Goal: Task Accomplishment & Management: Use online tool/utility

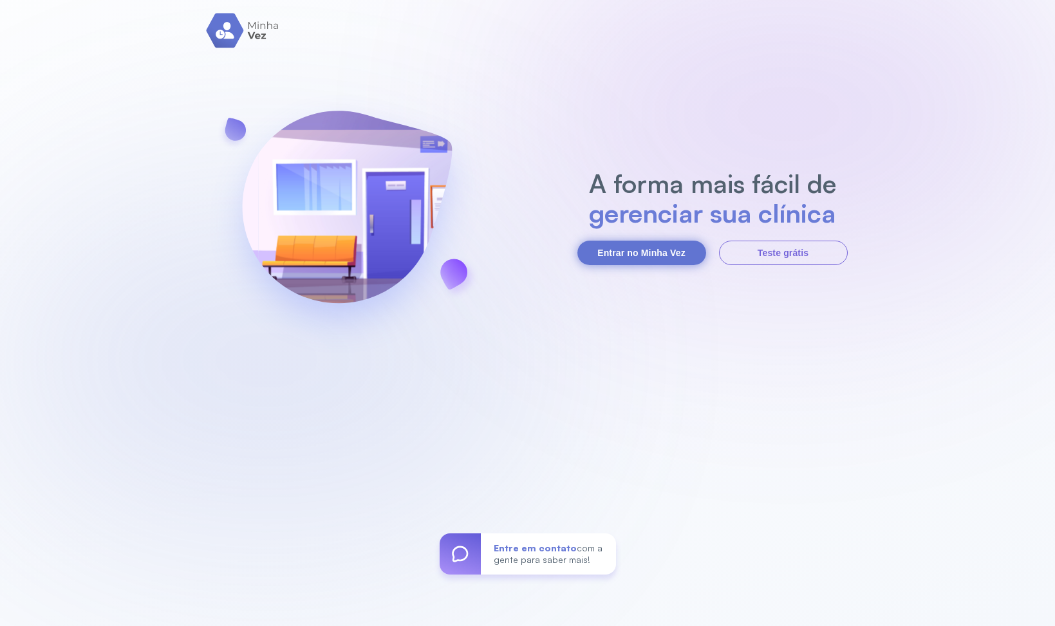
click at [620, 252] on button "Entrar no Minha Vez" at bounding box center [641, 253] width 129 height 24
click at [684, 269] on div "A forma mais fácil de gerenciar sua clínica Entrar no Minha Vez Teste grátis En…" at bounding box center [527, 313] width 1055 height 626
click at [679, 259] on button "Entrar no Minha Vez" at bounding box center [641, 253] width 129 height 24
click at [590, 247] on button "Entrar no Minha Vez" at bounding box center [641, 253] width 129 height 24
click at [609, 244] on button "Entrar no Minha Vez" at bounding box center [641, 253] width 129 height 24
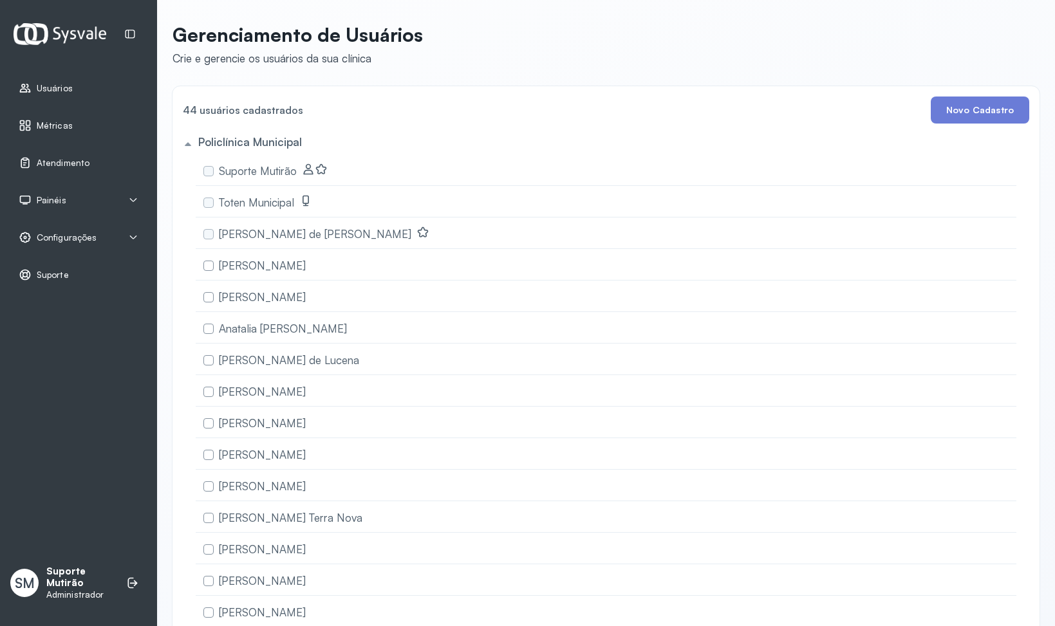
click at [54, 89] on span "Usuários" at bounding box center [55, 88] width 36 height 11
click at [66, 166] on span "Atendimento" at bounding box center [63, 163] width 53 height 11
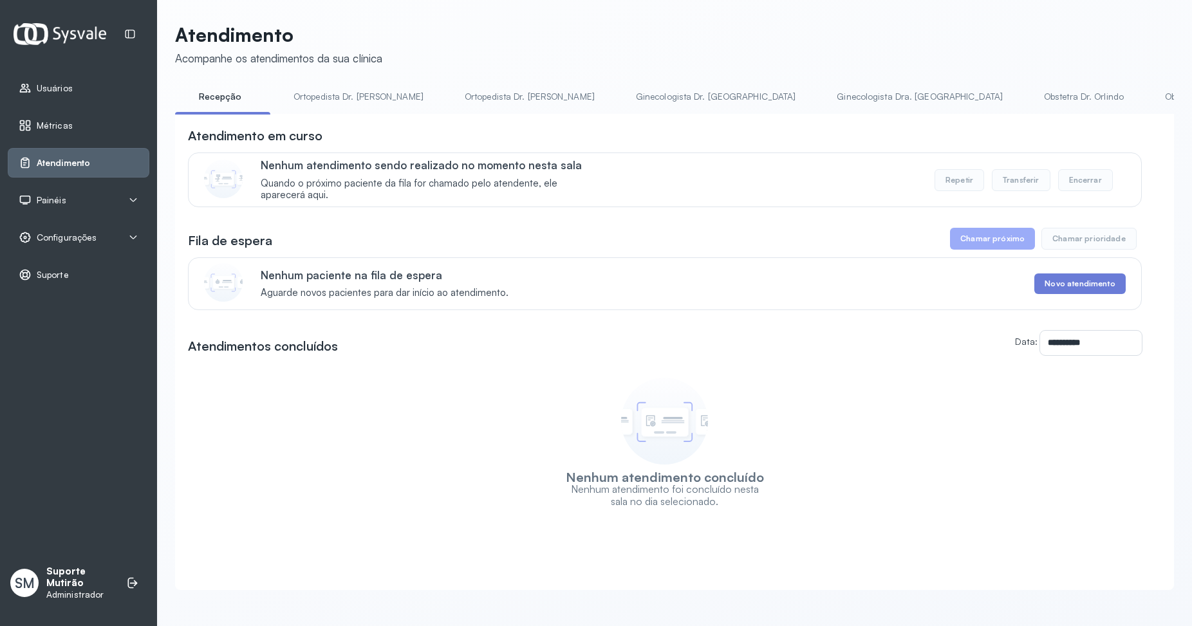
click at [810, 402] on div "Nenhum atendimento concluído Nenhum atendimento foi concluído nesta sala no dia…" at bounding box center [665, 439] width 954 height 136
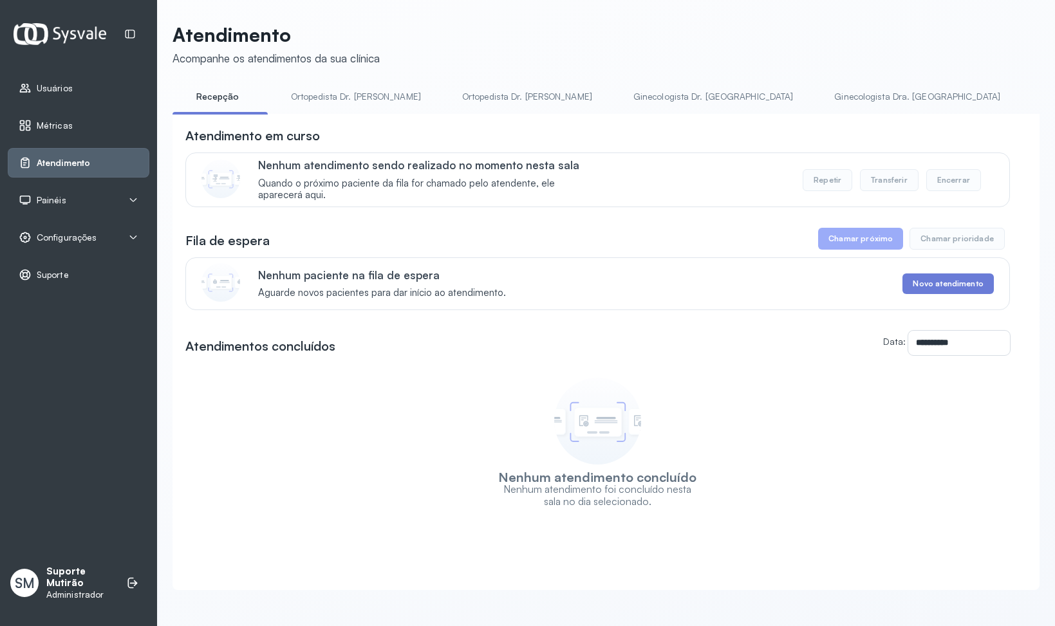
click at [86, 346] on div "Usuários Métricas Atendimento Painéis Totem Tv Configurações Geral Fluxo de ate…" at bounding box center [78, 313] width 157 height 626
click at [48, 203] on span "Painéis" at bounding box center [52, 200] width 30 height 11
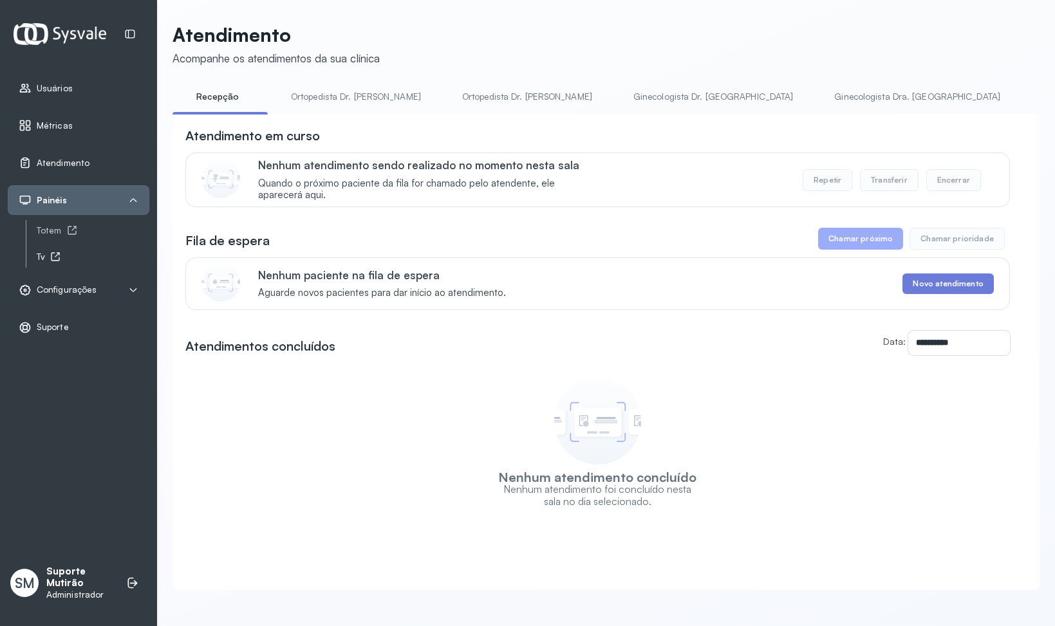
click at [59, 257] on icon at bounding box center [55, 257] width 10 height 10
click at [61, 290] on span "Configurações" at bounding box center [67, 289] width 60 height 11
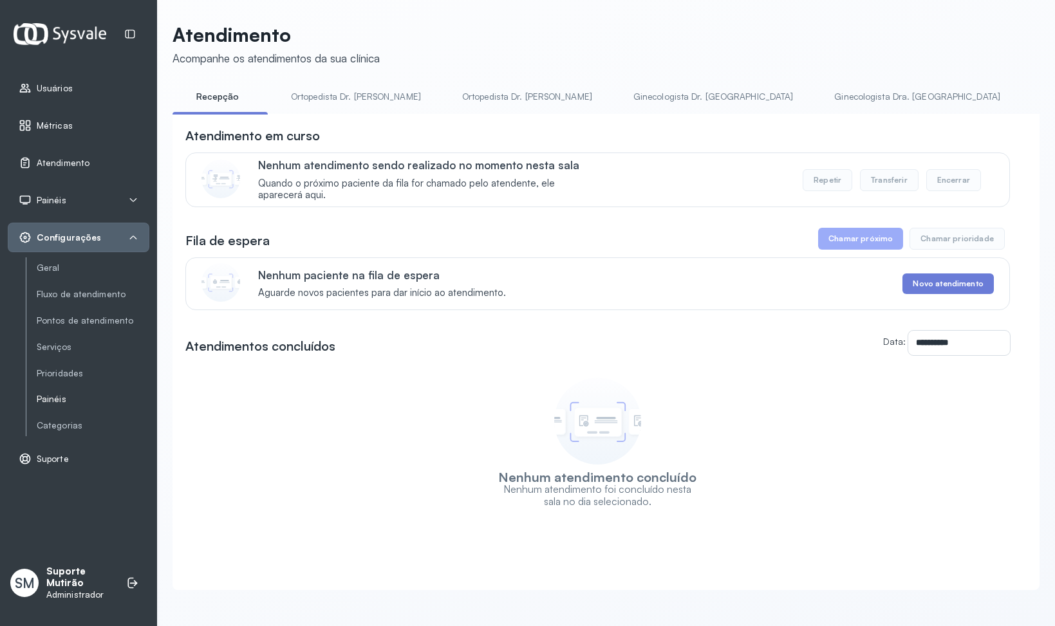
click at [51, 418] on link "Painéis" at bounding box center [93, 426] width 113 height 16
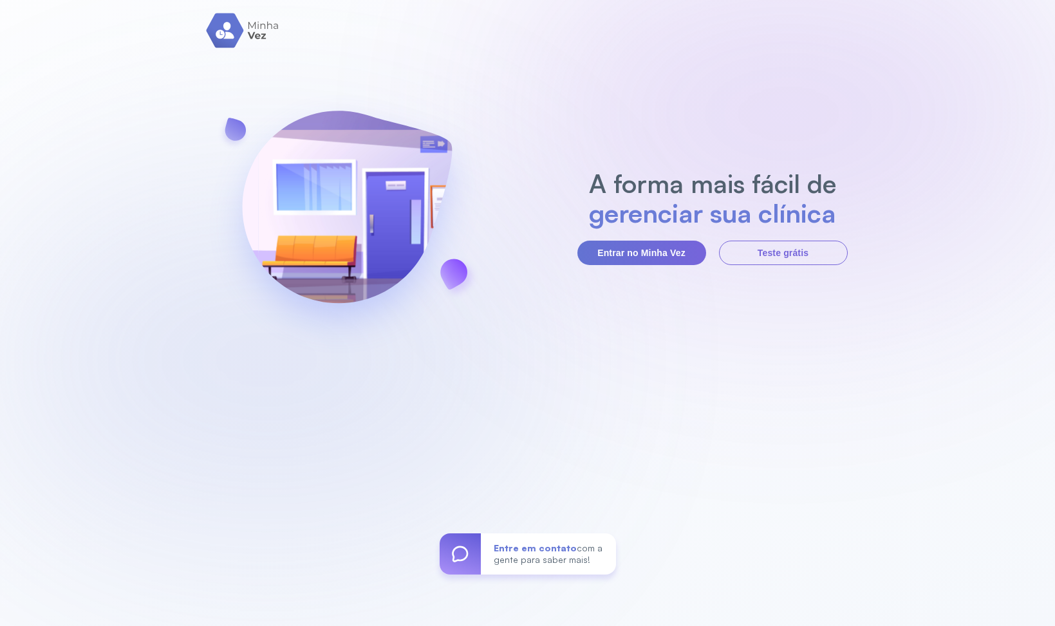
click at [622, 237] on section "A forma mais fácil de gerenciar sua clínica Entrar no Minha Vez Teste grátis" at bounding box center [712, 217] width 270 height 97
click at [622, 248] on button "Entrar no Minha Vez" at bounding box center [641, 253] width 129 height 24
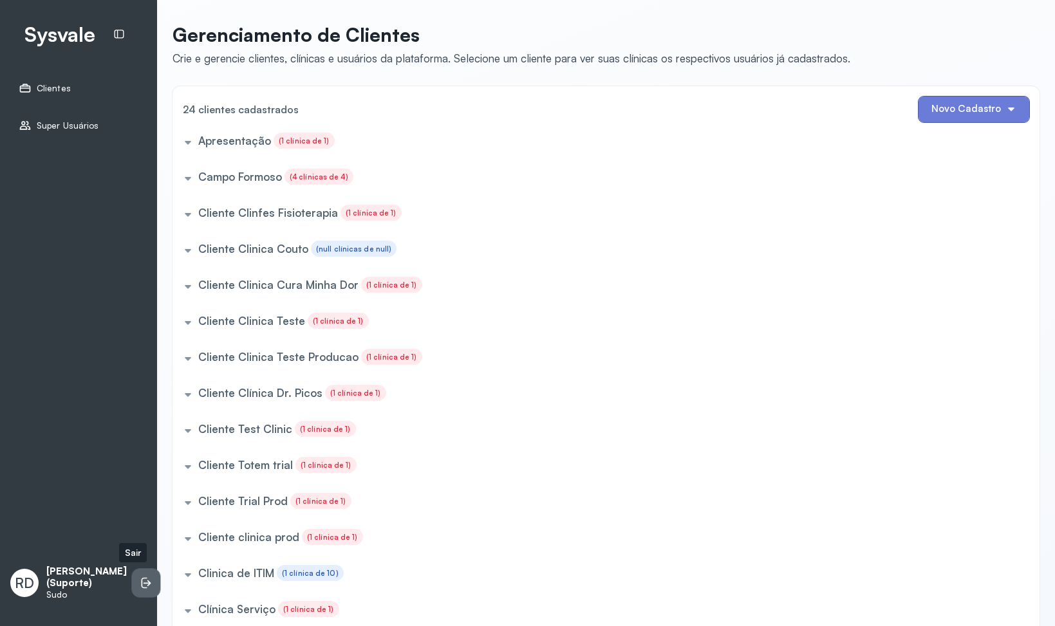
click at [132, 575] on li at bounding box center [146, 583] width 28 height 28
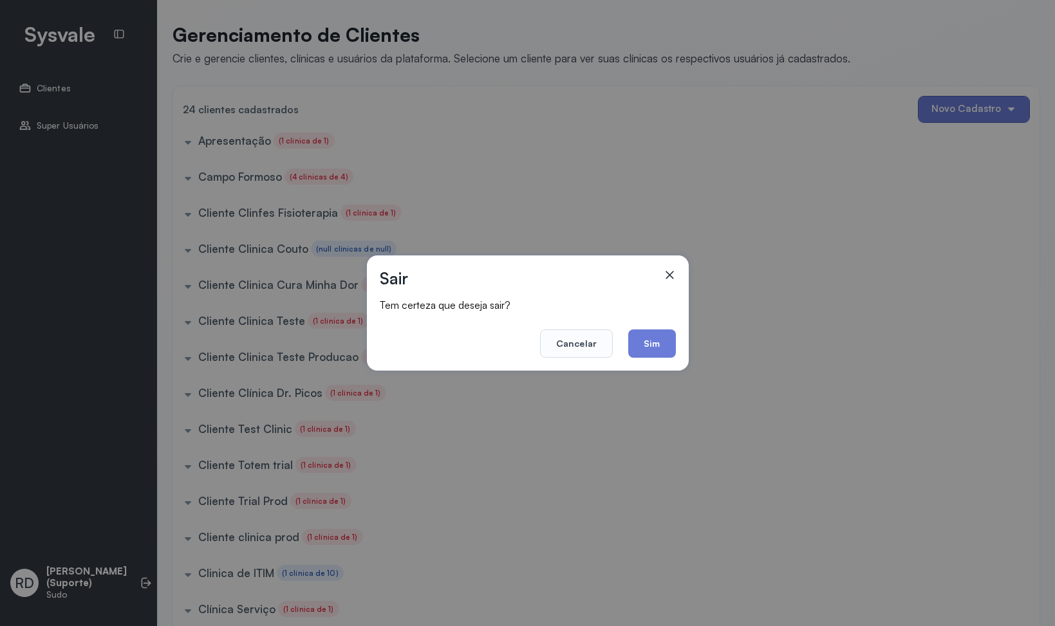
click at [628, 342] on footer "Cancelar Sim" at bounding box center [528, 335] width 296 height 46
click at [637, 344] on button "Sim" at bounding box center [651, 344] width 47 height 28
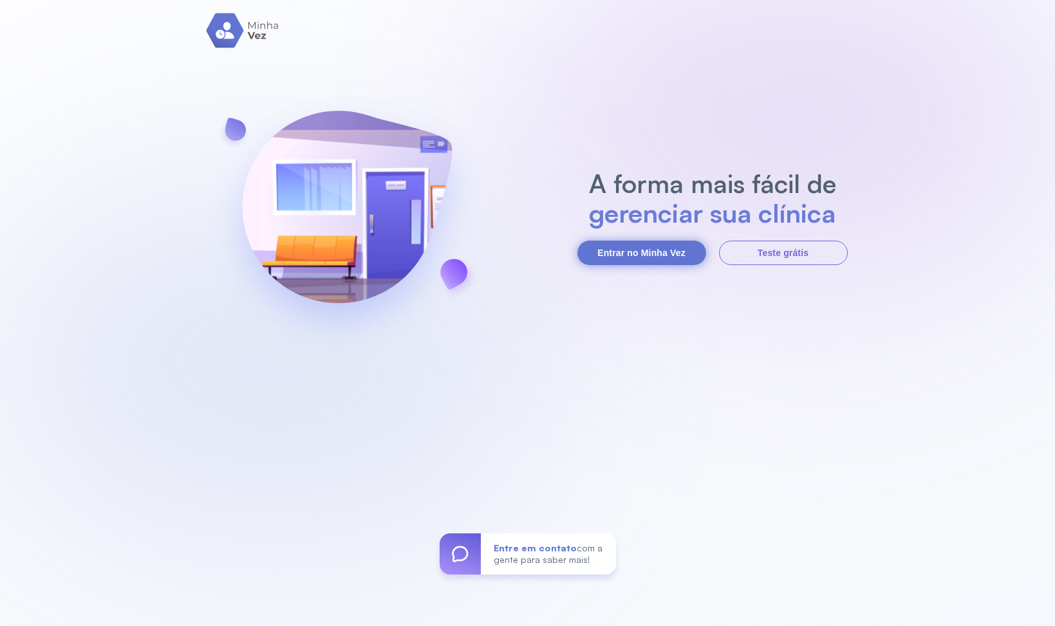
click at [658, 241] on button "Entrar no Minha Vez" at bounding box center [641, 253] width 129 height 24
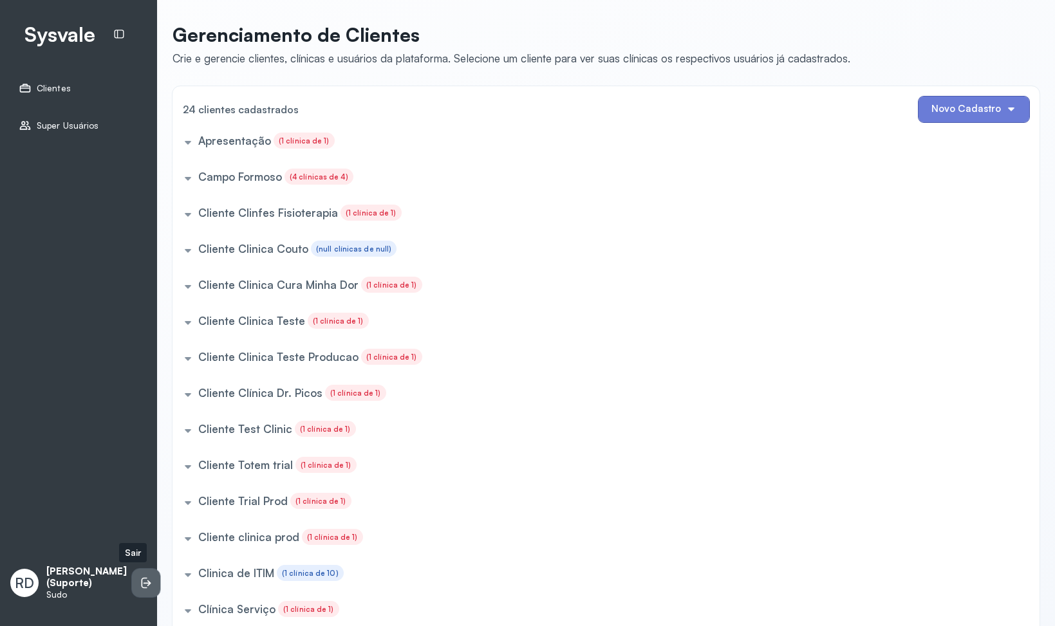
click at [132, 576] on li at bounding box center [146, 583] width 28 height 28
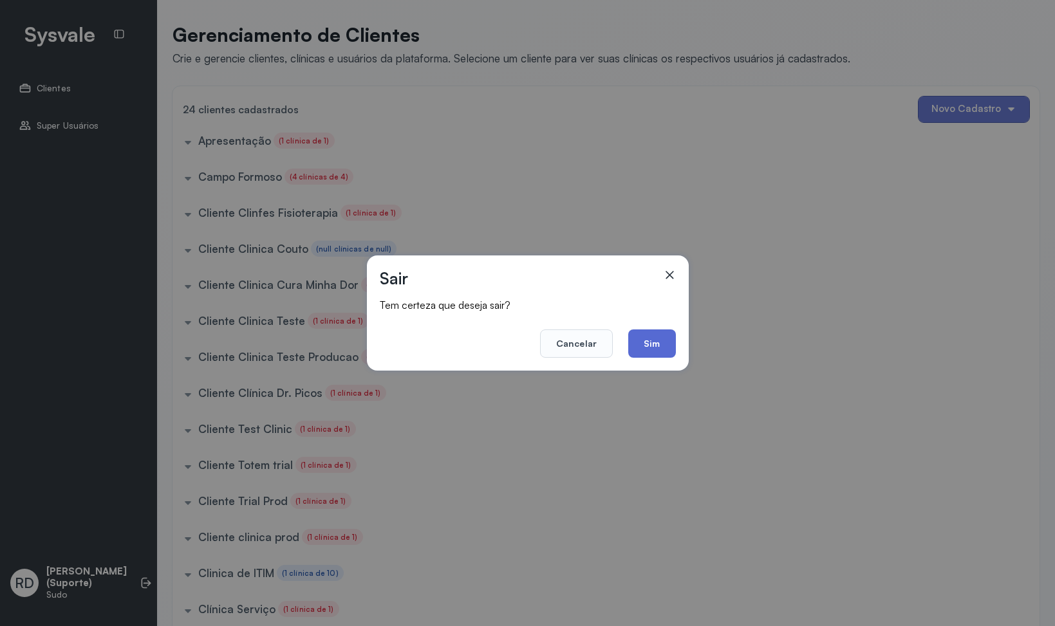
click at [658, 351] on button "Sim" at bounding box center [651, 344] width 47 height 28
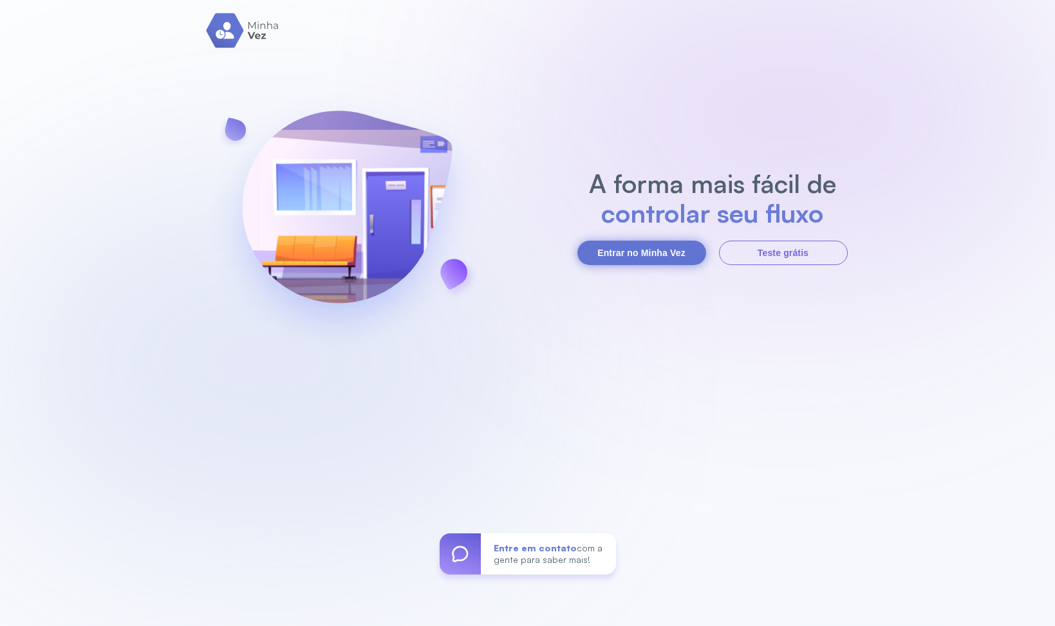
click at [639, 257] on button "Entrar no Minha Vez" at bounding box center [641, 253] width 129 height 24
click at [595, 238] on section "A forma mais fácil de gerenciar sua clínica Entrar no Minha Vez Teste grátis" at bounding box center [712, 217] width 270 height 97
click at [602, 256] on button "Entrar no Minha Vez" at bounding box center [641, 253] width 129 height 24
click at [626, 252] on button "Entrar no Minha Vez" at bounding box center [641, 253] width 129 height 24
click at [665, 254] on button "Entrar no Minha Vez" at bounding box center [641, 253] width 129 height 24
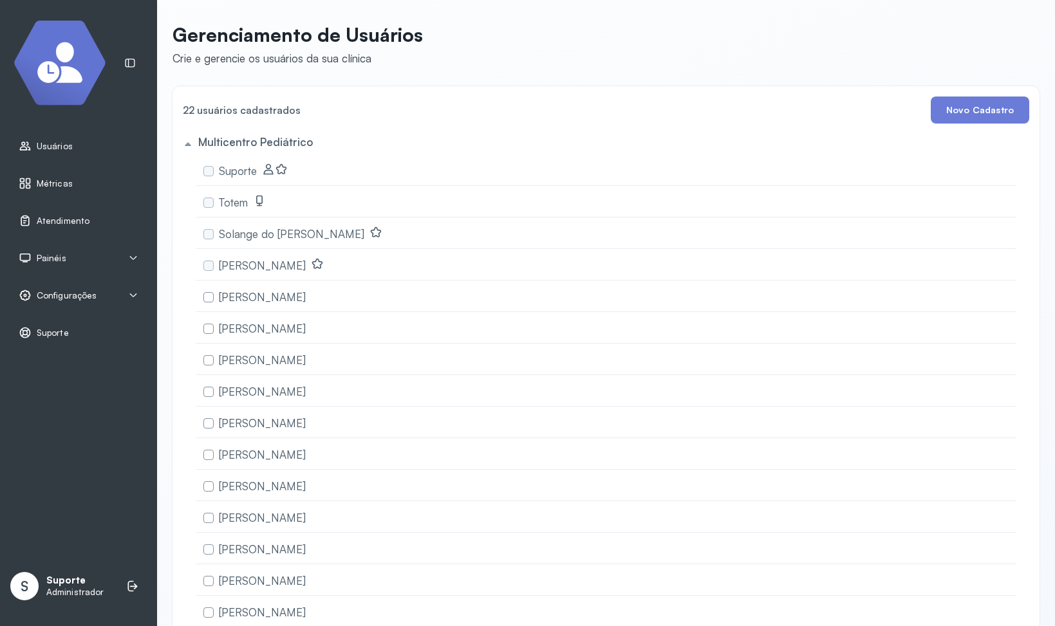
click at [70, 295] on span "Configurações" at bounding box center [67, 295] width 60 height 11
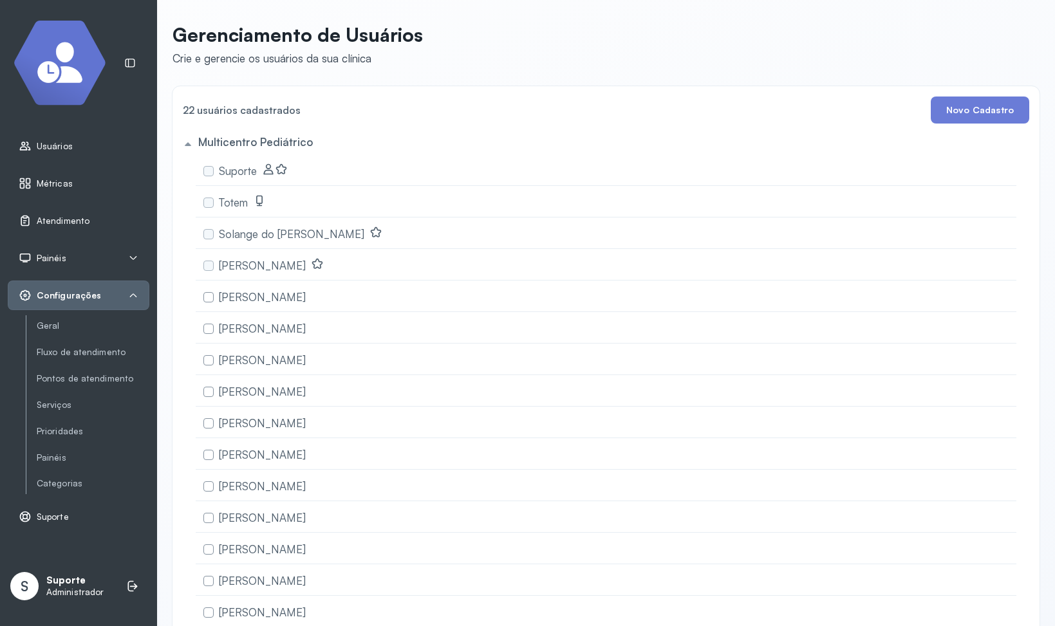
click at [79, 263] on div "Painéis" at bounding box center [79, 258] width 120 height 13
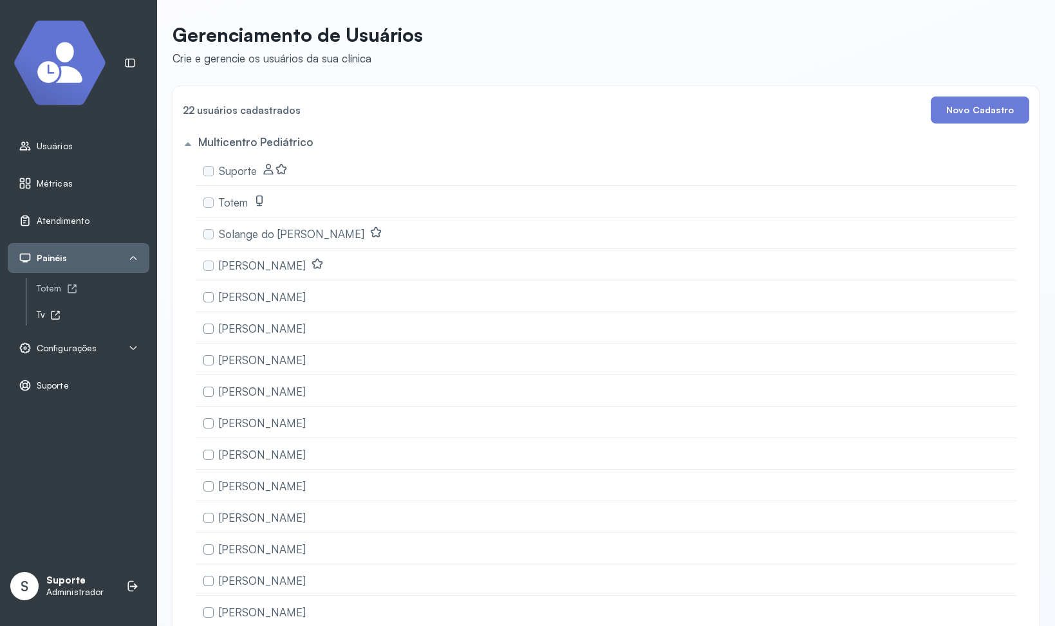
click at [56, 315] on icon at bounding box center [55, 315] width 10 height 10
click at [42, 351] on span "Configurações" at bounding box center [67, 348] width 60 height 11
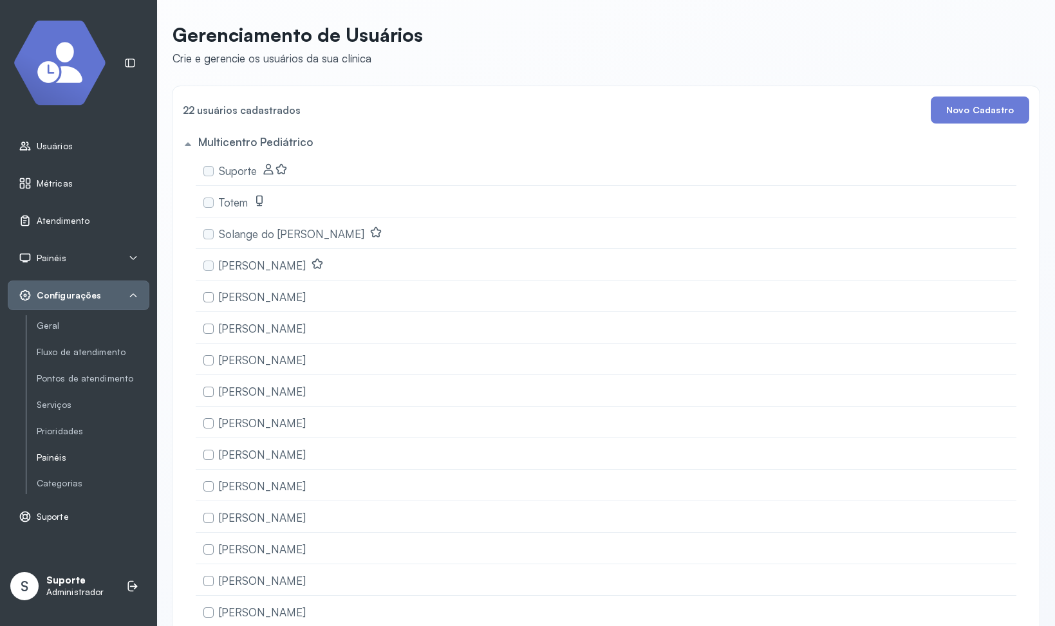
click at [51, 459] on link "Painéis" at bounding box center [93, 457] width 113 height 11
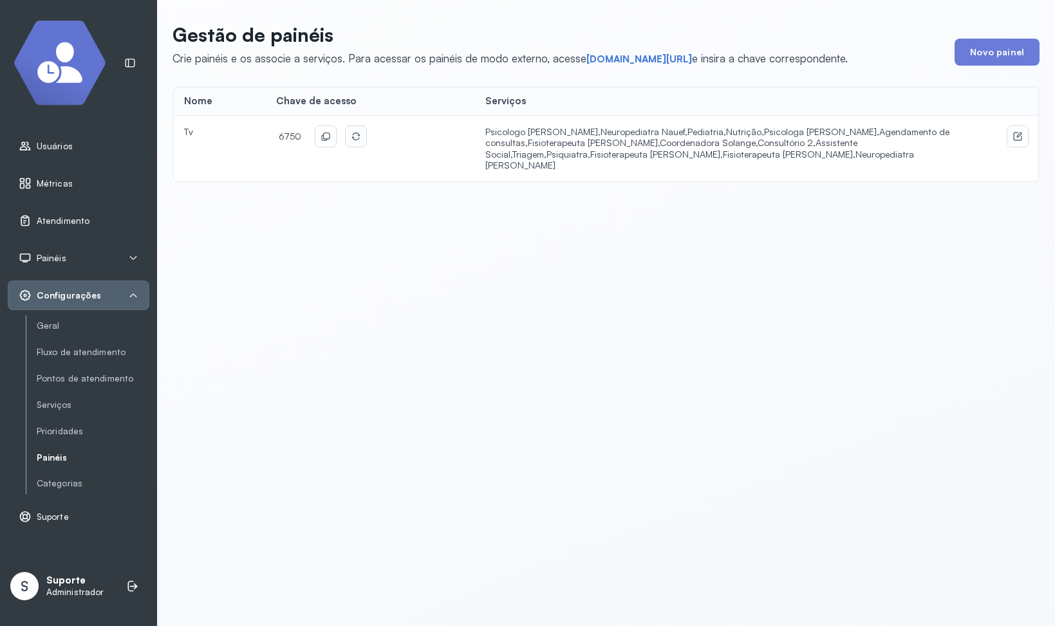
click at [351, 141] on icon at bounding box center [356, 136] width 10 height 10
click at [317, 134] on button at bounding box center [325, 136] width 21 height 21
click at [445, 340] on div "Gestão de painéis Crie painéis e os associe a serviços. Para acessar os painéis…" at bounding box center [606, 313] width 898 height 626
click at [73, 221] on span "Atendimento" at bounding box center [63, 221] width 53 height 11
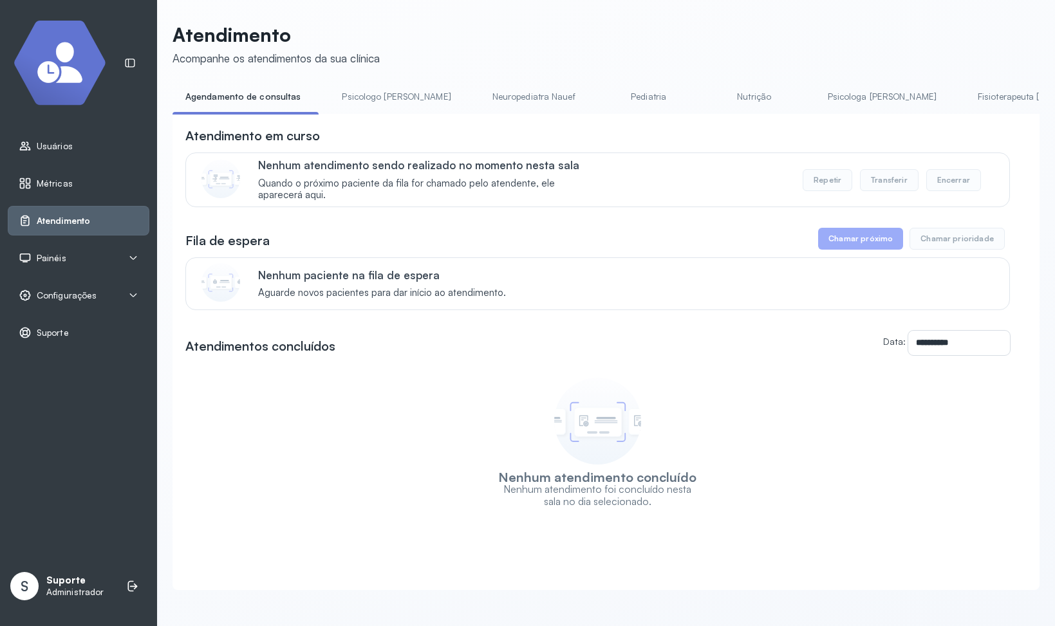
click at [71, 261] on div "Painéis" at bounding box center [79, 258] width 120 height 13
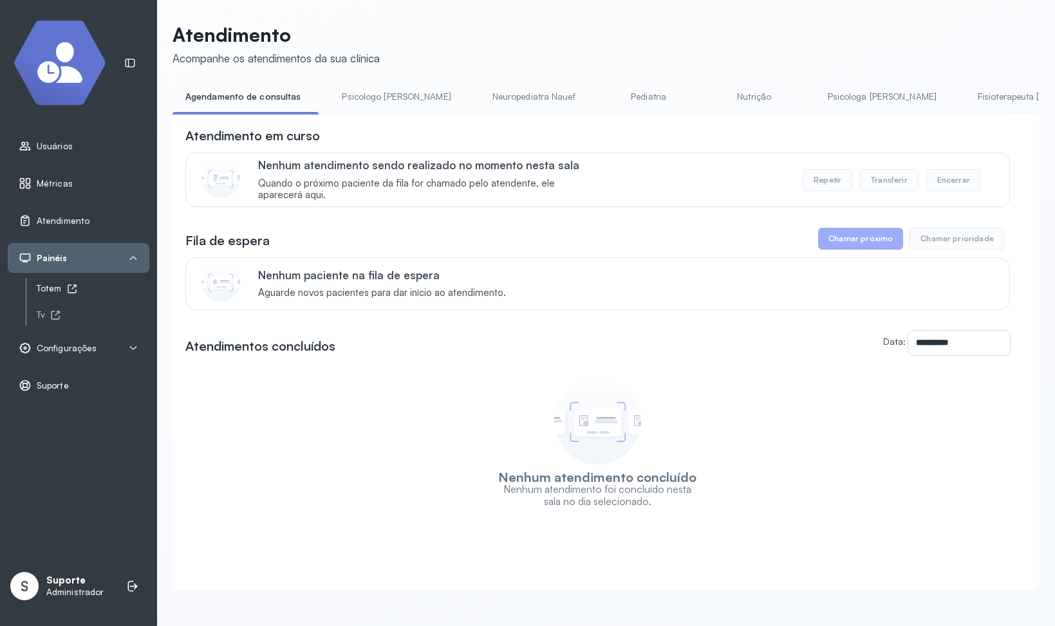
click at [71, 289] on icon at bounding box center [73, 286] width 5 height 5
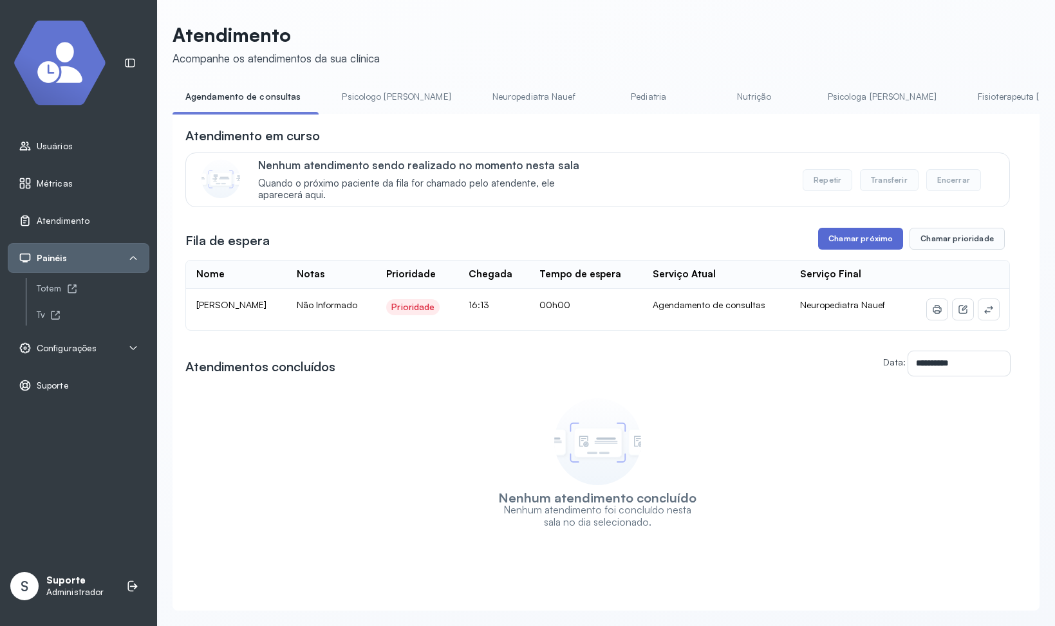
click at [870, 248] on button "Chamar próximo" at bounding box center [860, 239] width 85 height 22
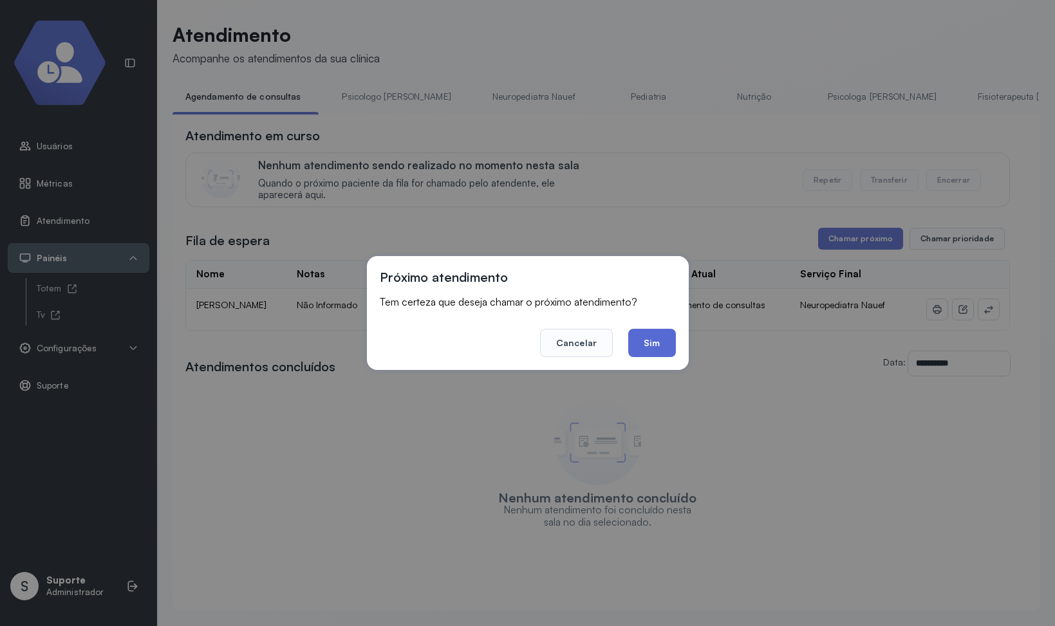
click at [640, 354] on button "Sim" at bounding box center [651, 343] width 47 height 28
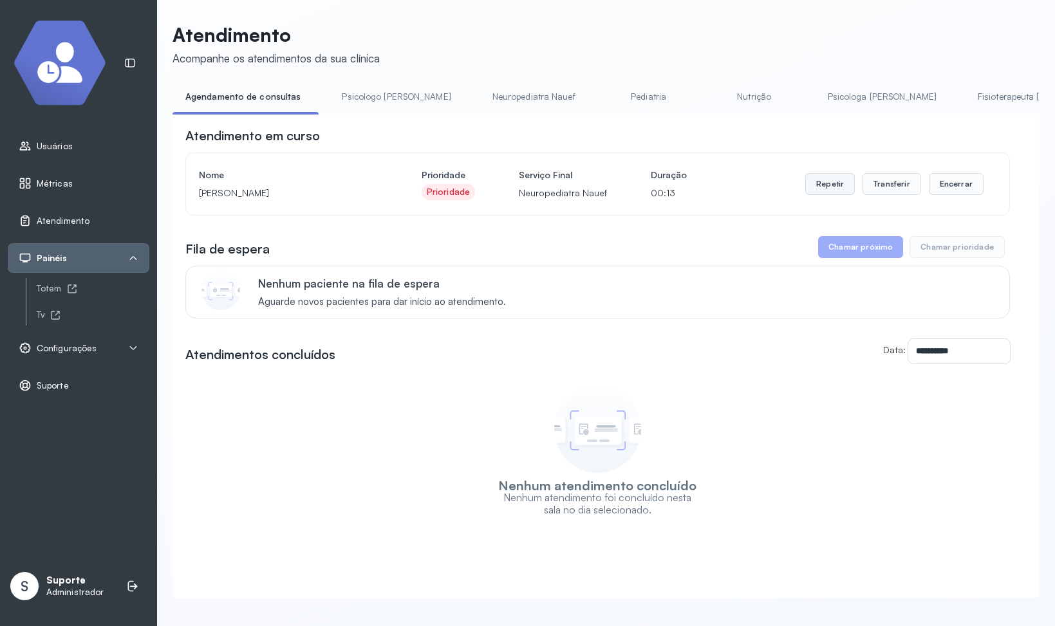
click at [840, 189] on button "Repetir" at bounding box center [830, 184] width 50 height 22
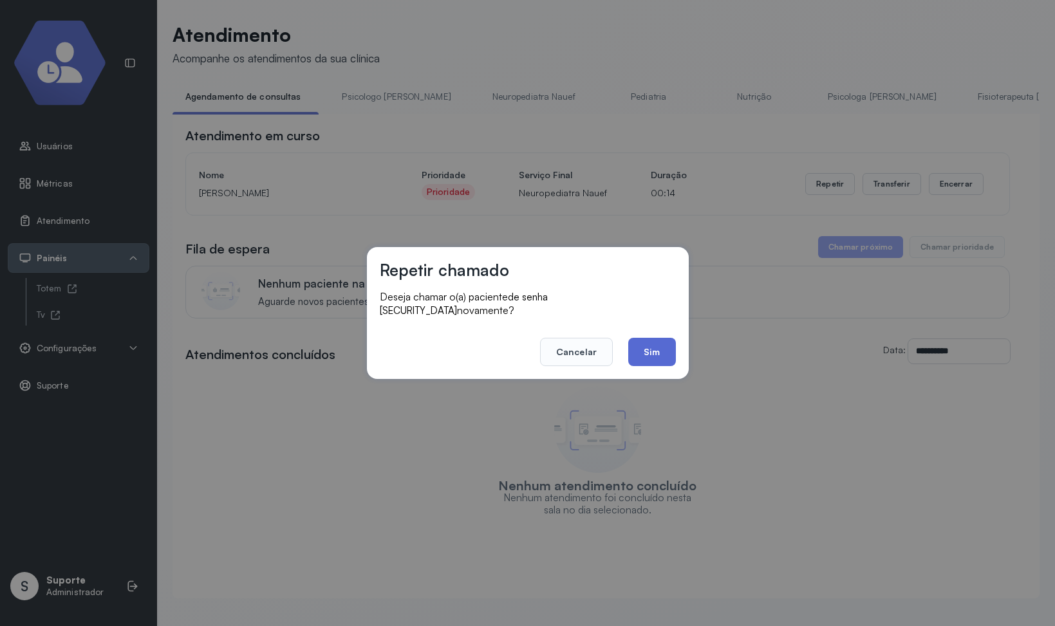
click at [635, 344] on button "Sim" at bounding box center [651, 352] width 47 height 28
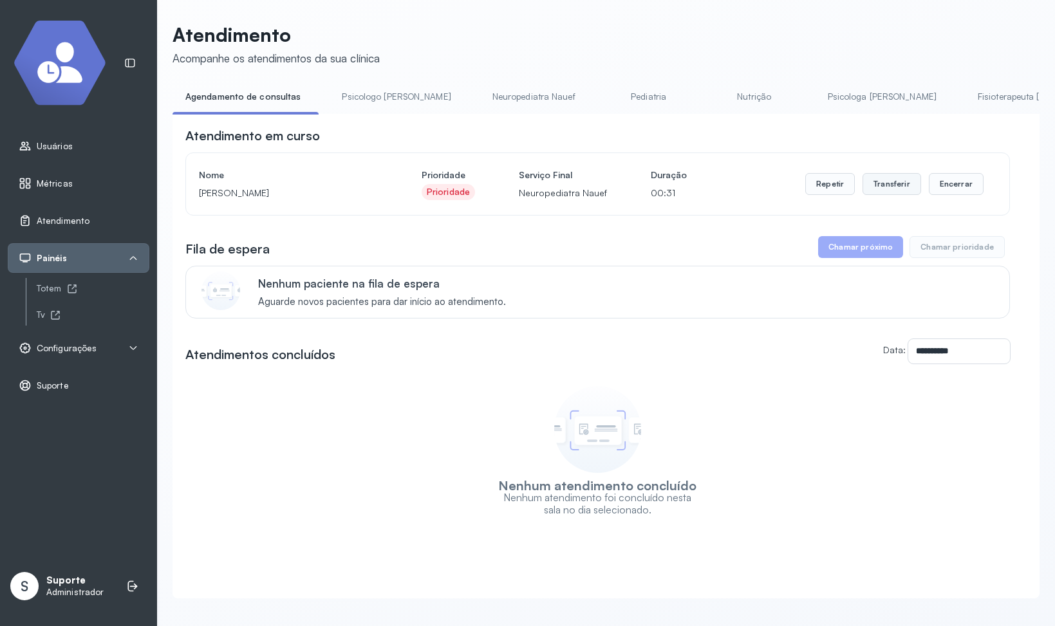
click at [886, 183] on button "Transferir" at bounding box center [891, 184] width 59 height 22
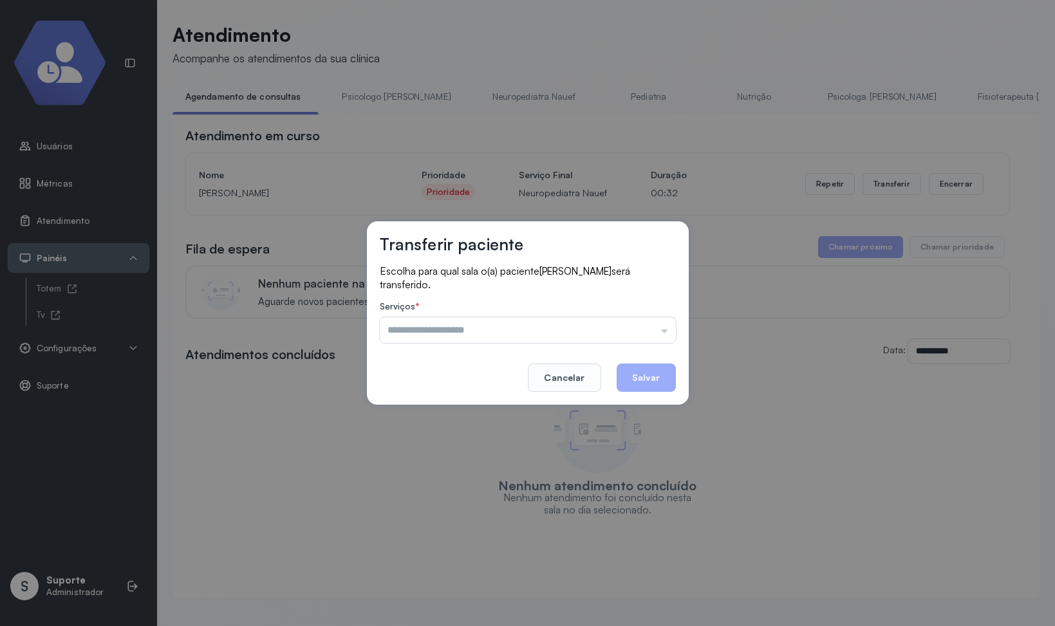
click at [450, 308] on div "Serviços * Psicologo Pedro Neuropediatra Nauef Pediatria Nutrição Psicologa Ala…" at bounding box center [528, 322] width 296 height 42
click at [449, 317] on input "text" at bounding box center [528, 330] width 296 height 26
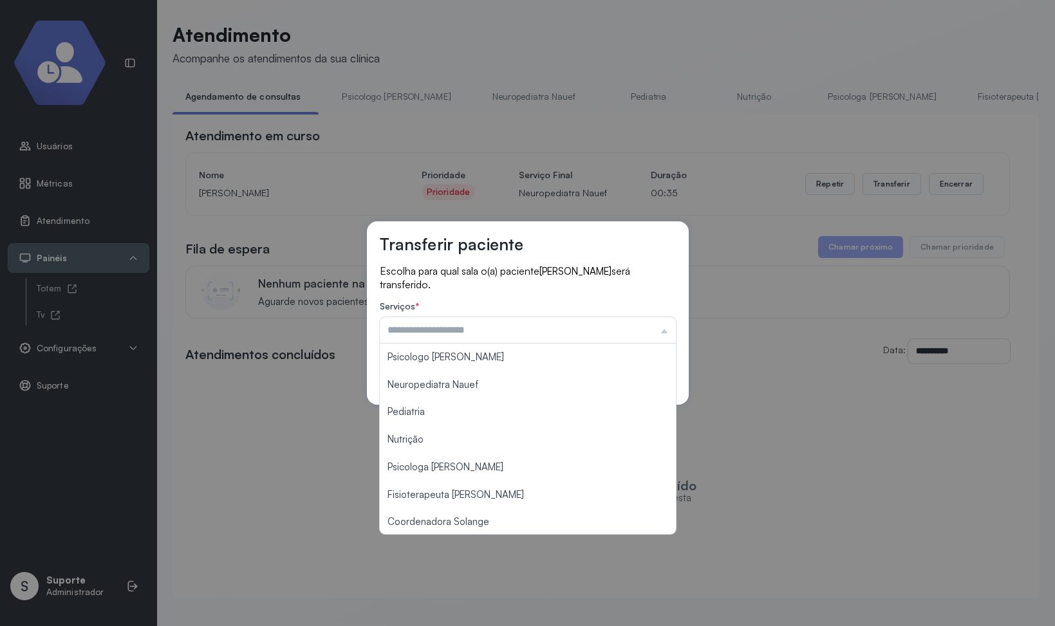
click at [472, 254] on h3 "Transferir paciente" at bounding box center [452, 244] width 144 height 20
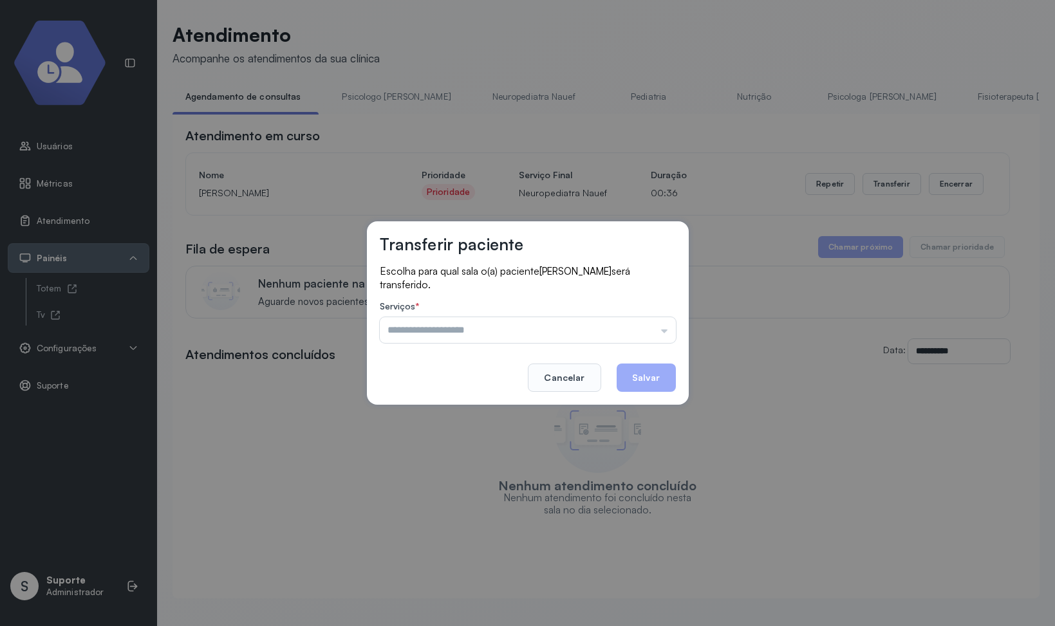
click at [471, 304] on label "Serviços *" at bounding box center [528, 308] width 296 height 14
click at [471, 317] on input "text" at bounding box center [528, 330] width 296 height 26
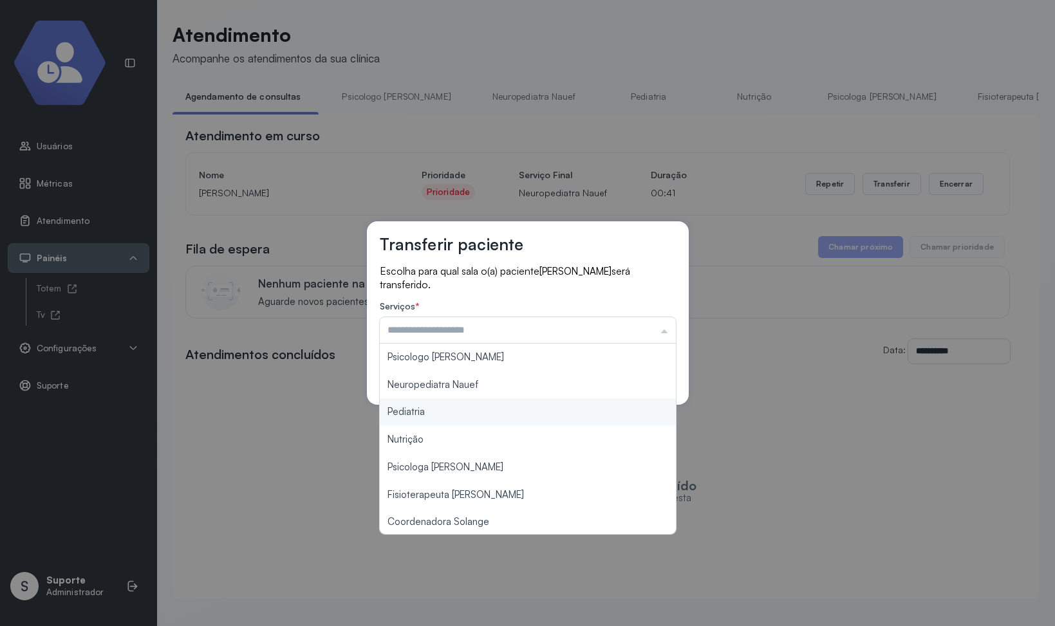
type input "*********"
click at [456, 408] on div "Transferir paciente Escolha para qual sala o(a) paciente Rafael será transferid…" at bounding box center [527, 313] width 1055 height 626
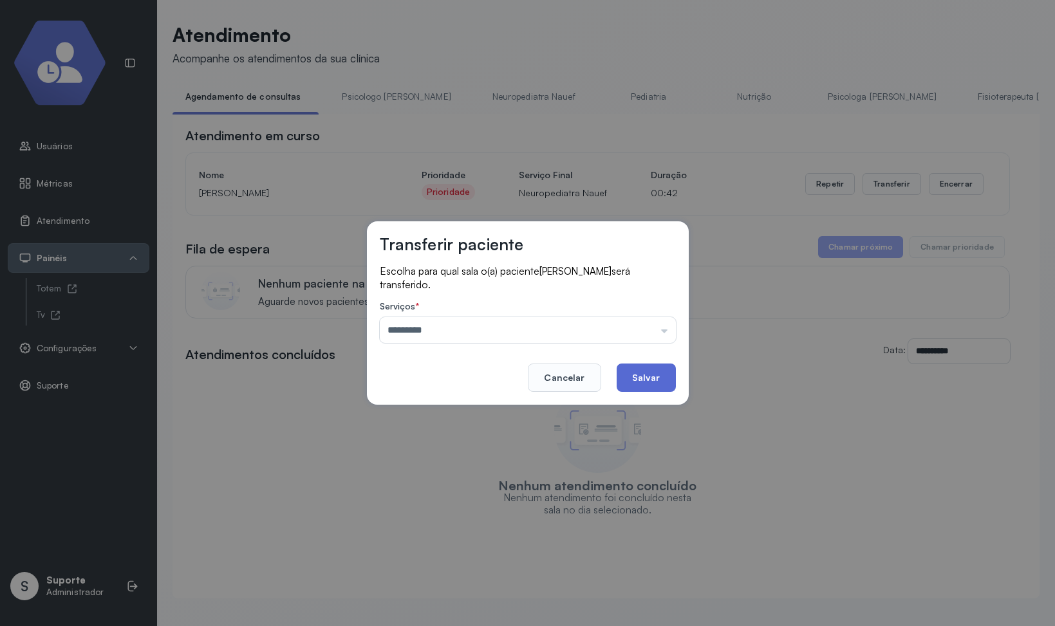
click at [671, 370] on button "Salvar" at bounding box center [646, 378] width 59 height 28
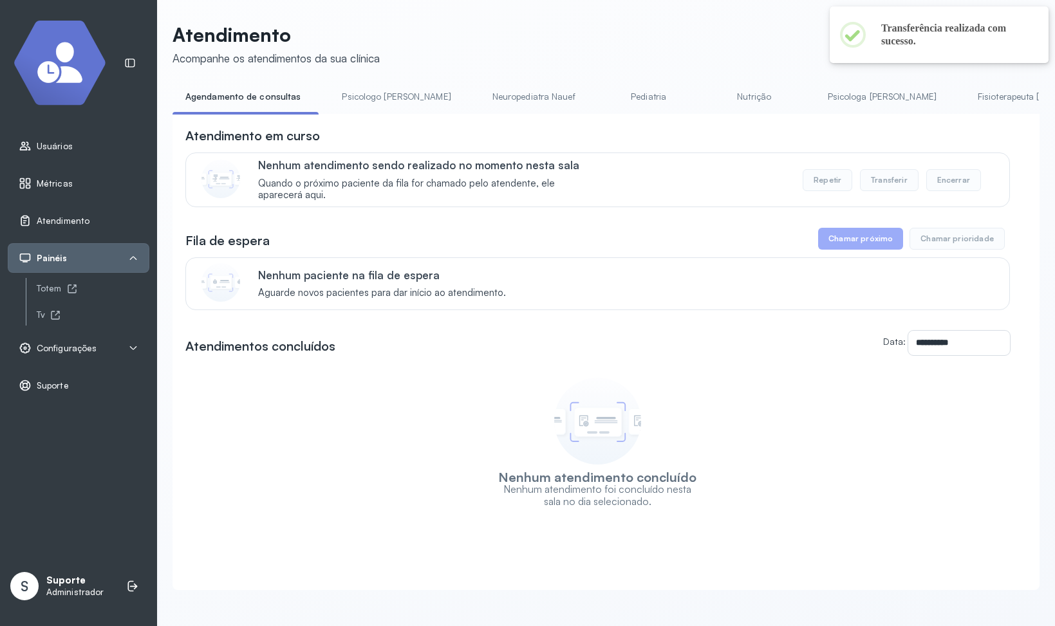
click at [638, 100] on link "Pediatria" at bounding box center [649, 96] width 90 height 21
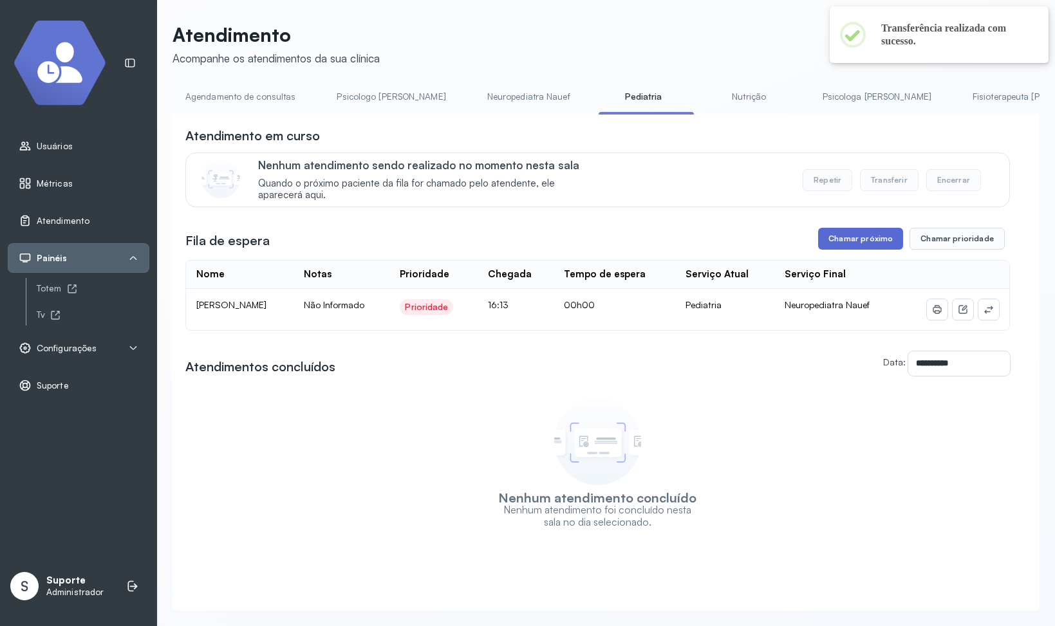
click at [867, 235] on button "Chamar próximo" at bounding box center [860, 239] width 85 height 22
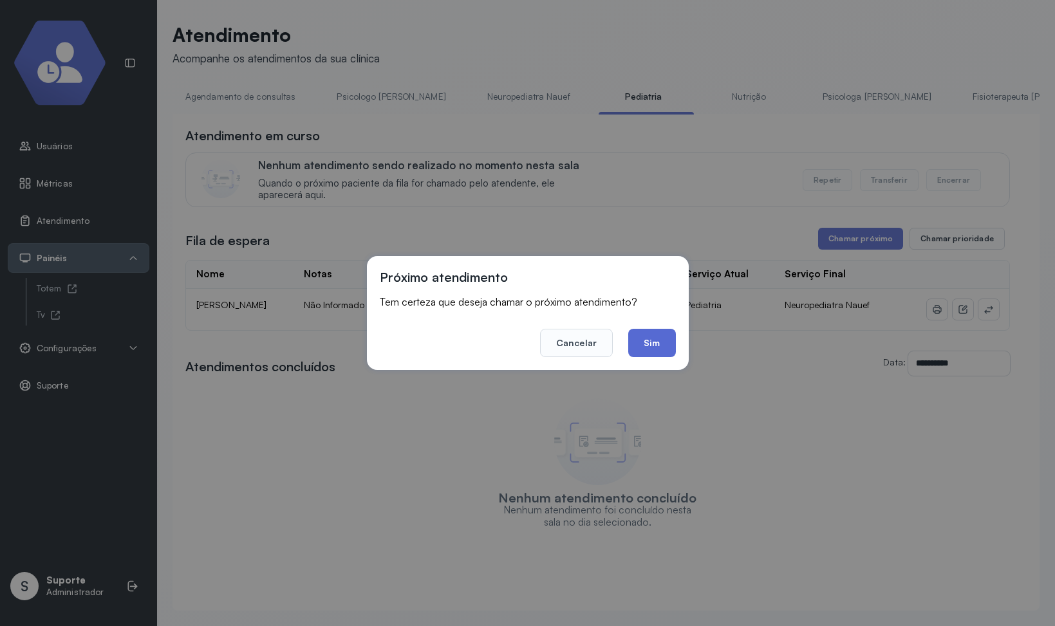
click at [668, 343] on button "Sim" at bounding box center [651, 343] width 47 height 28
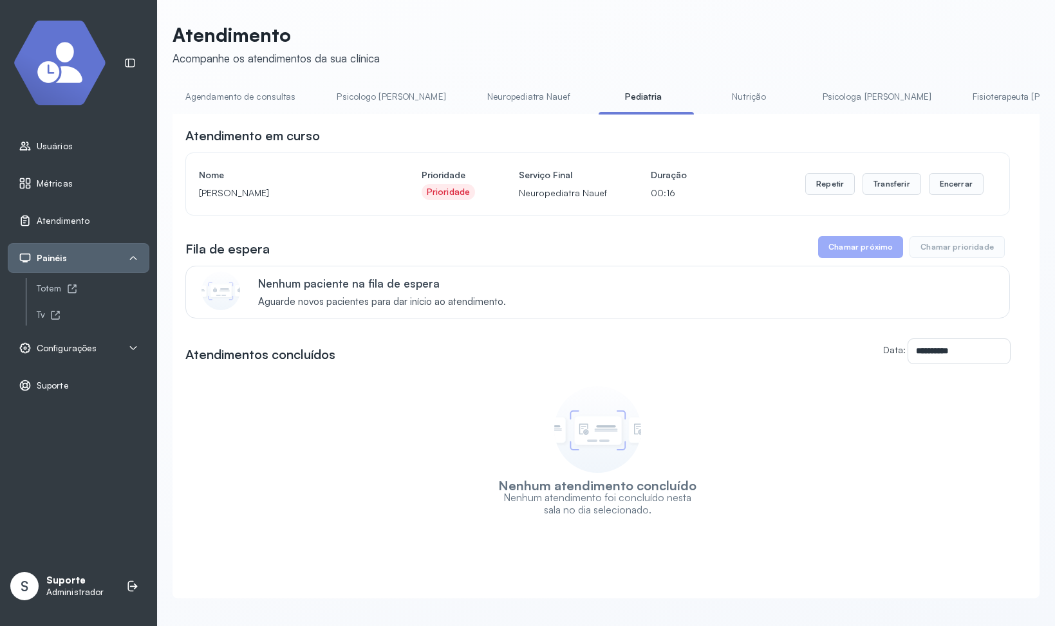
click at [63, 349] on span "Configurações" at bounding box center [67, 348] width 60 height 11
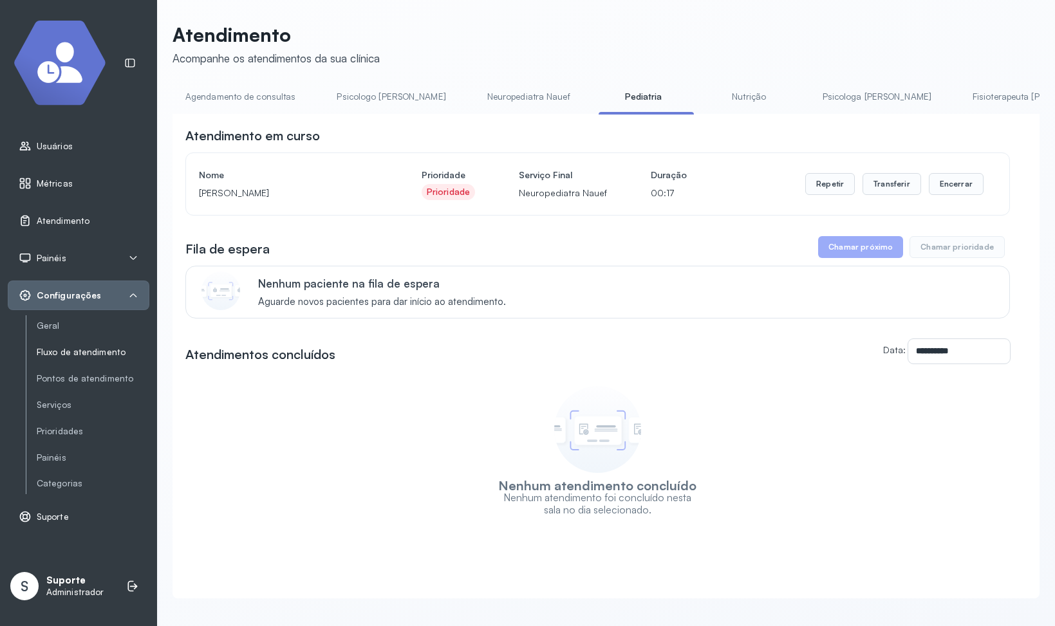
click at [70, 356] on link "Fluxo de atendimento" at bounding box center [93, 352] width 113 height 11
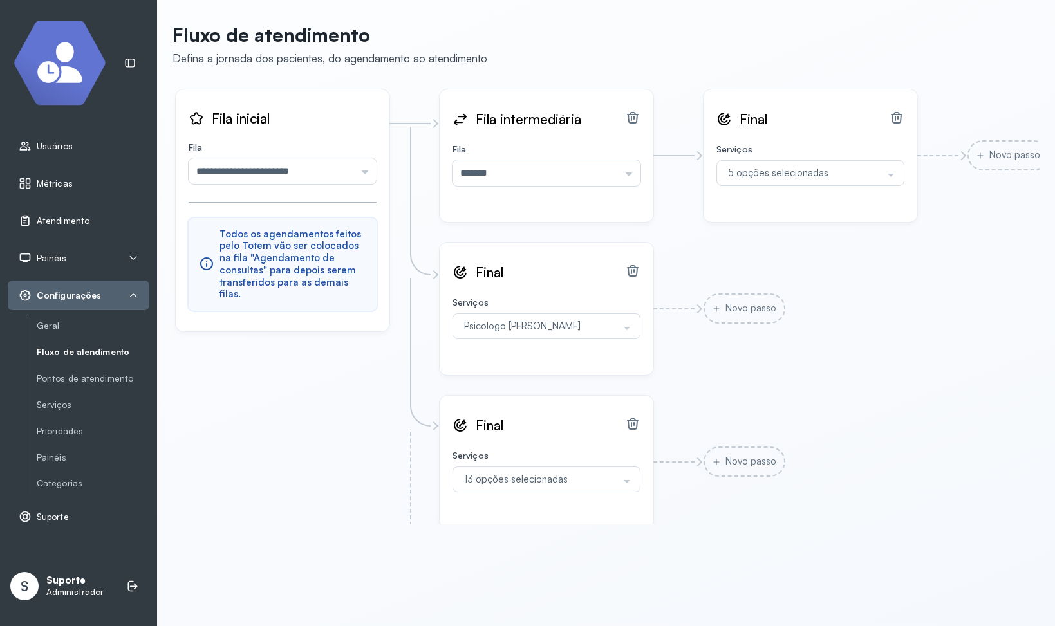
click at [62, 218] on span "Atendimento" at bounding box center [63, 221] width 53 height 11
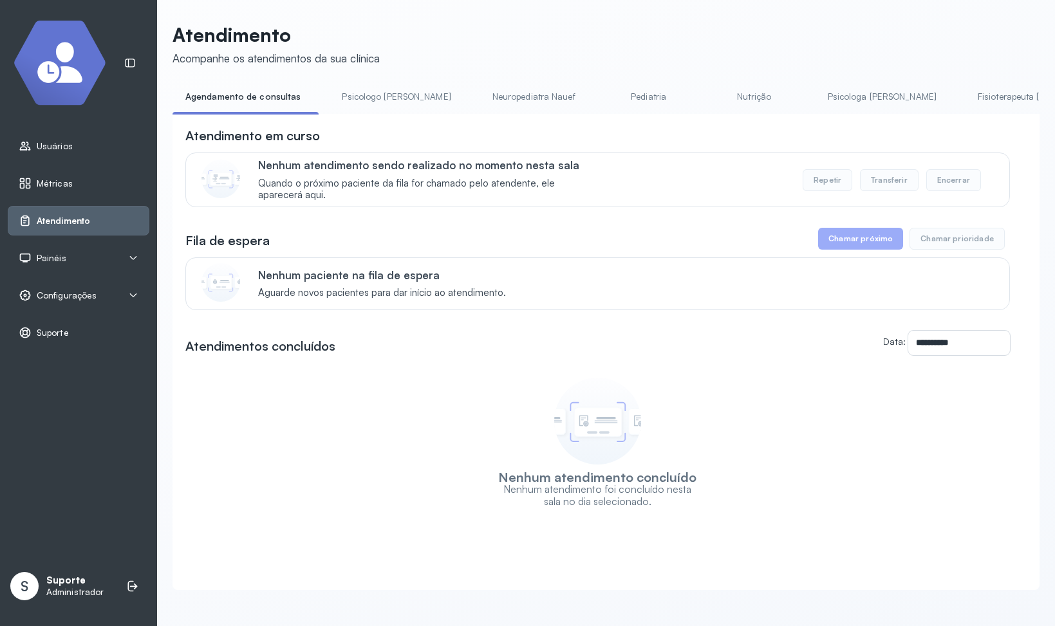
click at [65, 299] on span "Configurações" at bounding box center [67, 295] width 60 height 11
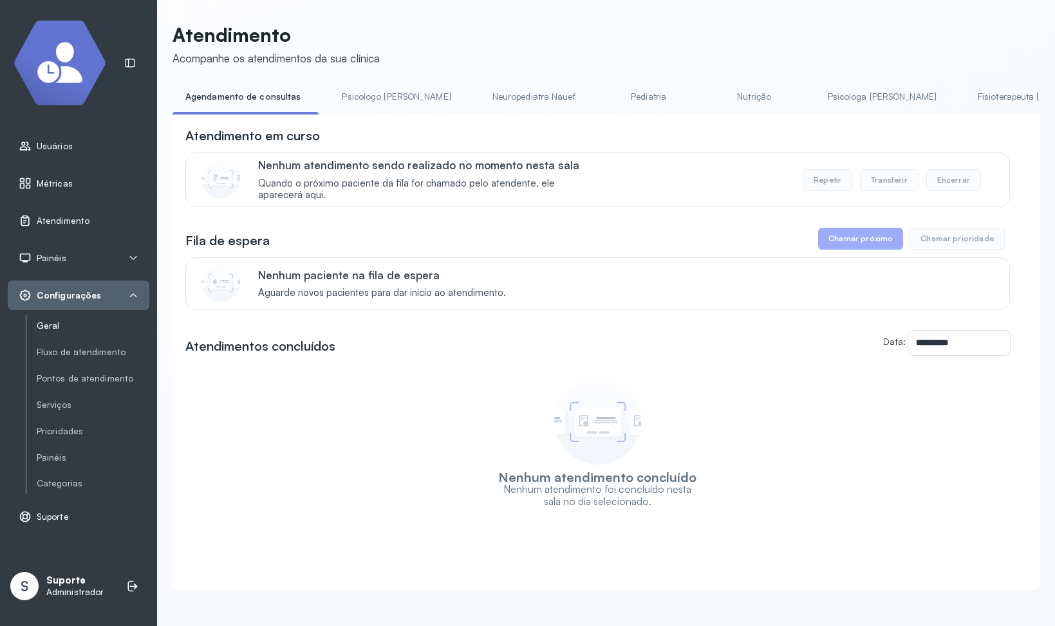
click at [50, 324] on link "Geral" at bounding box center [93, 326] width 113 height 11
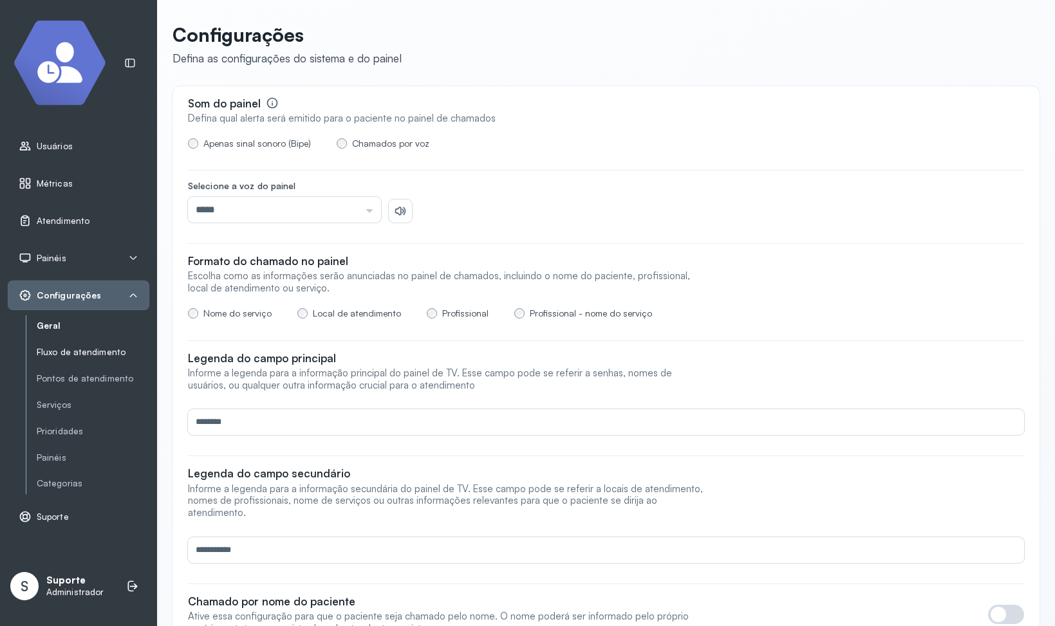
click at [73, 371] on link "Fluxo de atendimento" at bounding box center [93, 379] width 113 height 16
click at [58, 354] on link "Fluxo de atendimento" at bounding box center [93, 352] width 113 height 11
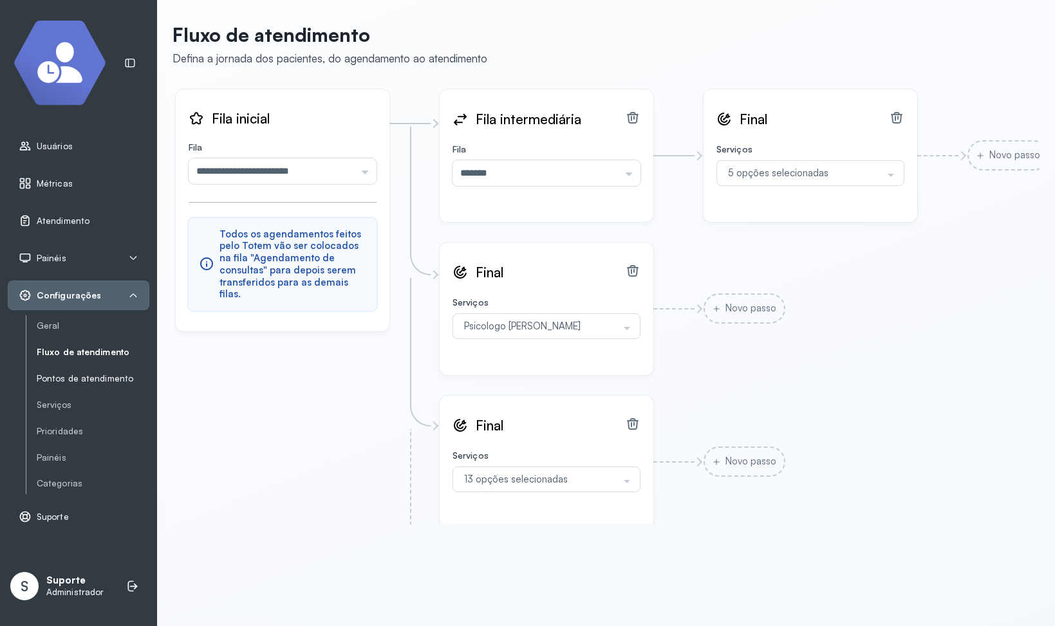
click at [67, 380] on link "Pontos de atendimento" at bounding box center [93, 378] width 113 height 11
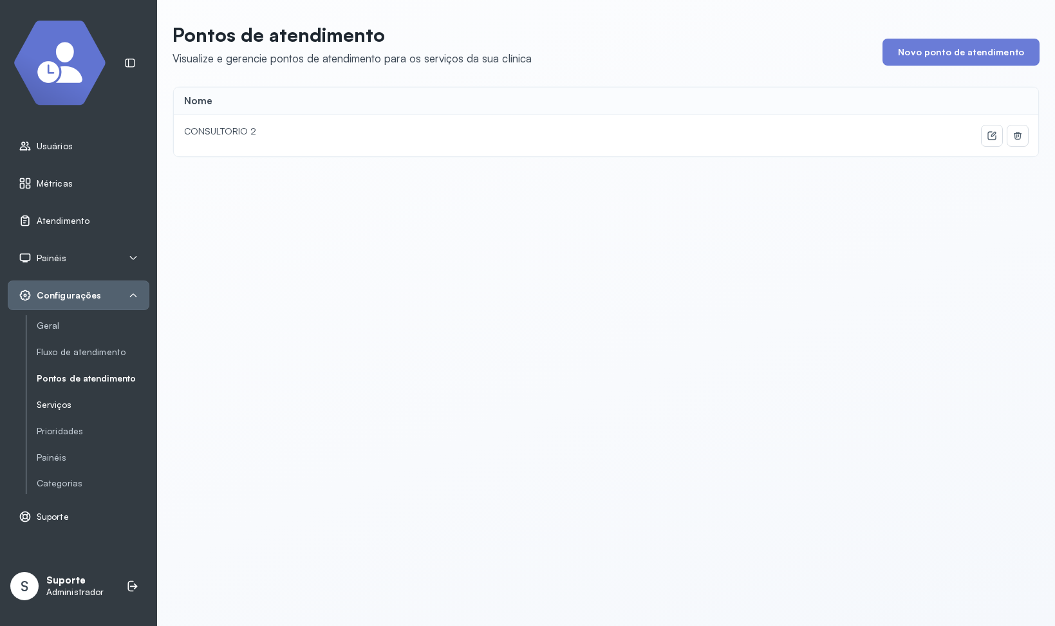
click at [53, 405] on link "Serviços" at bounding box center [93, 405] width 113 height 11
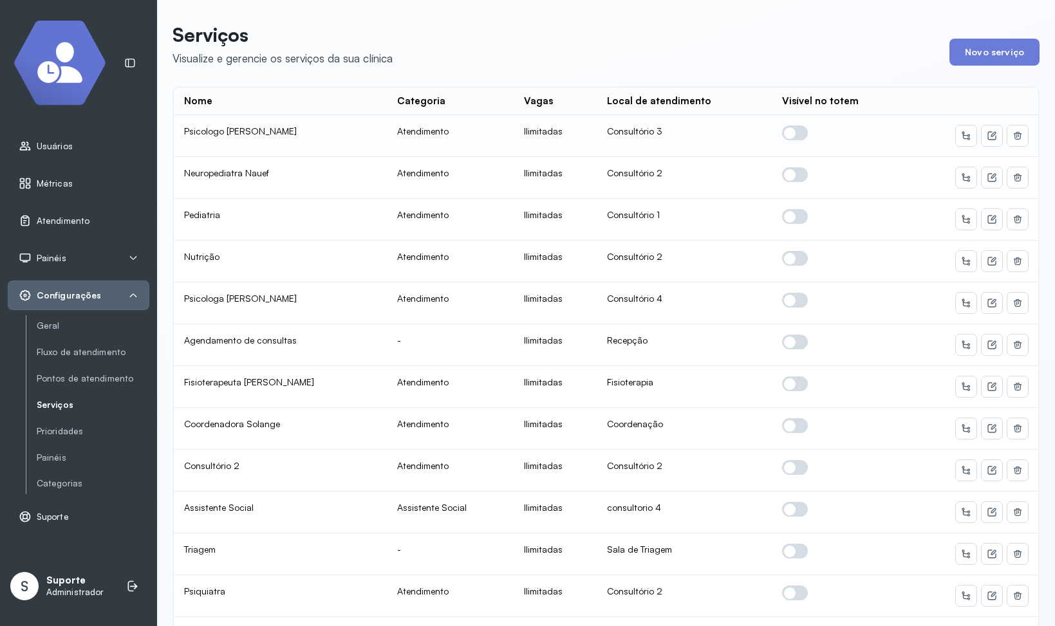
click at [785, 134] on span at bounding box center [795, 133] width 26 height 15
click at [772, 89] on th "Local de atendimento" at bounding box center [840, 102] width 136 height 28
click at [54, 214] on div "Atendimento" at bounding box center [79, 221] width 142 height 30
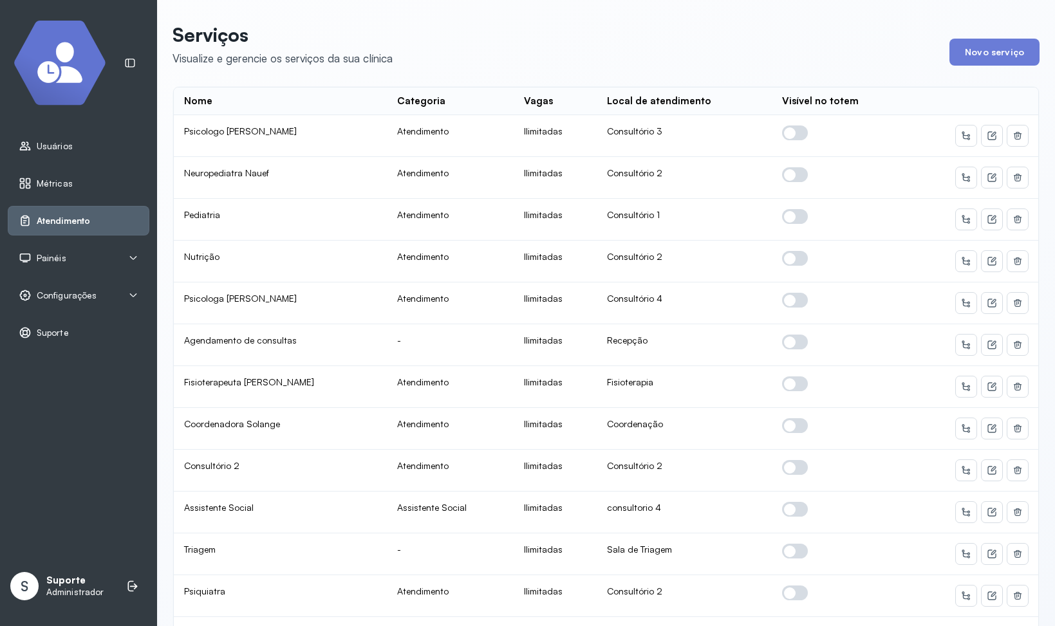
click at [57, 218] on span "Atendimento" at bounding box center [63, 221] width 53 height 11
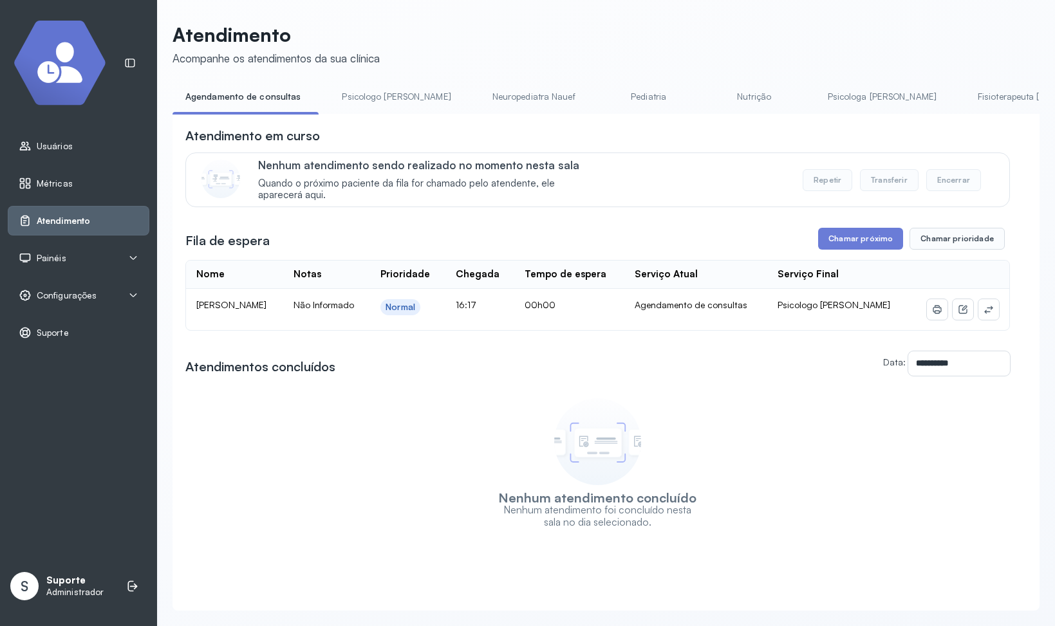
click at [355, 92] on link "Psicologo Pedro" at bounding box center [396, 96] width 135 height 21
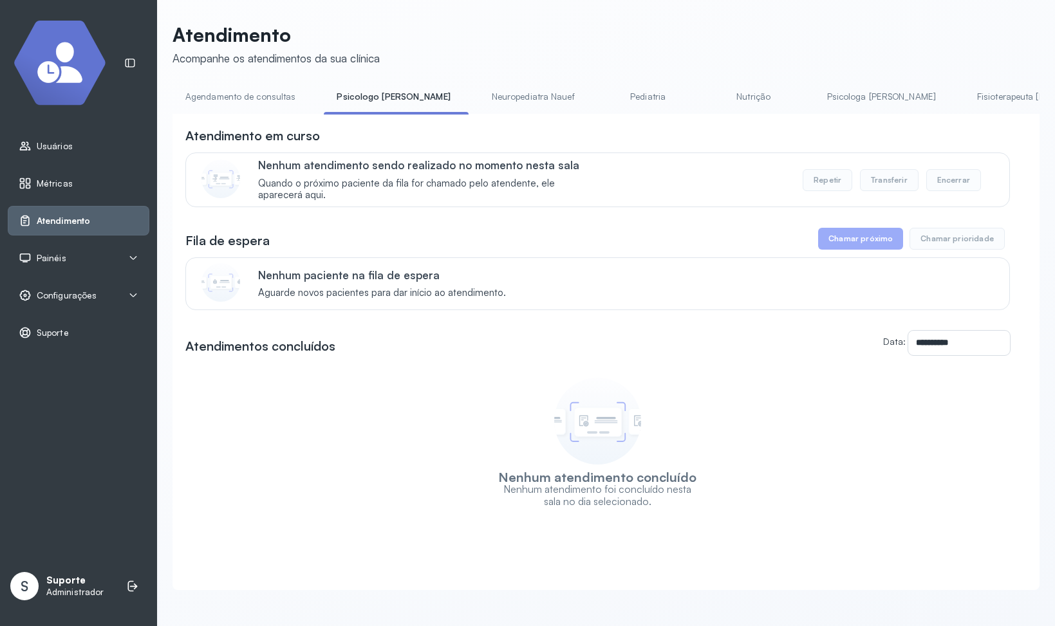
click at [236, 91] on link "Agendamento de consultas" at bounding box center [240, 96] width 136 height 21
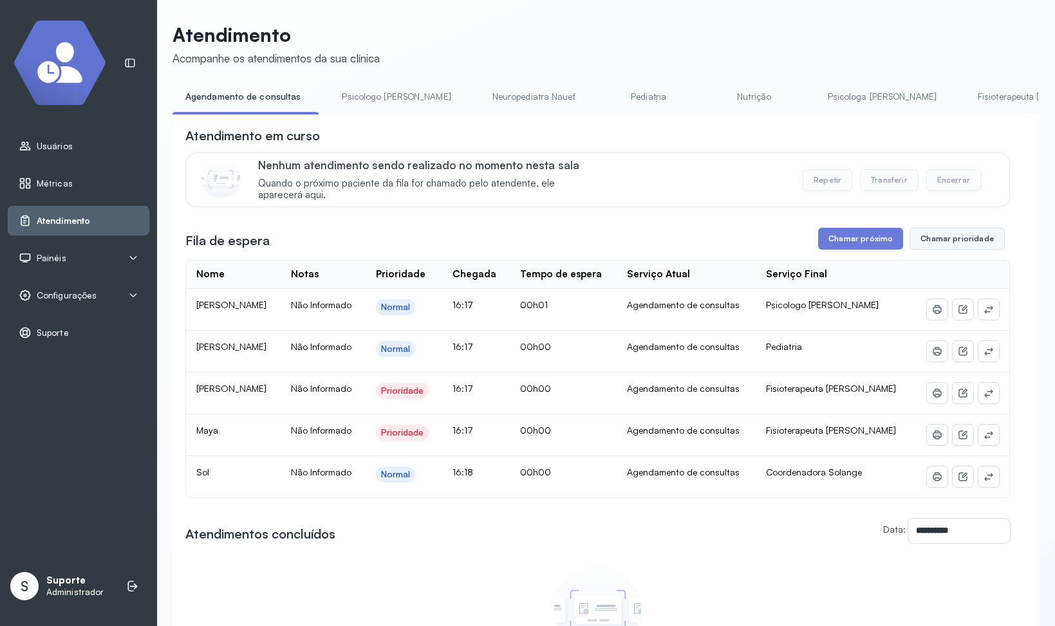
click at [926, 238] on button "Chamar prioridade" at bounding box center [956, 239] width 95 height 22
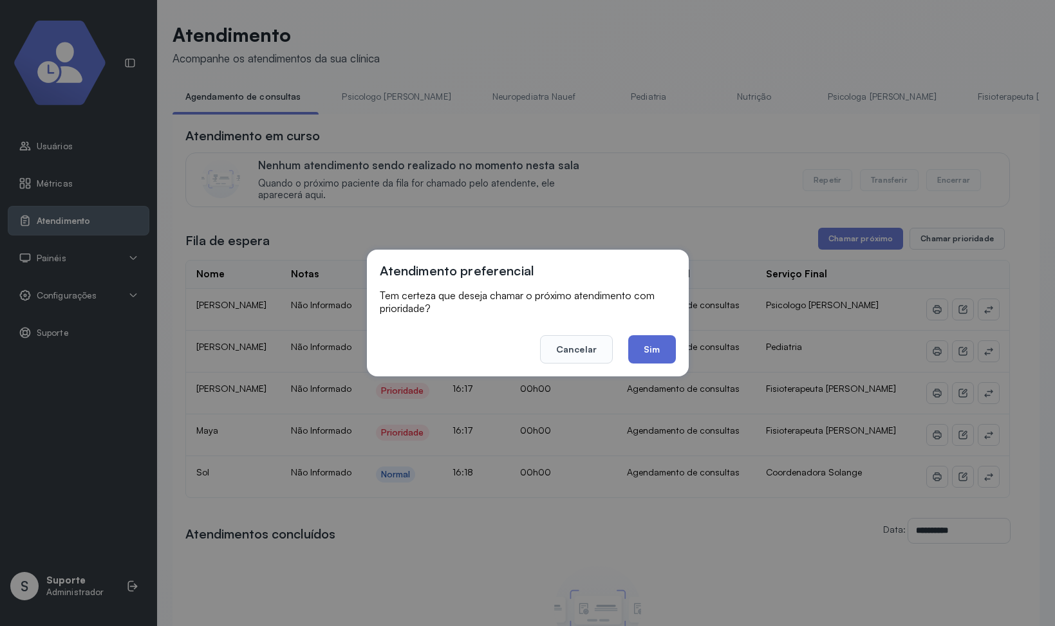
click at [669, 361] on button "Sim" at bounding box center [651, 349] width 47 height 28
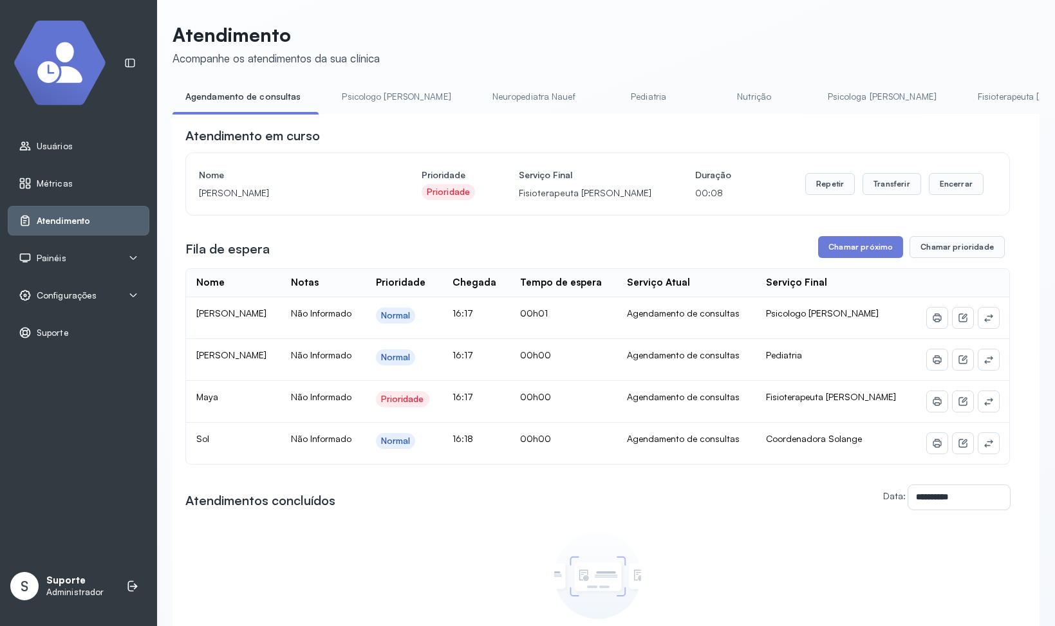
click at [70, 298] on span "Configurações" at bounding box center [67, 295] width 60 height 11
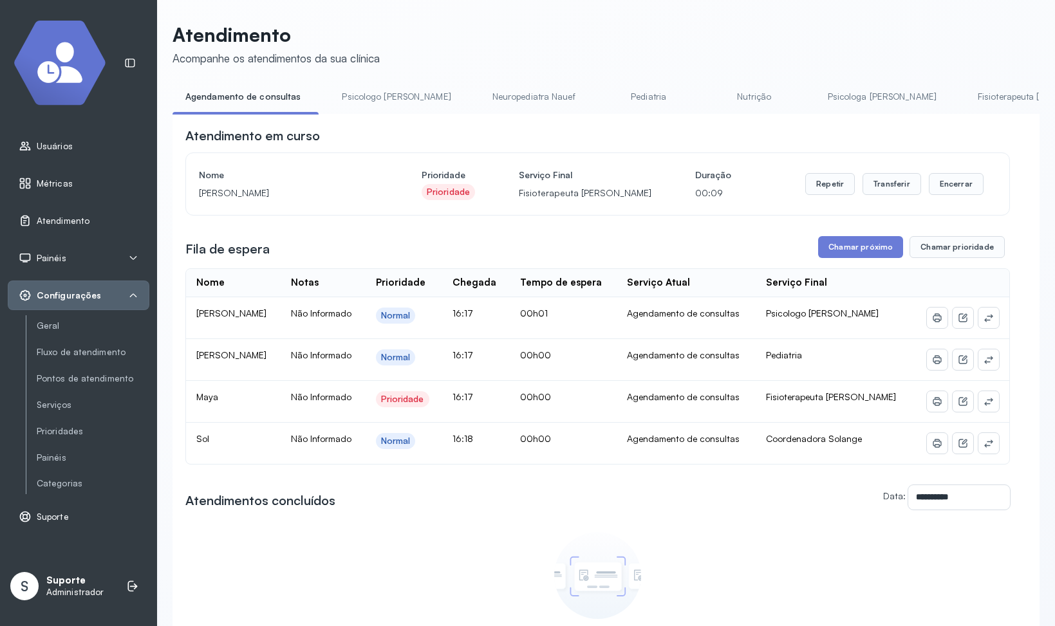
click at [50, 317] on div "Geral Fluxo de atendimento Pontos de atendimento Serviços Prioridades Painéis C…" at bounding box center [88, 404] width 124 height 179
click at [50, 322] on link "Geral" at bounding box center [93, 326] width 113 height 11
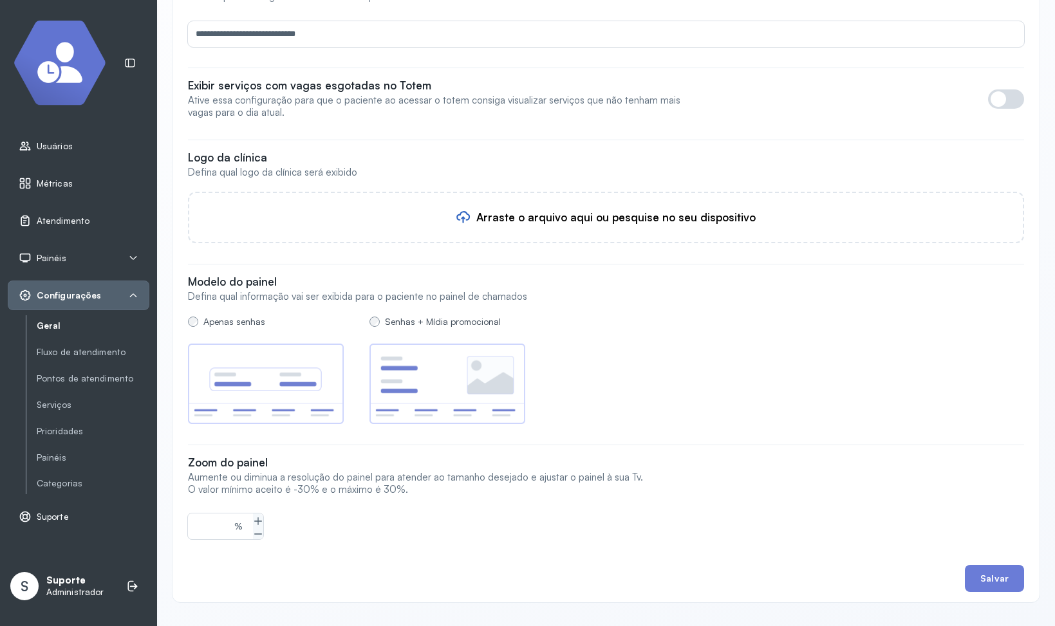
scroll to position [1218, 0]
click at [1010, 564] on button "Salvar" at bounding box center [994, 577] width 59 height 27
click at [474, 369] on img at bounding box center [447, 382] width 156 height 80
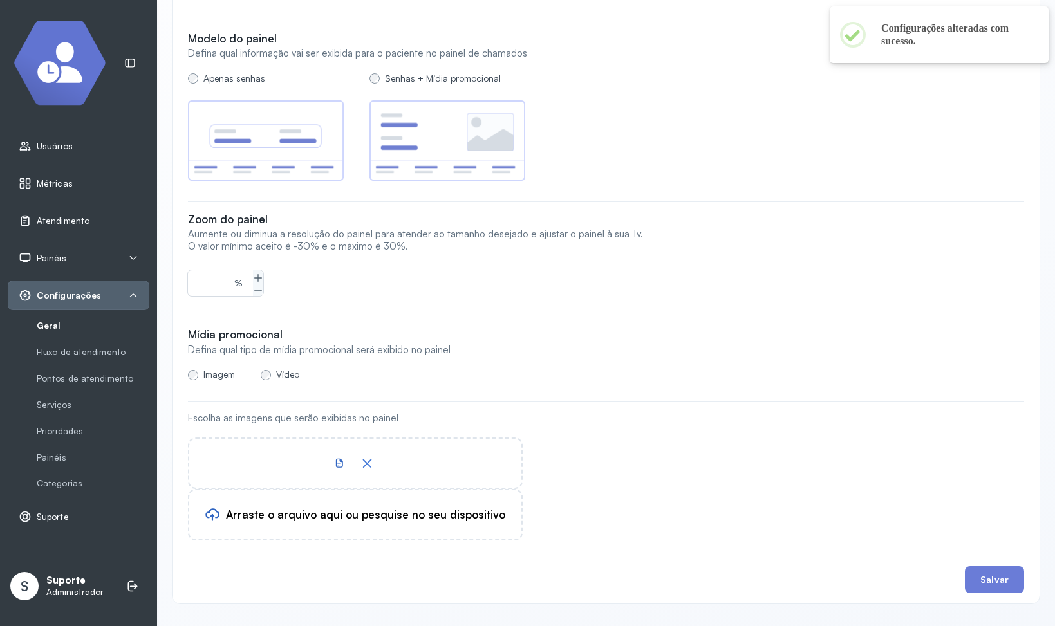
scroll to position [1462, 0]
click at [1000, 564] on button "Salvar" at bounding box center [994, 577] width 59 height 27
type input "*****"
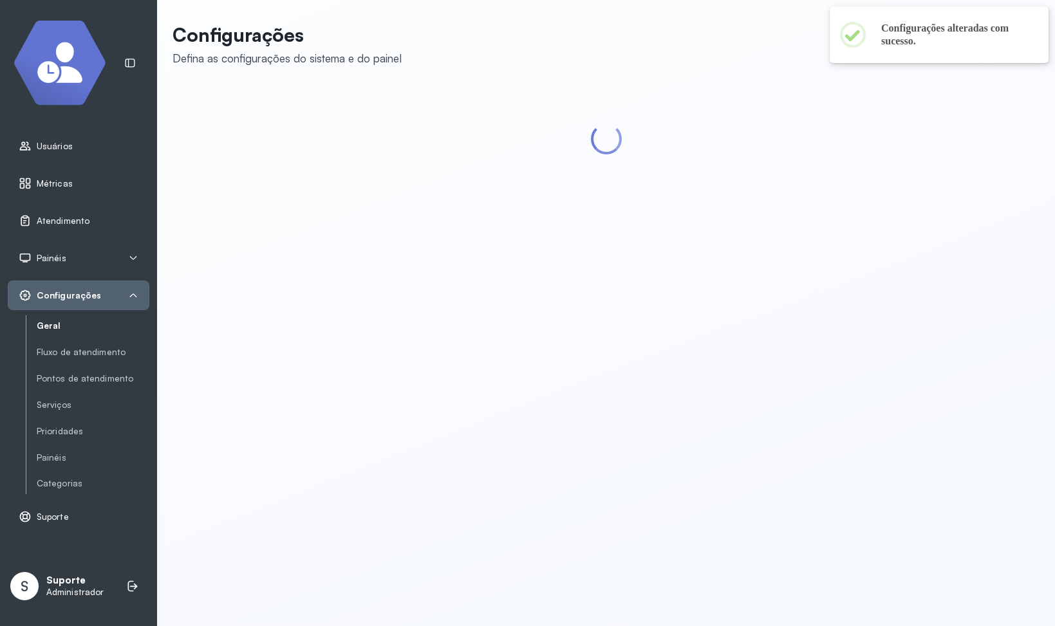
scroll to position [0, 0]
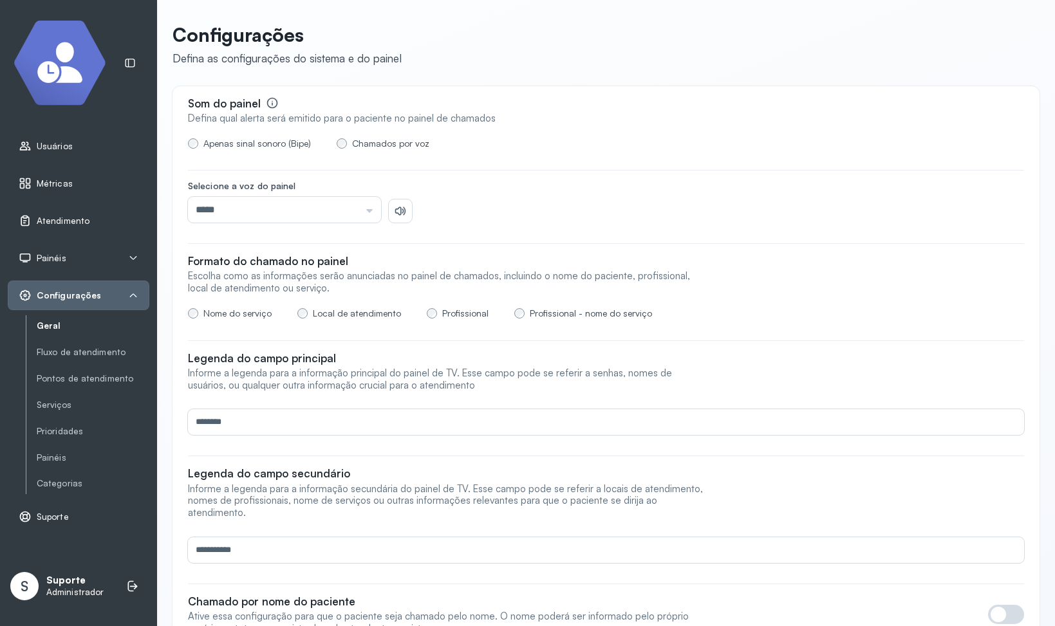
click at [53, 225] on span "Atendimento" at bounding box center [63, 221] width 53 height 11
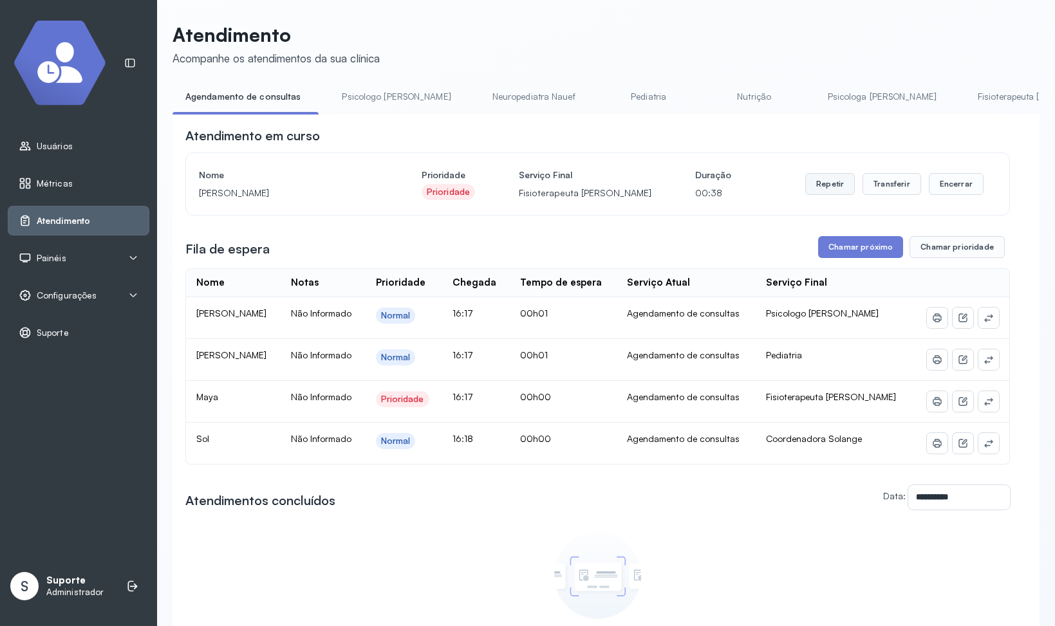
click at [830, 185] on button "Repetir" at bounding box center [830, 184] width 50 height 22
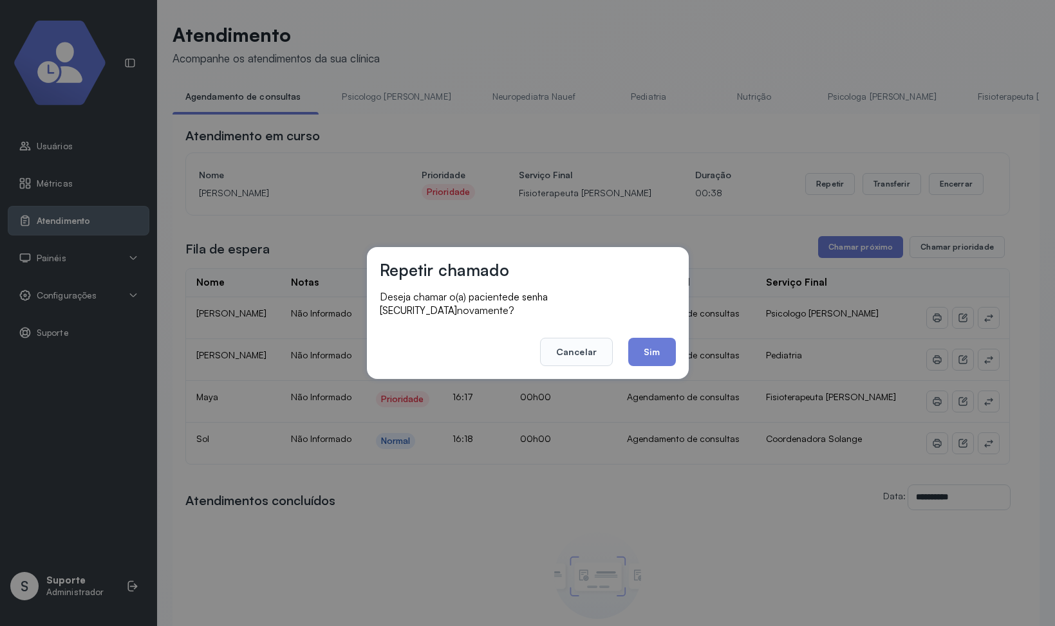
click at [646, 343] on button "Sim" at bounding box center [651, 352] width 47 height 28
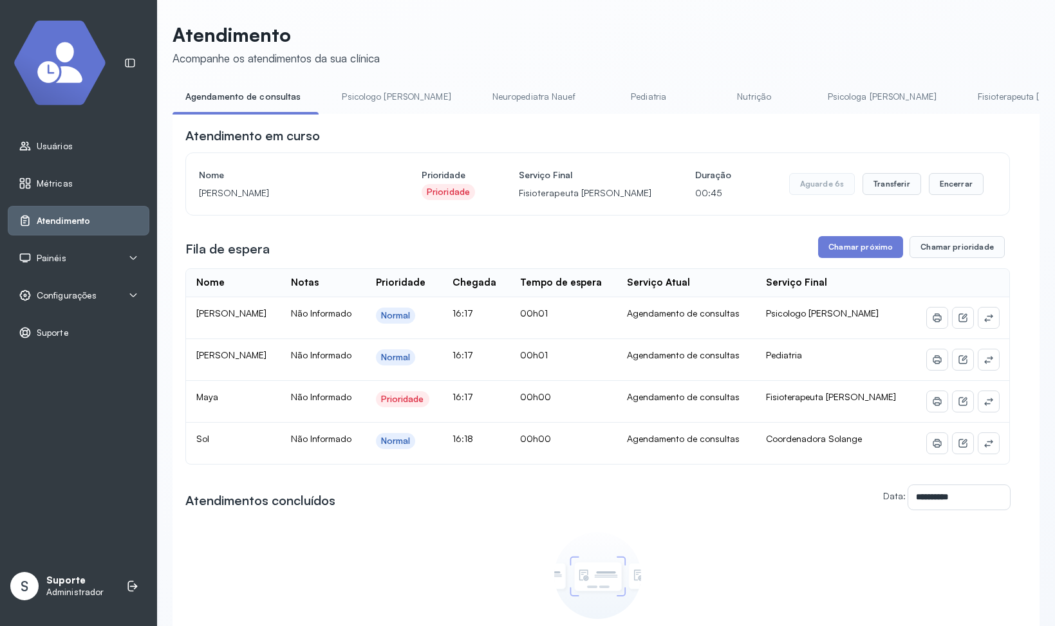
click at [64, 291] on span "Configurações" at bounding box center [67, 295] width 60 height 11
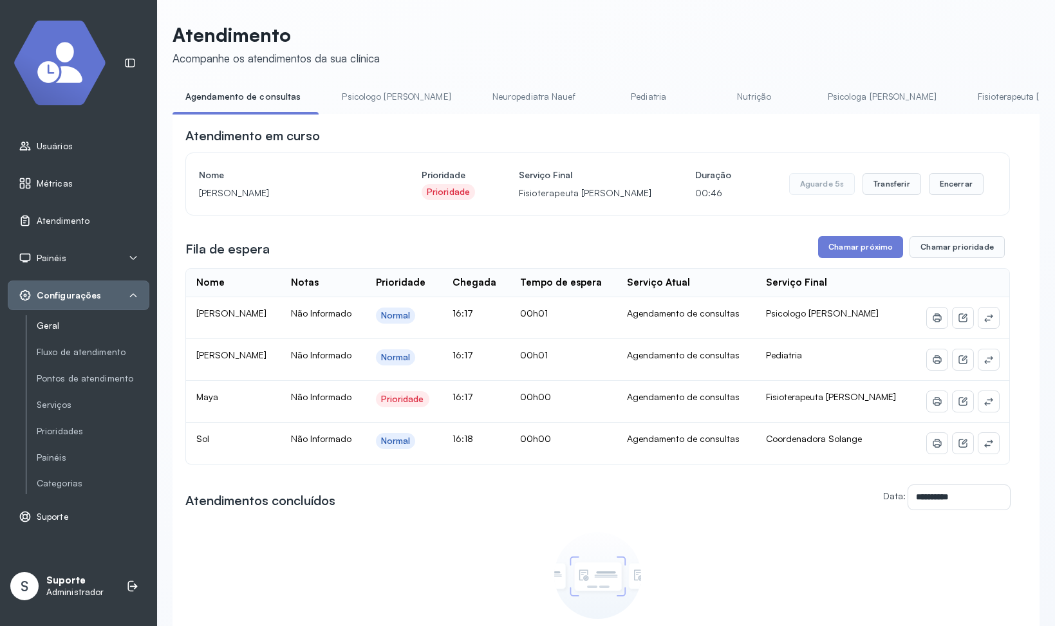
click at [60, 323] on link "Geral" at bounding box center [93, 326] width 113 height 11
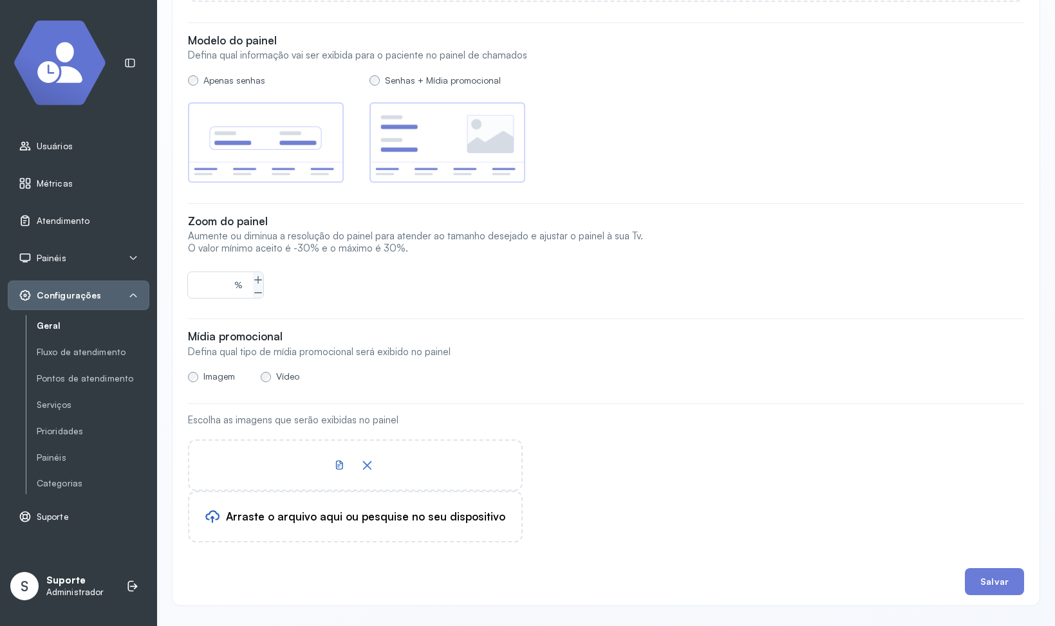
scroll to position [1462, 0]
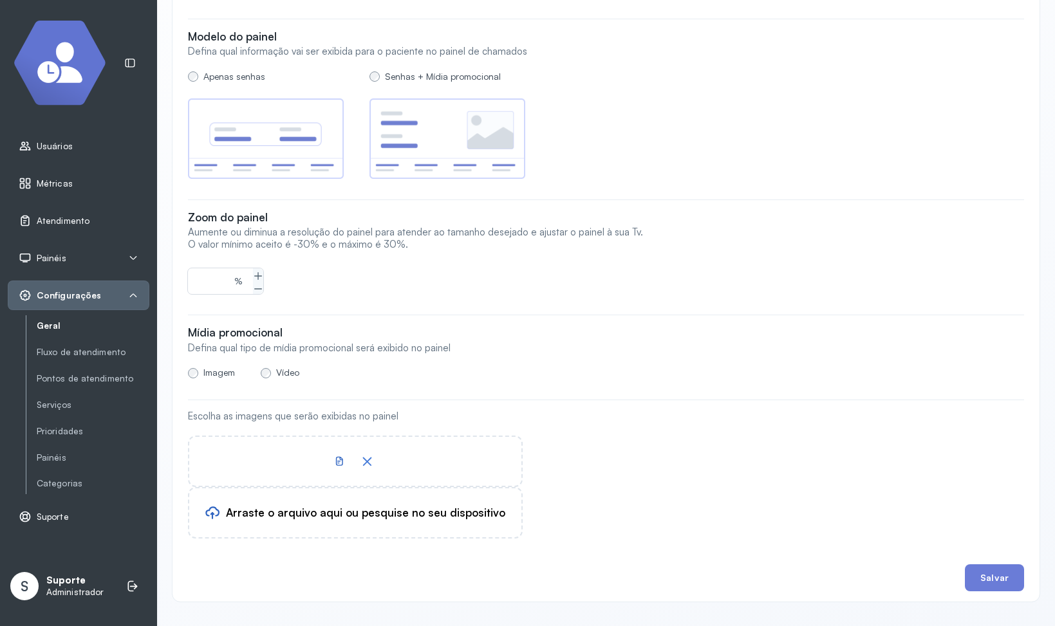
click at [288, 367] on span "Vídeo" at bounding box center [287, 372] width 23 height 11
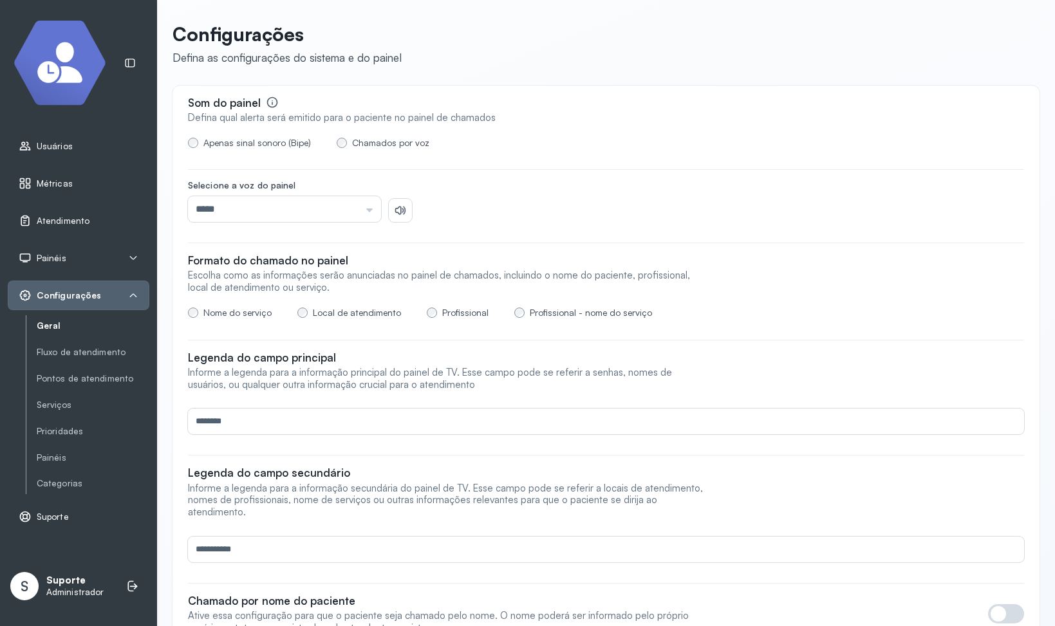
scroll to position [0, 0]
click at [304, 217] on input "*****" at bounding box center [284, 210] width 193 height 26
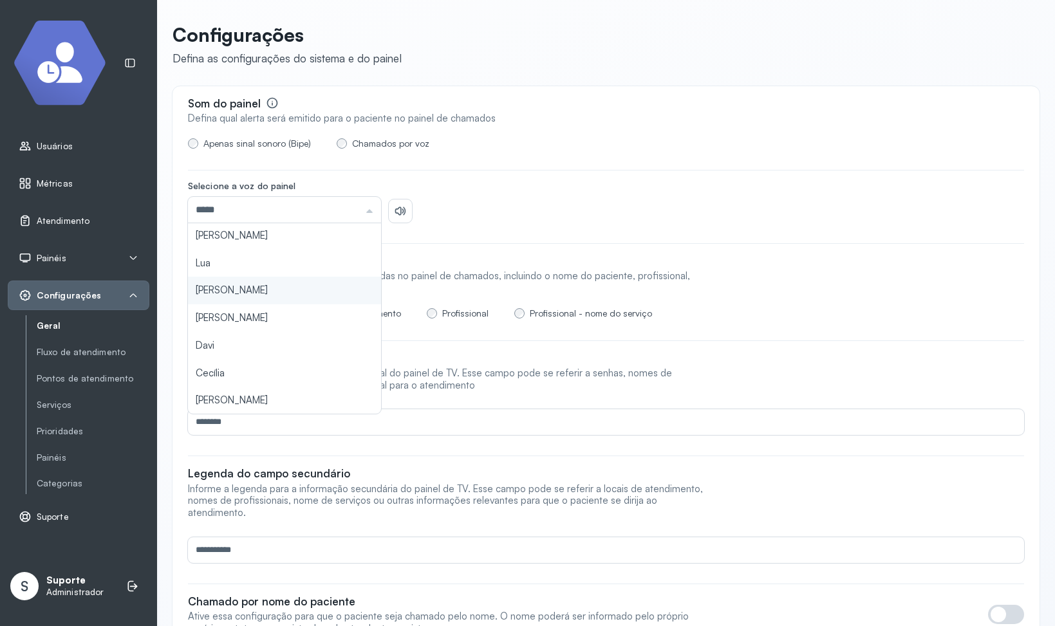
scroll to position [30, 0]
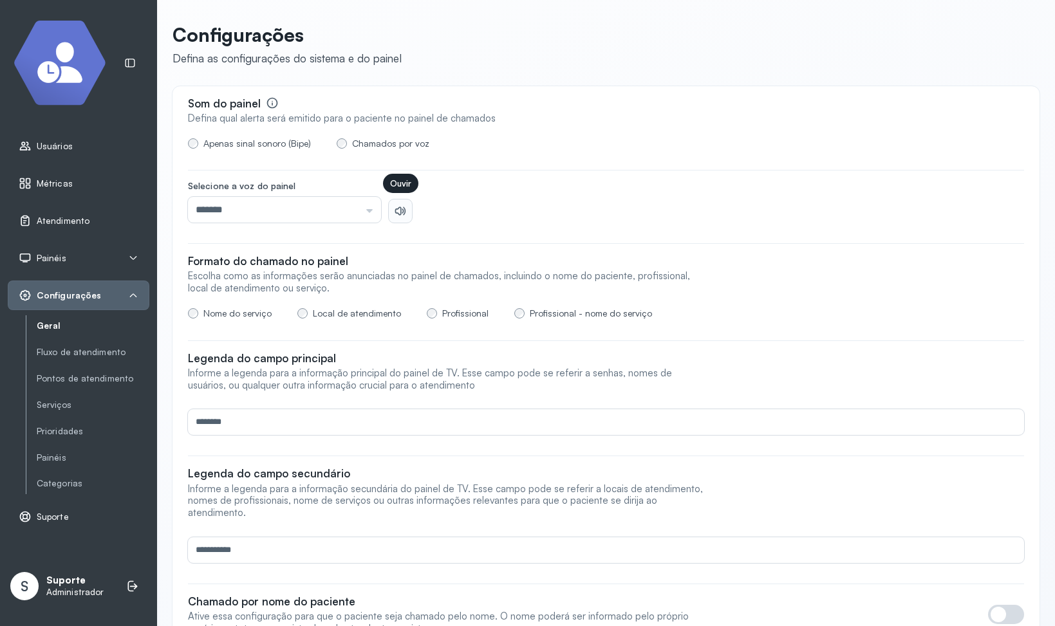
click at [407, 216] on button at bounding box center [400, 211] width 23 height 23
click at [354, 219] on input "*******" at bounding box center [284, 210] width 193 height 26
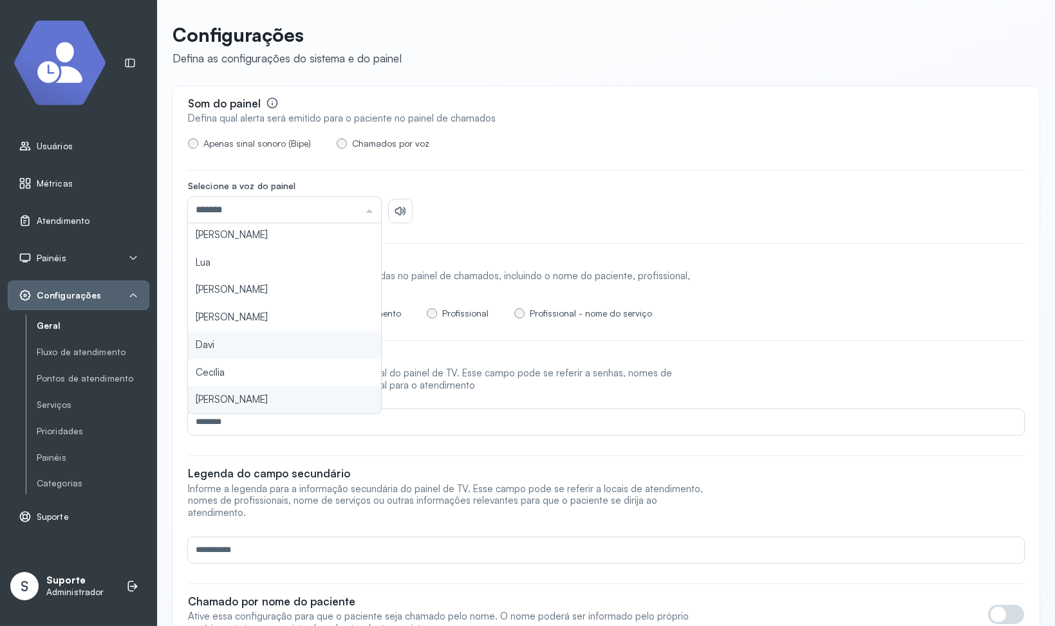
type input "****"
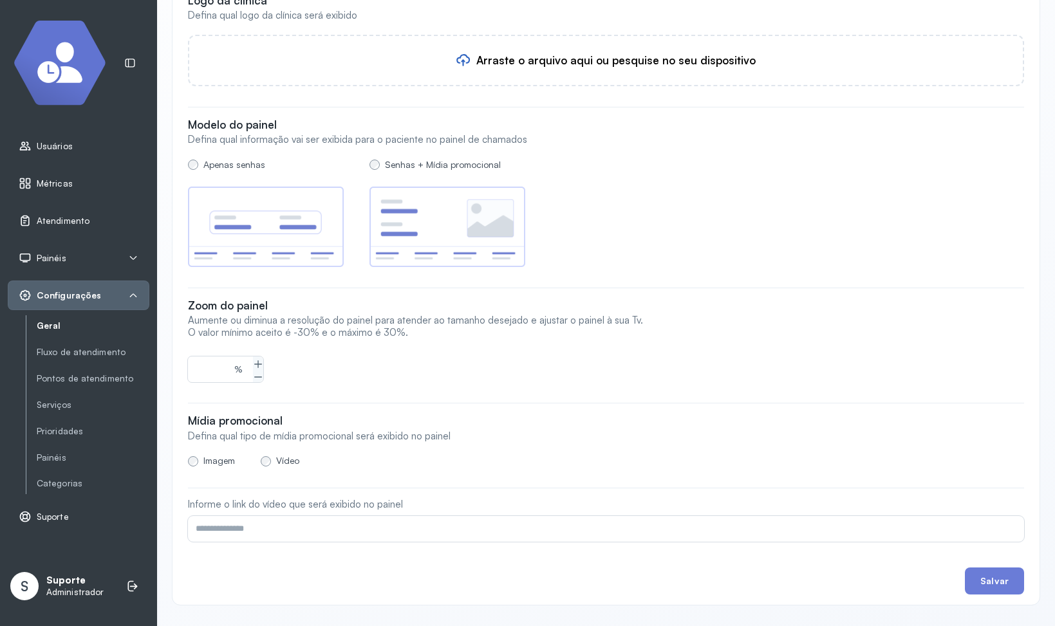
scroll to position [1377, 0]
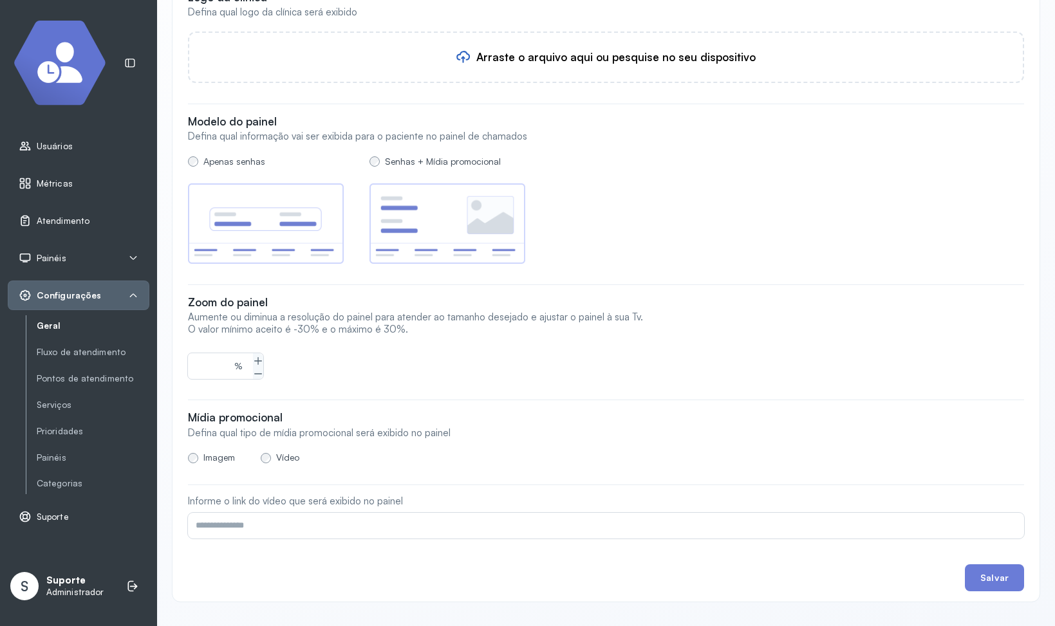
click at [337, 496] on p "Informe o link do vídeo que será exibido no painel" at bounding box center [445, 502] width 515 height 12
click at [319, 513] on input "text" at bounding box center [603, 526] width 831 height 26
paste input "**********"
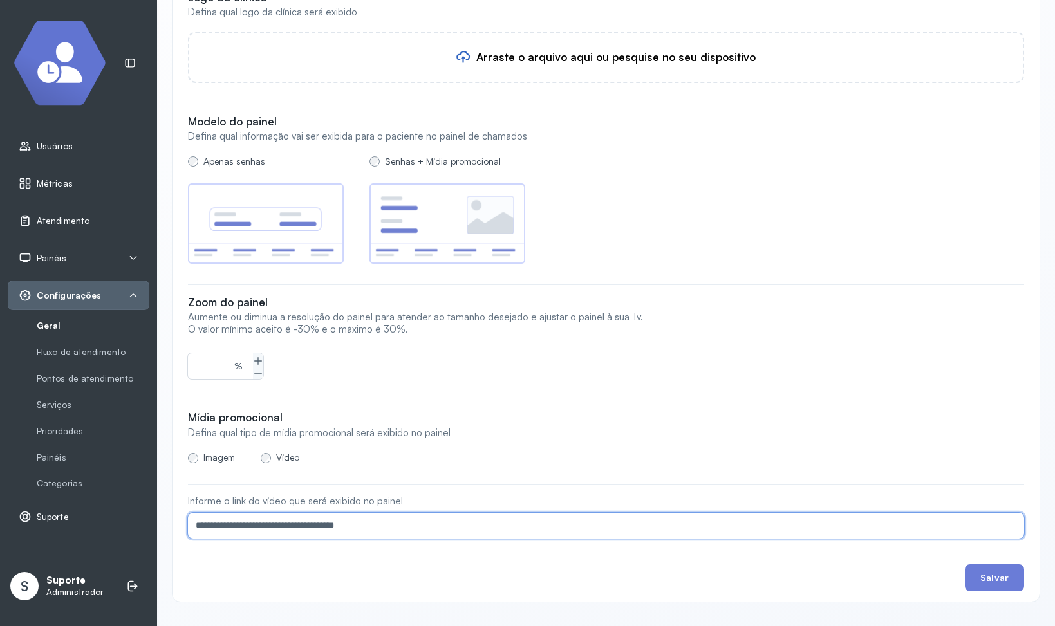
type input "**********"
click at [951, 566] on div "Salvar" at bounding box center [606, 577] width 836 height 27
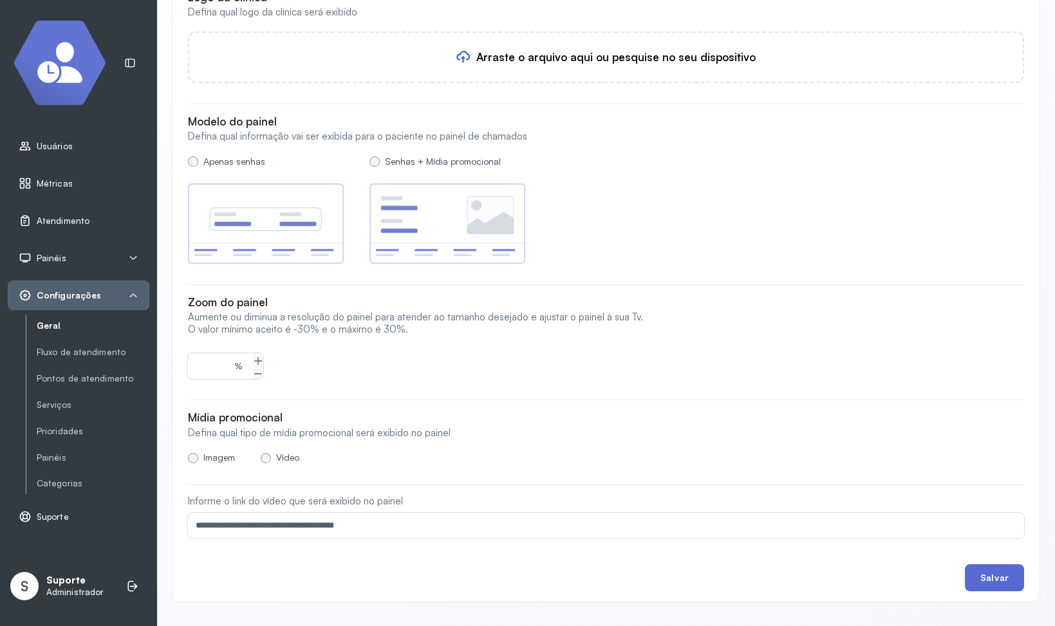
click at [991, 564] on button "Salvar" at bounding box center [994, 577] width 59 height 27
type input "****"
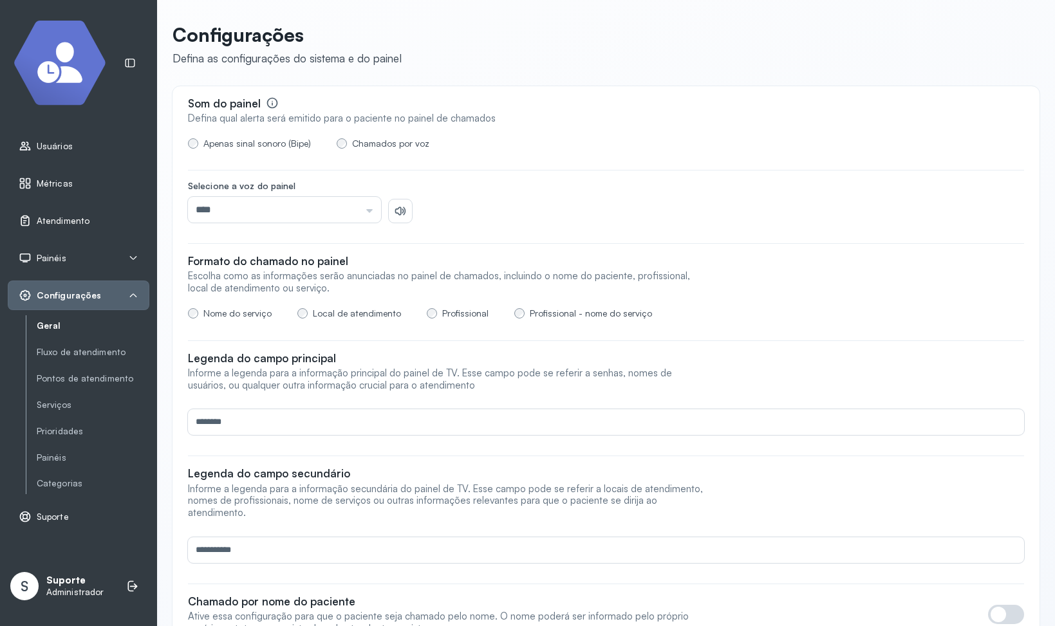
click at [69, 222] on span "Atendimento" at bounding box center [63, 221] width 53 height 11
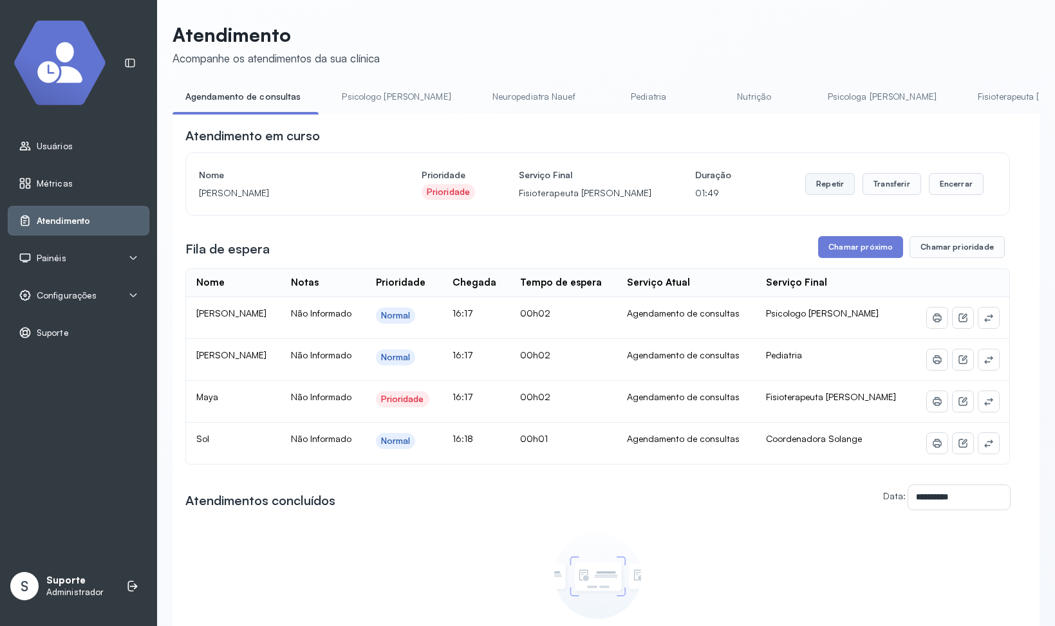
click at [854, 181] on button "Repetir" at bounding box center [830, 184] width 50 height 22
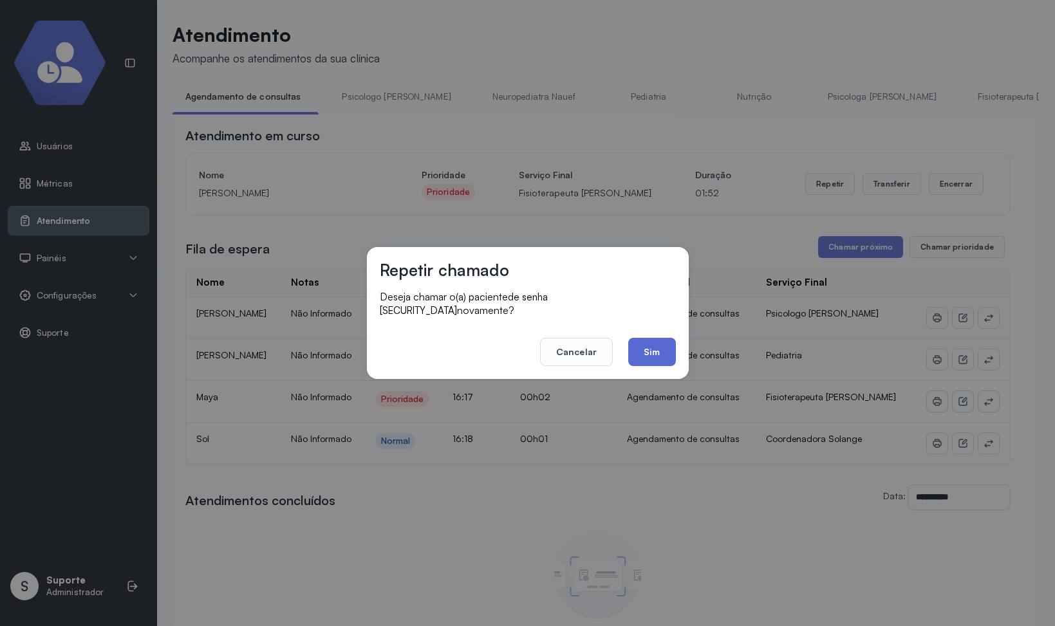
click at [661, 344] on button "Sim" at bounding box center [651, 352] width 47 height 28
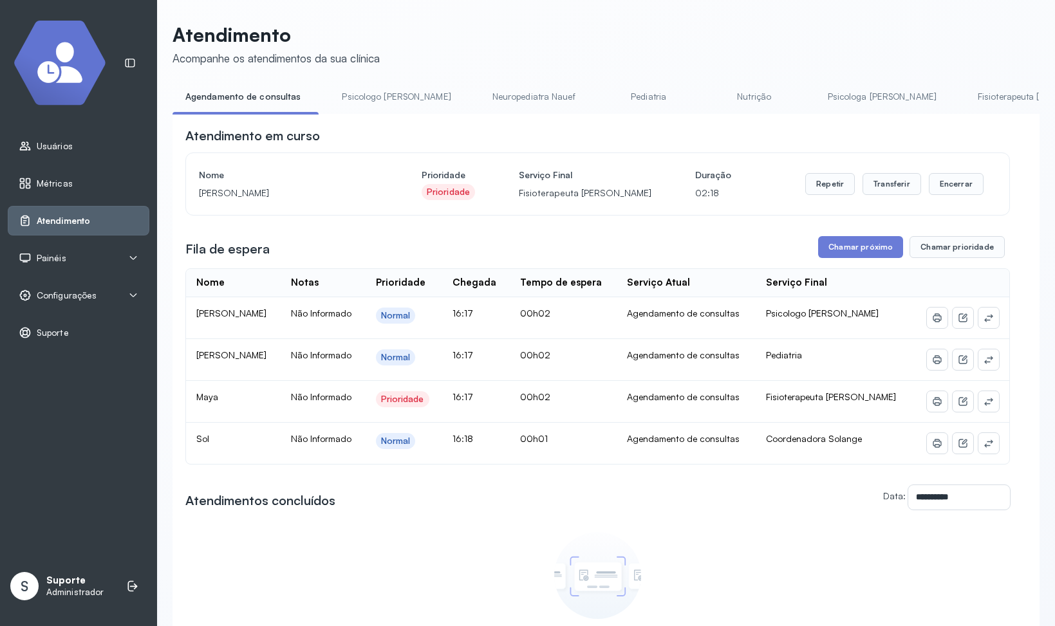
click at [48, 146] on span "Usuários" at bounding box center [55, 146] width 36 height 11
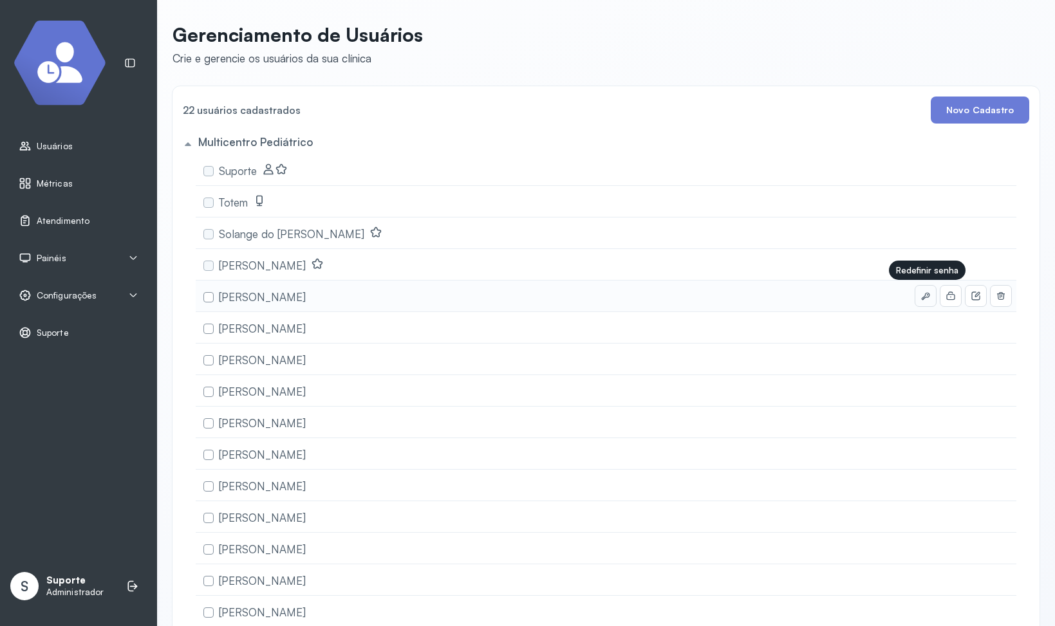
click at [926, 301] on icon at bounding box center [925, 296] width 10 height 10
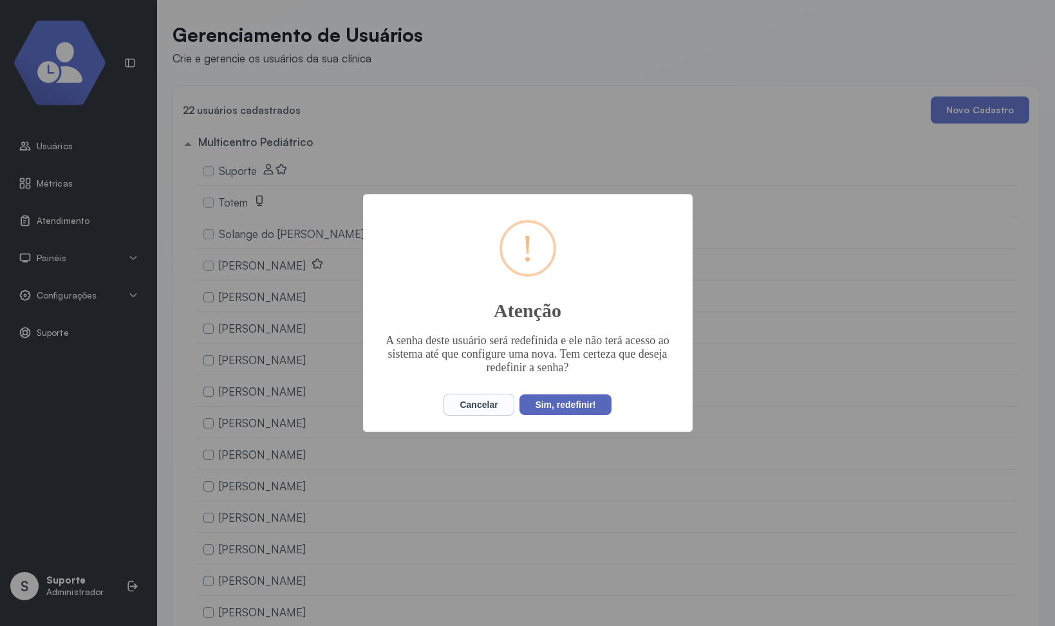
click at [550, 410] on button "Sim, redefinir!" at bounding box center [564, 405] width 91 height 21
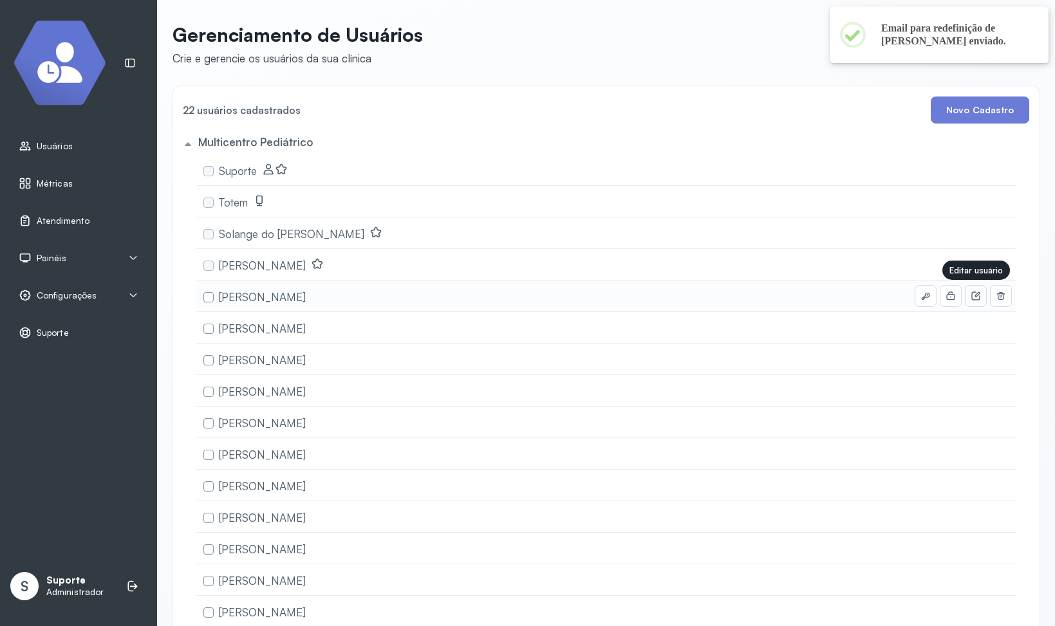
click at [969, 297] on button at bounding box center [975, 296] width 21 height 21
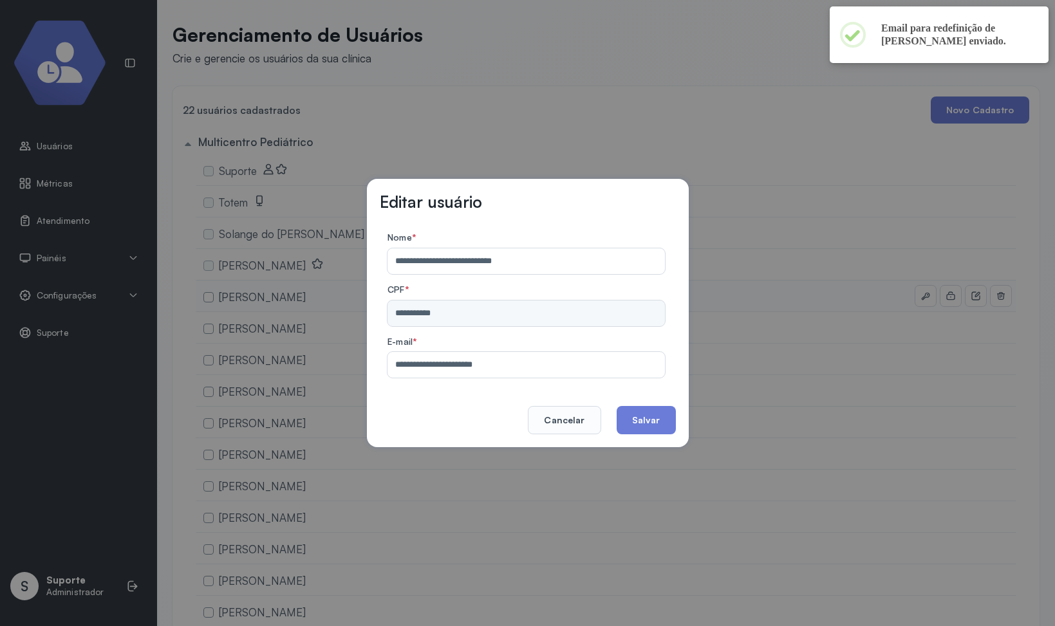
click at [432, 378] on div "**********" at bounding box center [525, 378] width 277 height 0
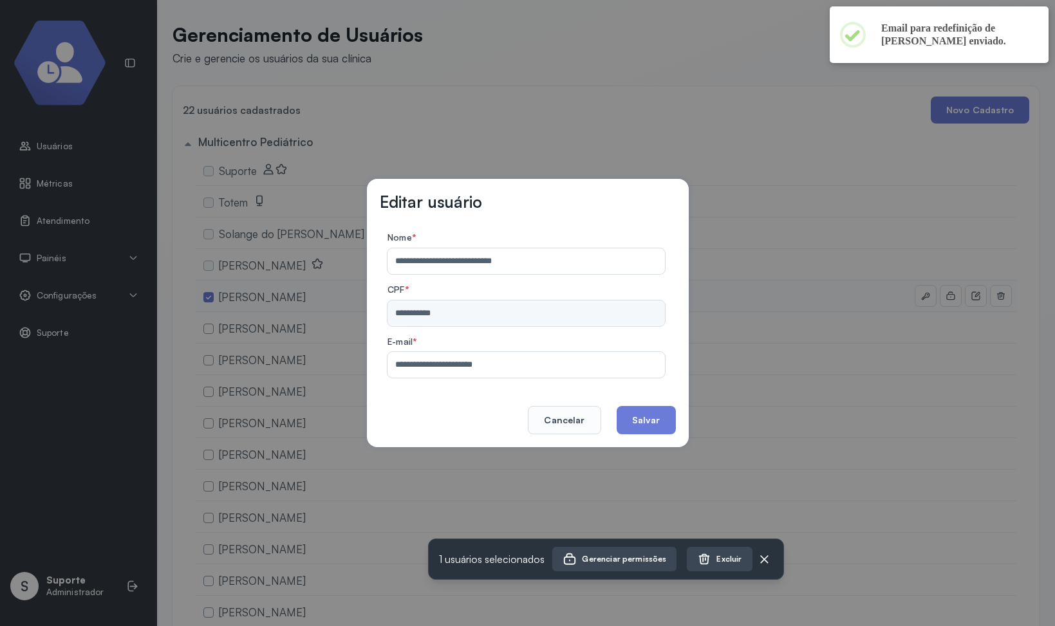
click at [432, 378] on div "**********" at bounding box center [525, 378] width 277 height 0
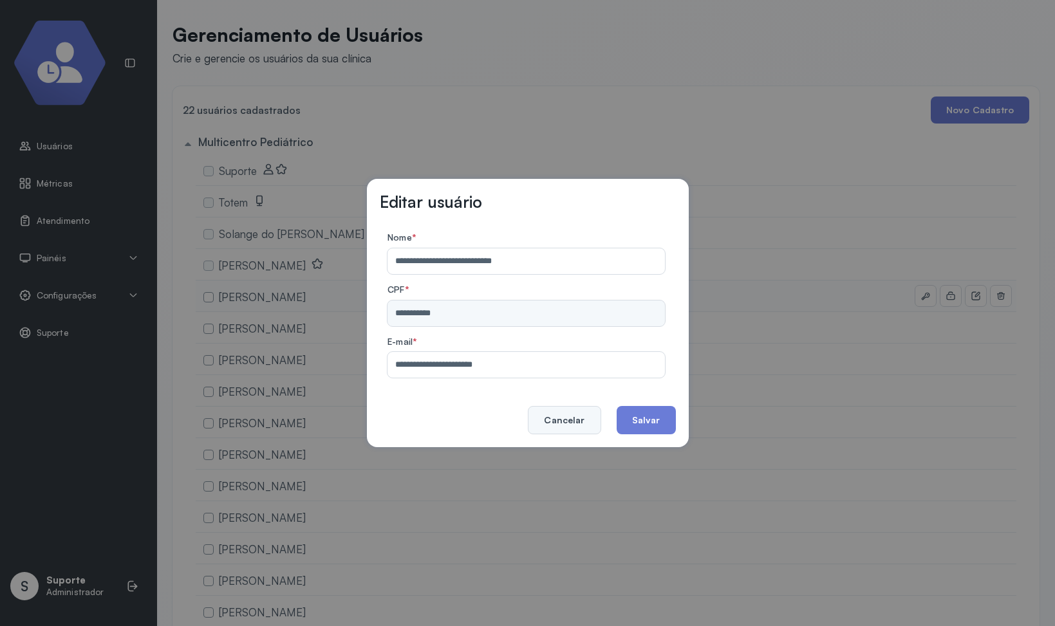
click at [548, 416] on button "Cancelar" at bounding box center [564, 420] width 73 height 28
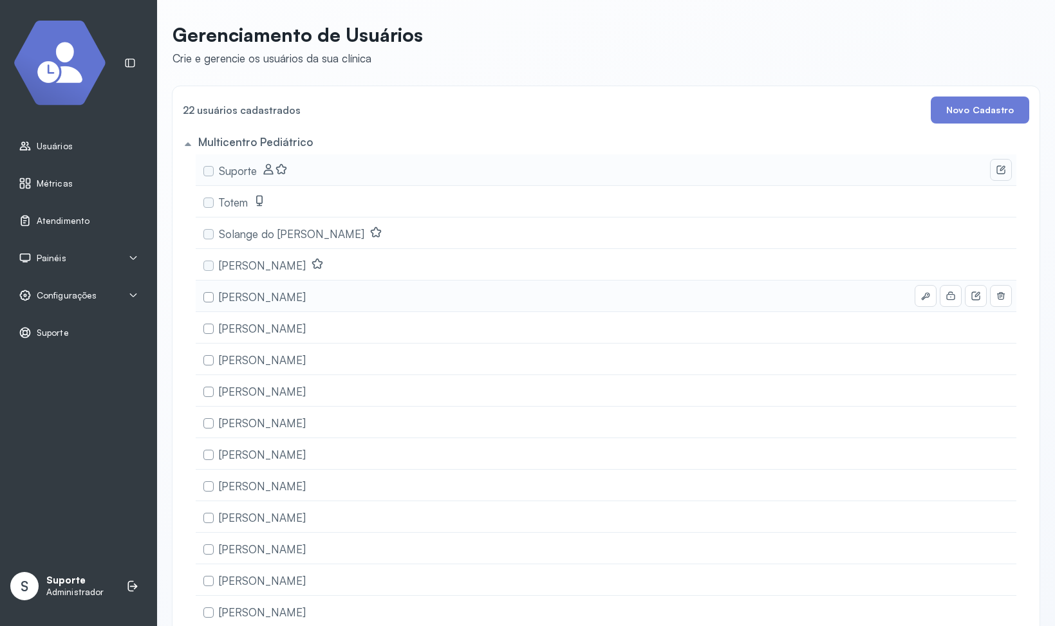
click at [1000, 173] on icon at bounding box center [1001, 170] width 10 height 10
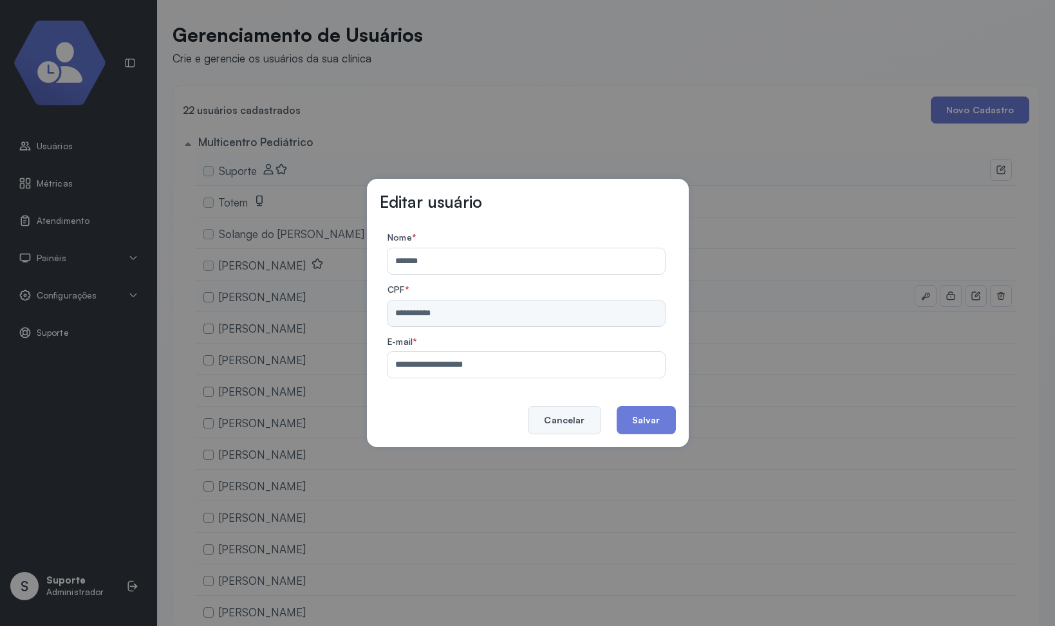
click at [566, 420] on button "Cancelar" at bounding box center [564, 420] width 73 height 28
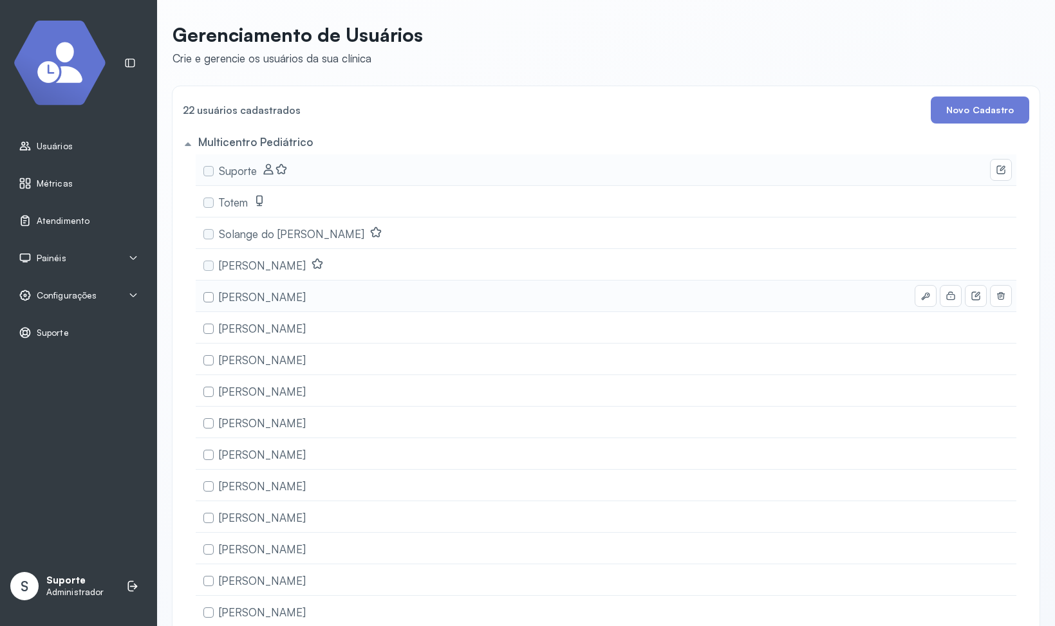
click at [89, 228] on div "Atendimento" at bounding box center [79, 221] width 142 height 30
click at [84, 225] on span "Atendimento" at bounding box center [63, 221] width 53 height 11
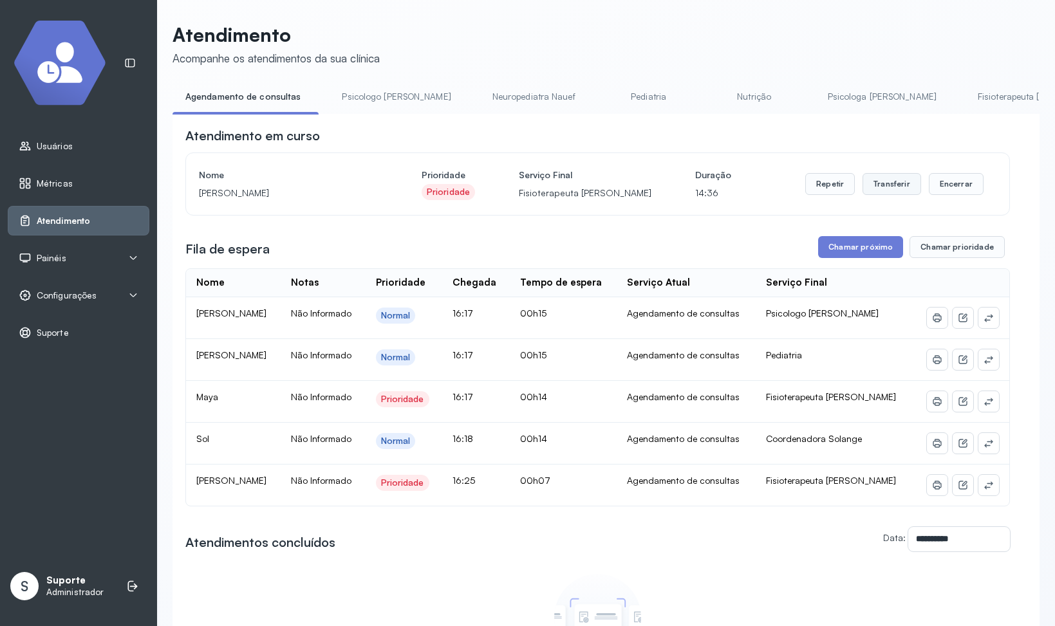
click at [889, 183] on button "Transferir" at bounding box center [891, 184] width 59 height 22
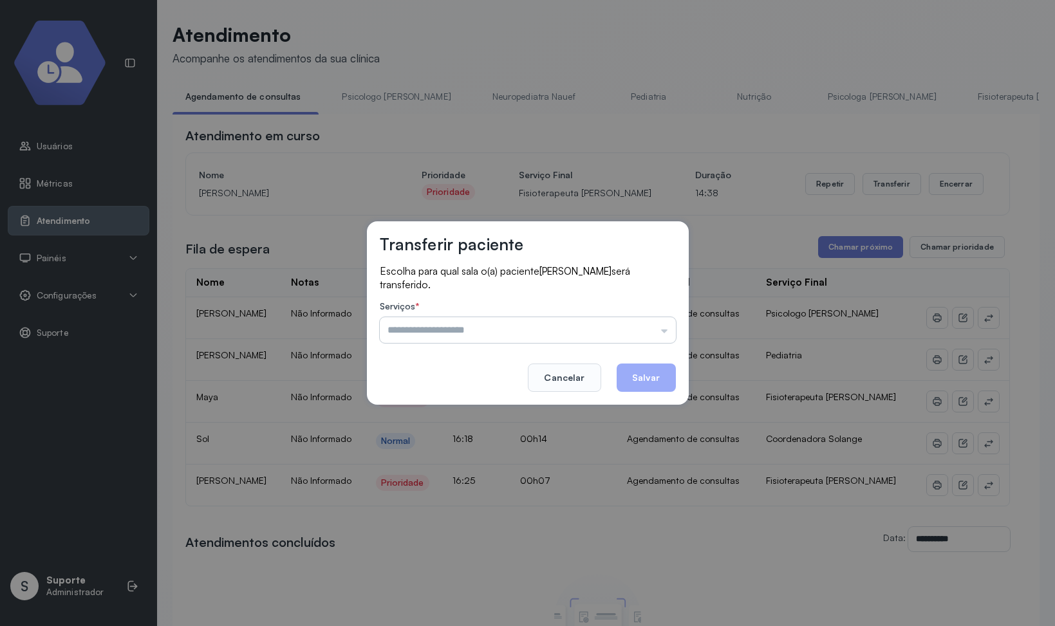
click at [461, 320] on input "text" at bounding box center [528, 330] width 296 height 26
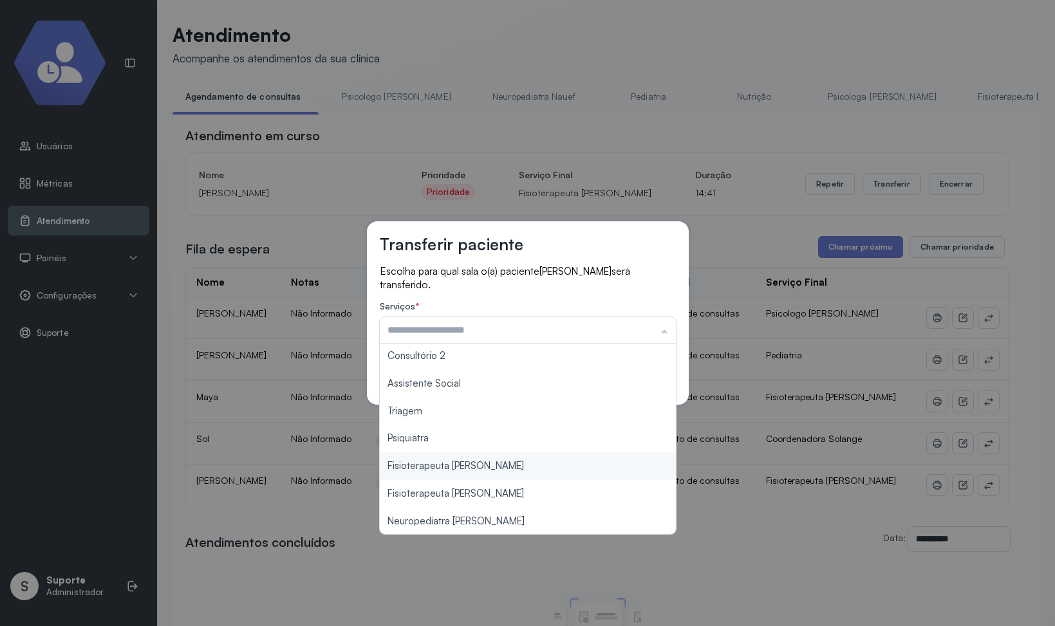
scroll to position [195, 0]
type input "**********"
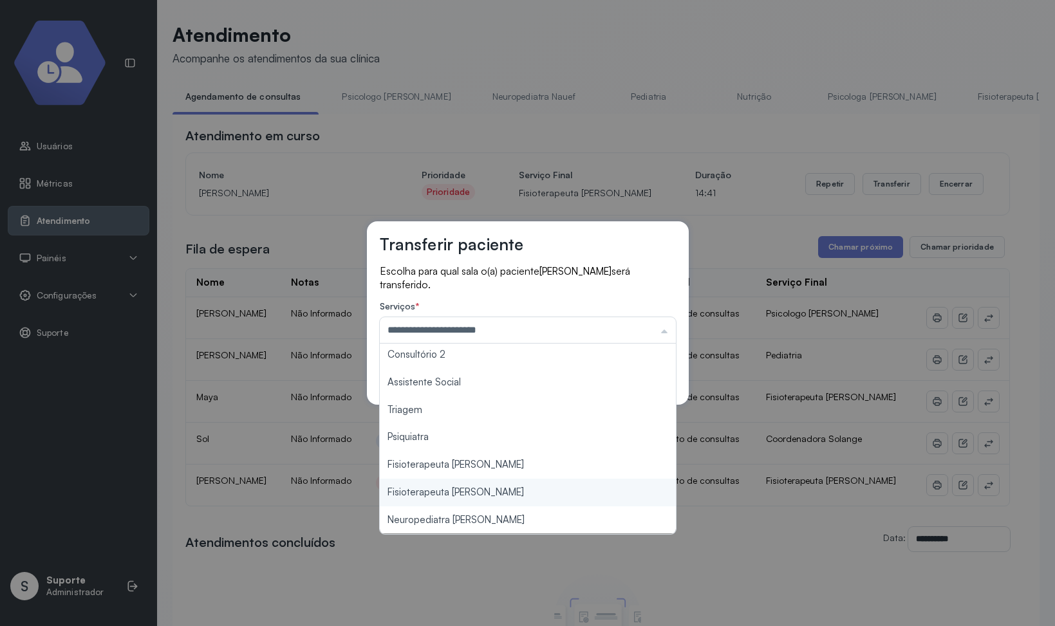
click at [496, 462] on div "**********" at bounding box center [527, 313] width 1055 height 626
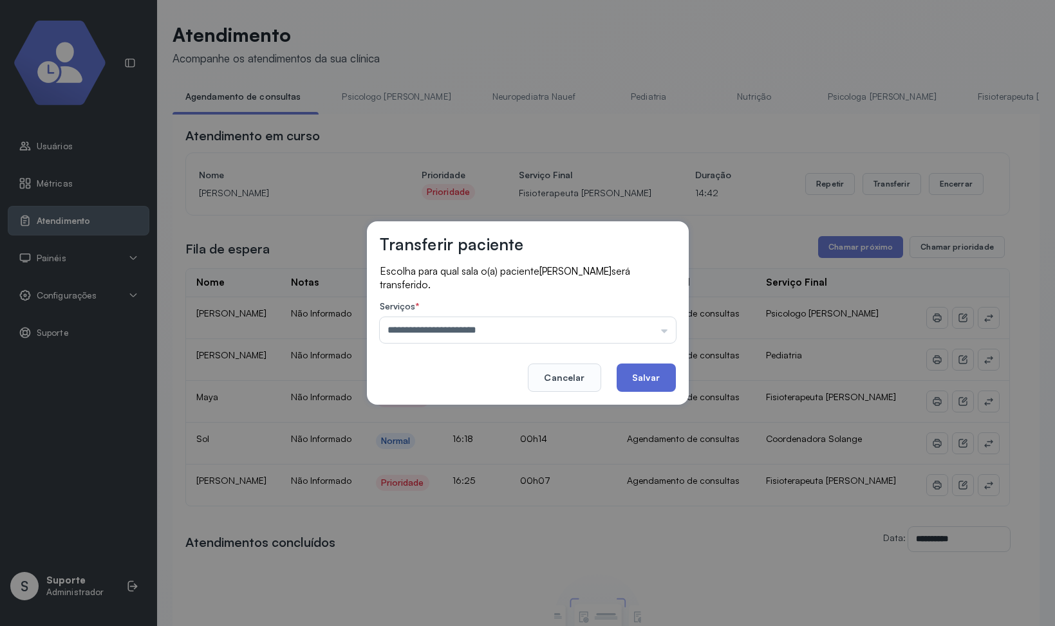
click at [638, 364] on button "Salvar" at bounding box center [646, 378] width 59 height 28
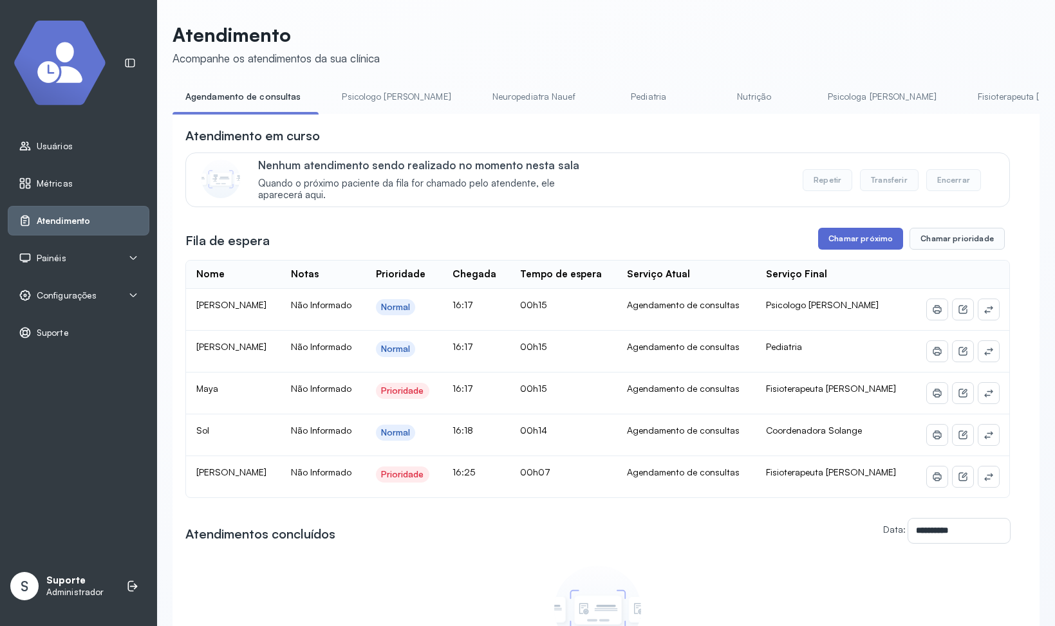
click at [841, 246] on button "Chamar próximo" at bounding box center [860, 239] width 85 height 22
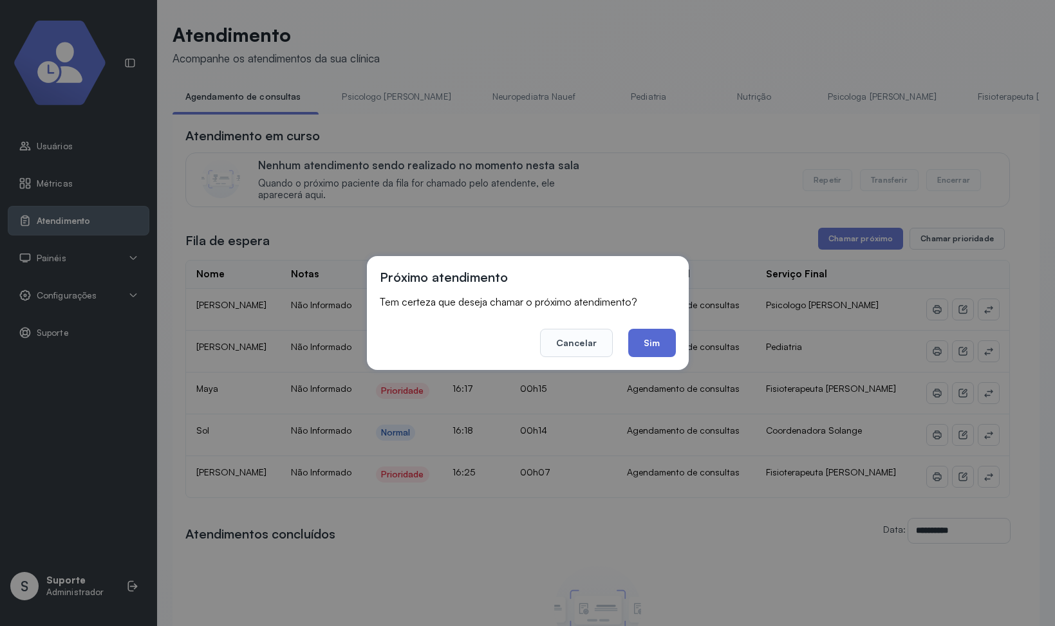
click at [667, 346] on button "Sim" at bounding box center [651, 343] width 47 height 28
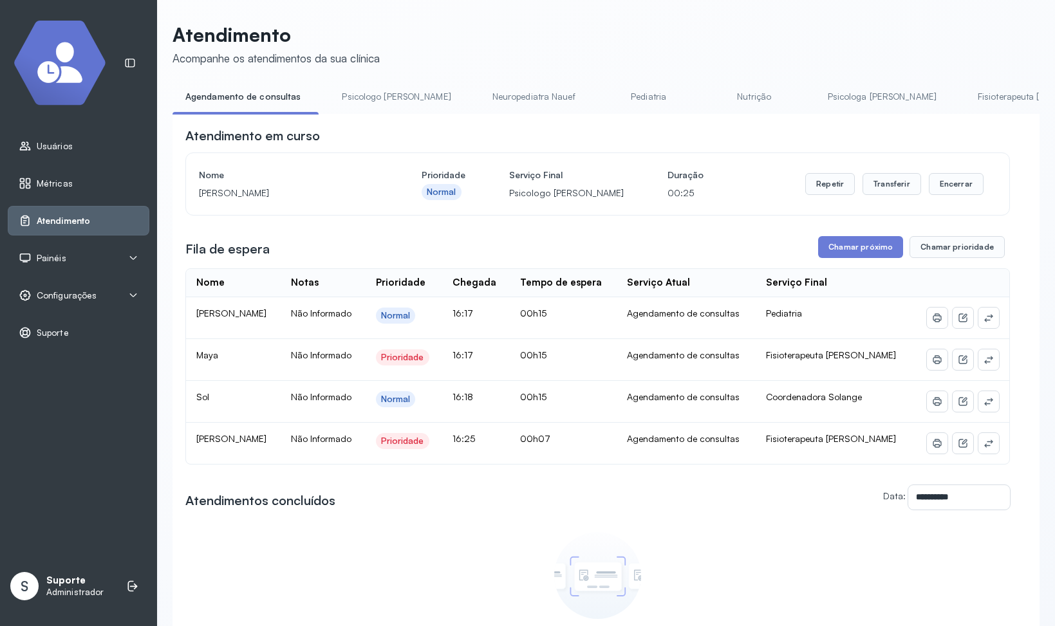
click at [86, 300] on span "Configurações" at bounding box center [67, 295] width 60 height 11
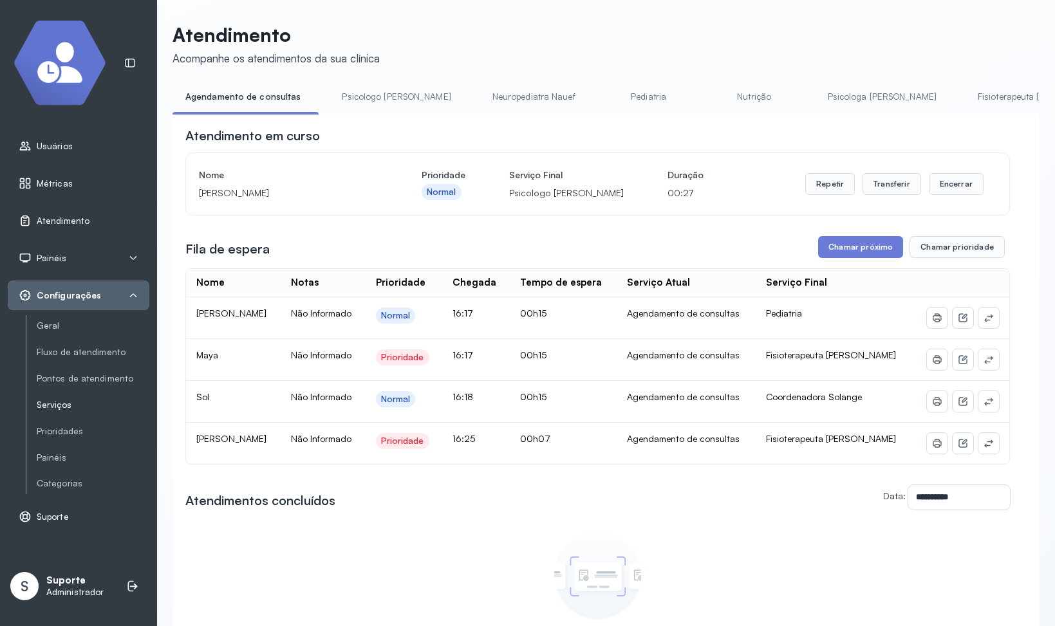
click at [70, 406] on link "Serviços" at bounding box center [93, 405] width 113 height 11
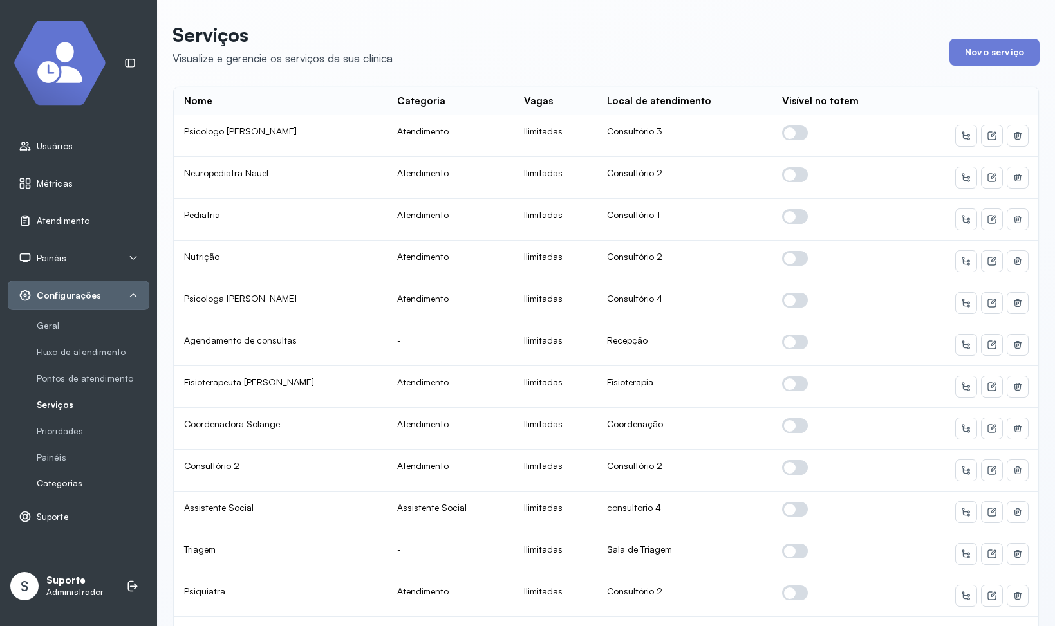
click at [77, 478] on link "Categorias" at bounding box center [93, 484] width 113 height 16
click at [73, 221] on span "Atendimento" at bounding box center [63, 221] width 53 height 11
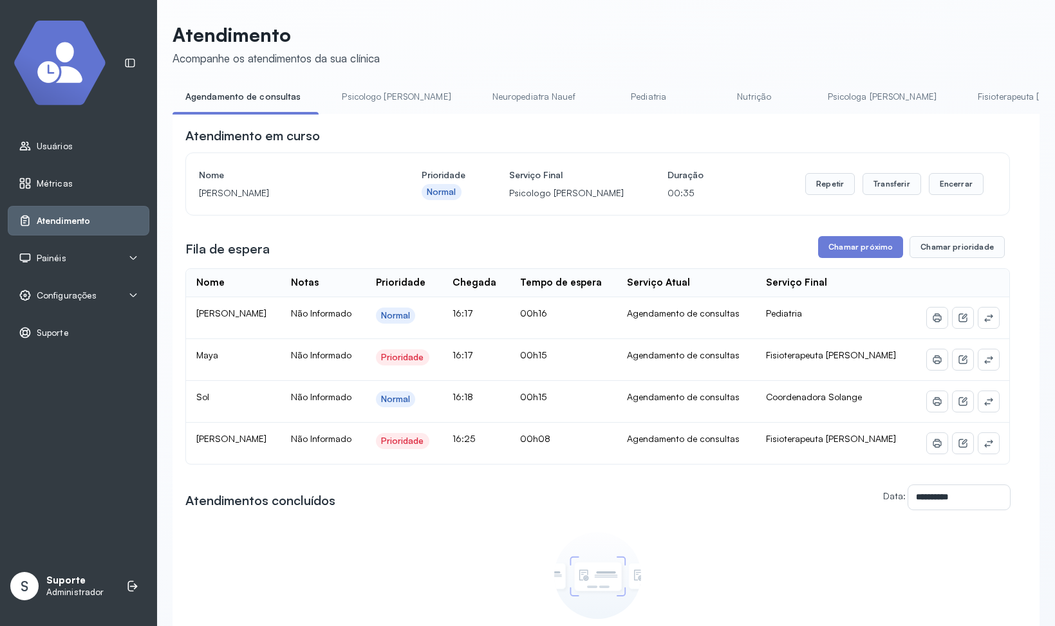
click at [62, 183] on span "Métricas" at bounding box center [55, 183] width 36 height 11
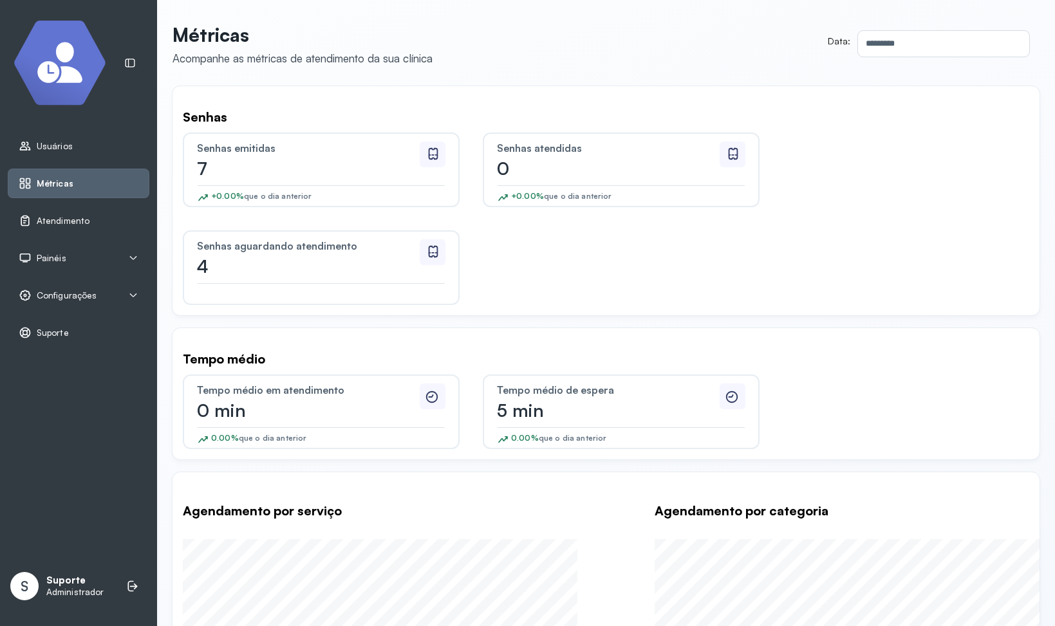
click at [56, 221] on span "Atendimento" at bounding box center [63, 221] width 53 height 11
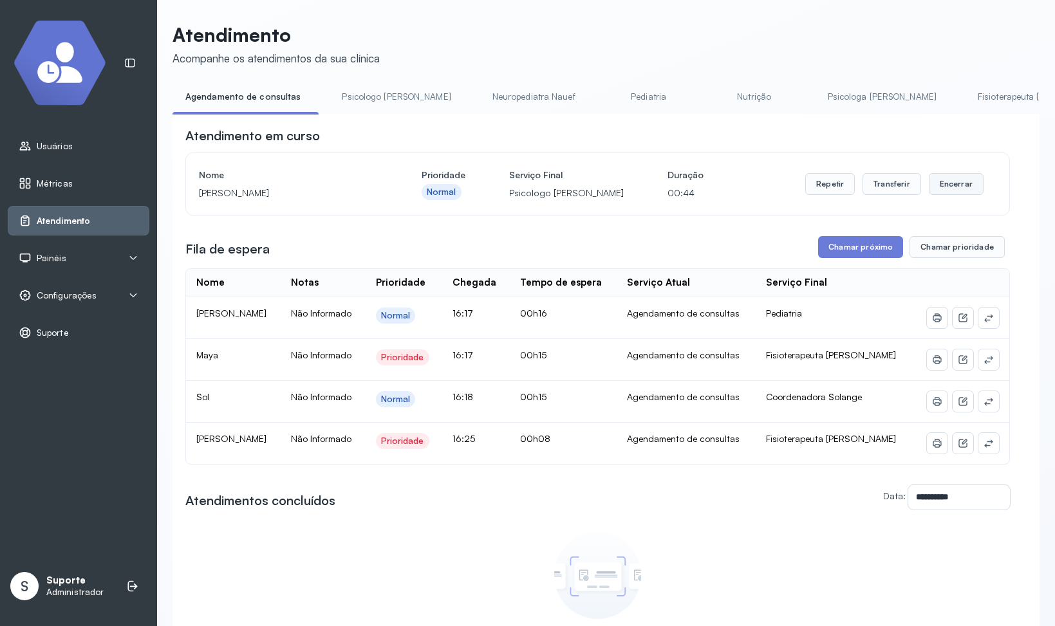
click at [960, 185] on button "Encerrar" at bounding box center [956, 184] width 55 height 22
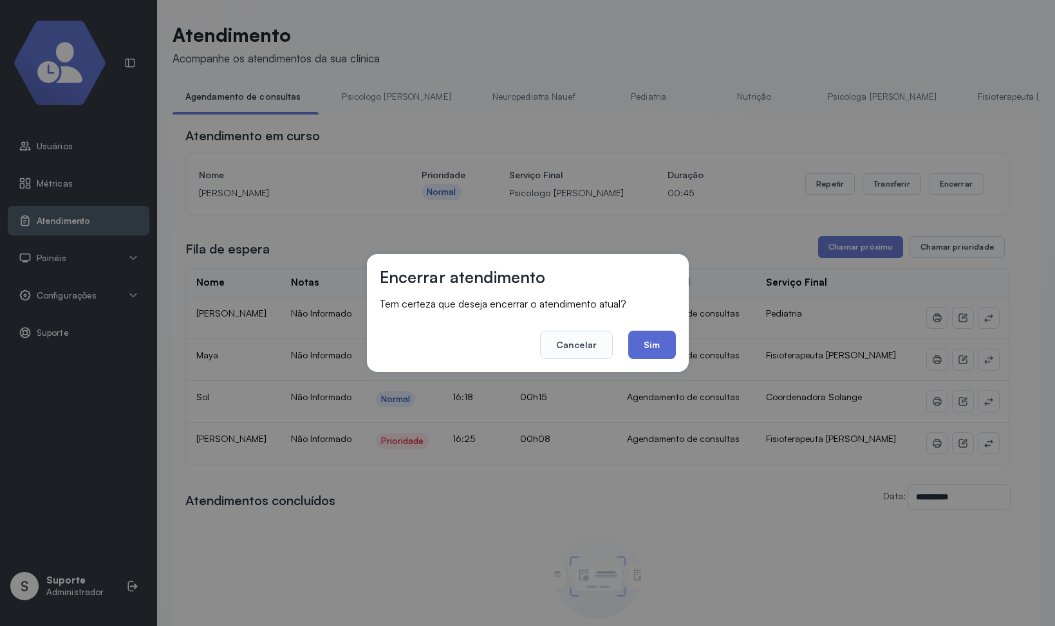
click at [652, 340] on button "Sim" at bounding box center [651, 345] width 47 height 28
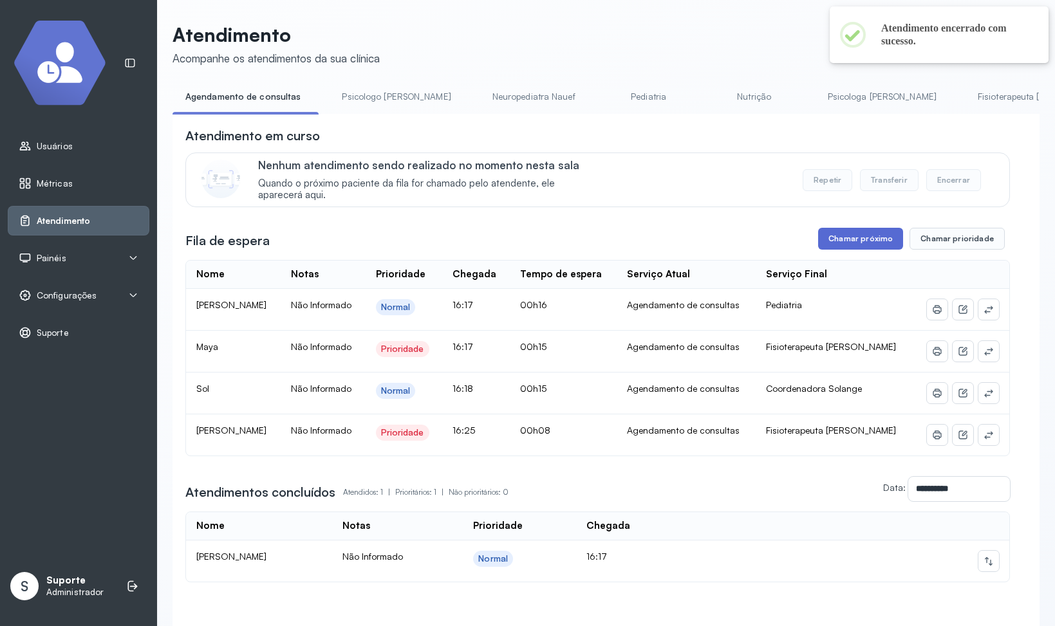
click at [871, 243] on button "Chamar próximo" at bounding box center [860, 239] width 85 height 22
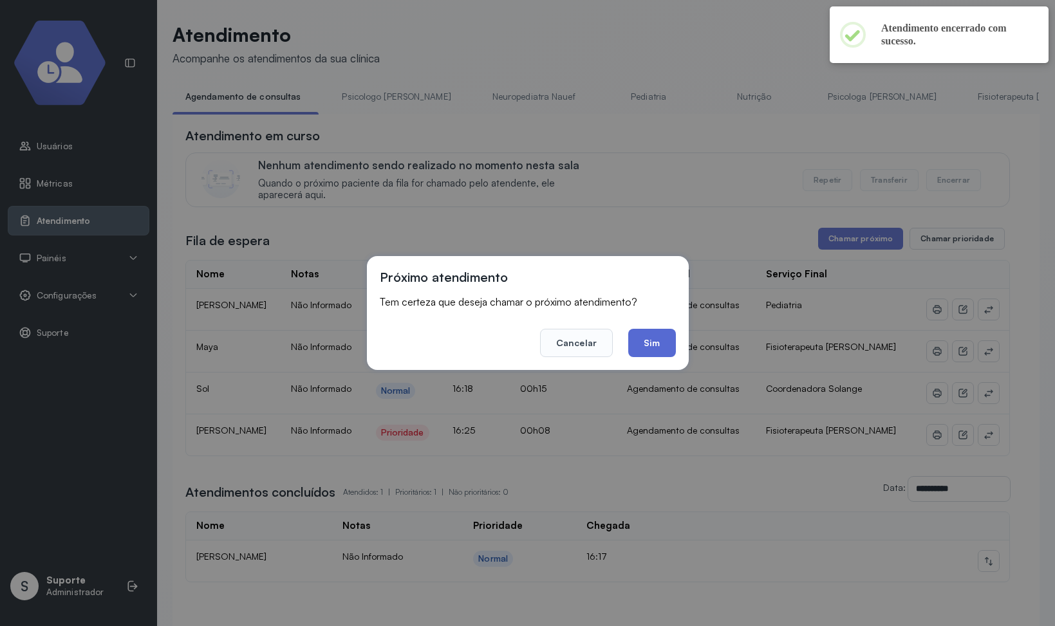
click at [668, 345] on button "Sim" at bounding box center [651, 343] width 47 height 28
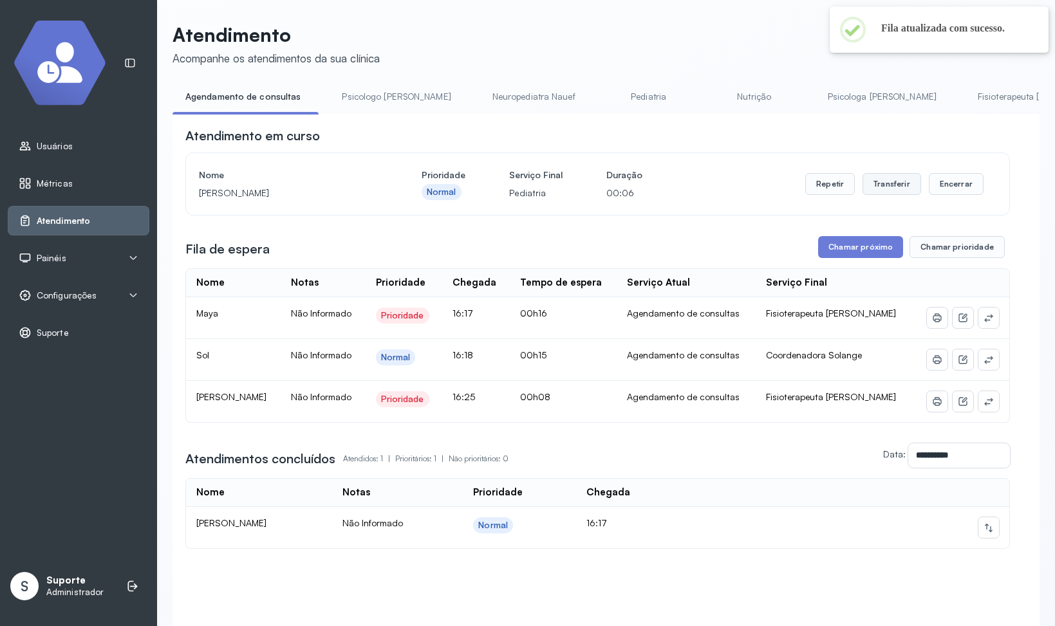
click at [889, 192] on button "Transferir" at bounding box center [891, 184] width 59 height 22
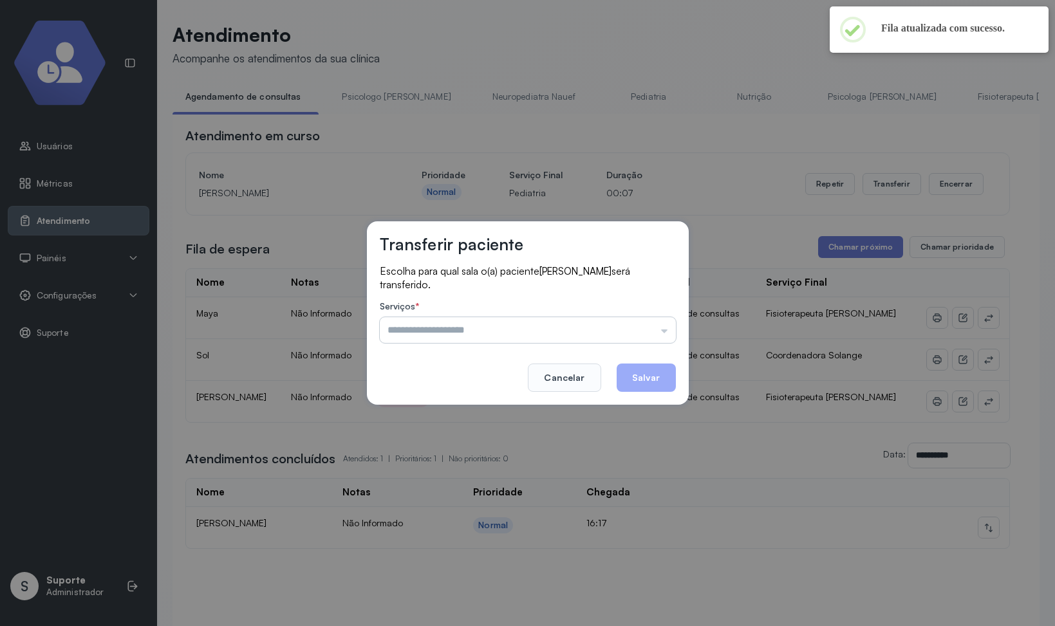
click at [469, 326] on input "text" at bounding box center [528, 330] width 296 height 26
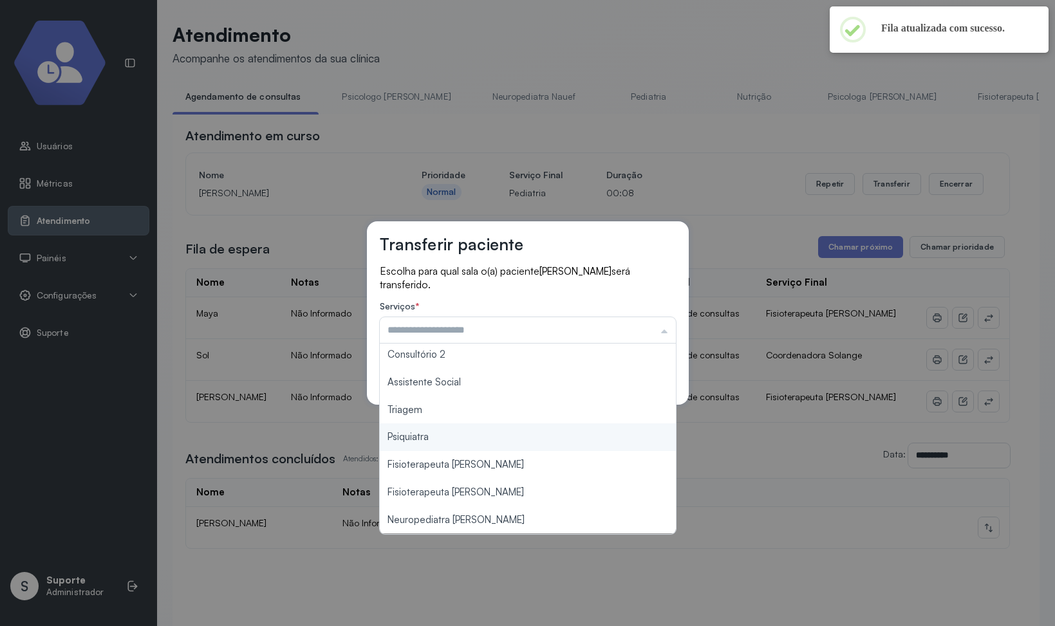
type input "**********"
click at [435, 426] on div "**********" at bounding box center [527, 313] width 1055 height 626
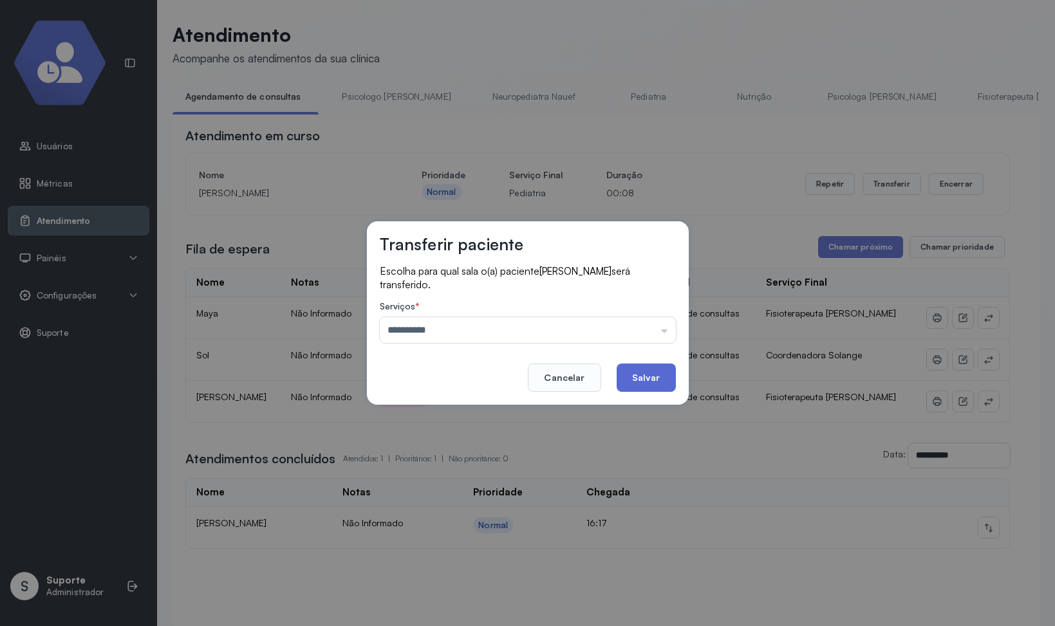
click at [644, 368] on button "Salvar" at bounding box center [646, 378] width 59 height 28
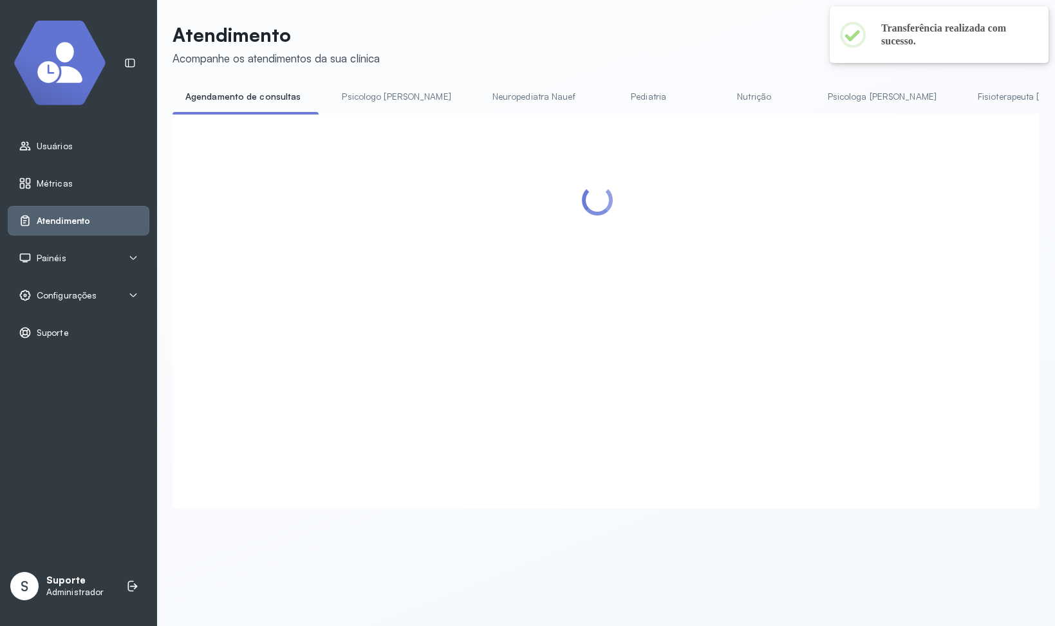
click at [644, 97] on link "Pediatria" at bounding box center [649, 96] width 90 height 21
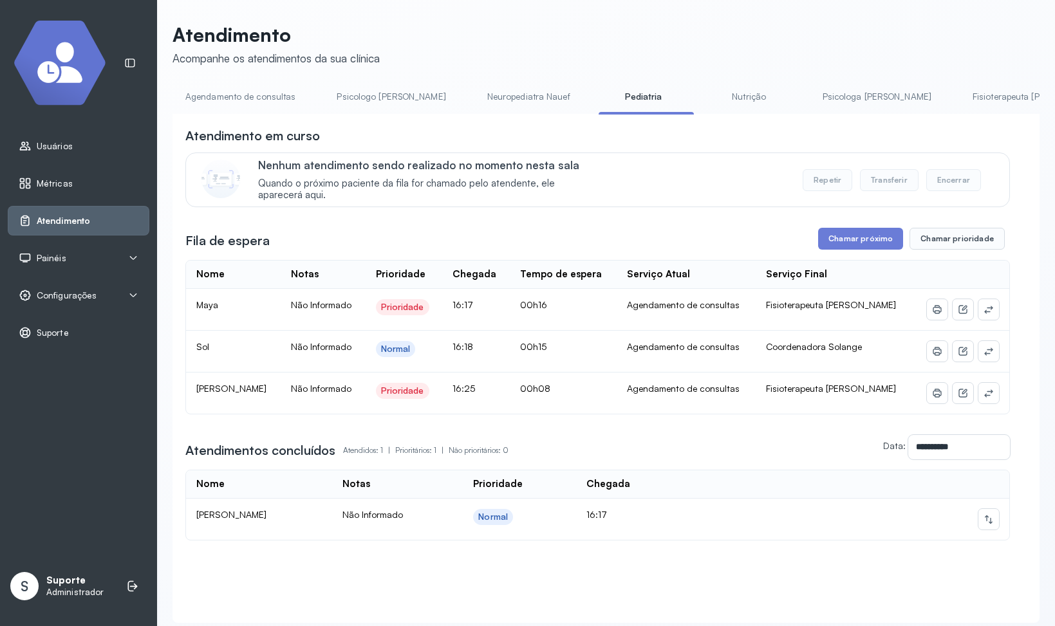
click at [289, 102] on link "Agendamento de consultas" at bounding box center [240, 96] width 136 height 21
click at [639, 100] on link "Pediatria" at bounding box center [649, 96] width 90 height 21
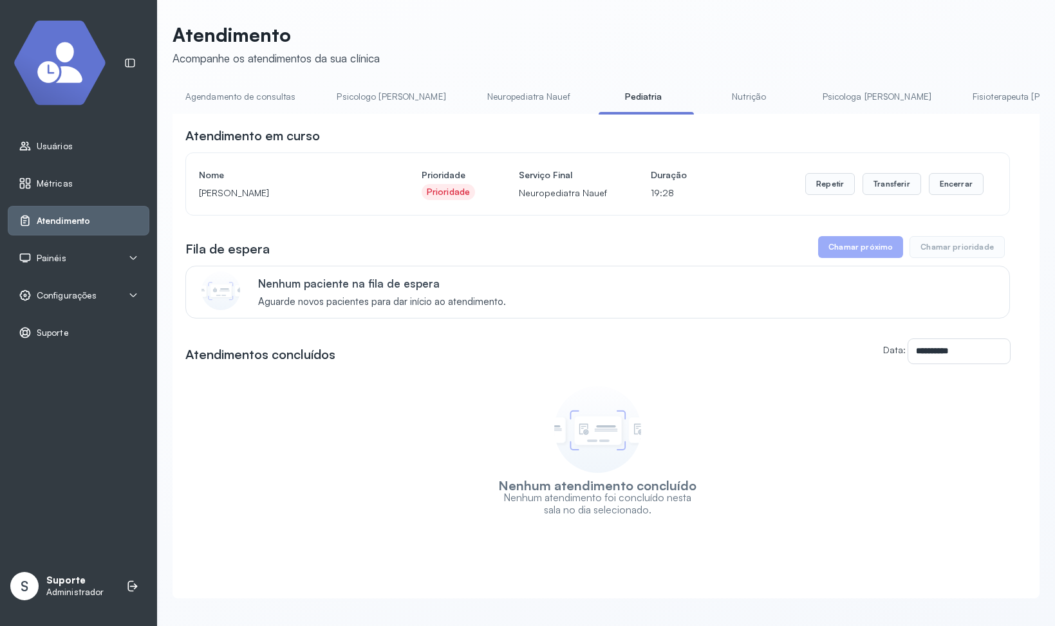
click at [474, 94] on link "Neuropediatra Nauef" at bounding box center [528, 96] width 109 height 21
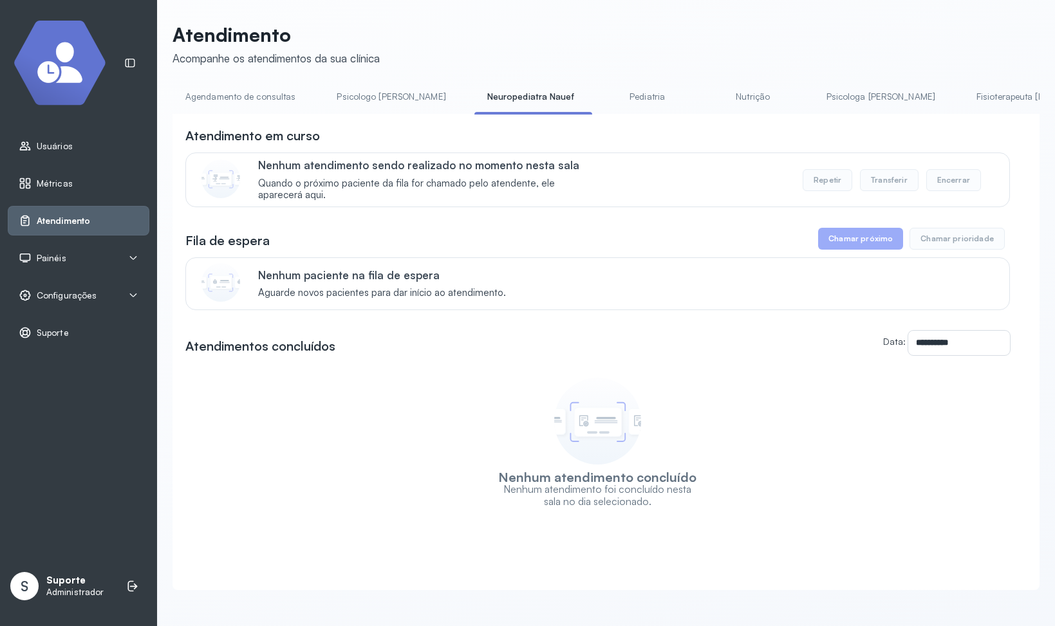
click at [617, 97] on link "Pediatria" at bounding box center [647, 96] width 90 height 21
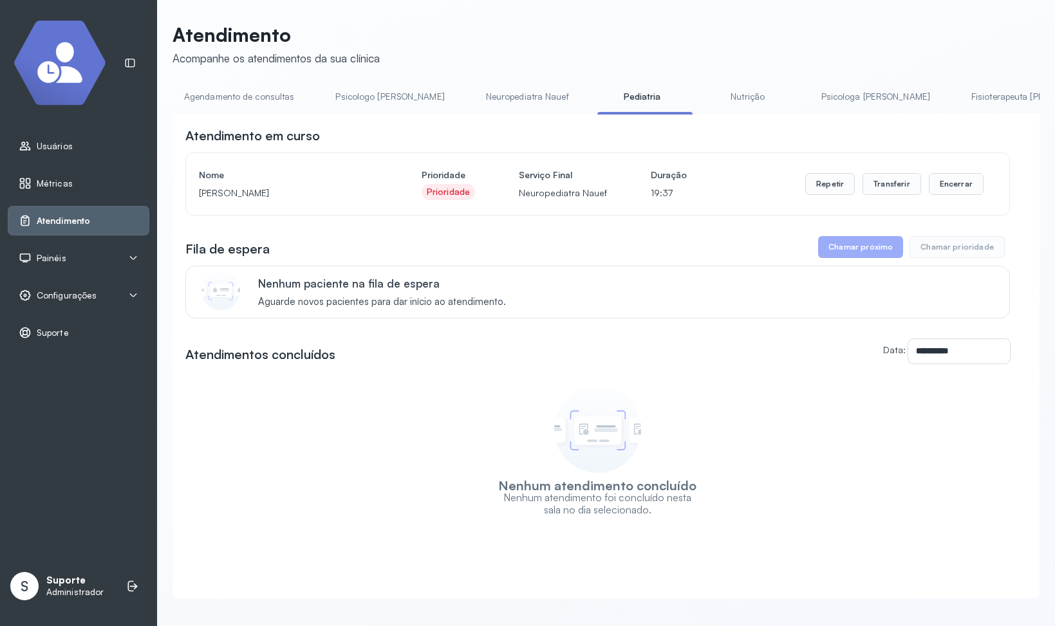
scroll to position [0, 0]
click at [943, 187] on button "Encerrar" at bounding box center [956, 184] width 55 height 22
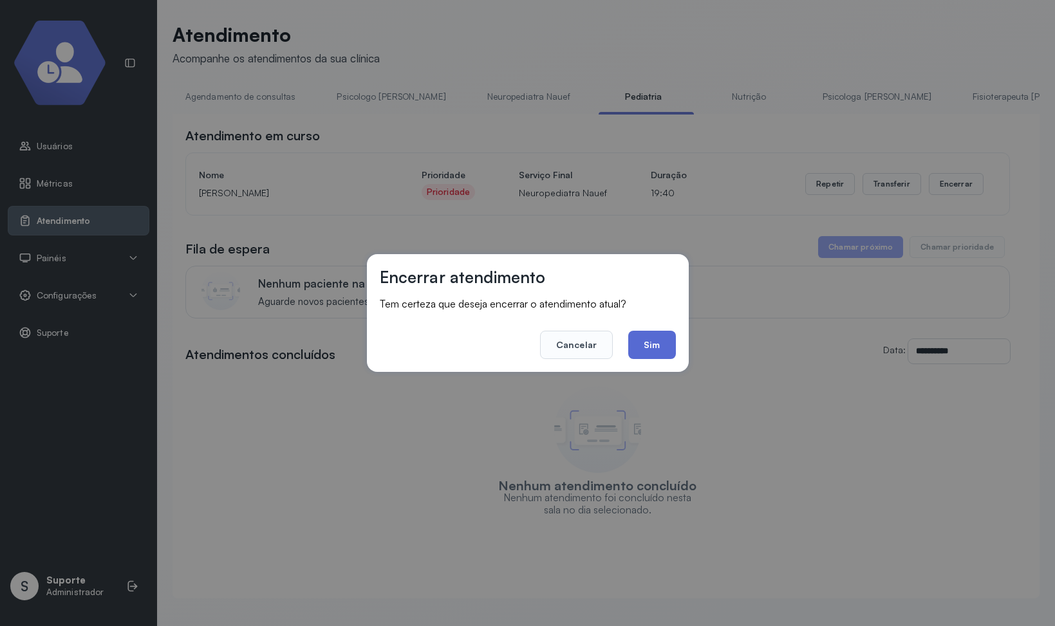
click at [649, 344] on button "Sim" at bounding box center [651, 345] width 47 height 28
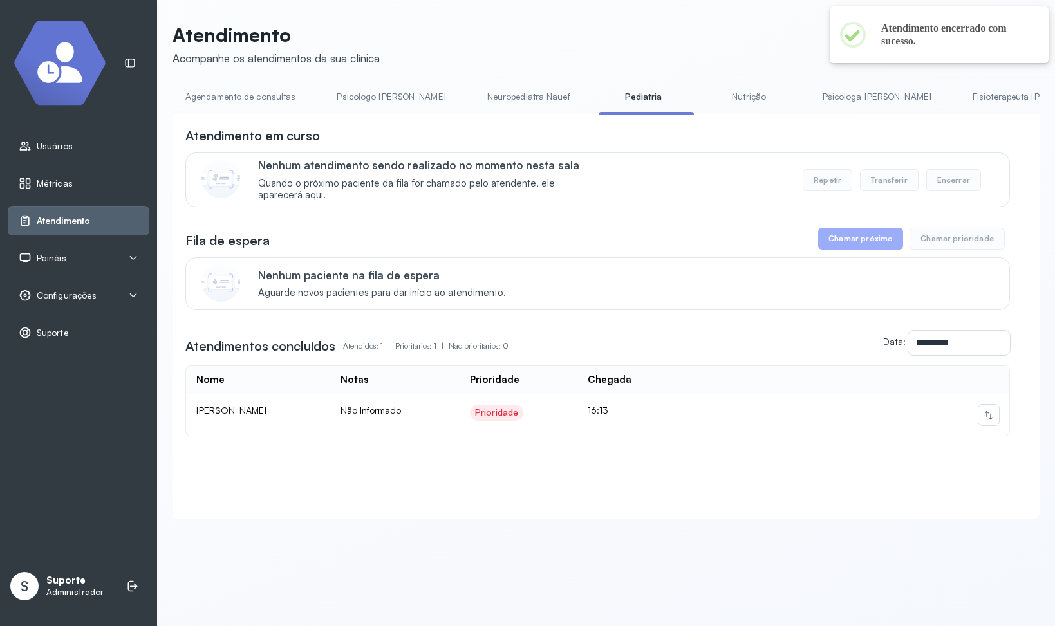
click at [256, 99] on link "Agendamento de consultas" at bounding box center [240, 96] width 136 height 21
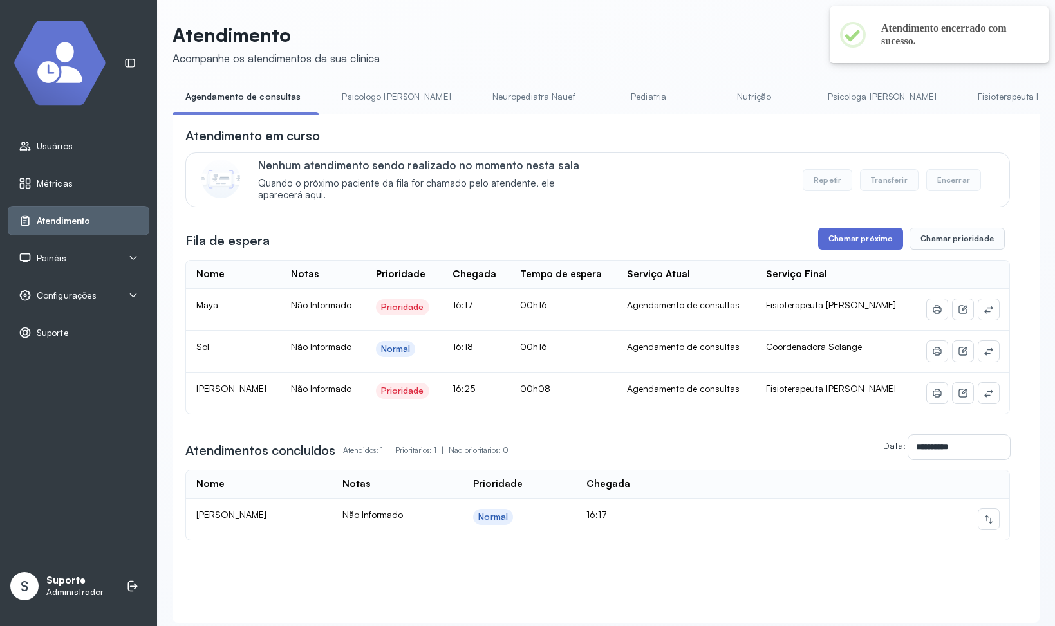
click at [835, 241] on button "Chamar próximo" at bounding box center [860, 239] width 85 height 22
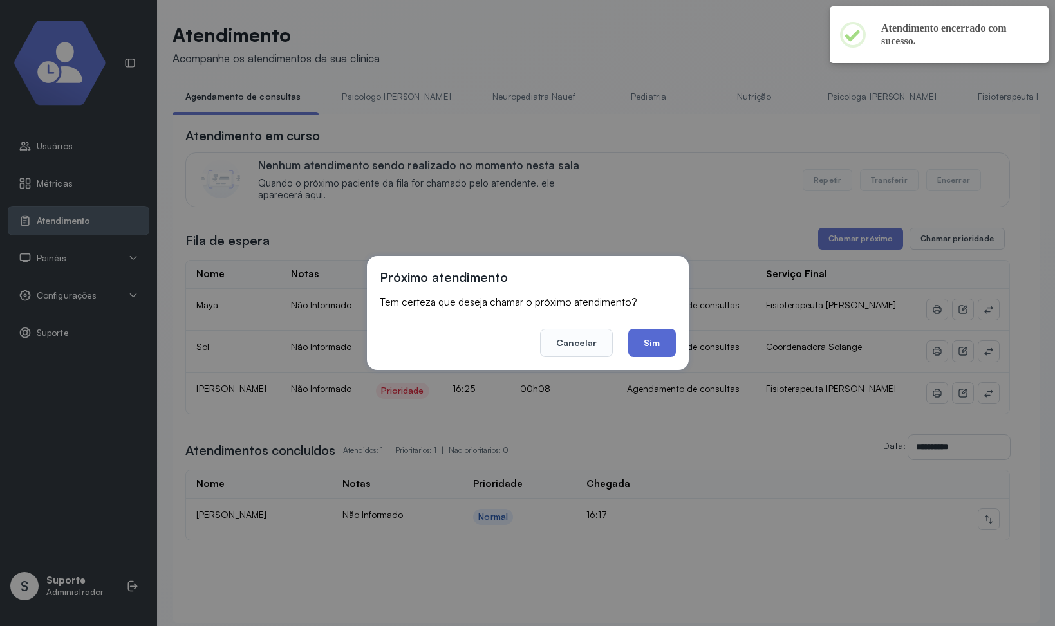
click at [655, 342] on button "Sim" at bounding box center [651, 343] width 47 height 28
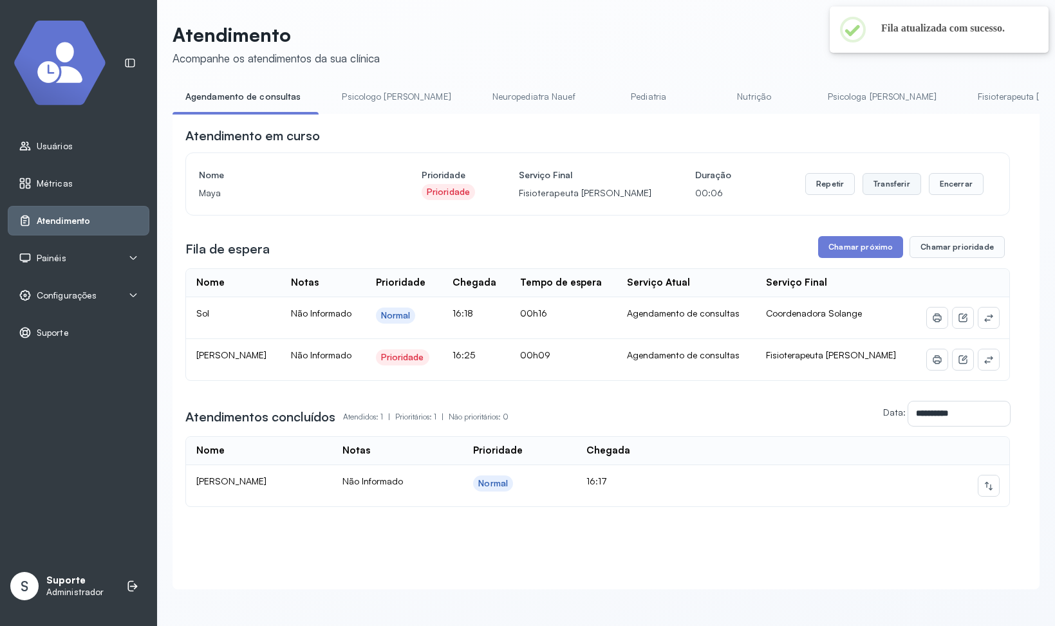
click at [888, 185] on button "Transferir" at bounding box center [891, 184] width 59 height 22
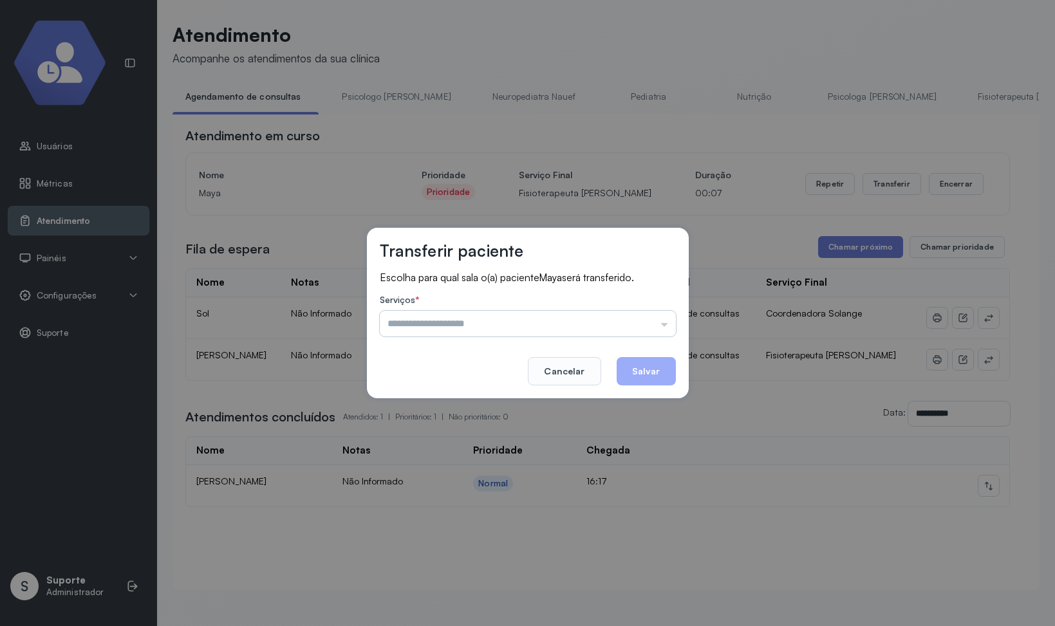
click at [476, 324] on input "text" at bounding box center [528, 324] width 296 height 26
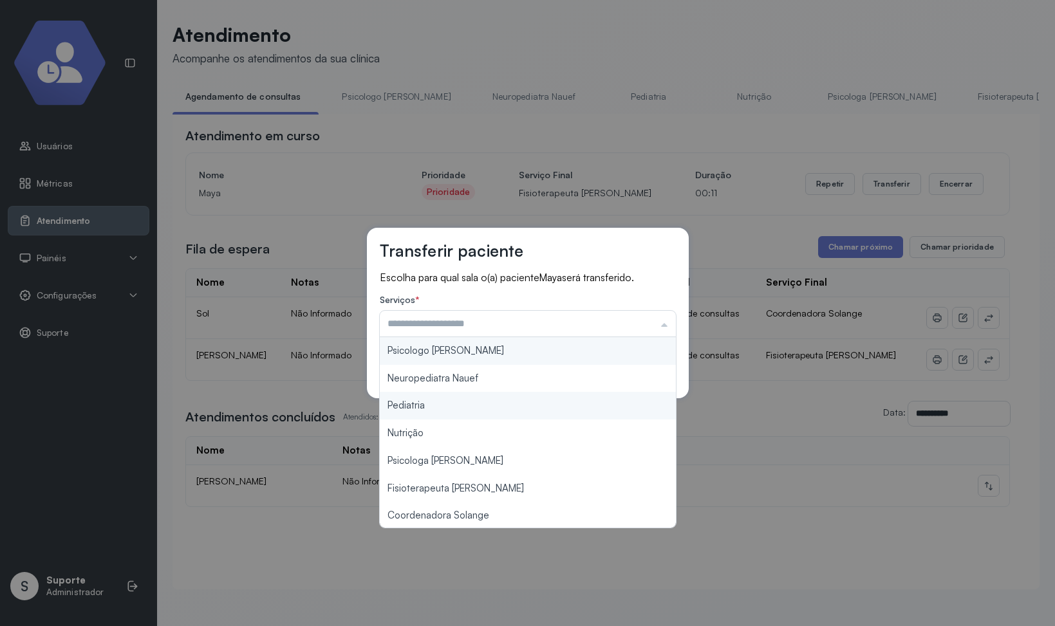
type input "*********"
click at [436, 407] on div "Transferir paciente Escolha para qual sala o(a) paciente Maya será transferido.…" at bounding box center [527, 313] width 1055 height 626
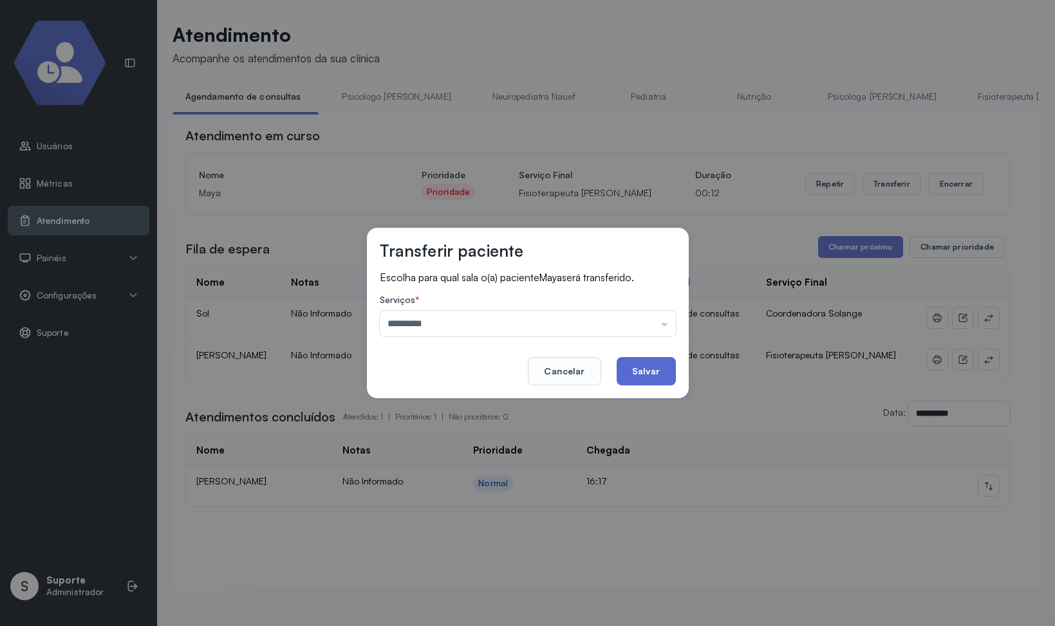
click at [631, 373] on button "Salvar" at bounding box center [646, 371] width 59 height 28
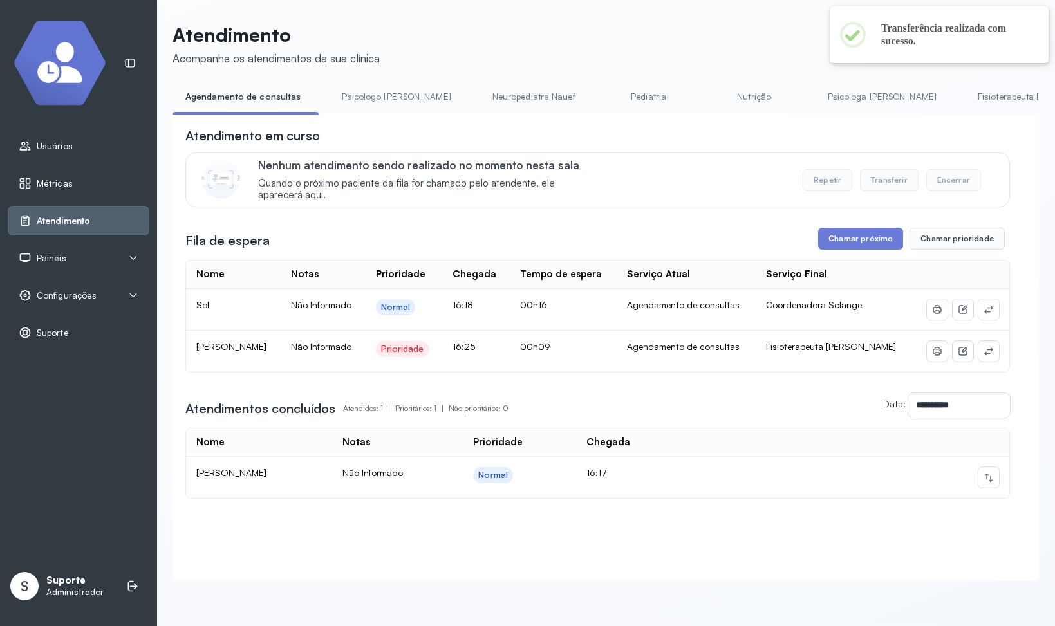
click at [634, 98] on link "Pediatria" at bounding box center [649, 96] width 90 height 21
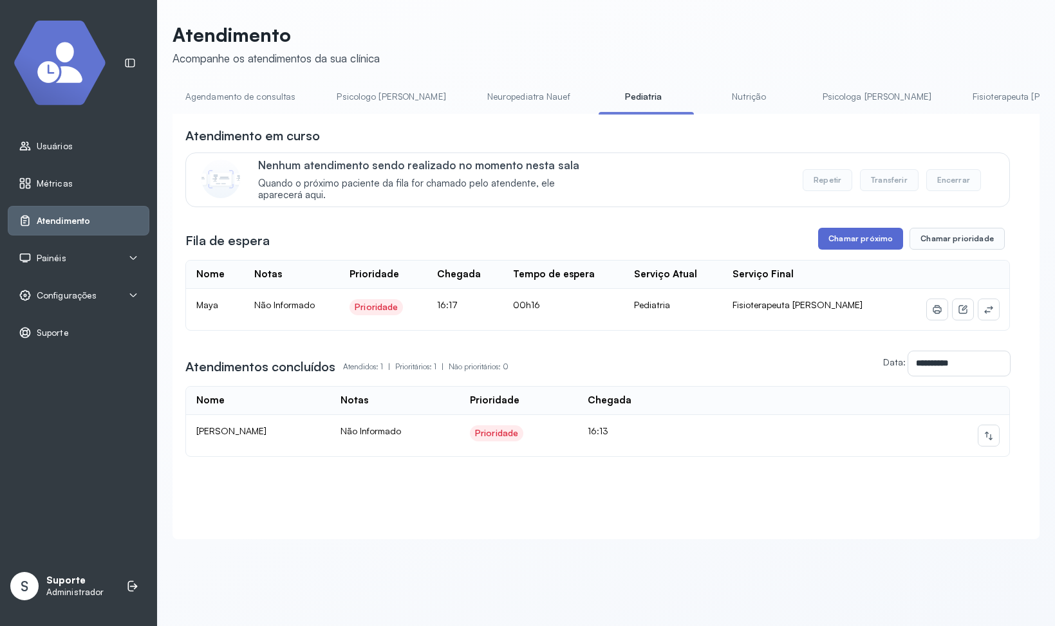
click at [869, 247] on button "Chamar próximo" at bounding box center [860, 239] width 85 height 22
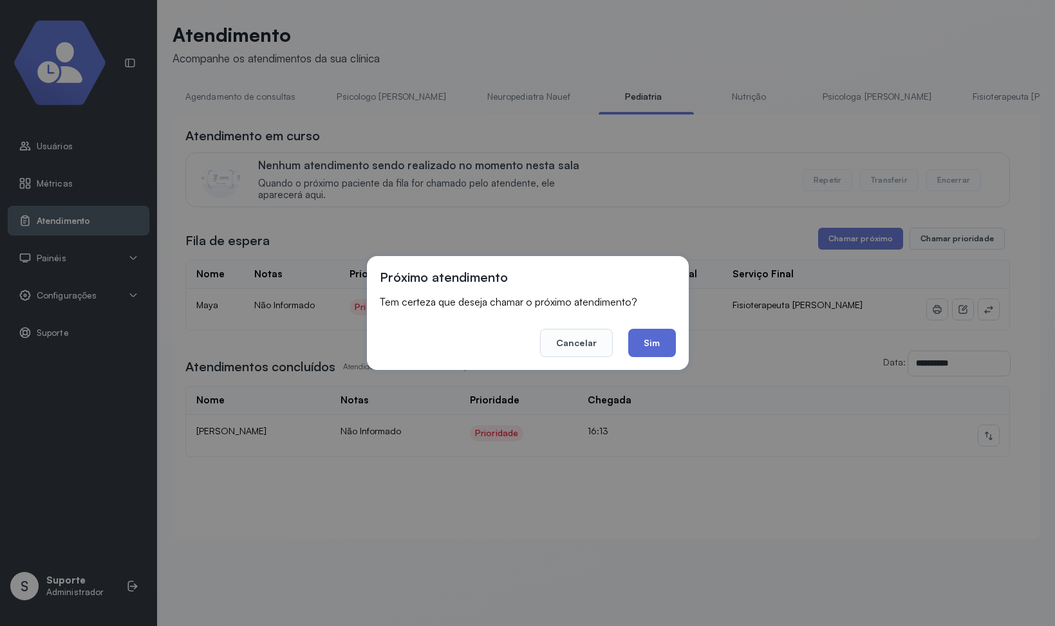
click at [636, 353] on button "Sim" at bounding box center [651, 343] width 47 height 28
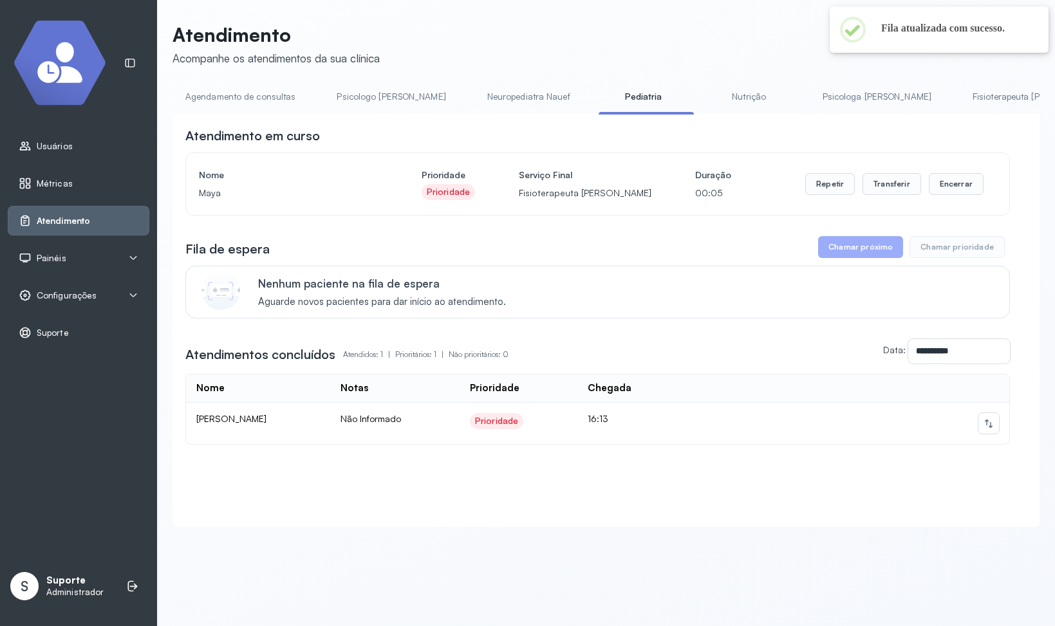
click at [243, 103] on link "Agendamento de consultas" at bounding box center [240, 96] width 136 height 21
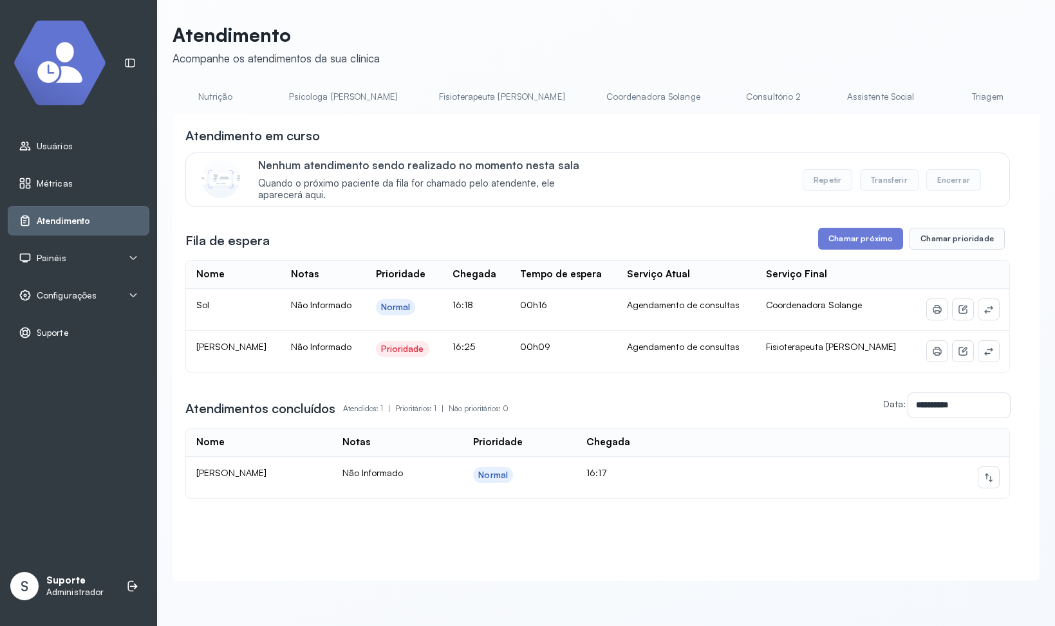
scroll to position [0, 541]
click at [746, 102] on link "Consultório 2" at bounding box center [772, 96] width 90 height 21
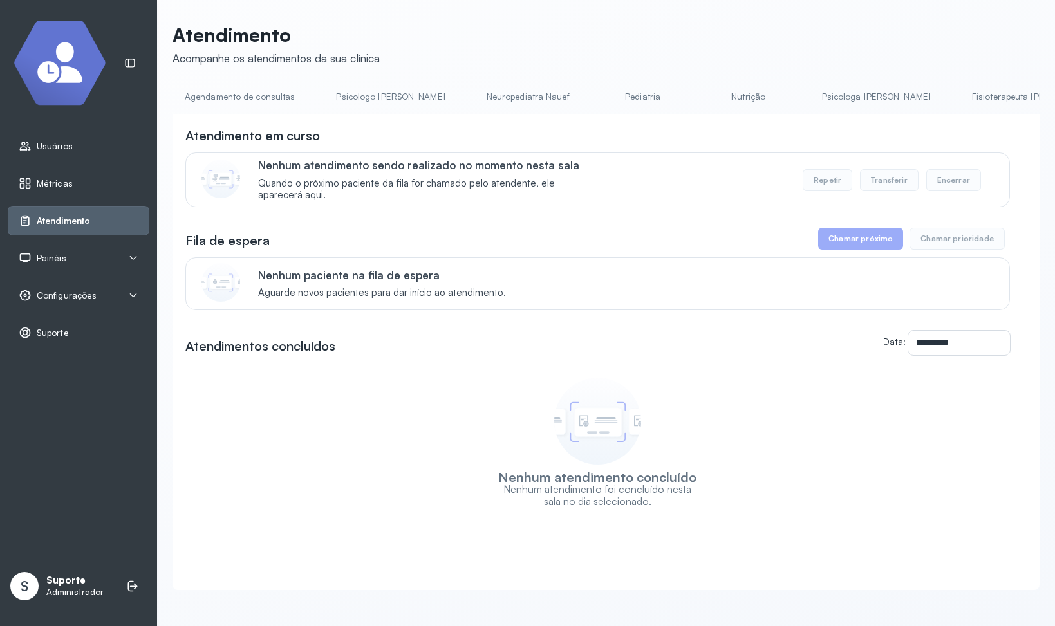
scroll to position [0, 0]
click at [216, 89] on link "Agendamento de consultas" at bounding box center [240, 96] width 136 height 21
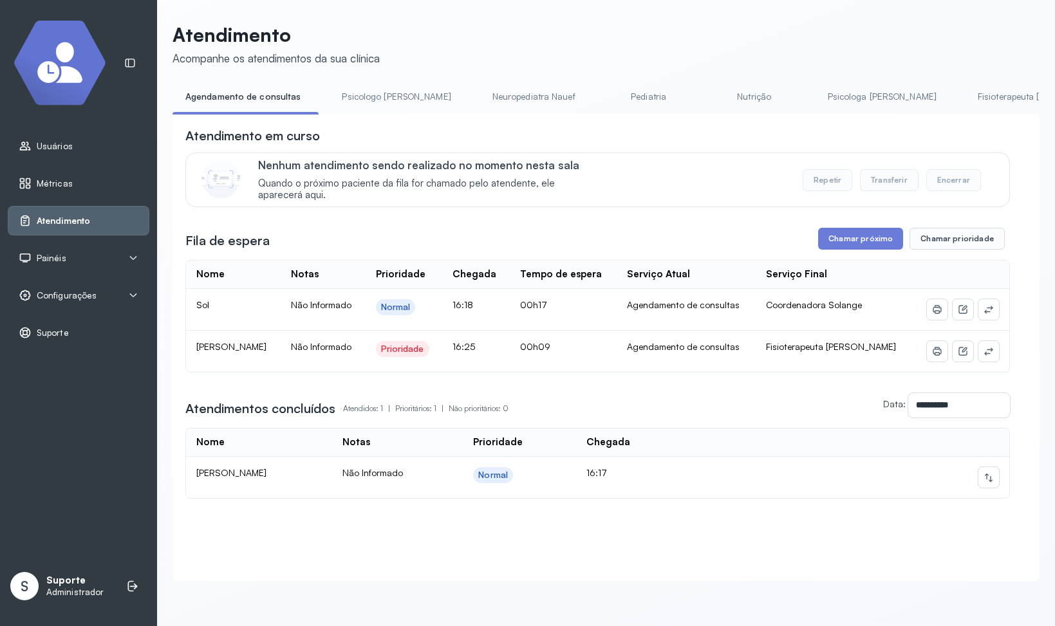
click at [361, 100] on link "Psicologo Pedro" at bounding box center [396, 96] width 135 height 21
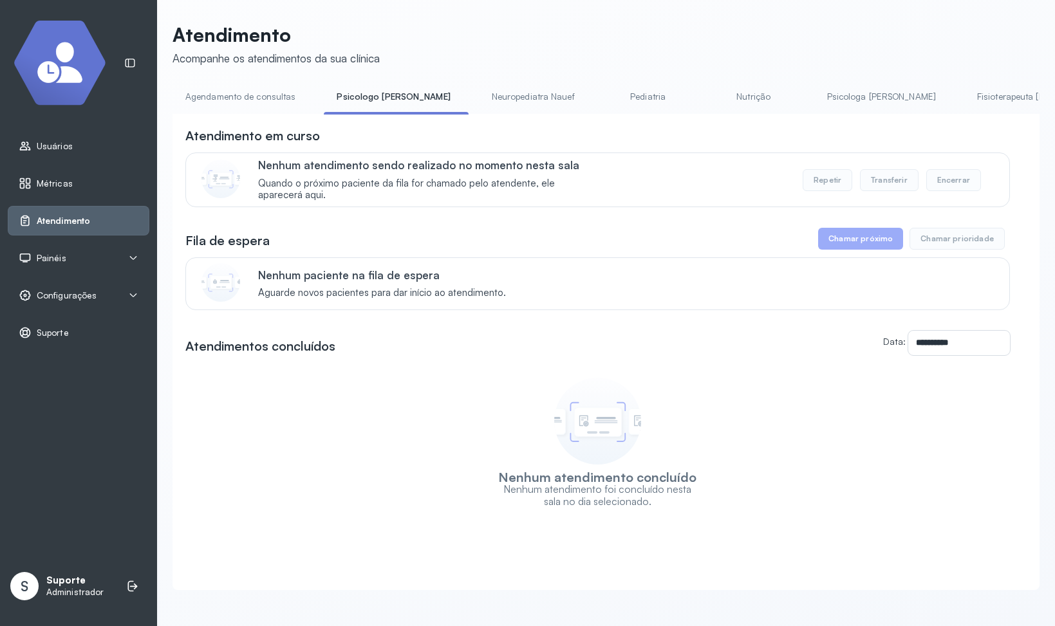
click at [510, 98] on link "Neuropediatra Nauef" at bounding box center [533, 96] width 109 height 21
click at [619, 97] on link "Pediatria" at bounding box center [647, 96] width 90 height 21
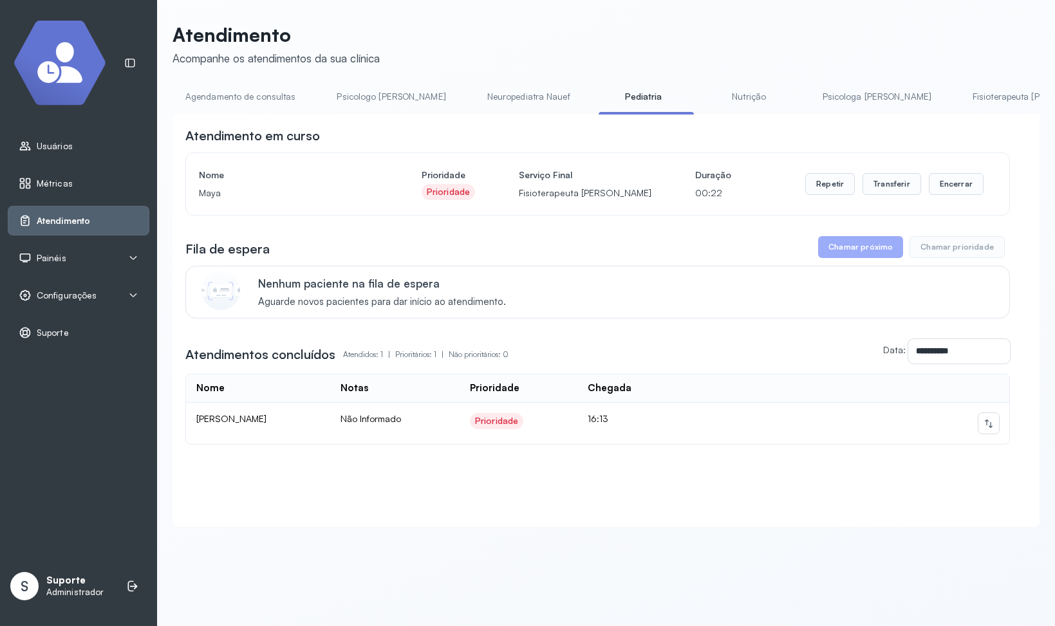
click at [759, 98] on link "Nutrição" at bounding box center [749, 96] width 90 height 21
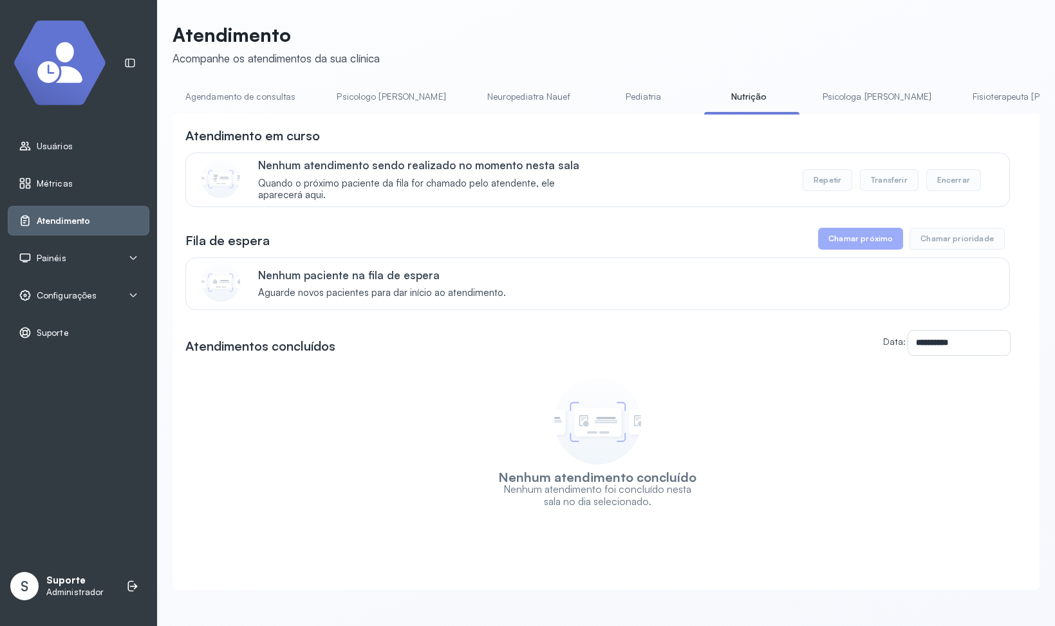
click at [865, 97] on link "Psicologa Alana" at bounding box center [877, 96] width 135 height 21
click at [891, 98] on link "Fisioterapeuta Janusia" at bounding box center [943, 96] width 152 height 21
click at [849, 102] on link "Coordenadora Solange" at bounding box center [864, 96] width 120 height 21
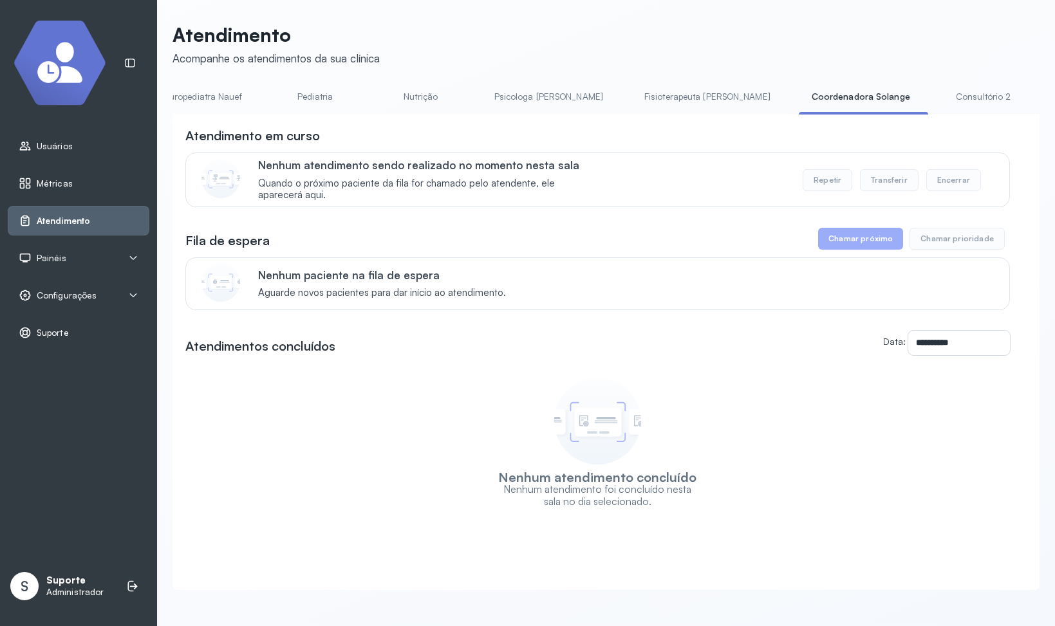
click at [955, 100] on link "Consultório 2" at bounding box center [983, 96] width 90 height 21
click at [861, 102] on link "Assistente Social" at bounding box center [873, 96] width 93 height 21
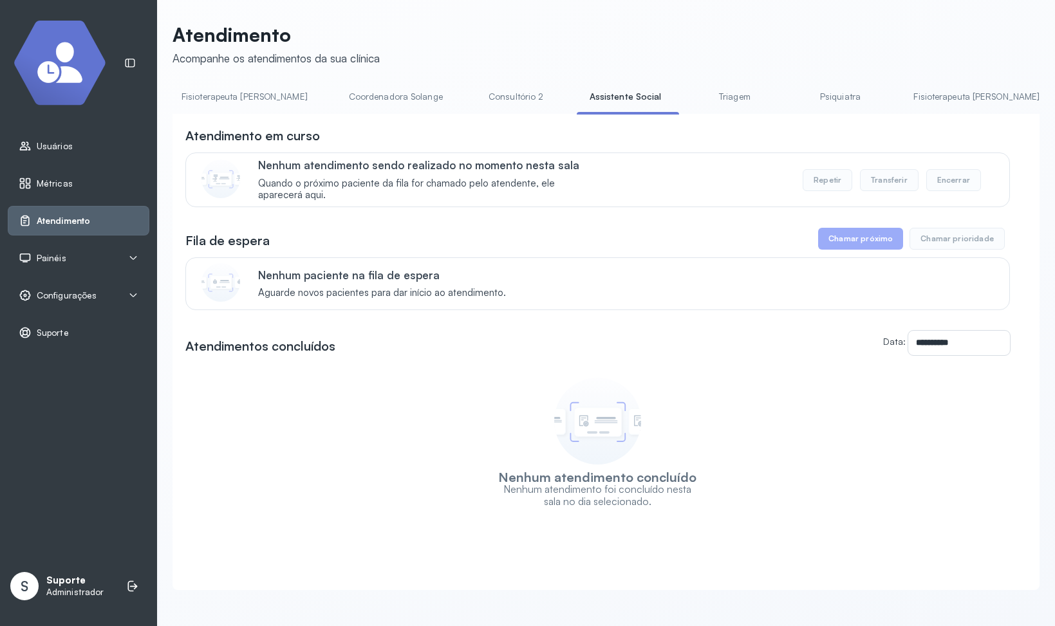
scroll to position [0, 792]
click at [773, 94] on link "Triagem" at bounding box center [734, 96] width 90 height 21
click at [880, 98] on link "Psiquiatra" at bounding box center [835, 96] width 90 height 21
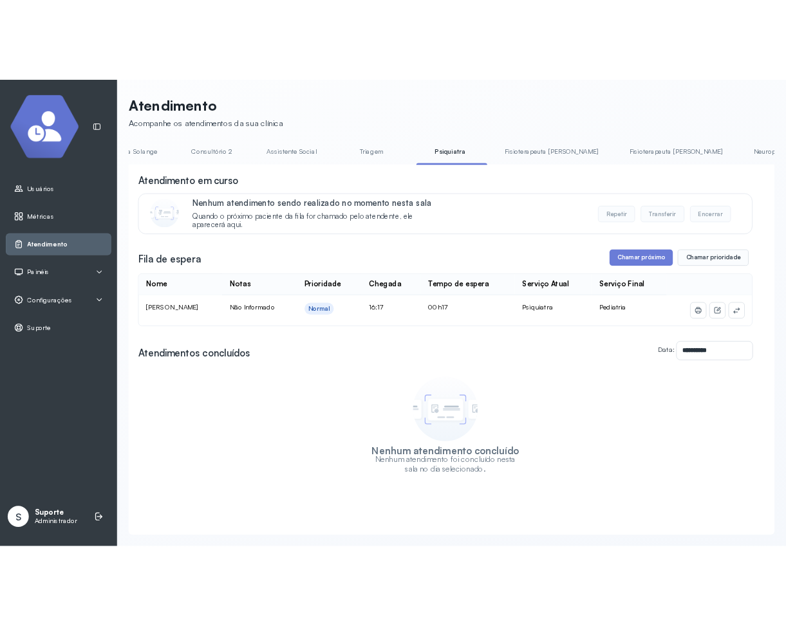
scroll to position [0, 1023]
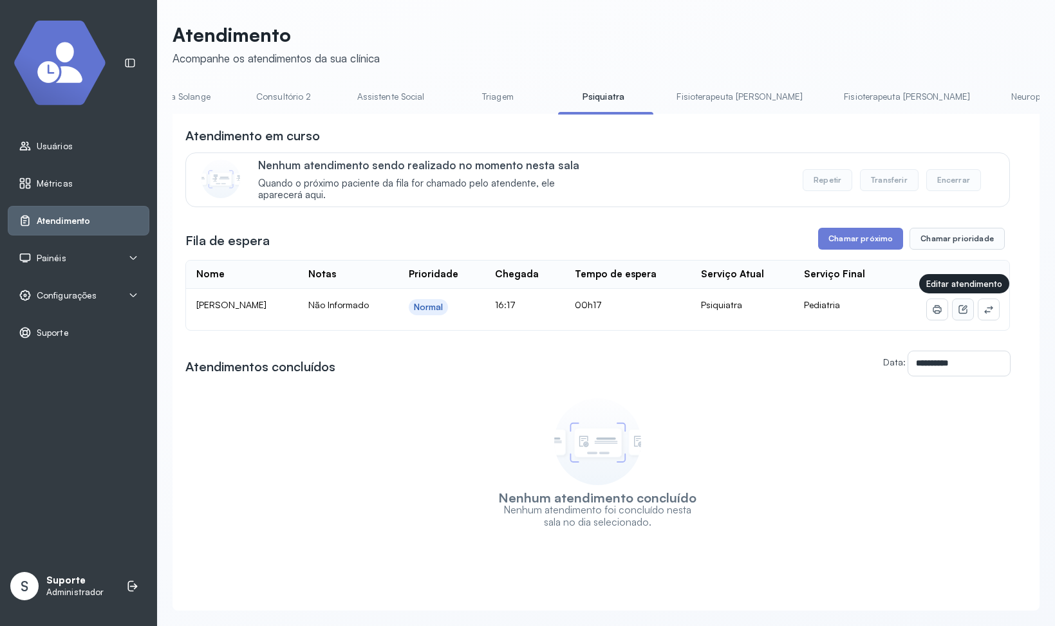
click at [962, 316] on button at bounding box center [963, 309] width 21 height 21
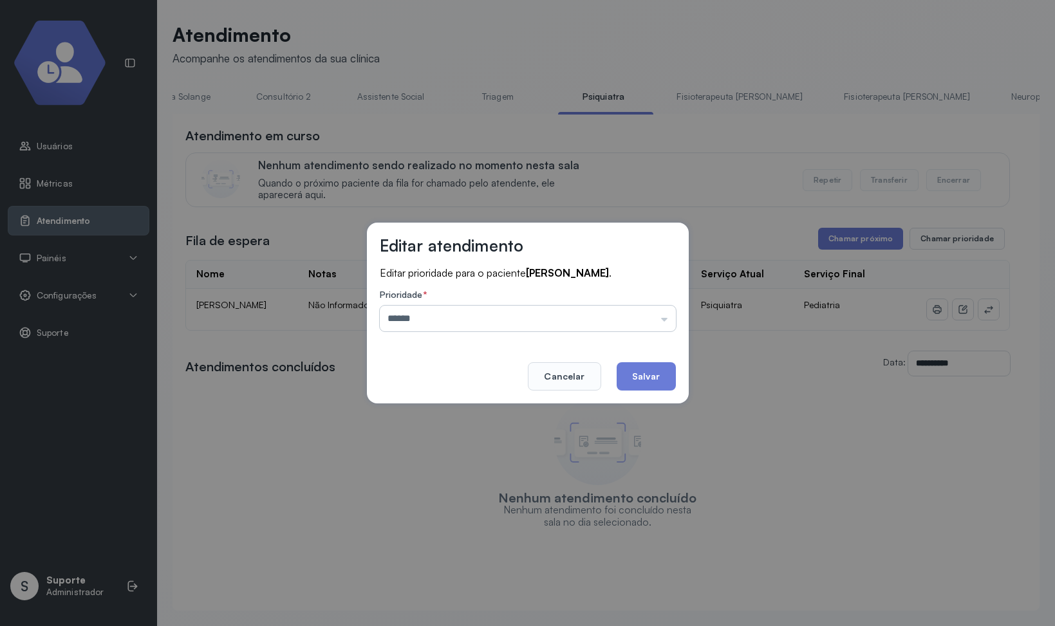
click at [585, 320] on input "******" at bounding box center [528, 319] width 296 height 26
type input "**********"
click at [497, 351] on div "**********" at bounding box center [528, 313] width 322 height 180
click at [649, 378] on button "Salvar" at bounding box center [646, 376] width 59 height 28
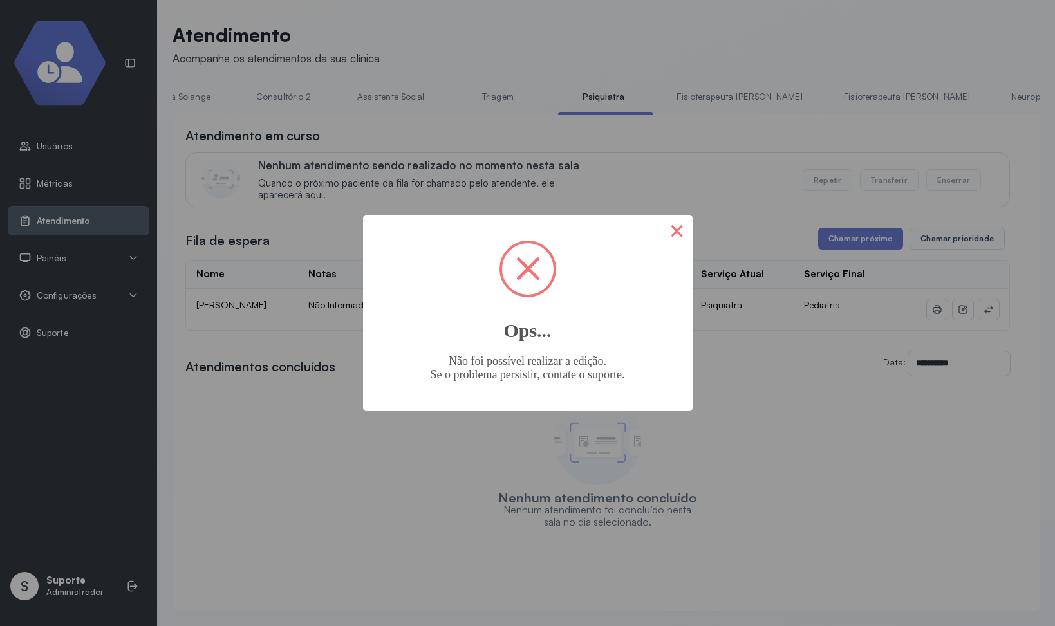
click at [675, 226] on button "×" at bounding box center [677, 230] width 31 height 31
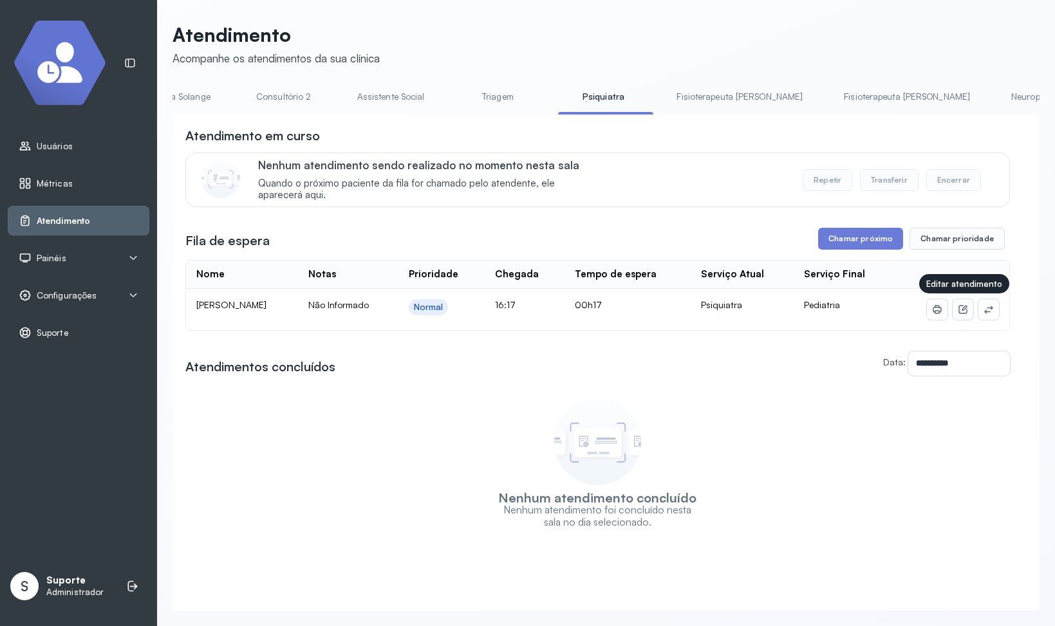
click at [963, 313] on icon at bounding box center [963, 309] width 10 height 10
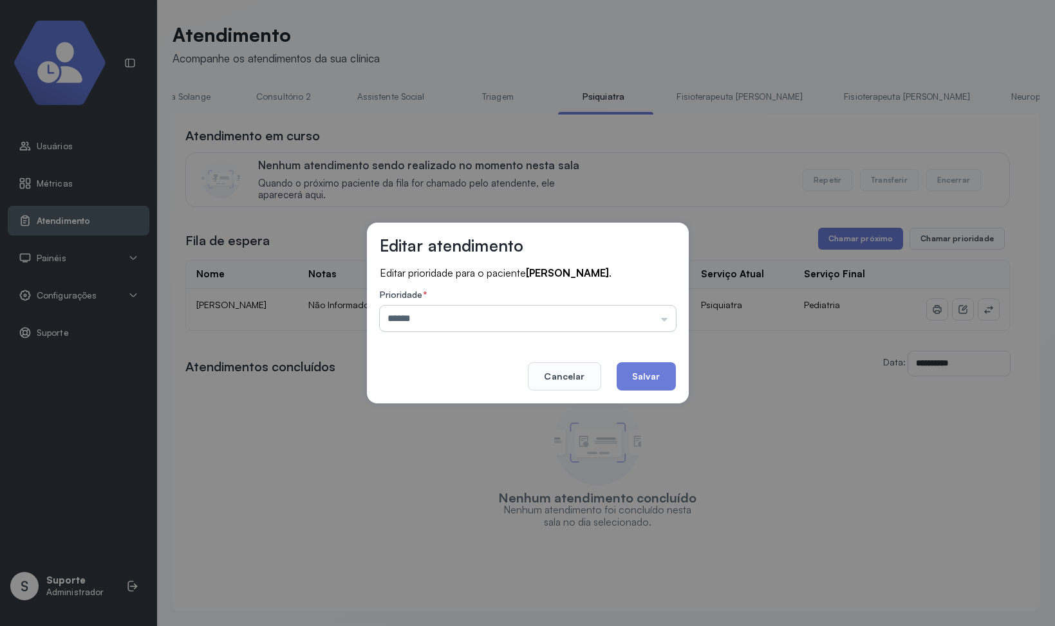
click at [492, 317] on input "******" at bounding box center [528, 319] width 296 height 26
type input "**********"
click at [452, 349] on div "**********" at bounding box center [528, 313] width 322 height 180
click at [646, 377] on button "Salvar" at bounding box center [646, 376] width 59 height 28
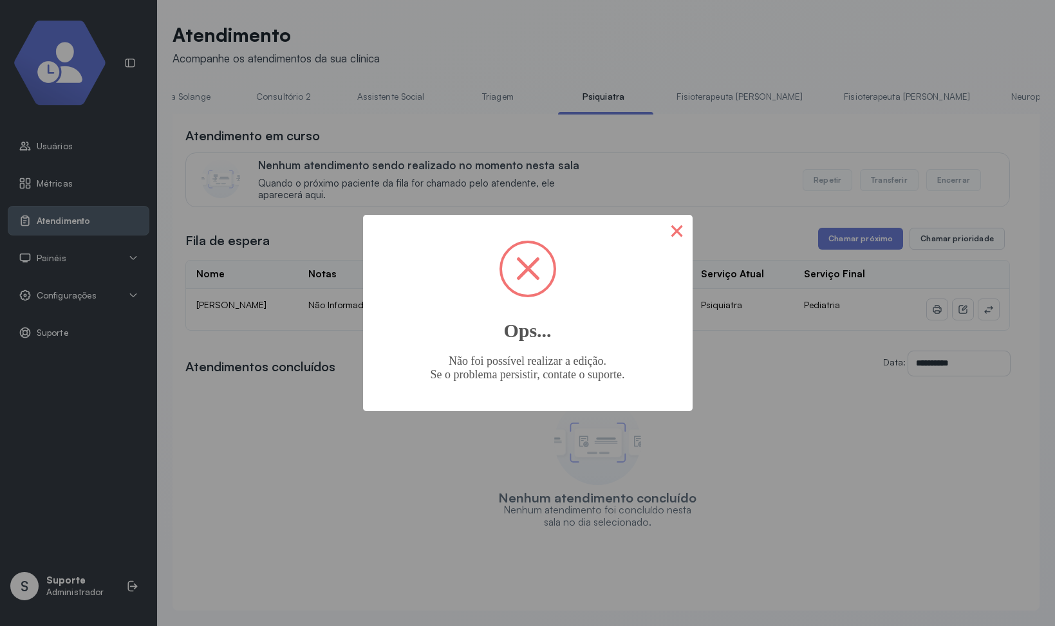
click at [690, 230] on button "×" at bounding box center [677, 230] width 31 height 31
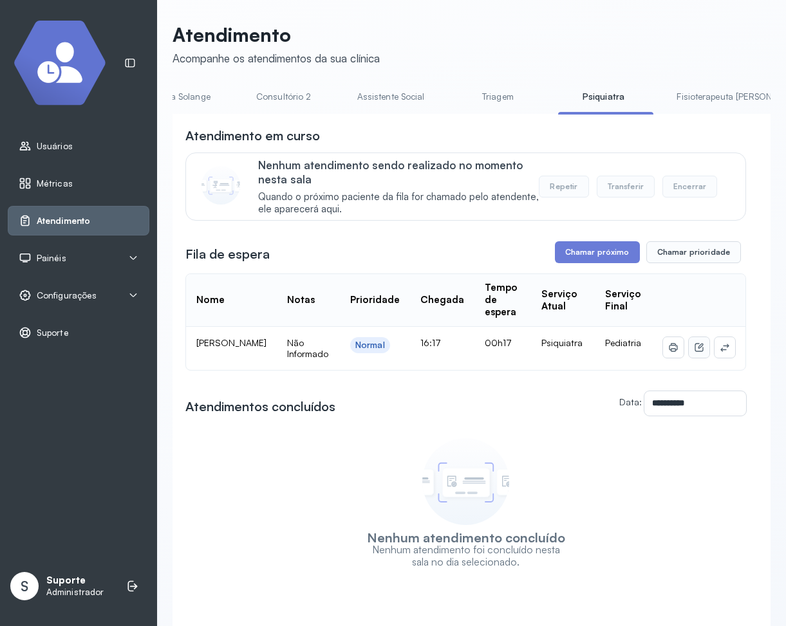
click at [703, 341] on button at bounding box center [699, 347] width 21 height 21
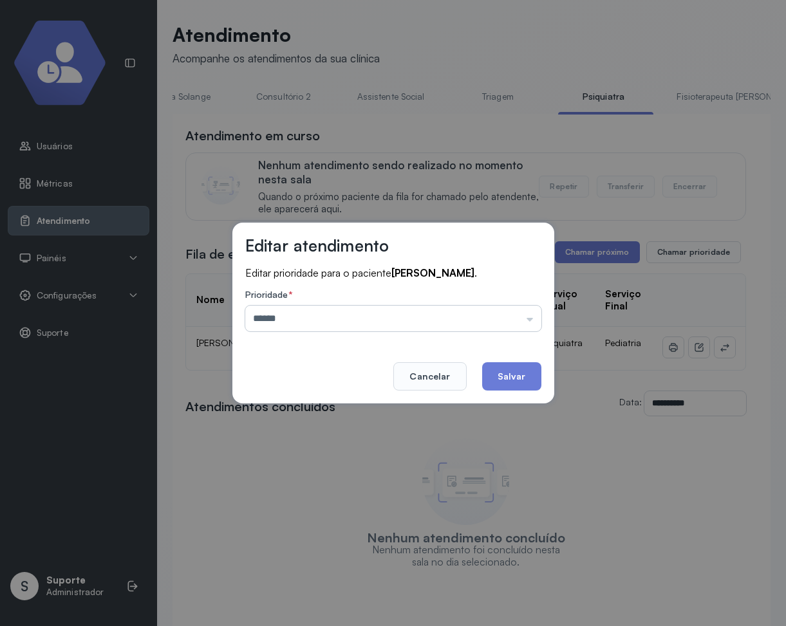
click at [449, 326] on input "******" at bounding box center [393, 319] width 296 height 26
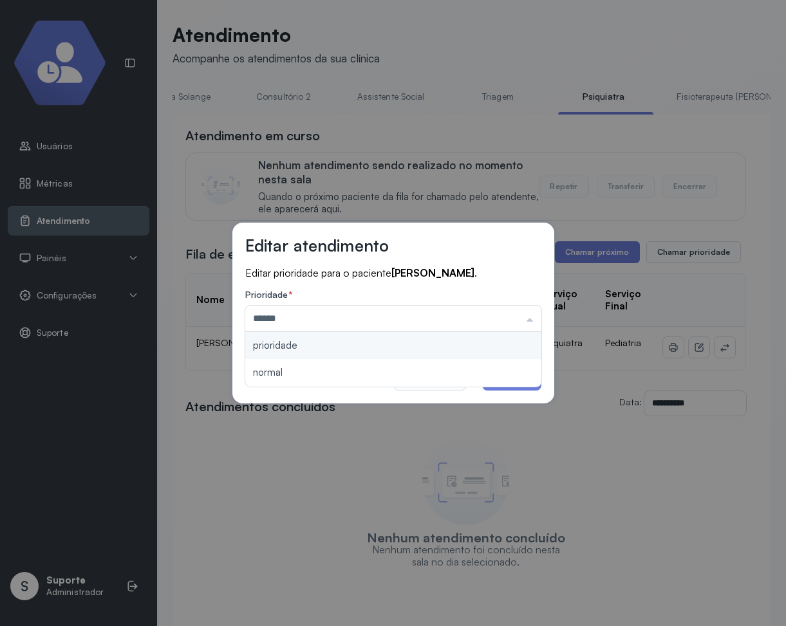
type input "**********"
click at [344, 350] on div "**********" at bounding box center [393, 313] width 322 height 180
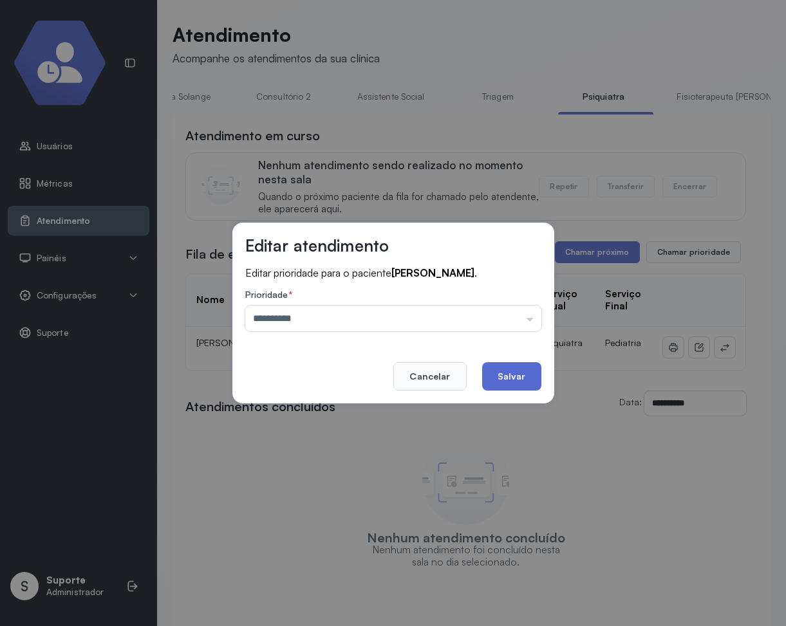
click at [511, 377] on button "Salvar" at bounding box center [511, 376] width 59 height 28
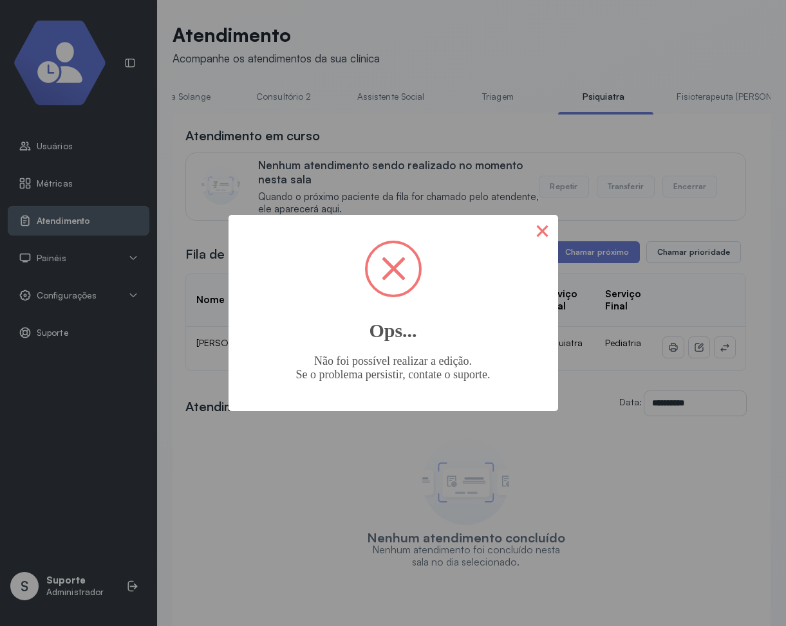
click at [544, 235] on button "×" at bounding box center [542, 230] width 31 height 31
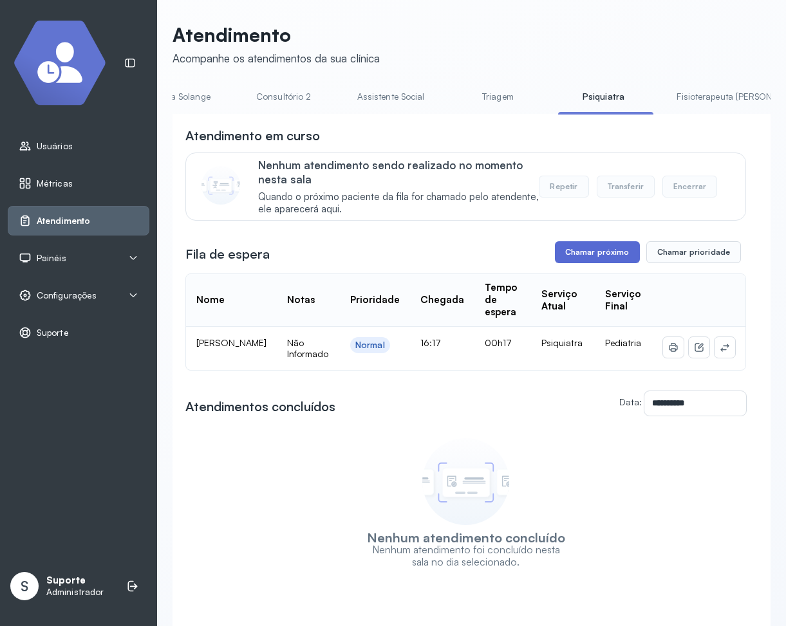
click at [610, 256] on button "Chamar próximo" at bounding box center [597, 252] width 85 height 22
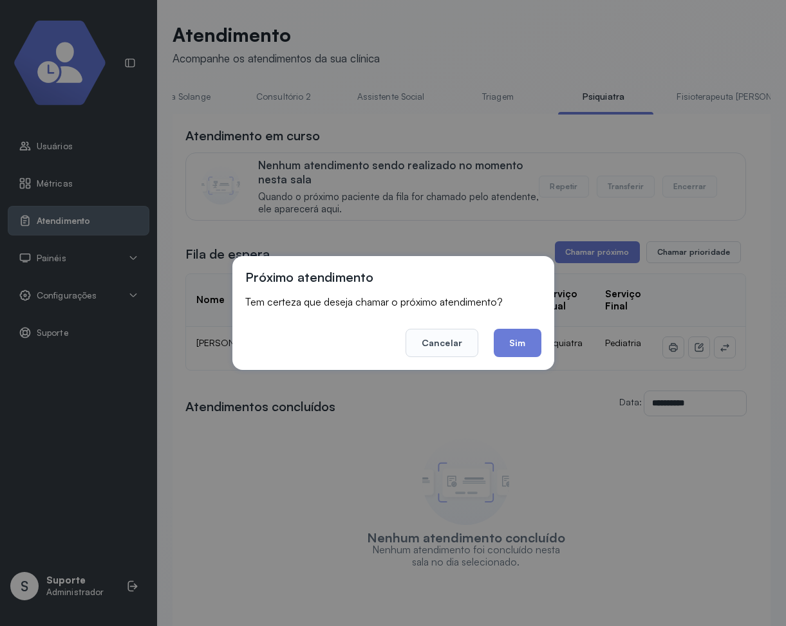
click at [521, 344] on button "Sim" at bounding box center [517, 343] width 47 height 28
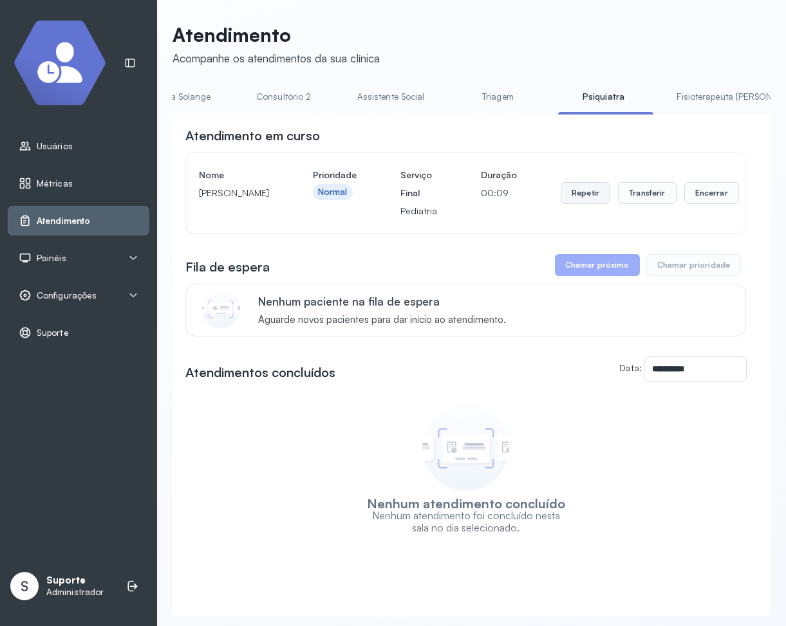
click at [579, 191] on button "Repetir" at bounding box center [586, 193] width 50 height 22
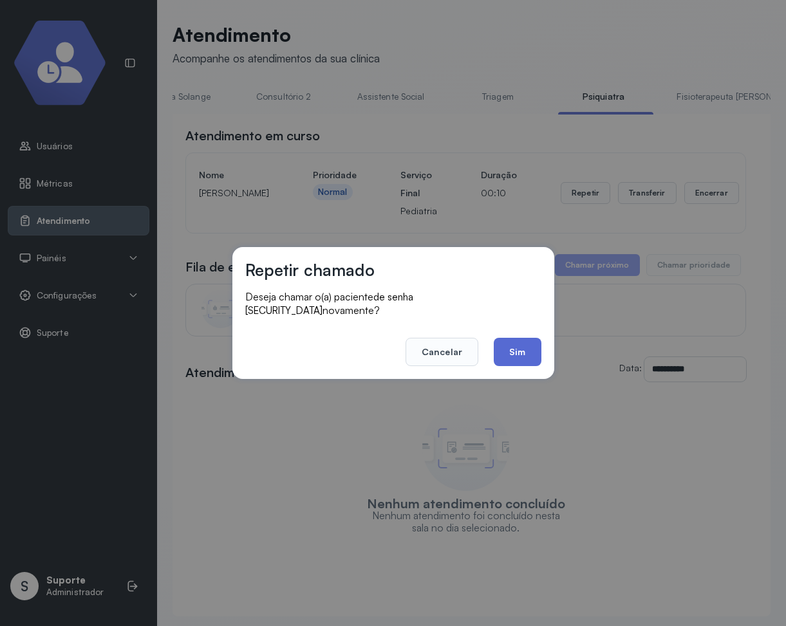
click at [517, 340] on button "Sim" at bounding box center [517, 352] width 47 height 28
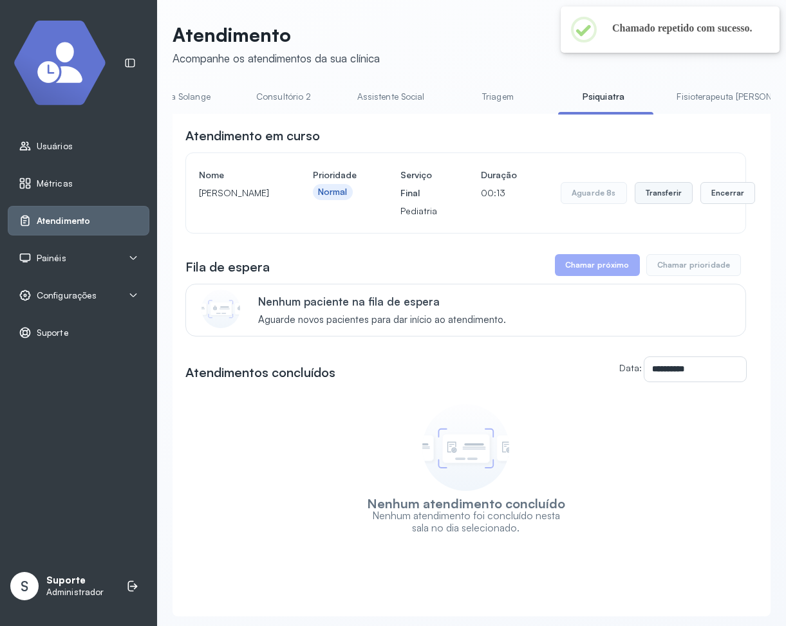
click at [637, 194] on button "Transferir" at bounding box center [664, 193] width 59 height 22
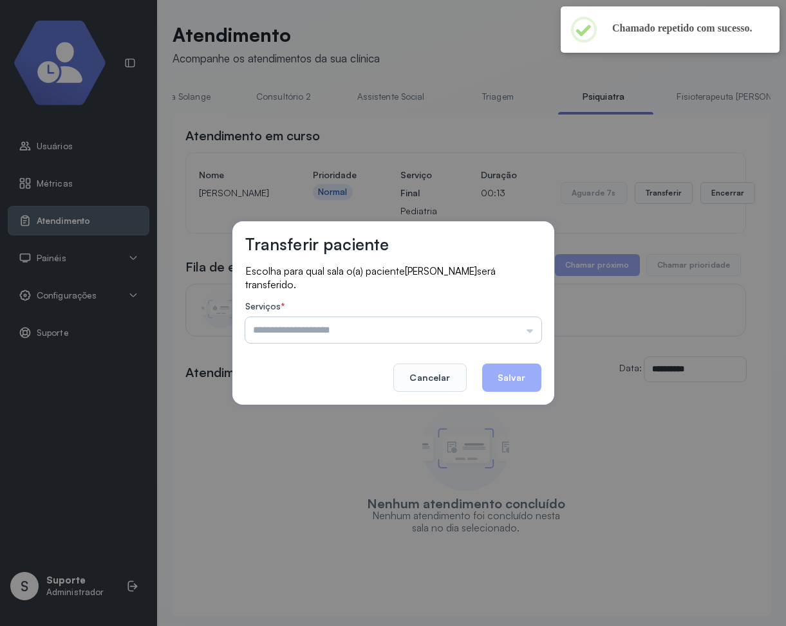
click at [402, 317] on input "text" at bounding box center [393, 330] width 296 height 26
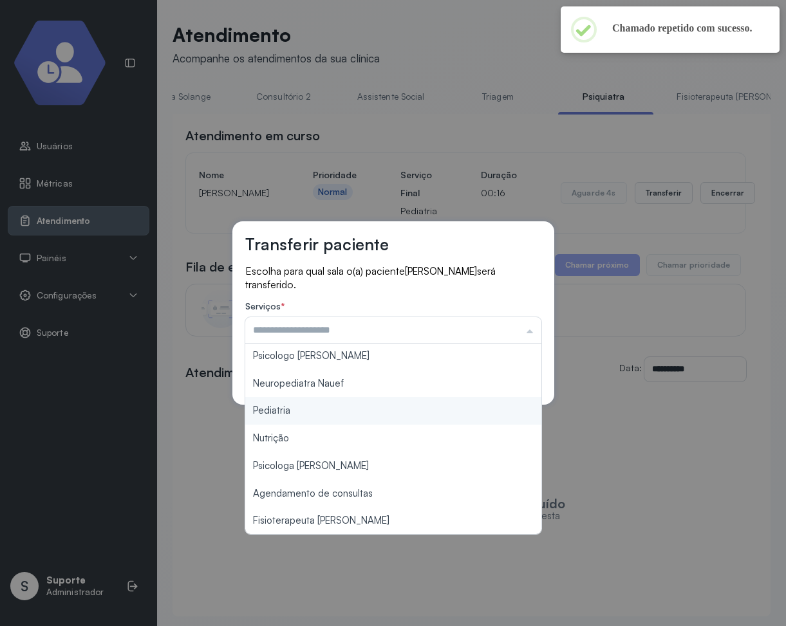
scroll to position [0, 0]
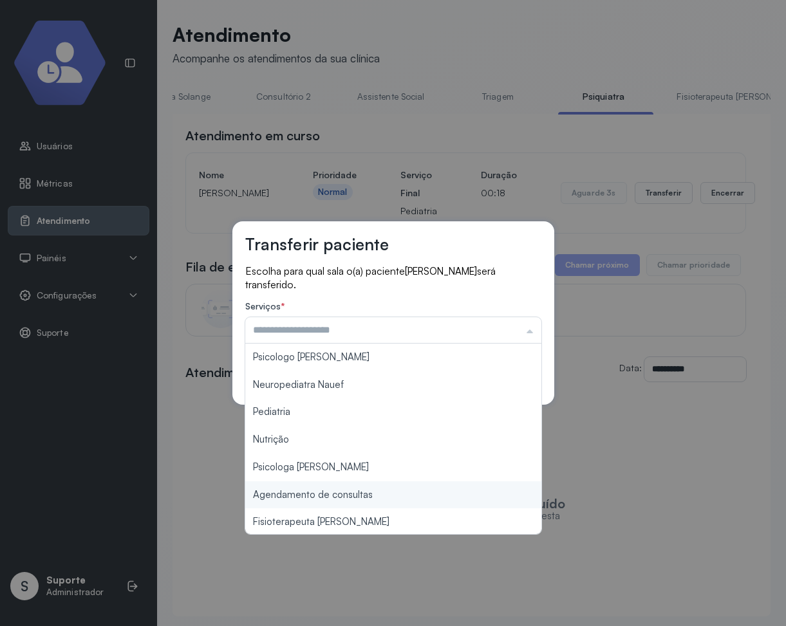
type input "**********"
click at [367, 478] on div "**********" at bounding box center [393, 313] width 786 height 626
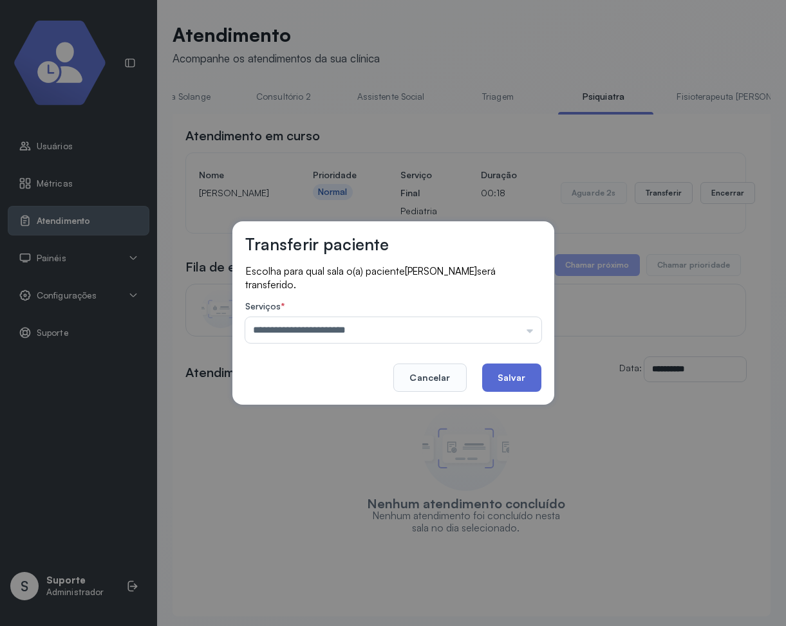
click at [521, 373] on button "Salvar" at bounding box center [511, 378] width 59 height 28
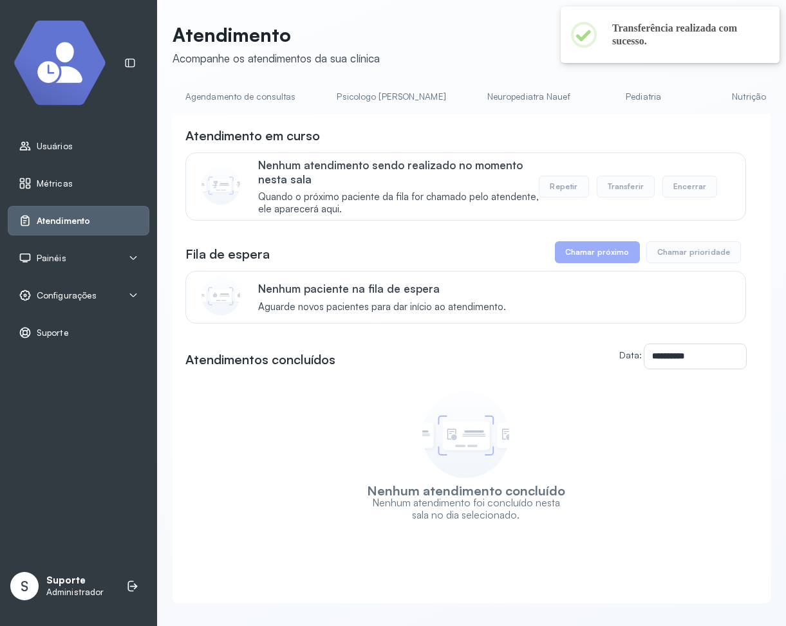
click at [255, 92] on link "Agendamento de consultas" at bounding box center [240, 96] width 136 height 21
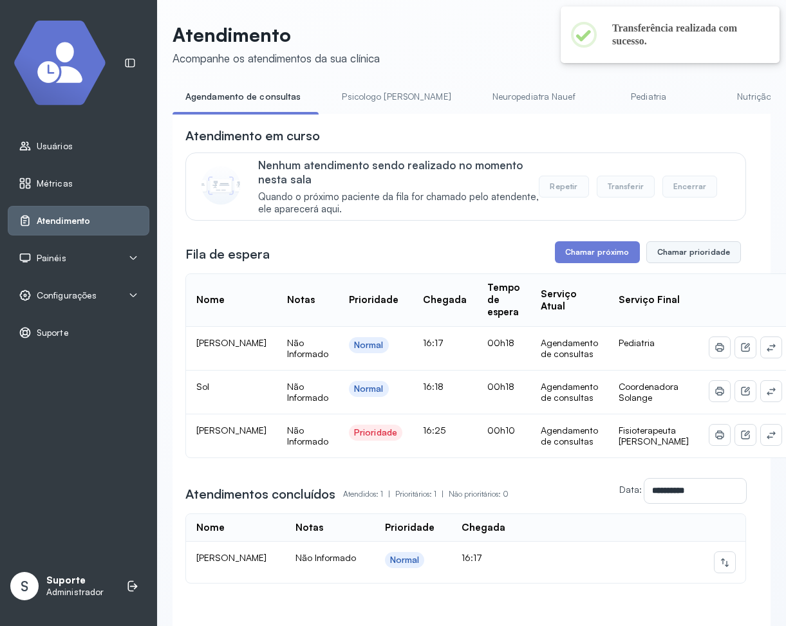
click at [711, 249] on button "Chamar prioridade" at bounding box center [693, 252] width 95 height 22
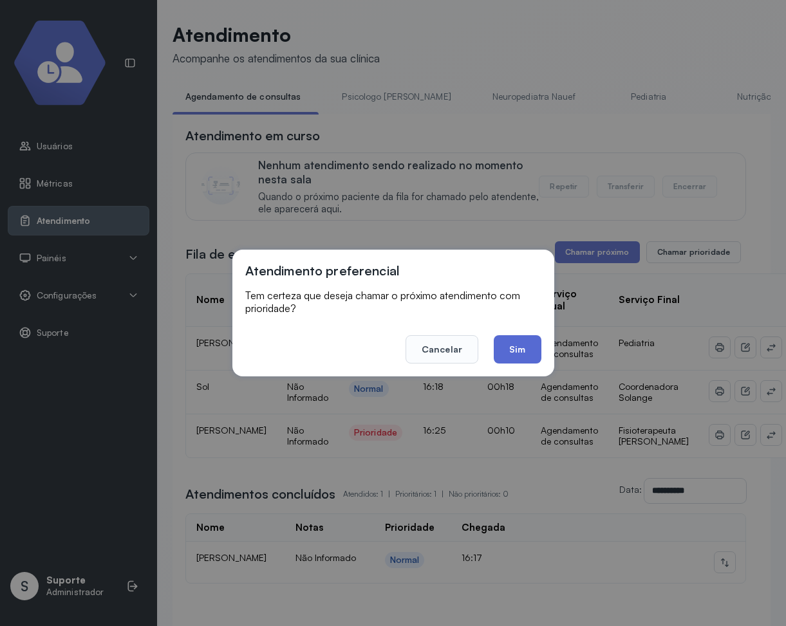
click at [529, 352] on button "Sim" at bounding box center [517, 349] width 47 height 28
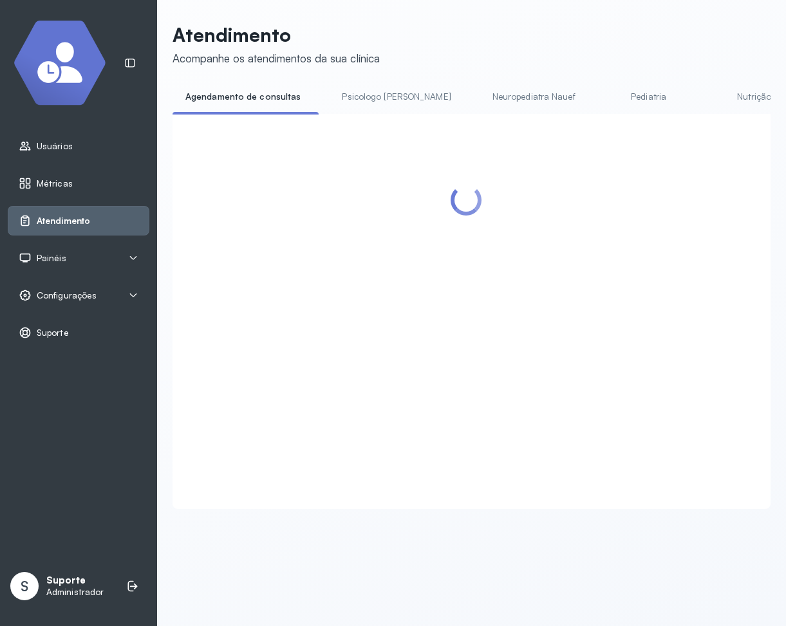
click at [68, 295] on span "Configurações" at bounding box center [67, 295] width 60 height 11
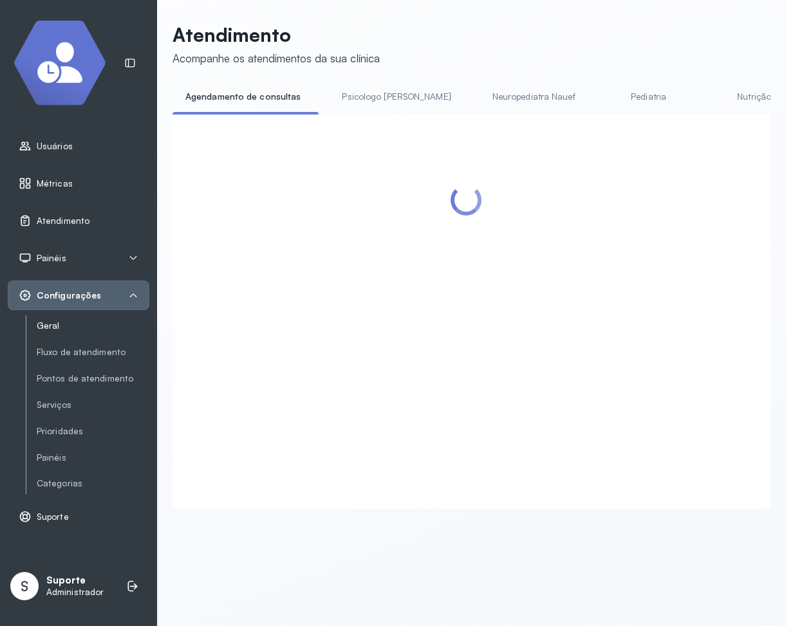
click at [53, 324] on link "Geral" at bounding box center [93, 326] width 113 height 11
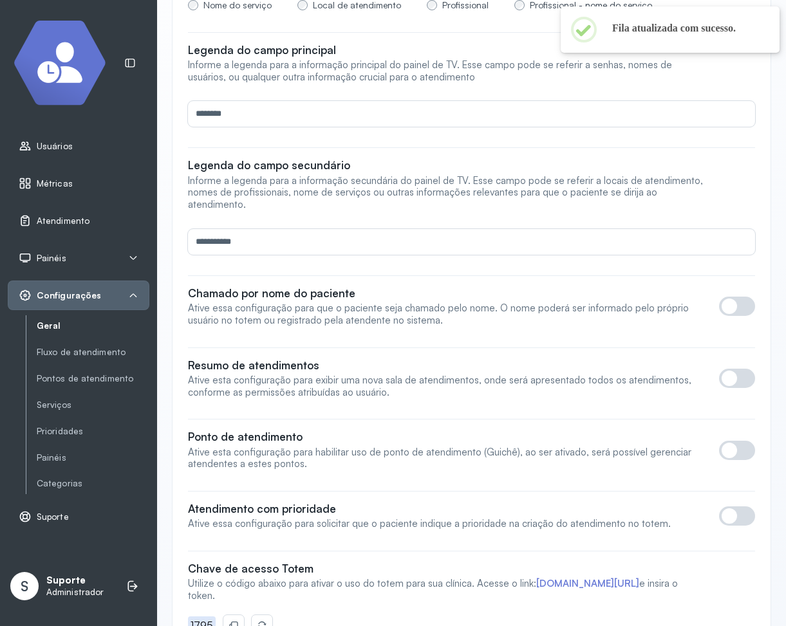
scroll to position [309, 0]
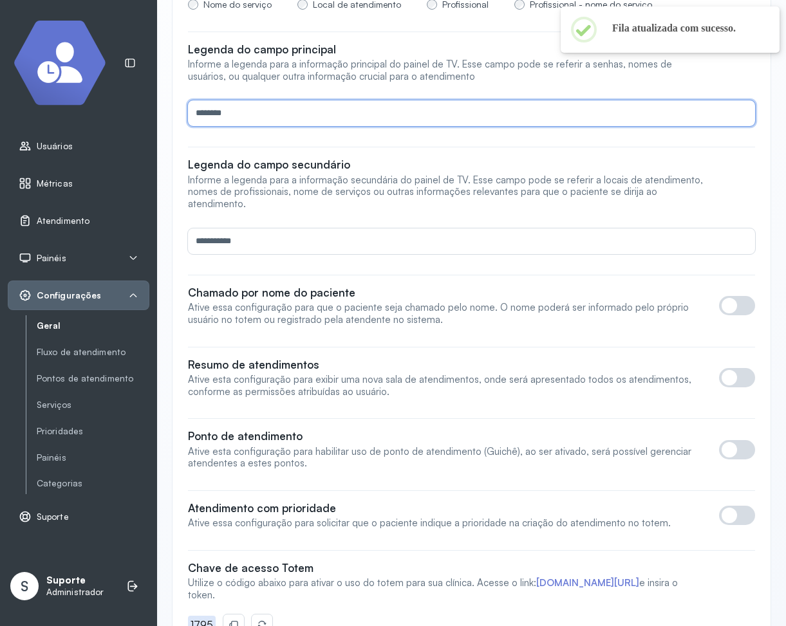
click at [274, 117] on input "********" at bounding box center [469, 113] width 562 height 26
type input "**********"
click at [297, 236] on input "**********" at bounding box center [469, 241] width 562 height 26
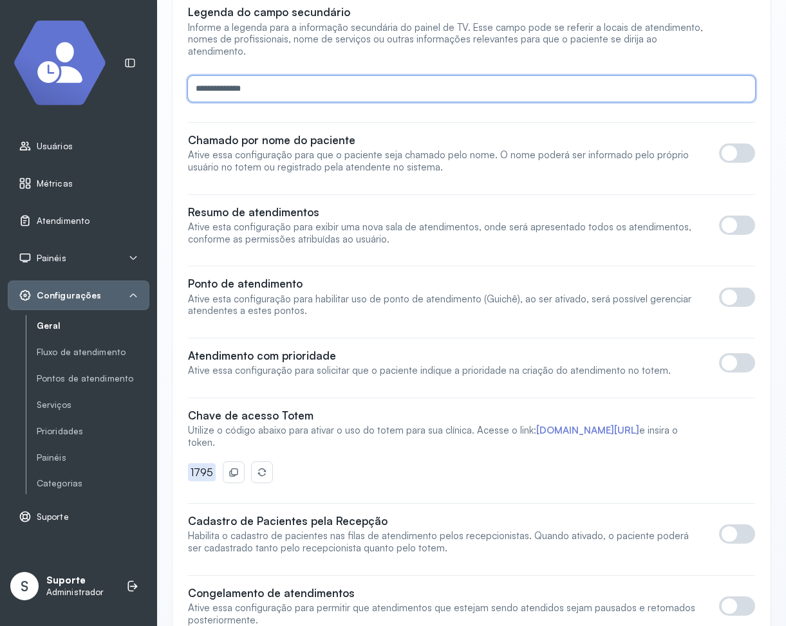
scroll to position [463, 0]
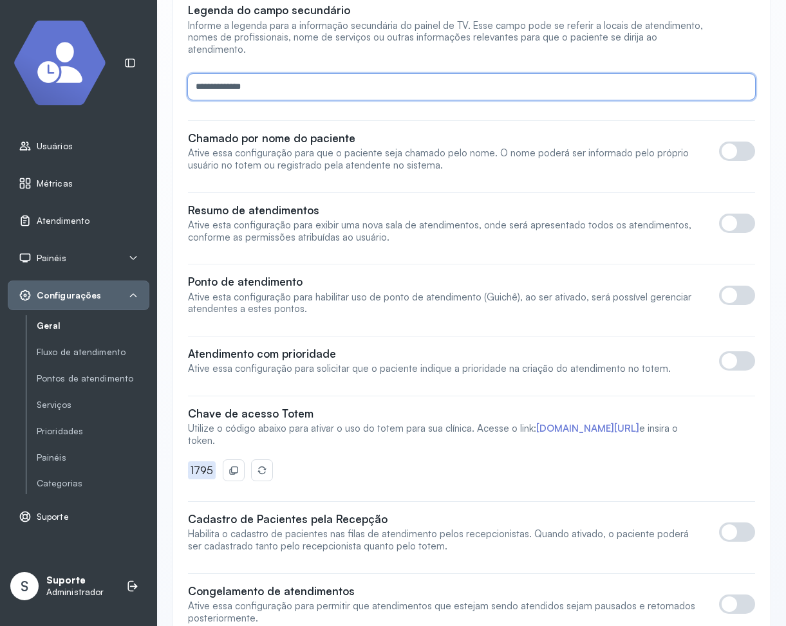
type input "**********"
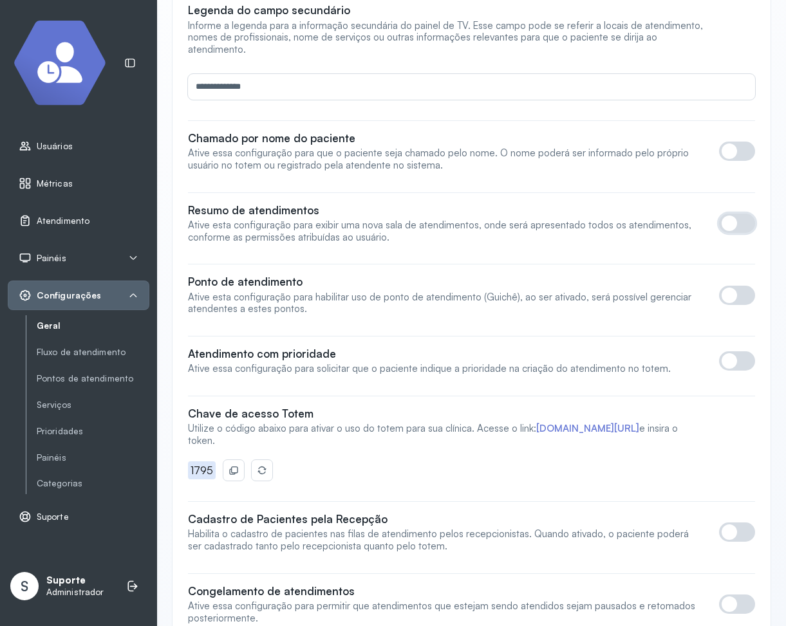
click at [750, 219] on span at bounding box center [737, 223] width 36 height 19
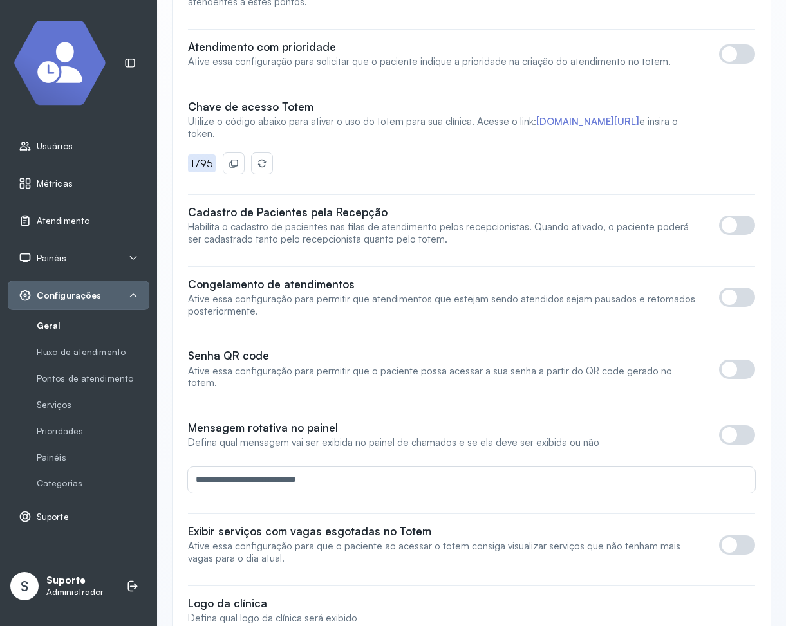
scroll to position [772, 0]
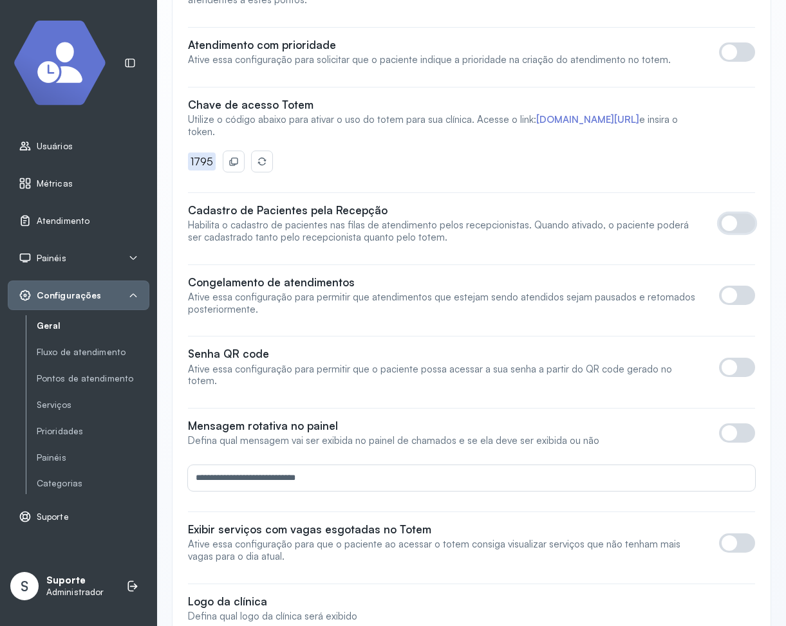
click at [746, 225] on span at bounding box center [737, 223] width 36 height 19
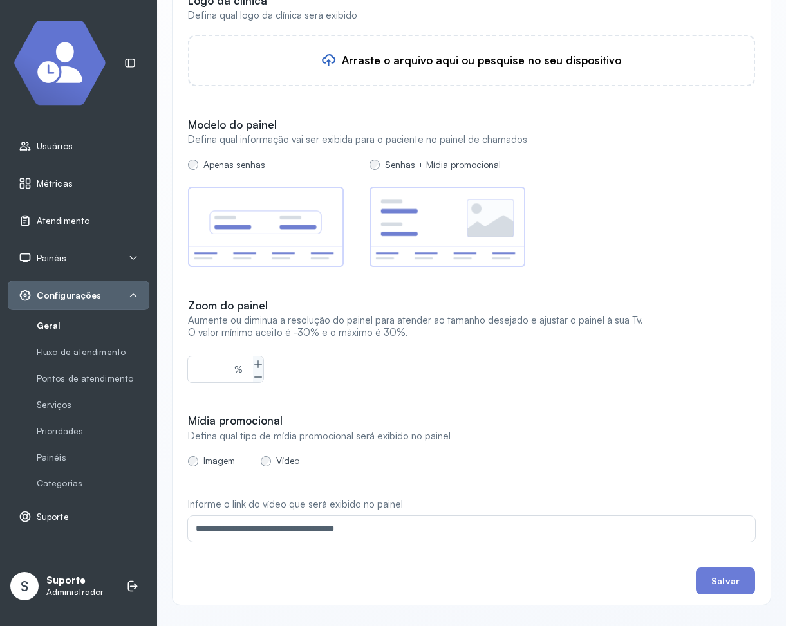
scroll to position [1377, 0]
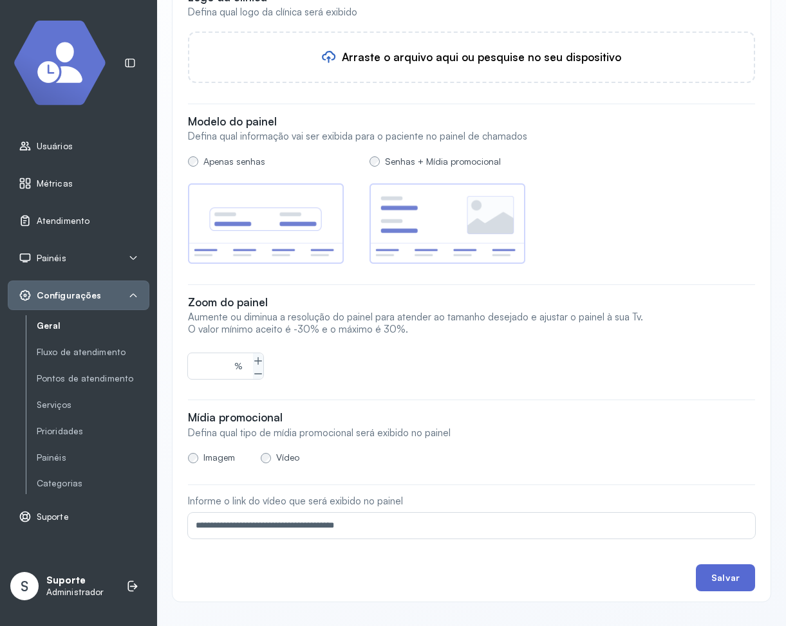
click at [719, 564] on button "Salvar" at bounding box center [725, 577] width 59 height 27
type input "****"
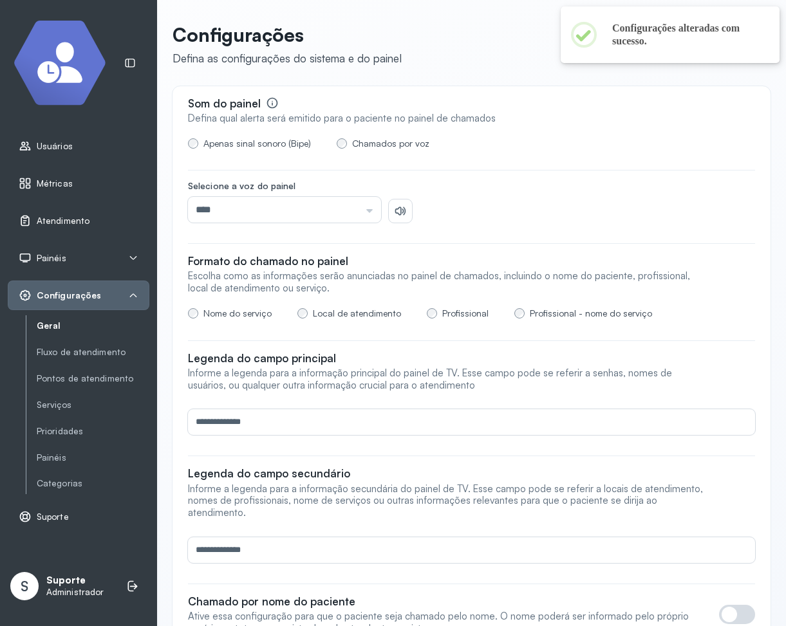
click at [54, 221] on span "Atendimento" at bounding box center [63, 221] width 53 height 11
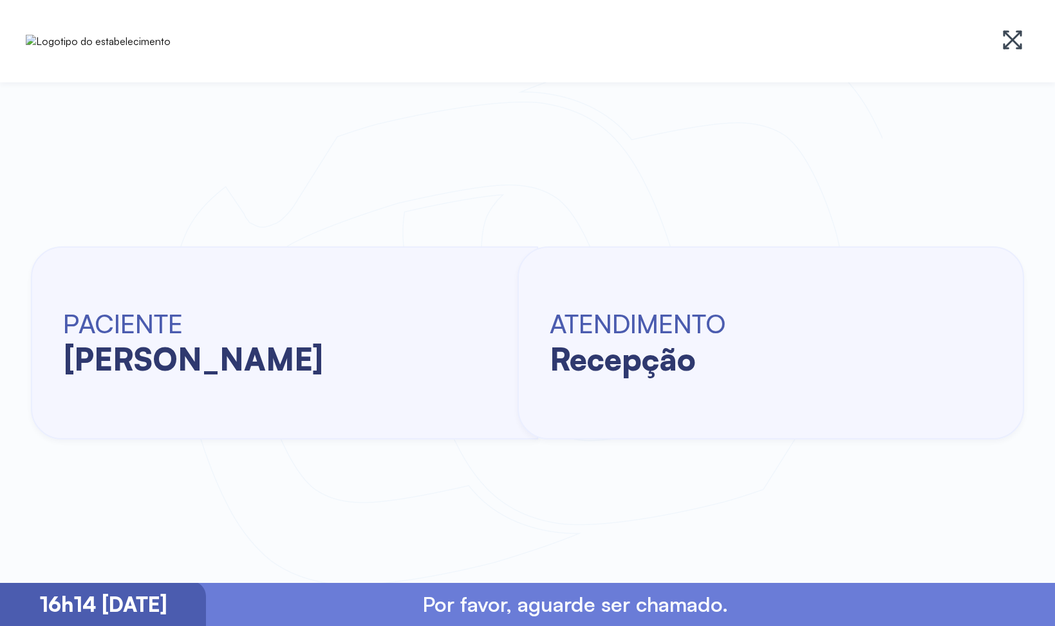
click at [558, 476] on div "PACIENTE [PERSON_NAME] recepção" at bounding box center [527, 343] width 1055 height 480
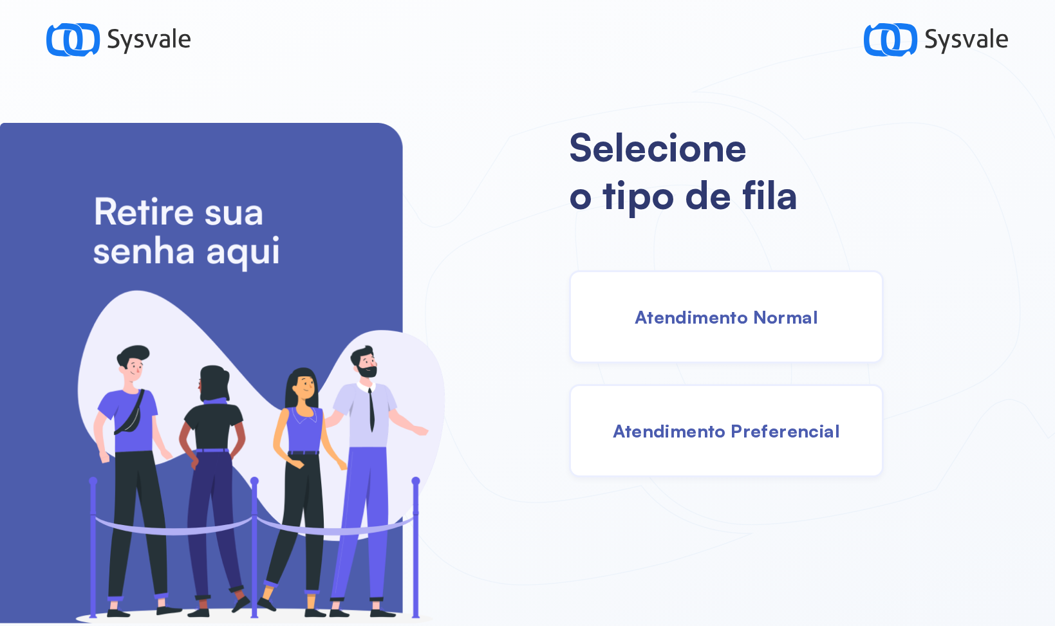
click at [805, 437] on span "Atendimento Preferencial" at bounding box center [727, 431] width 228 height 23
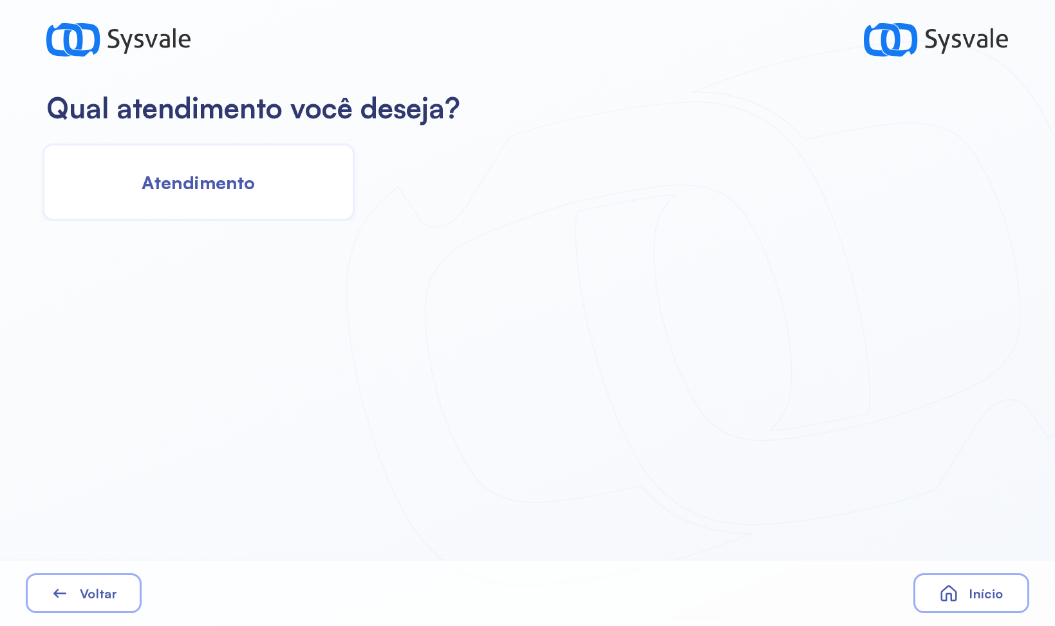
click at [266, 189] on div "Atendimento" at bounding box center [198, 182] width 312 height 77
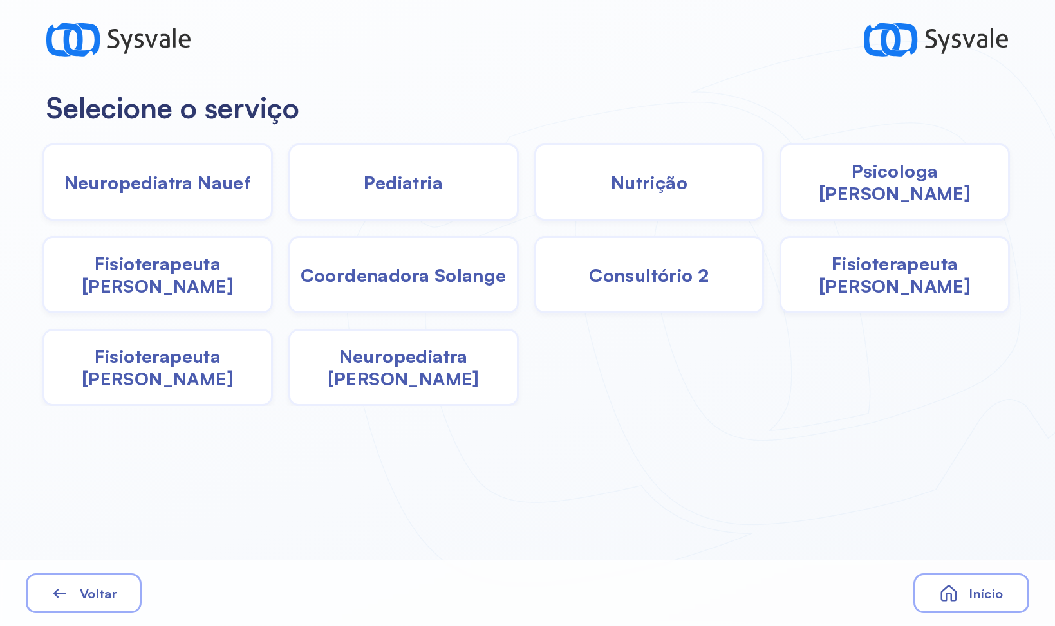
click at [288, 190] on div "Neuropediatra Nauef" at bounding box center [403, 182] width 230 height 77
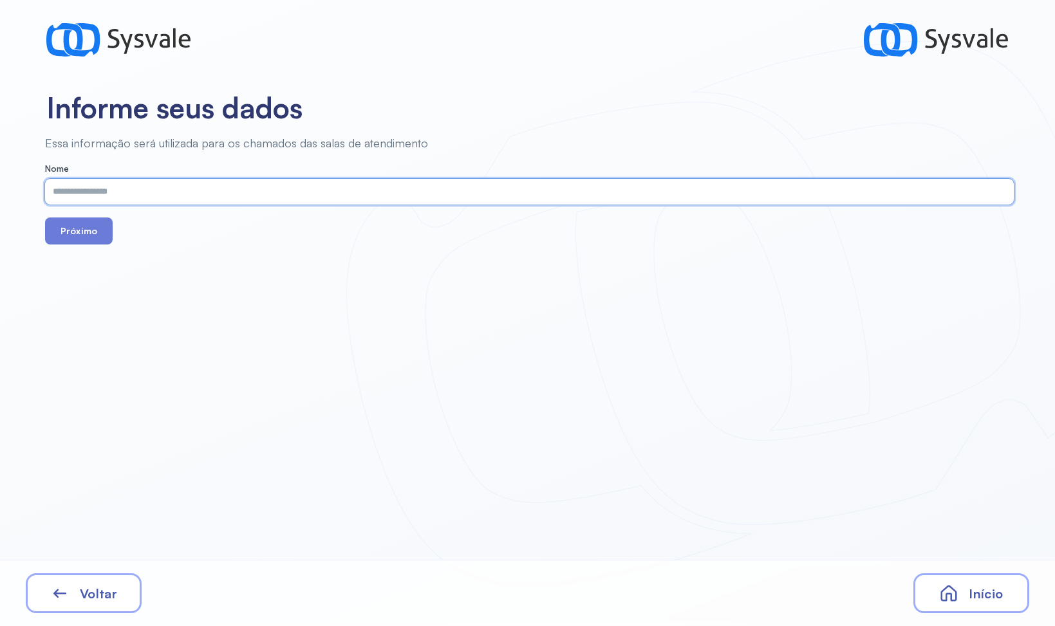
click at [254, 190] on input "text" at bounding box center [526, 192] width 963 height 26
type input "******"
click at [77, 227] on button "Próximo" at bounding box center [79, 231] width 68 height 27
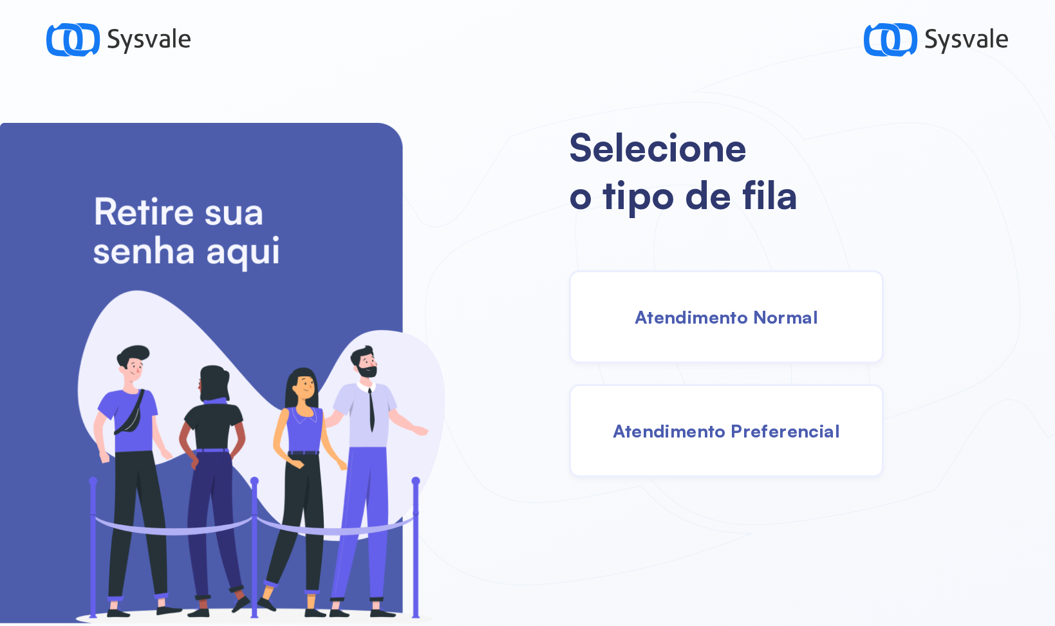
click at [621, 344] on div "Atendimento Normal" at bounding box center [726, 316] width 315 height 93
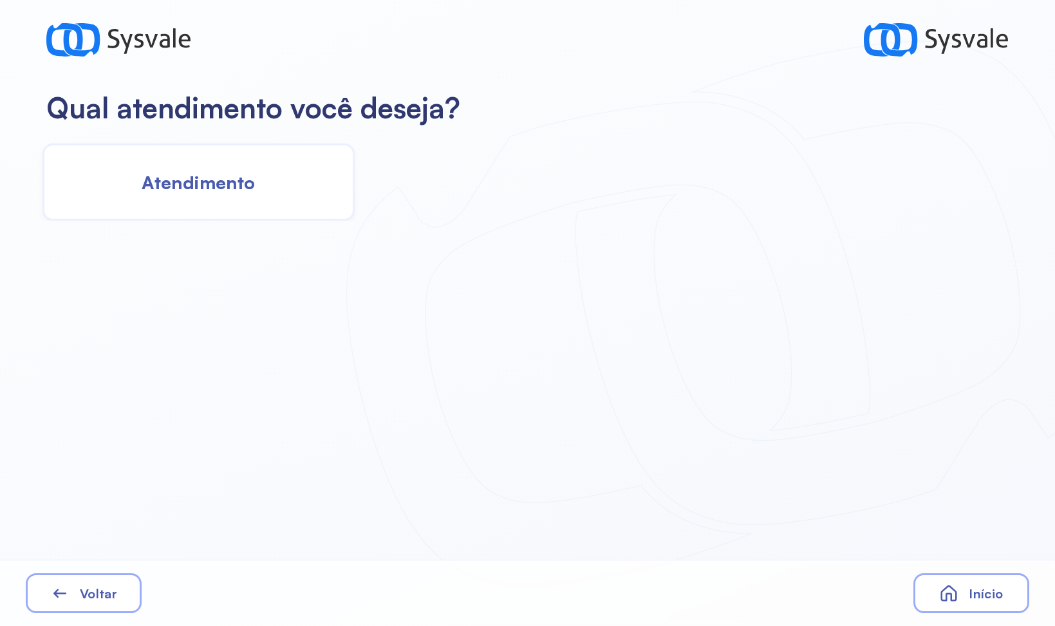
click at [340, 216] on div "Atendimento" at bounding box center [198, 182] width 312 height 77
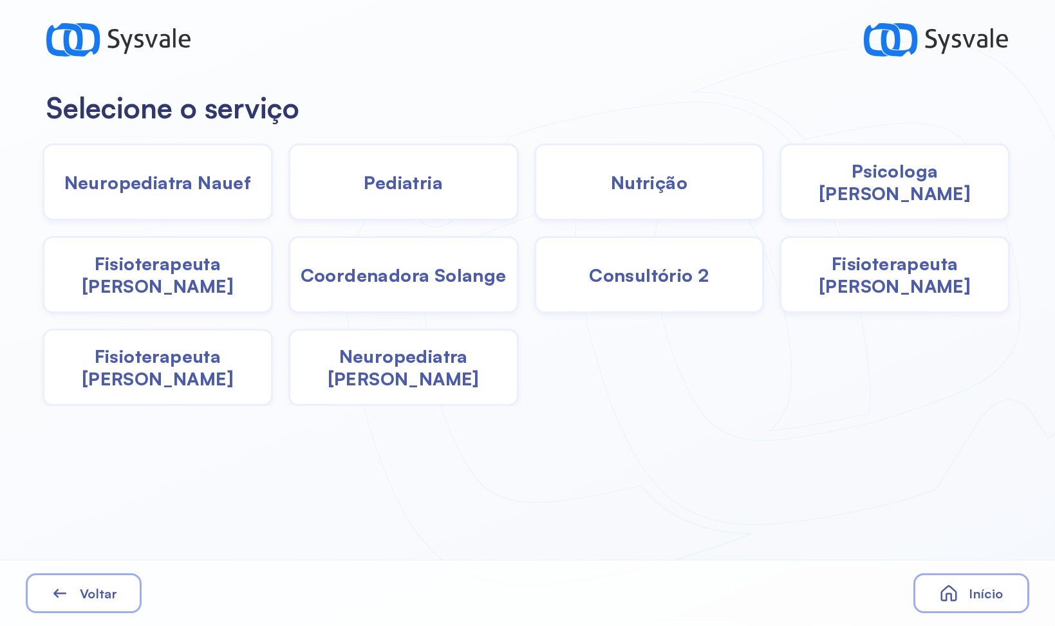
click at [99, 582] on div "Voltar" at bounding box center [84, 593] width 116 height 40
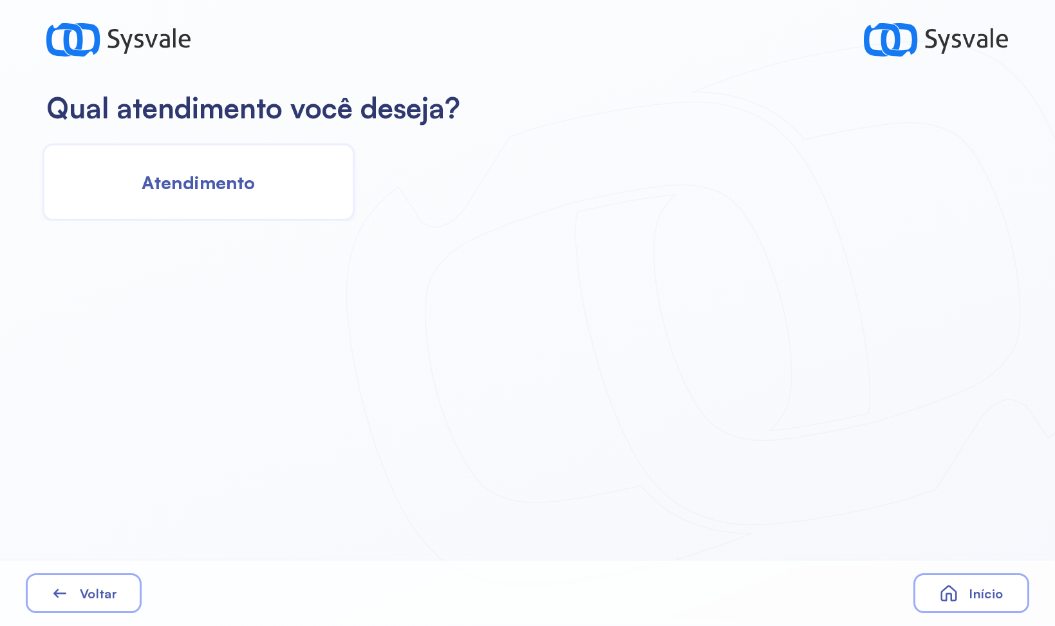
click at [230, 180] on span "Atendimento" at bounding box center [198, 182] width 113 height 23
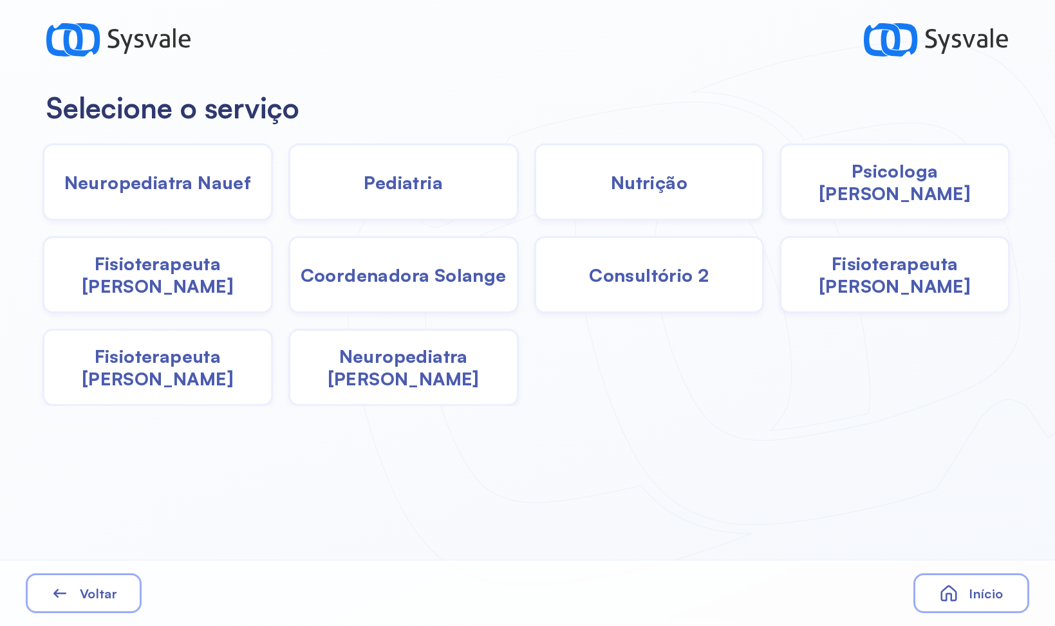
click at [112, 578] on div "Voltar" at bounding box center [84, 593] width 116 height 40
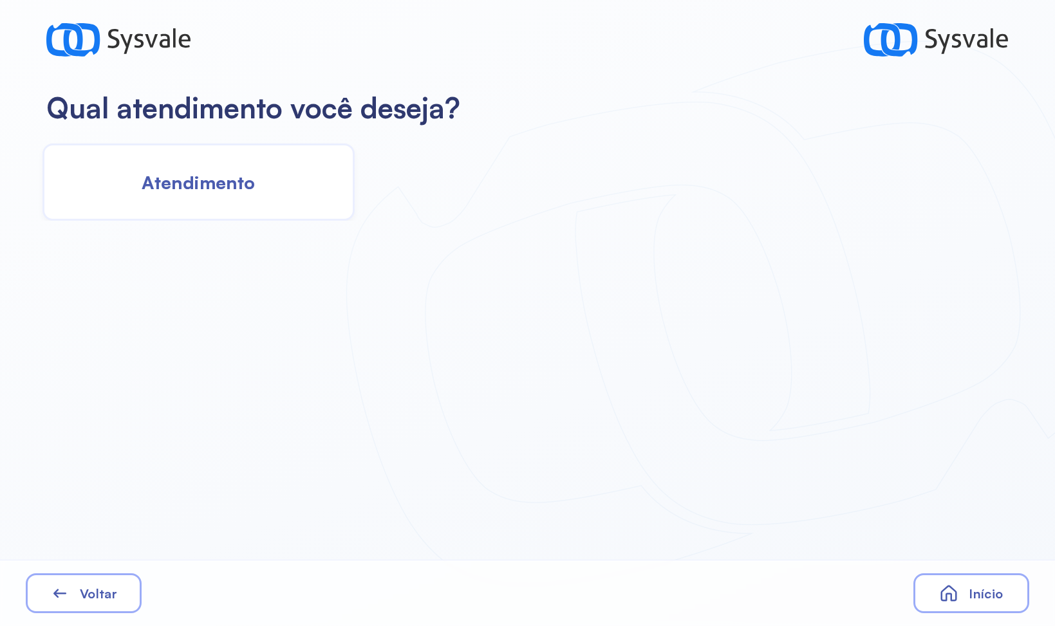
click at [104, 581] on div "Voltar" at bounding box center [84, 593] width 116 height 40
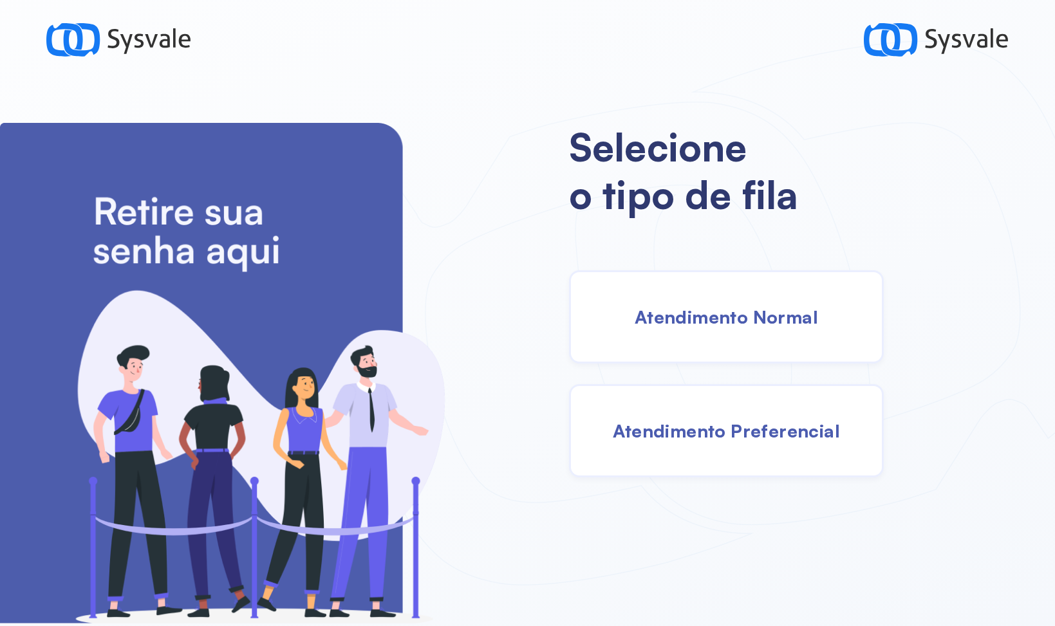
click at [626, 423] on span "Atendimento Preferencial" at bounding box center [727, 431] width 228 height 23
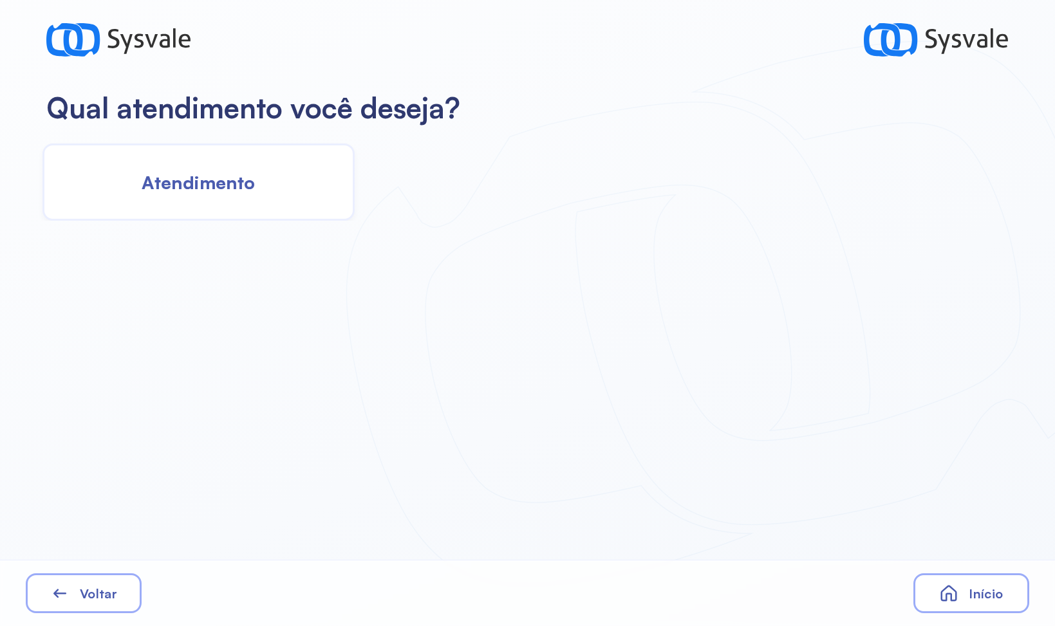
click at [262, 195] on div "Atendimento" at bounding box center [198, 182] width 312 height 77
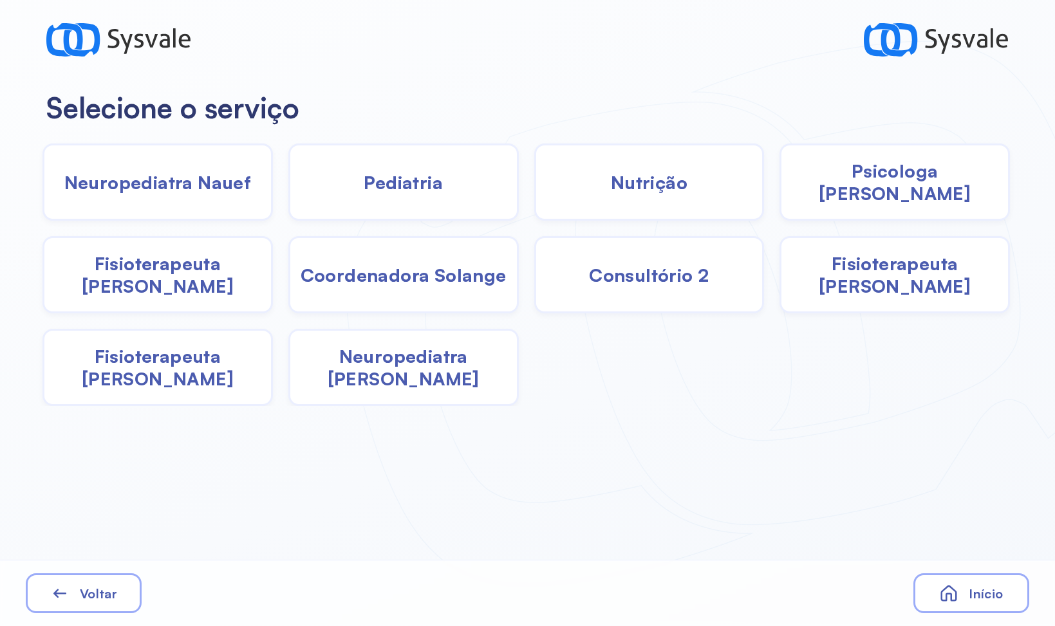
click at [100, 601] on span "Voltar" at bounding box center [98, 594] width 37 height 16
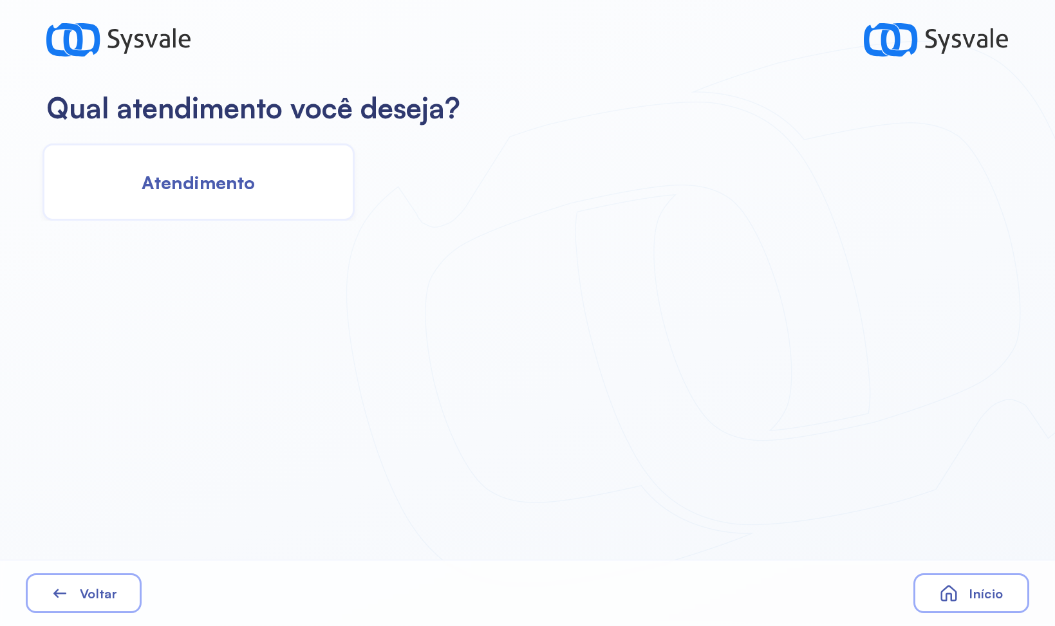
click at [296, 191] on div "Atendimento" at bounding box center [198, 182] width 312 height 77
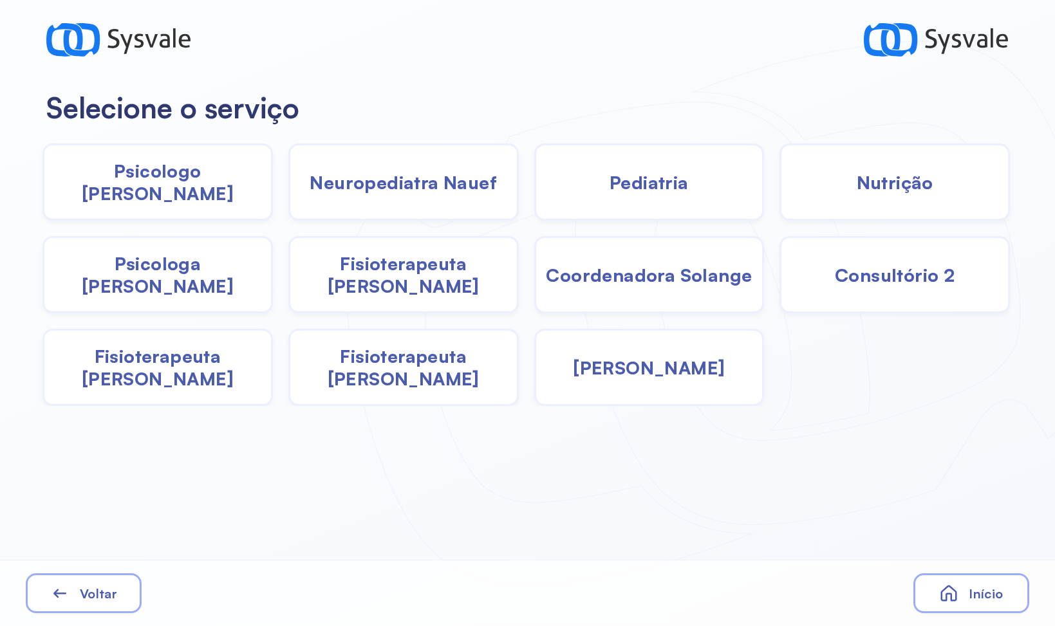
click at [81, 585] on div "Voltar" at bounding box center [84, 593] width 116 height 40
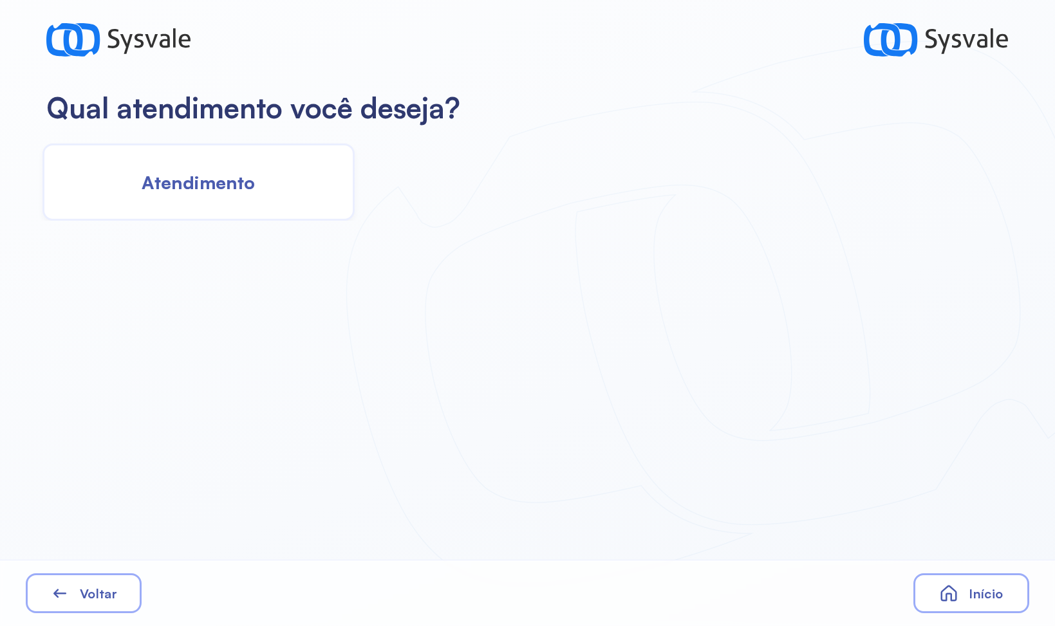
click at [171, 212] on div "Atendimento" at bounding box center [198, 182] width 312 height 77
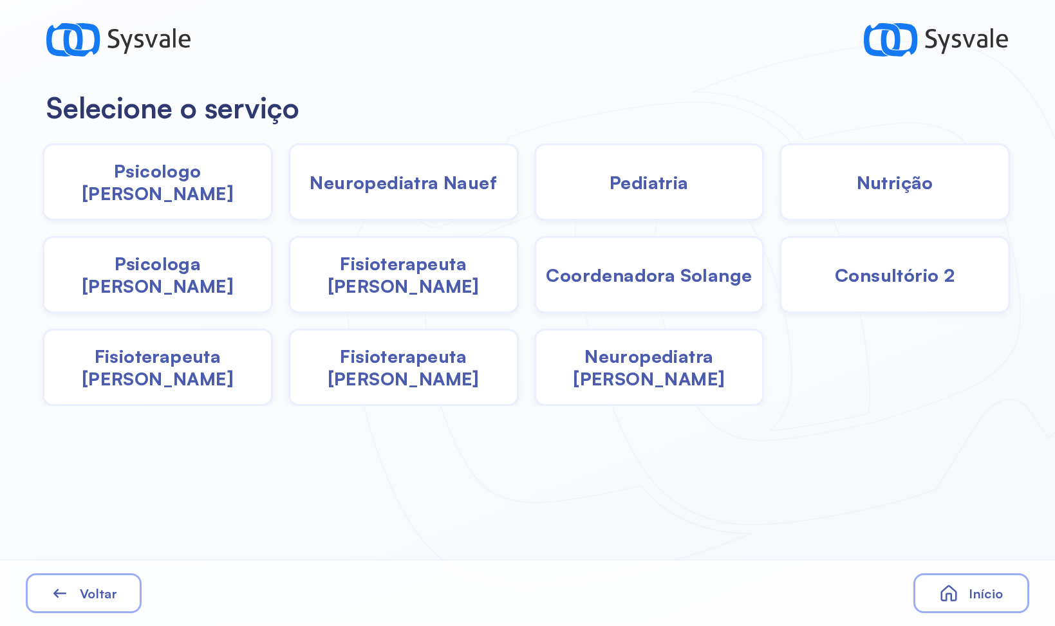
click at [212, 187] on span "Psicologo [PERSON_NAME]" at bounding box center [157, 182] width 227 height 45
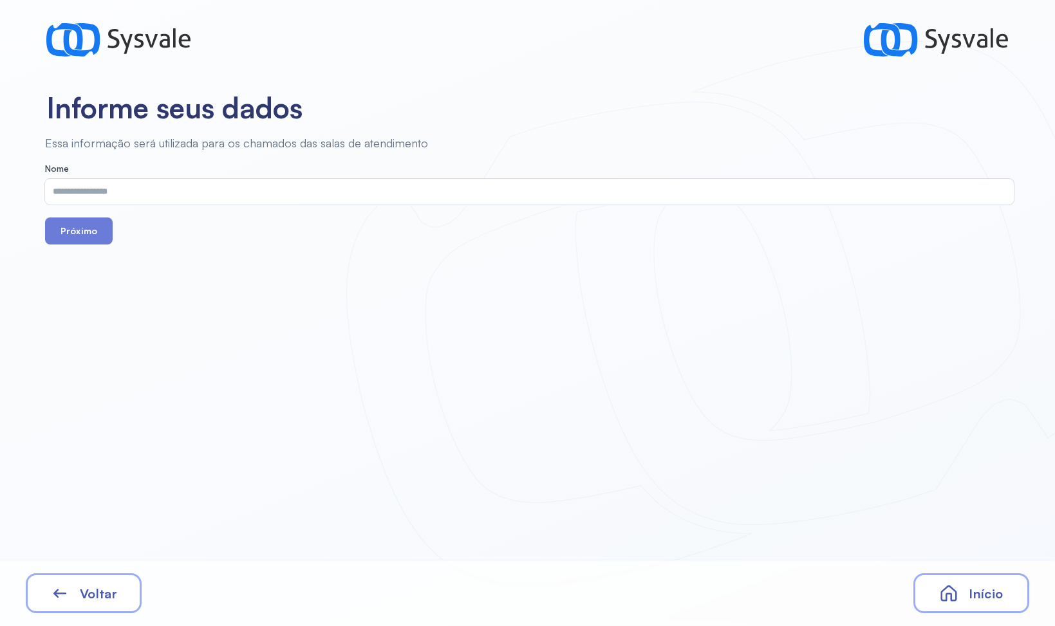
click at [255, 202] on input "text" at bounding box center [526, 192] width 963 height 26
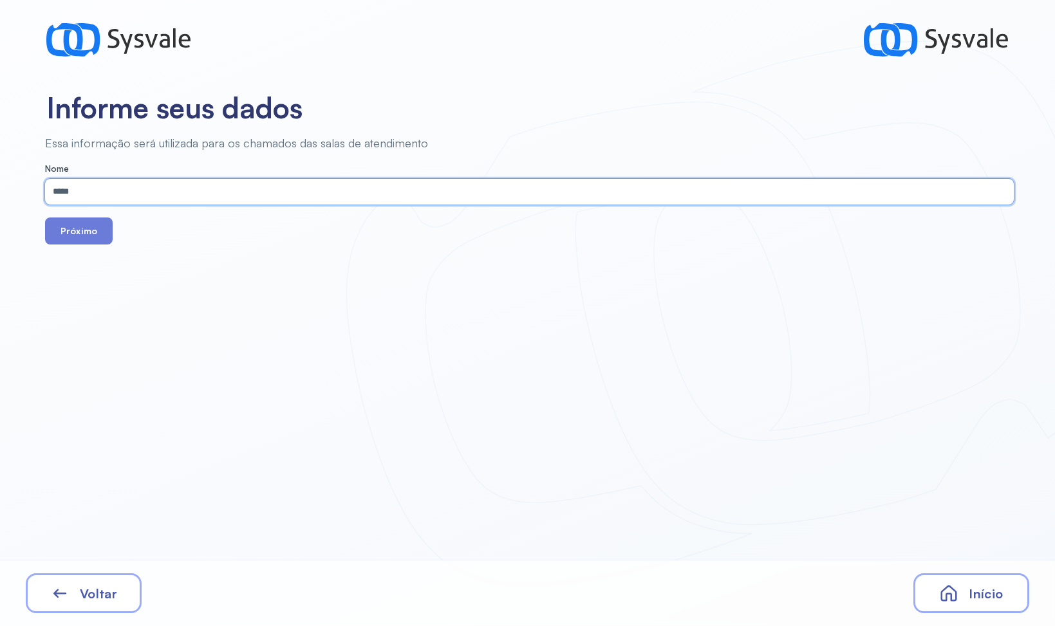
type input "*****"
click at [45, 218] on button "Próximo" at bounding box center [79, 231] width 68 height 27
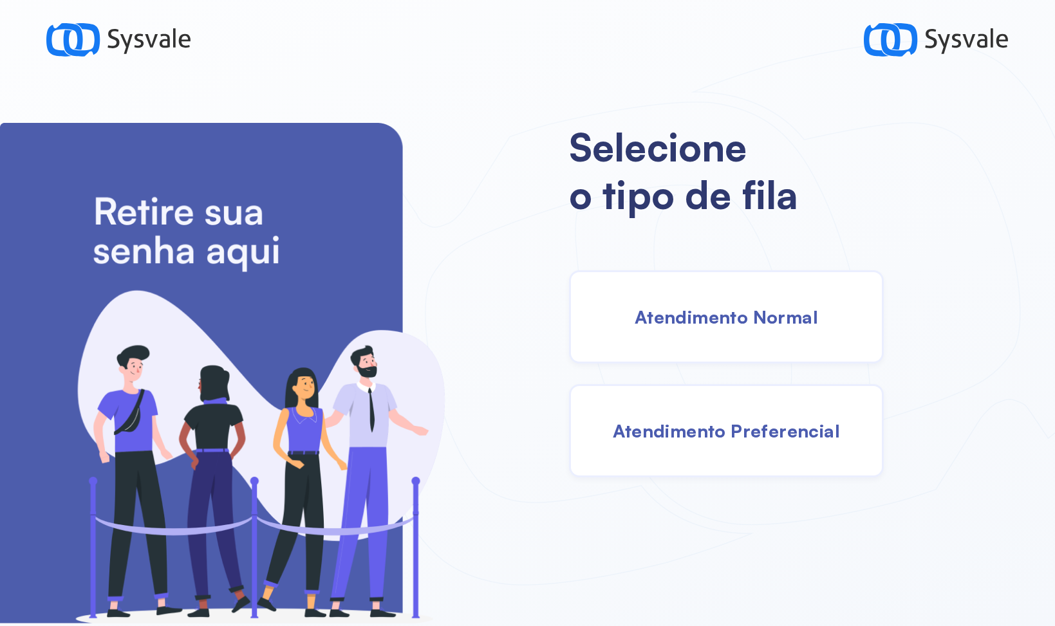
click at [711, 344] on div "Atendimento Normal" at bounding box center [726, 316] width 315 height 93
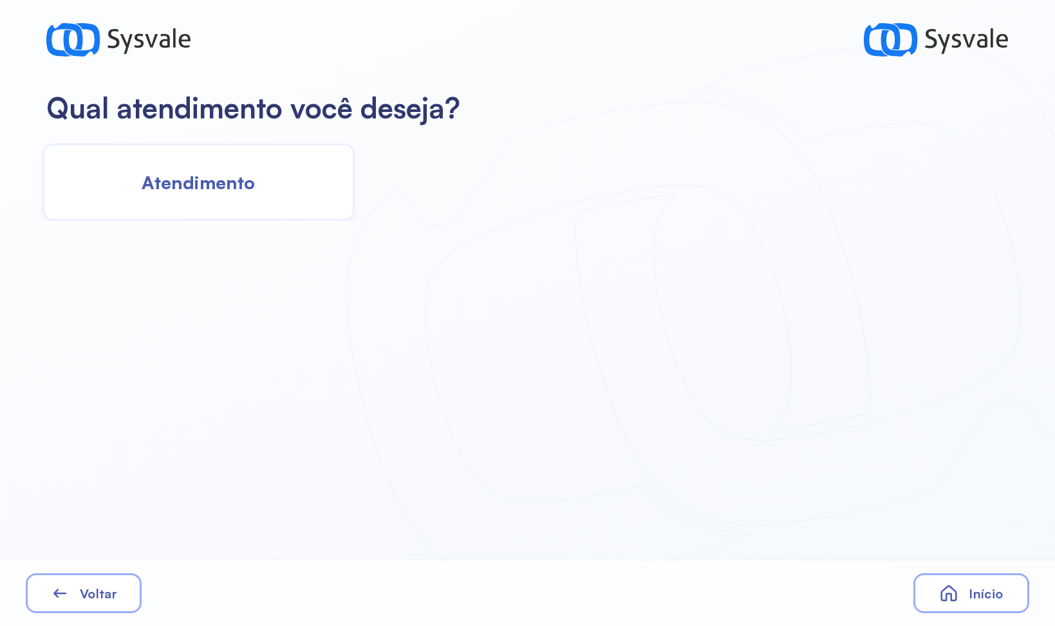
click at [246, 187] on span "Atendimento" at bounding box center [198, 182] width 113 height 23
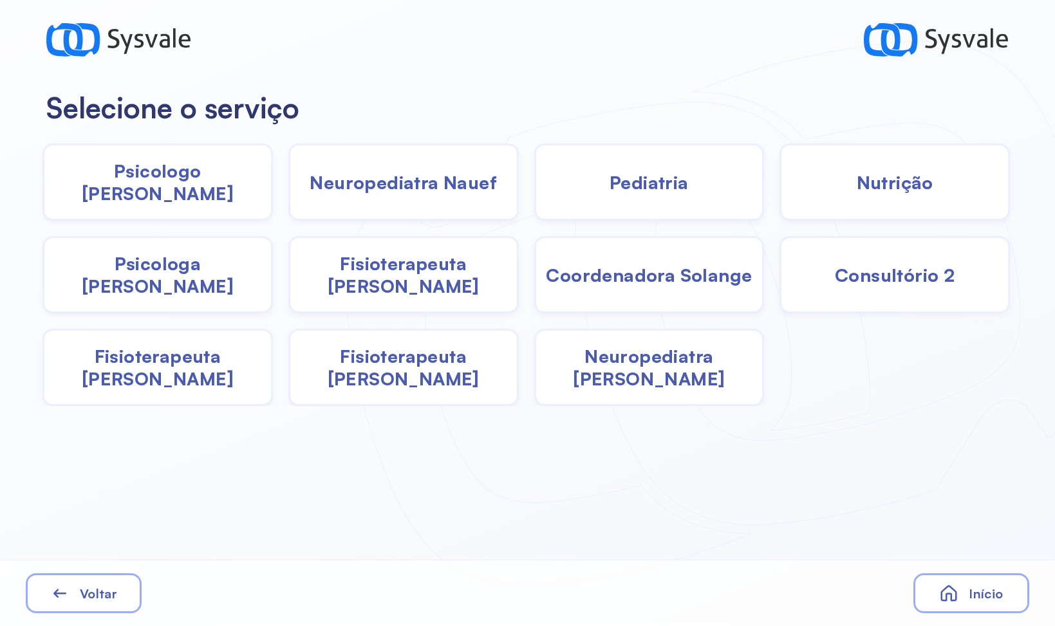
click at [779, 192] on div "Pediatria" at bounding box center [894, 182] width 230 height 77
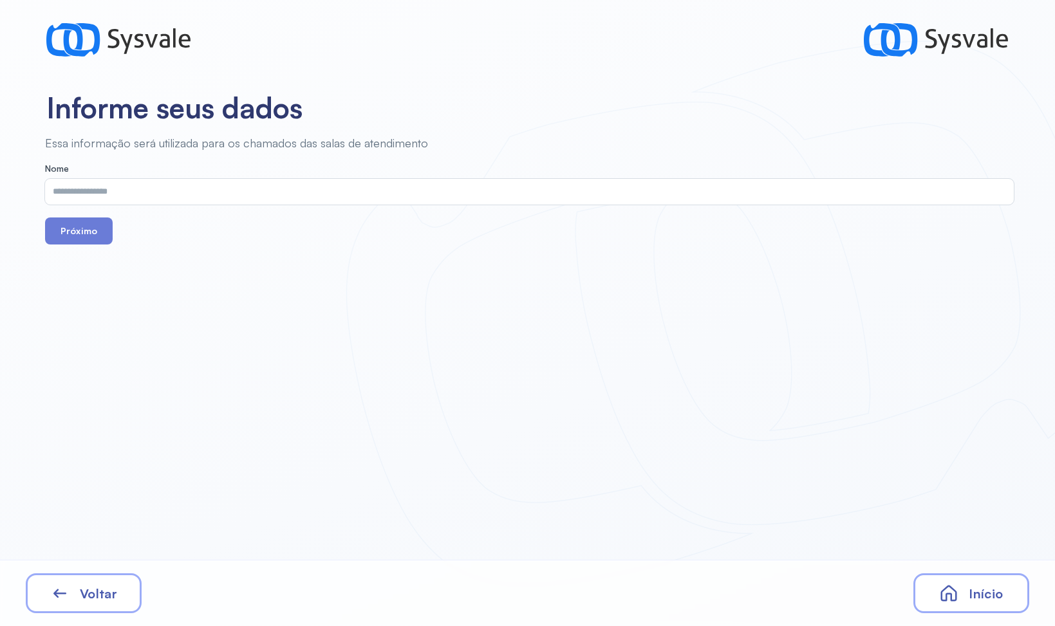
click at [525, 199] on input "text" at bounding box center [526, 192] width 963 height 26
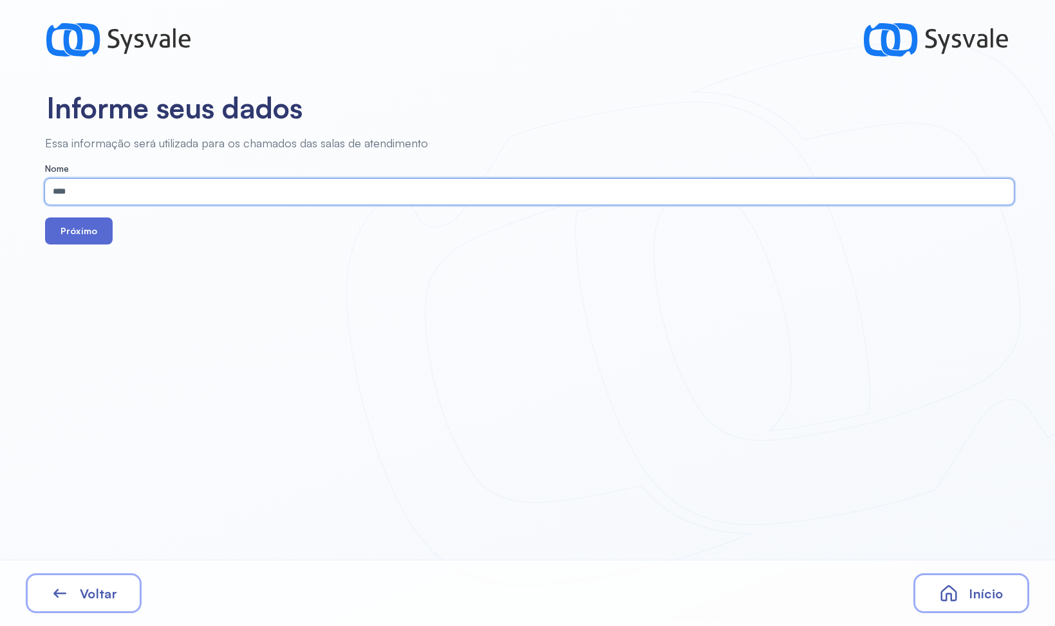
type input "****"
click at [100, 235] on button "Próximo" at bounding box center [79, 231] width 68 height 27
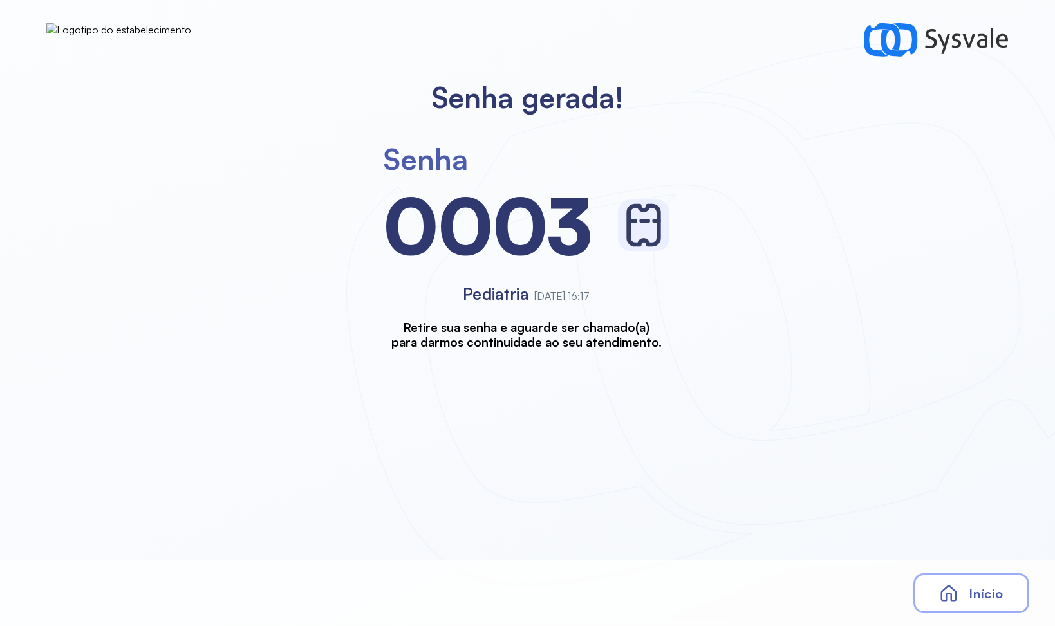
click at [982, 606] on div "Início" at bounding box center [971, 593] width 116 height 40
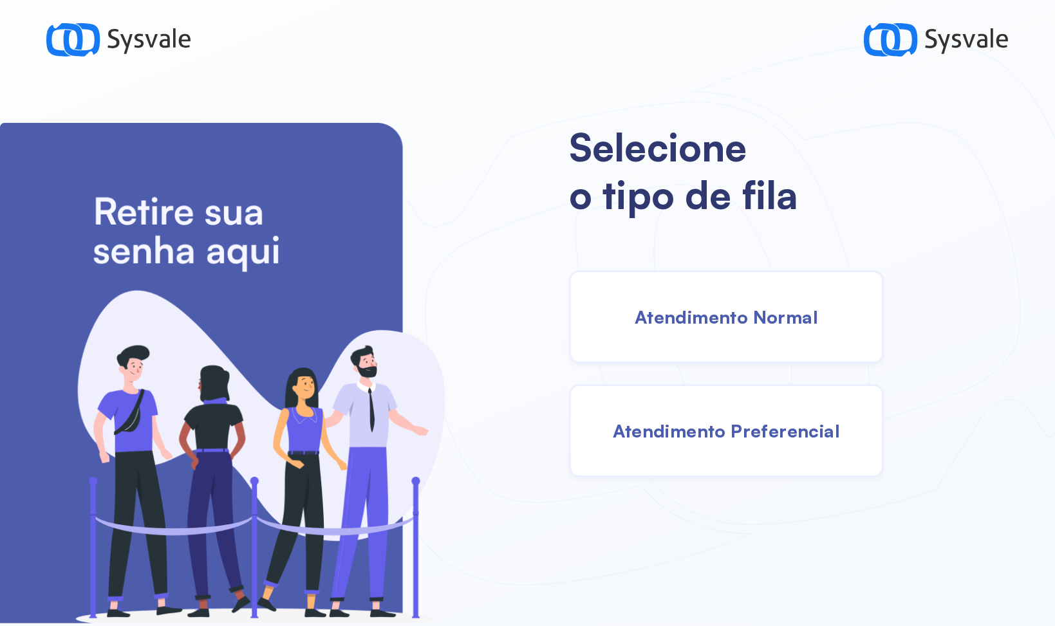
click at [816, 431] on span "Atendimento Preferencial" at bounding box center [727, 431] width 228 height 23
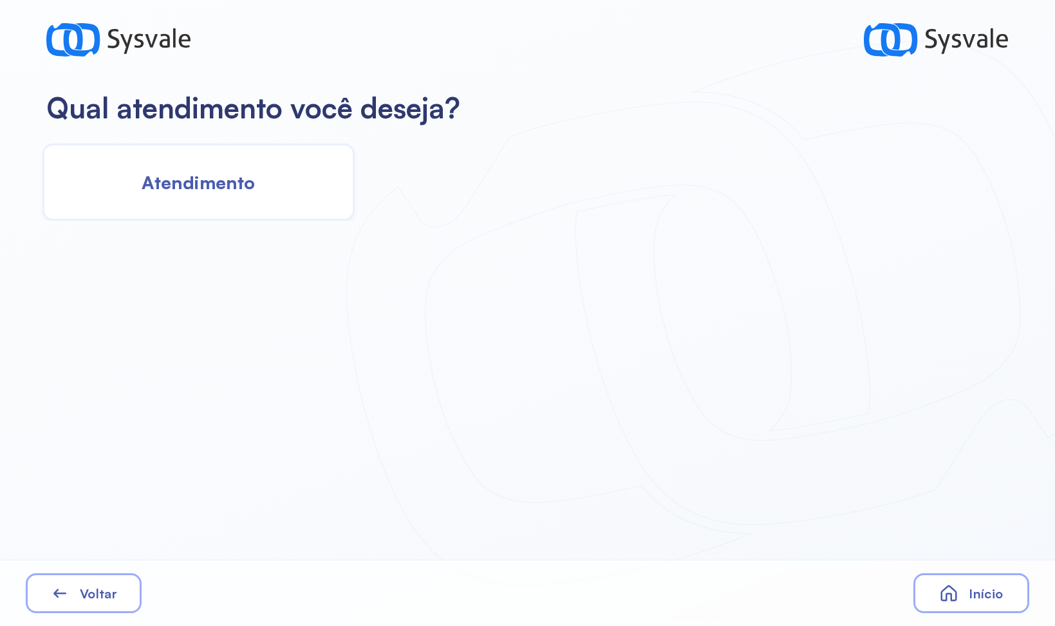
click at [260, 188] on div "Atendimento" at bounding box center [198, 182] width 312 height 77
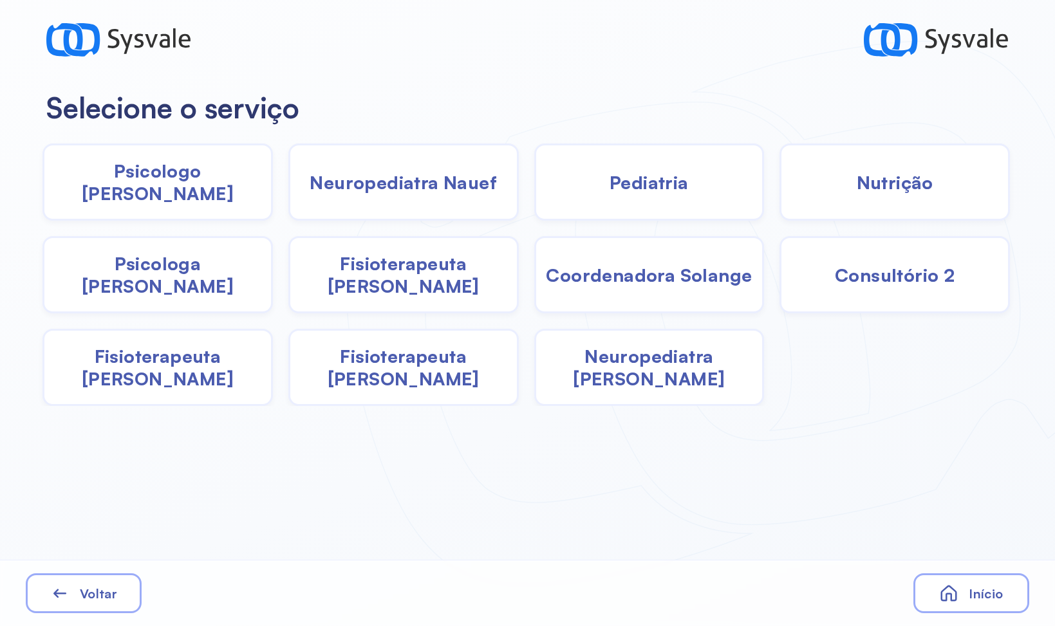
click at [180, 368] on span "Fisioterapeuta Francyne" at bounding box center [157, 367] width 227 height 45
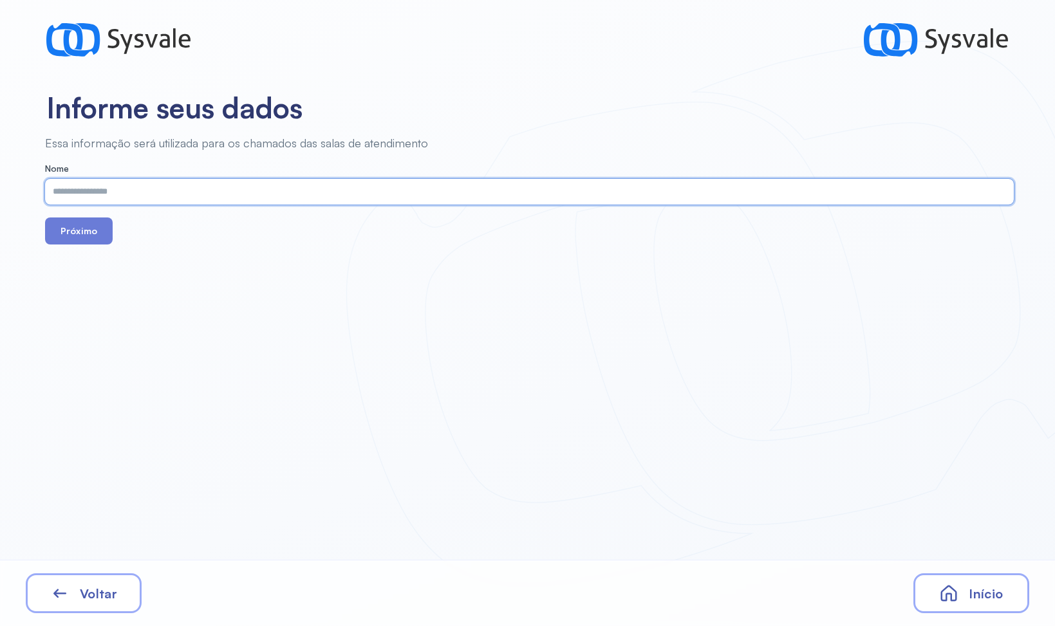
click at [201, 191] on input "text" at bounding box center [526, 192] width 963 height 26
type input "******"
click at [63, 213] on form "Nome ****** Próximo" at bounding box center [529, 204] width 969 height 82
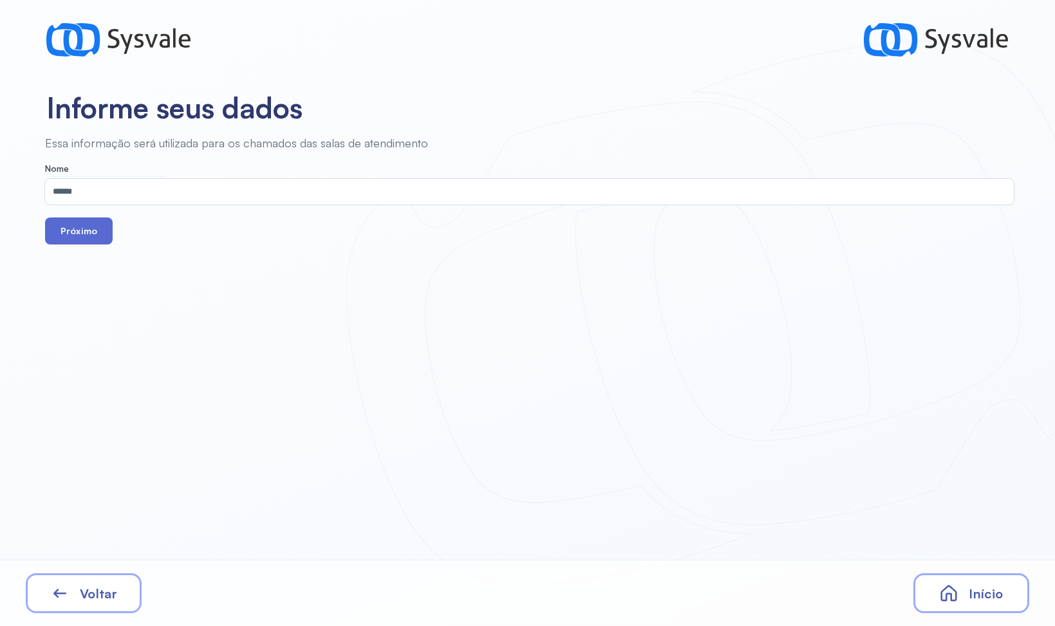
click at [63, 225] on button "Próximo" at bounding box center [79, 231] width 68 height 27
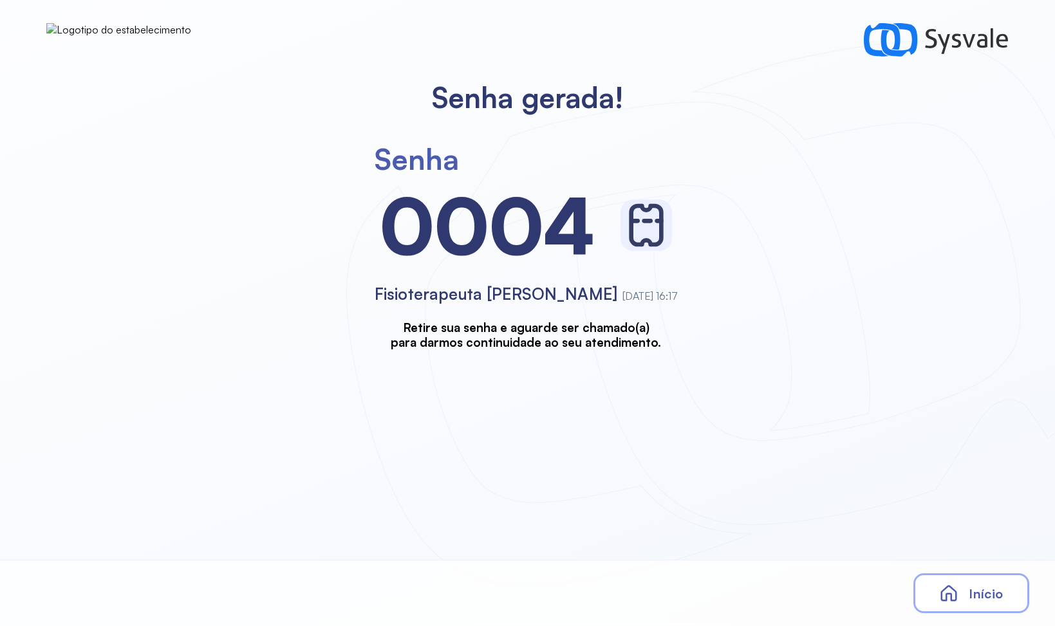
click at [982, 595] on span "Início" at bounding box center [986, 594] width 34 height 16
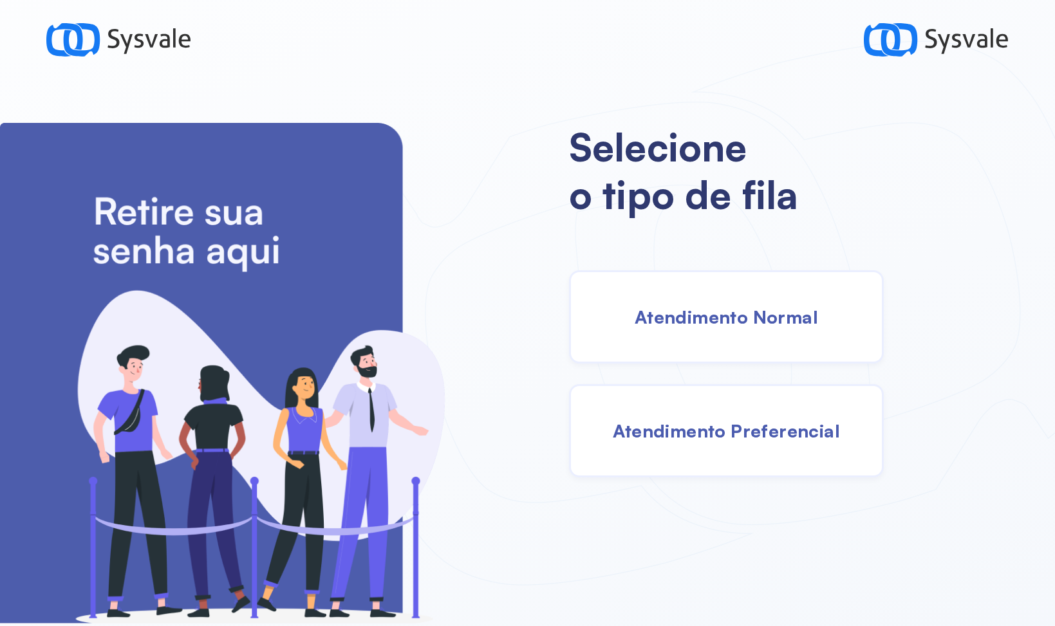
click at [923, 526] on div "Selecione o tipo de fila Atendimento Normal Atendimento Preferencial" at bounding box center [812, 374] width 486 height 503
click at [749, 449] on div "Atendimento Preferencial" at bounding box center [726, 430] width 315 height 93
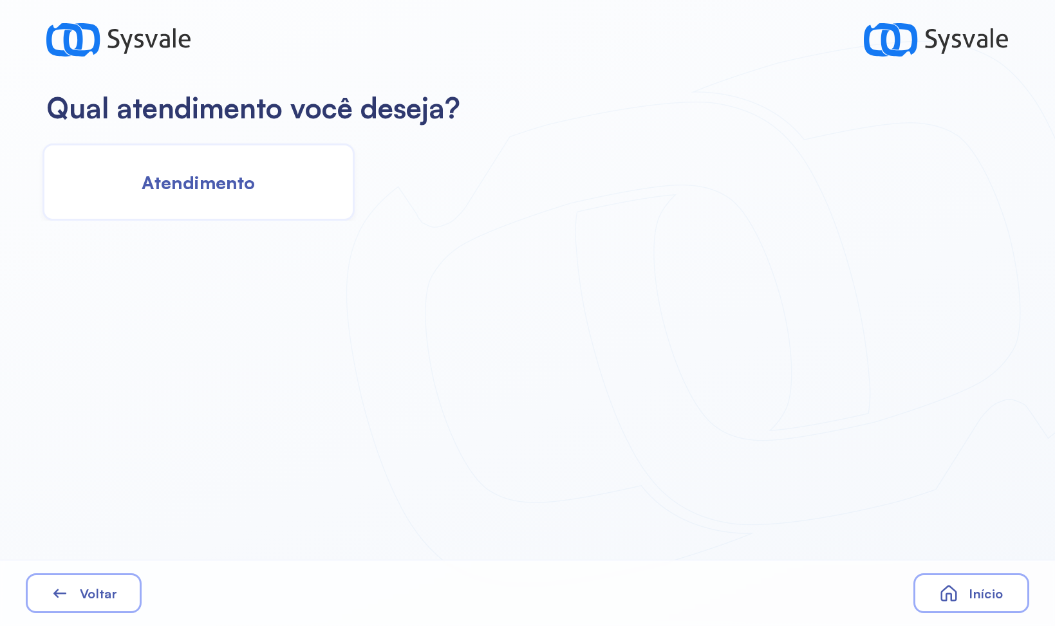
click at [248, 176] on span "Atendimento" at bounding box center [198, 182] width 113 height 23
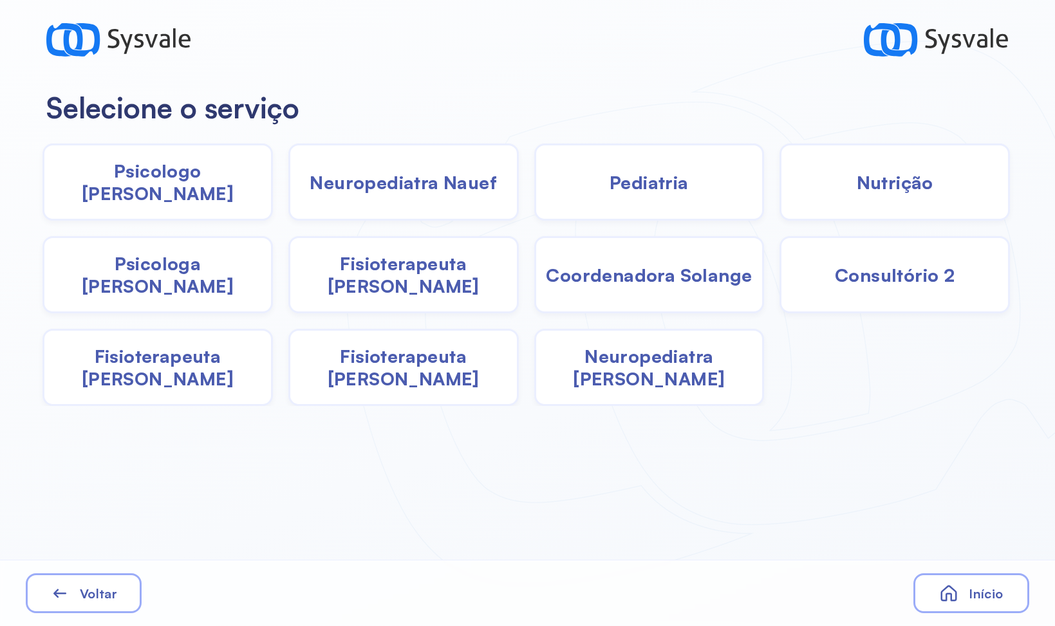
click at [154, 377] on span "Fisioterapeuta Francyne" at bounding box center [157, 367] width 227 height 45
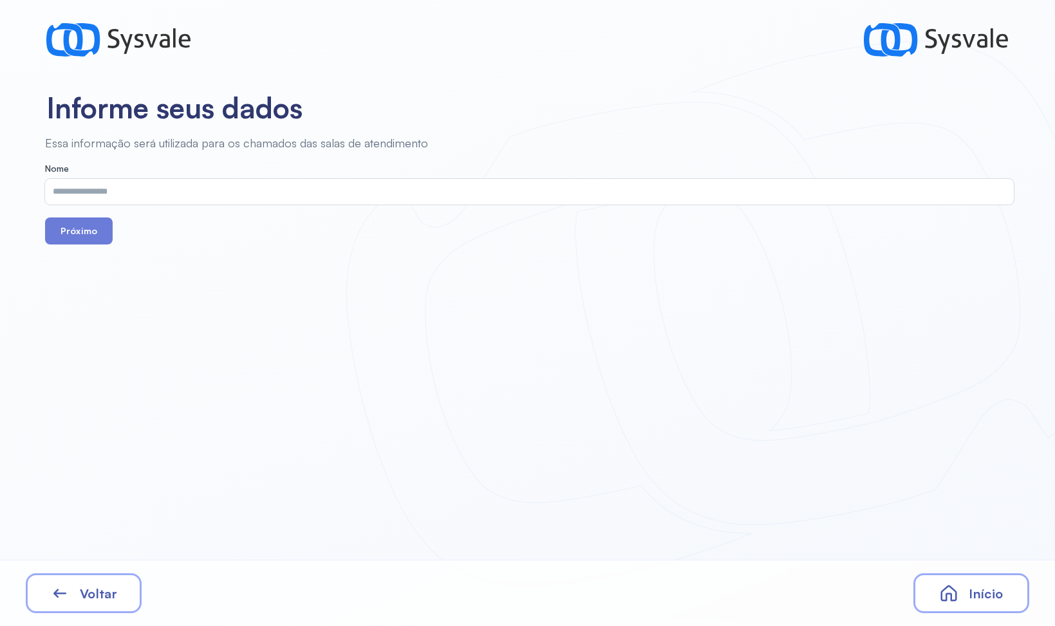
click at [151, 205] on input "text" at bounding box center [526, 192] width 963 height 26
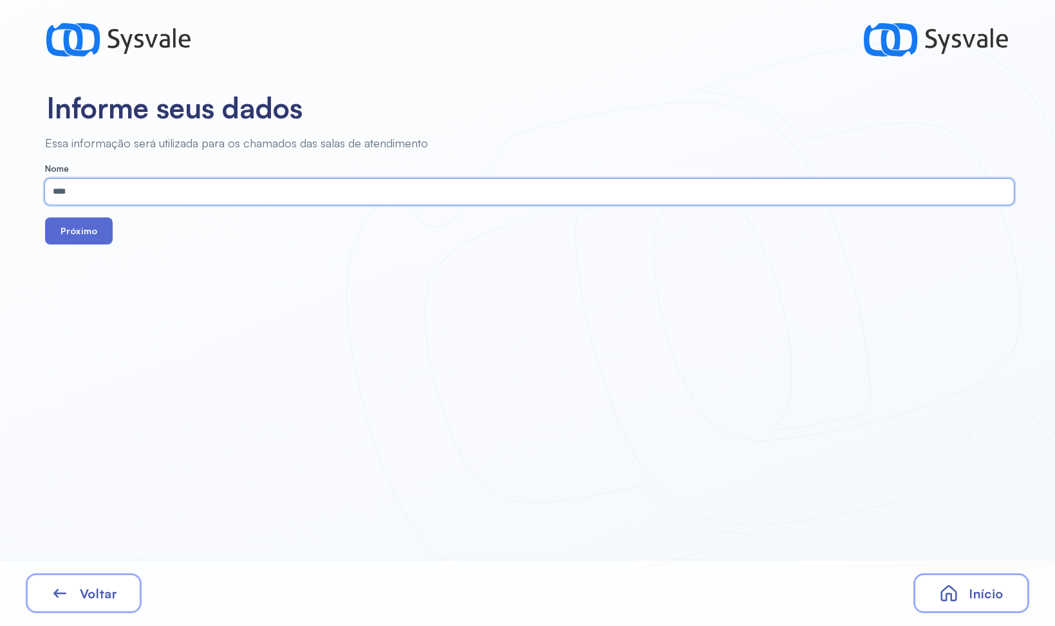
type input "****"
click at [90, 219] on button "Próximo" at bounding box center [79, 231] width 68 height 27
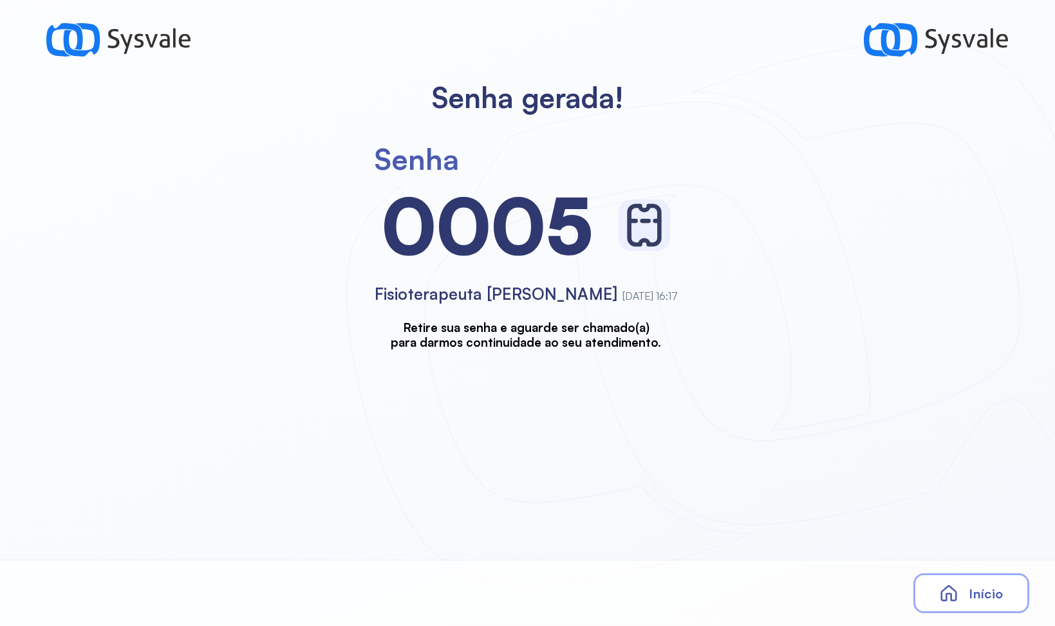
click at [948, 588] on icon at bounding box center [949, 594] width 16 height 16
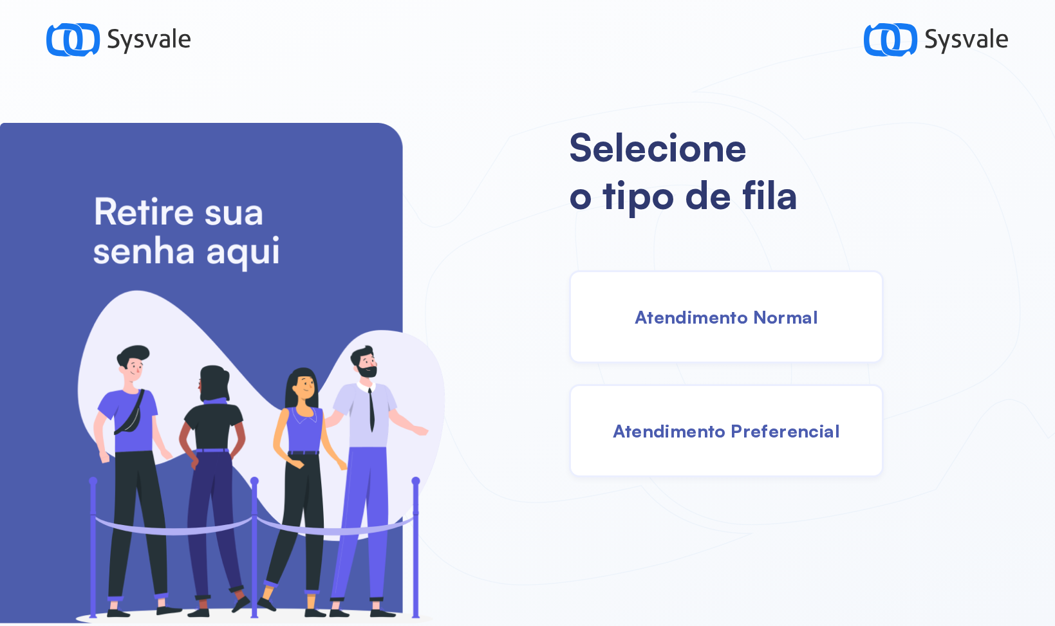
click at [729, 284] on div "Atendimento Normal" at bounding box center [726, 316] width 315 height 93
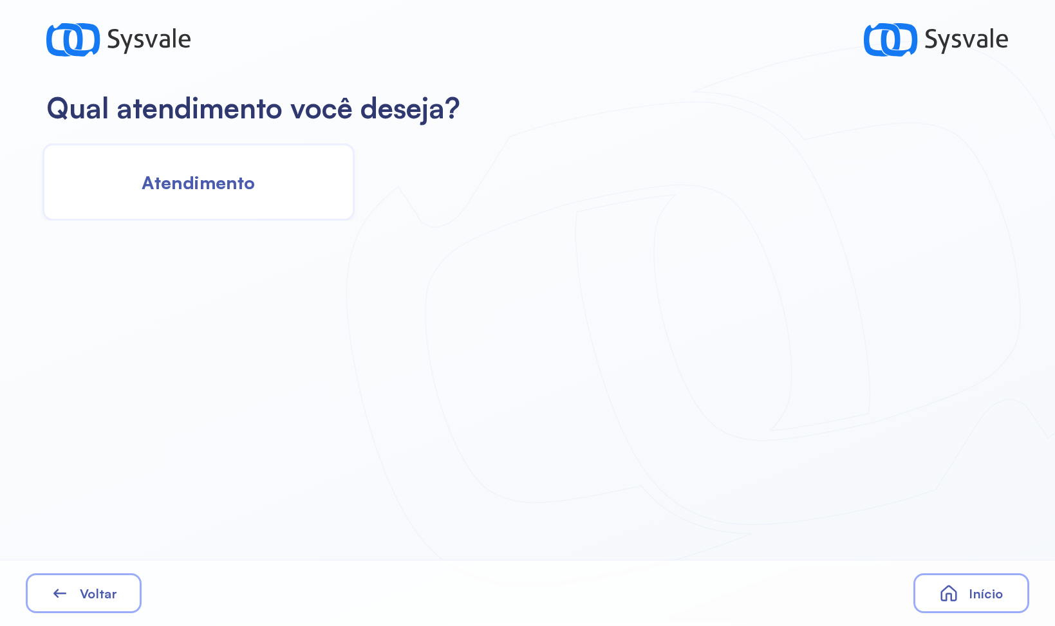
click at [212, 147] on div "Atendimento" at bounding box center [198, 182] width 312 height 77
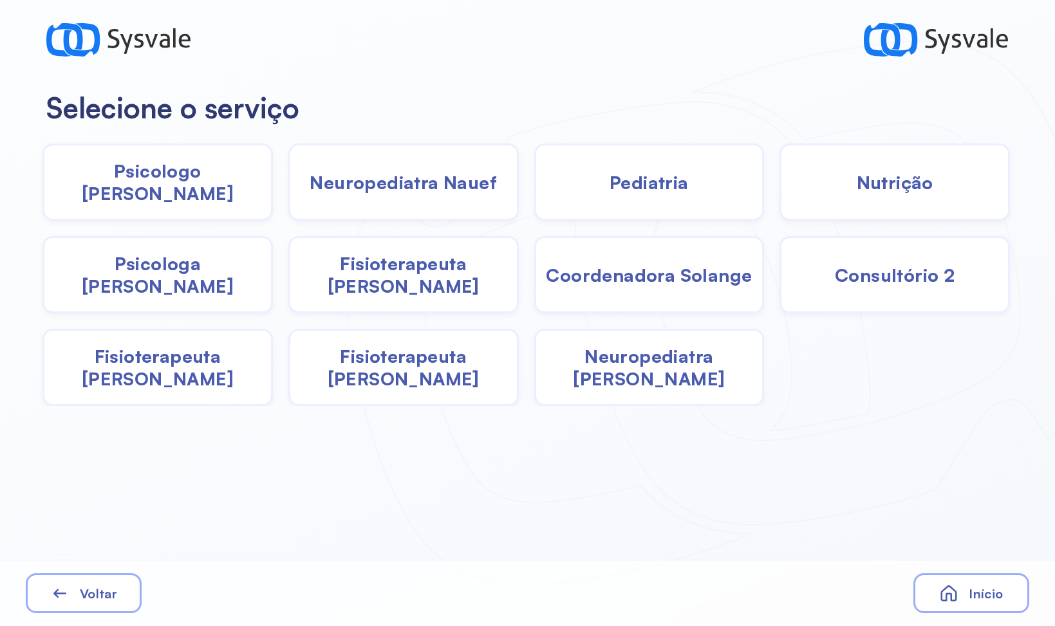
click at [609, 272] on span "Coordenadora Solange" at bounding box center [649, 275] width 206 height 23
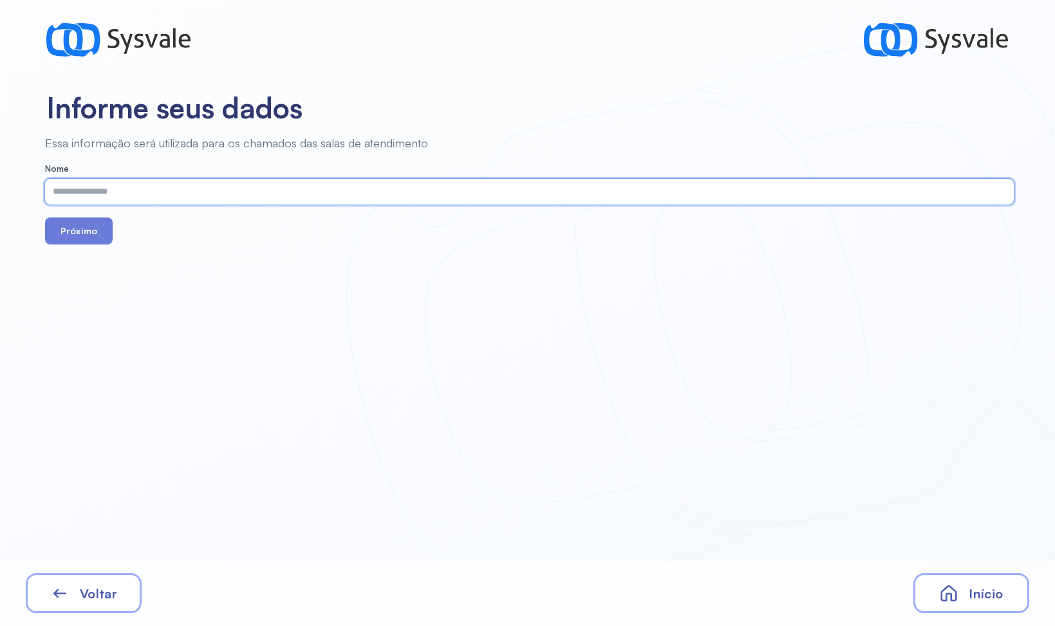
click at [249, 185] on input "text" at bounding box center [526, 192] width 963 height 26
type input "***"
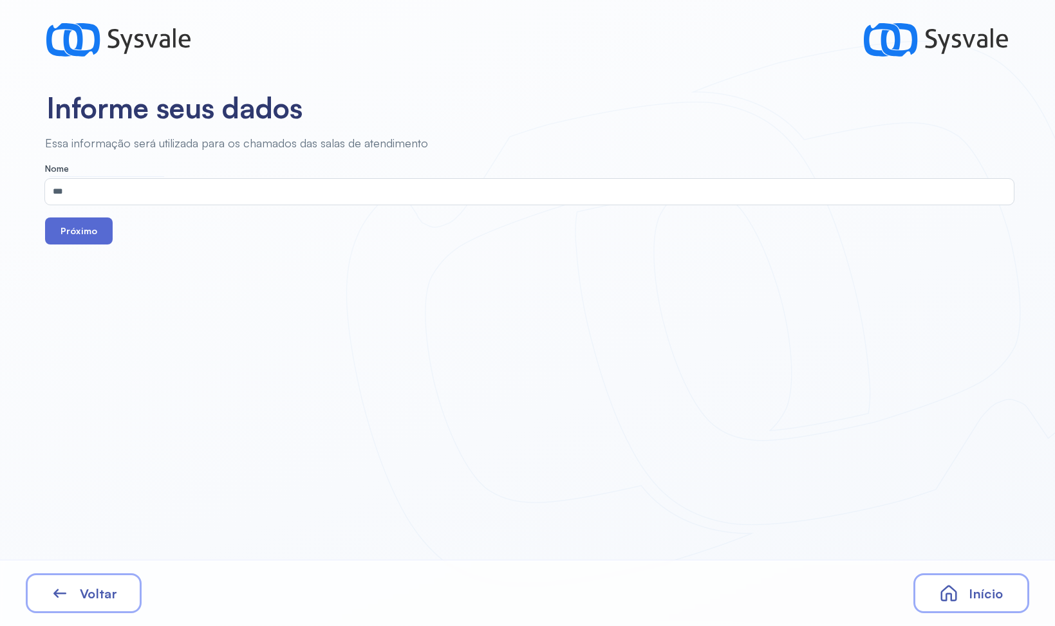
click at [91, 225] on button "Próximo" at bounding box center [79, 231] width 68 height 27
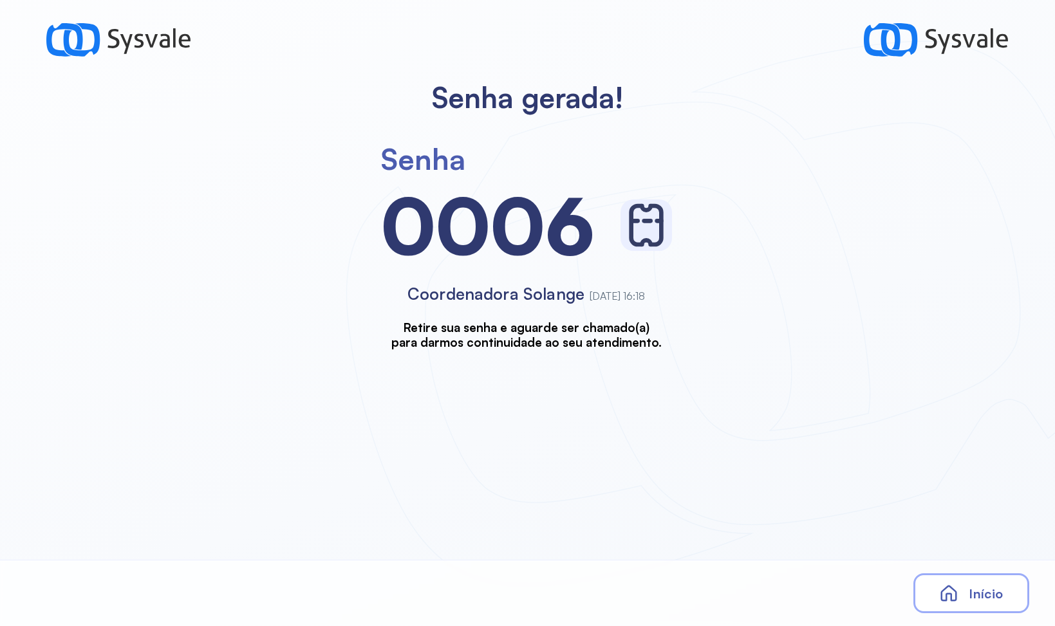
click at [952, 591] on icon at bounding box center [948, 593] width 19 height 19
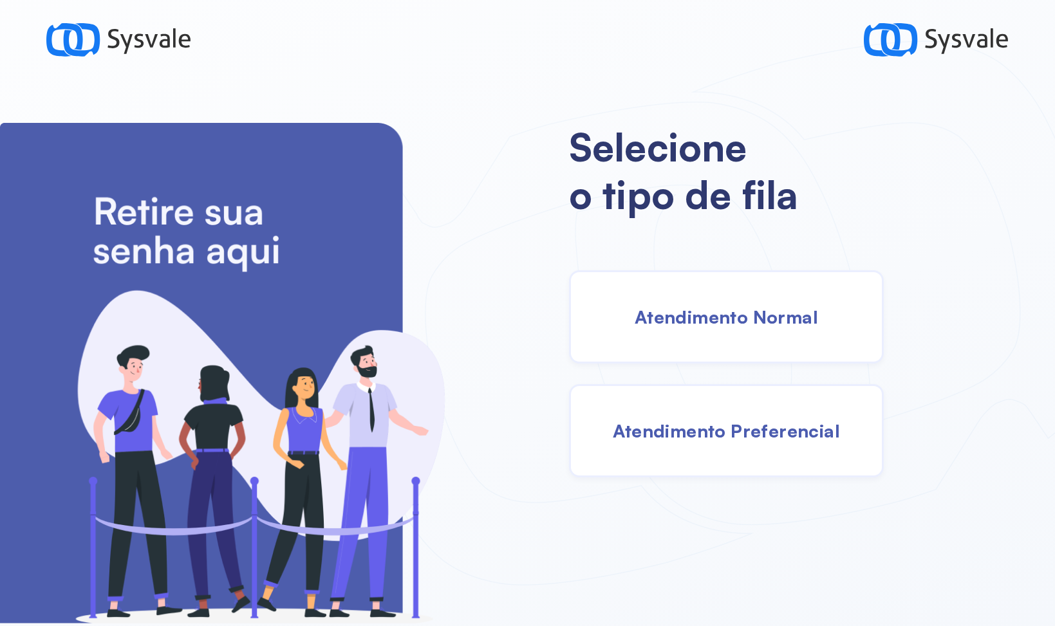
click at [759, 428] on span "Atendimento Preferencial" at bounding box center [727, 431] width 228 height 23
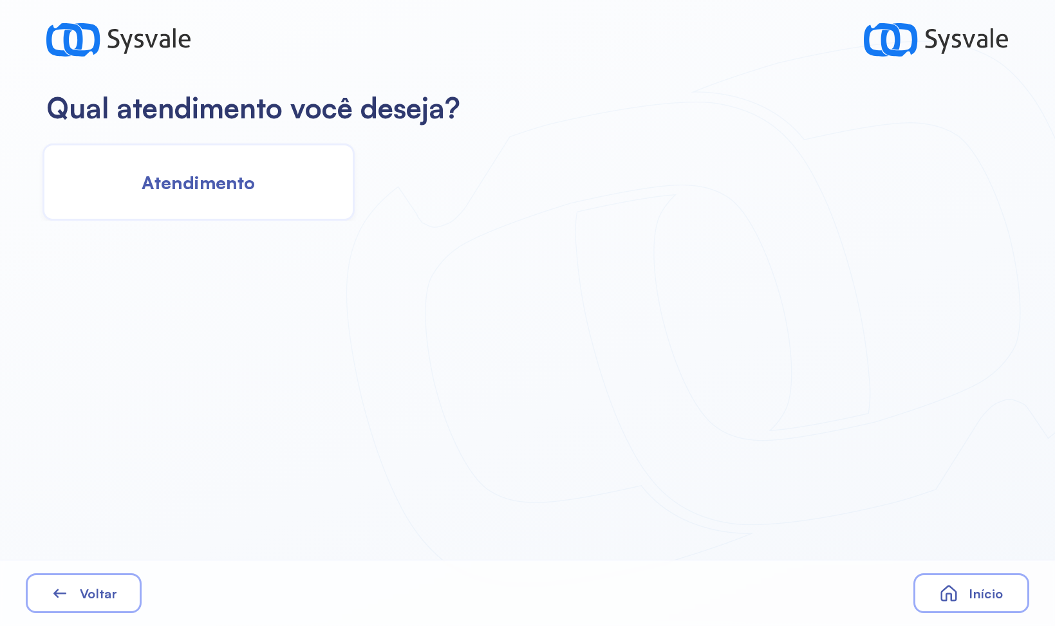
click at [280, 214] on div "Atendimento" at bounding box center [198, 182] width 312 height 77
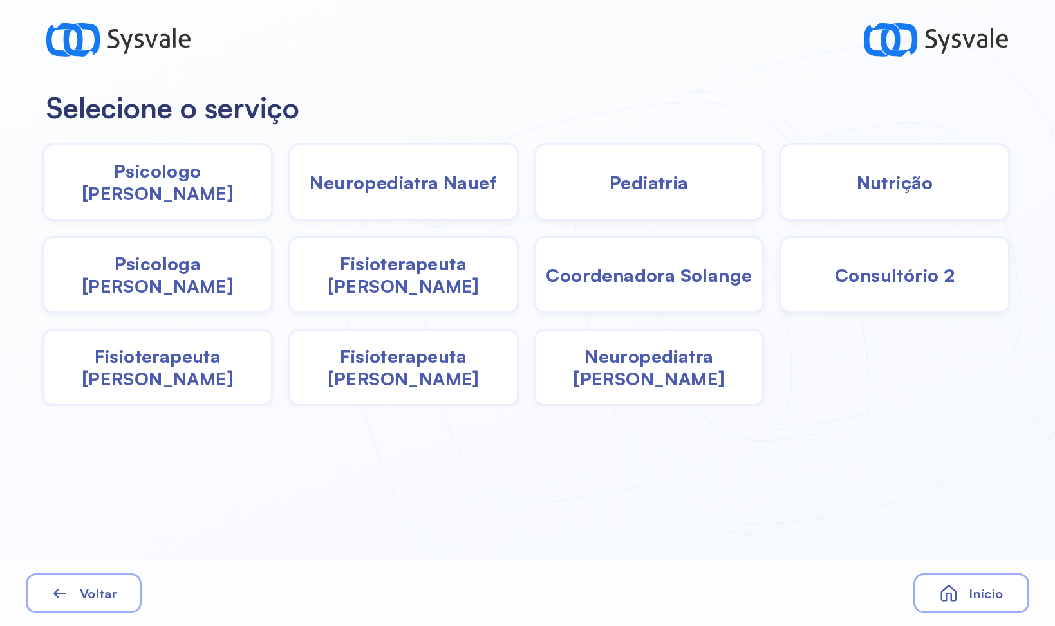
click at [243, 366] on span "Fisioterapeuta Francyne" at bounding box center [157, 367] width 227 height 45
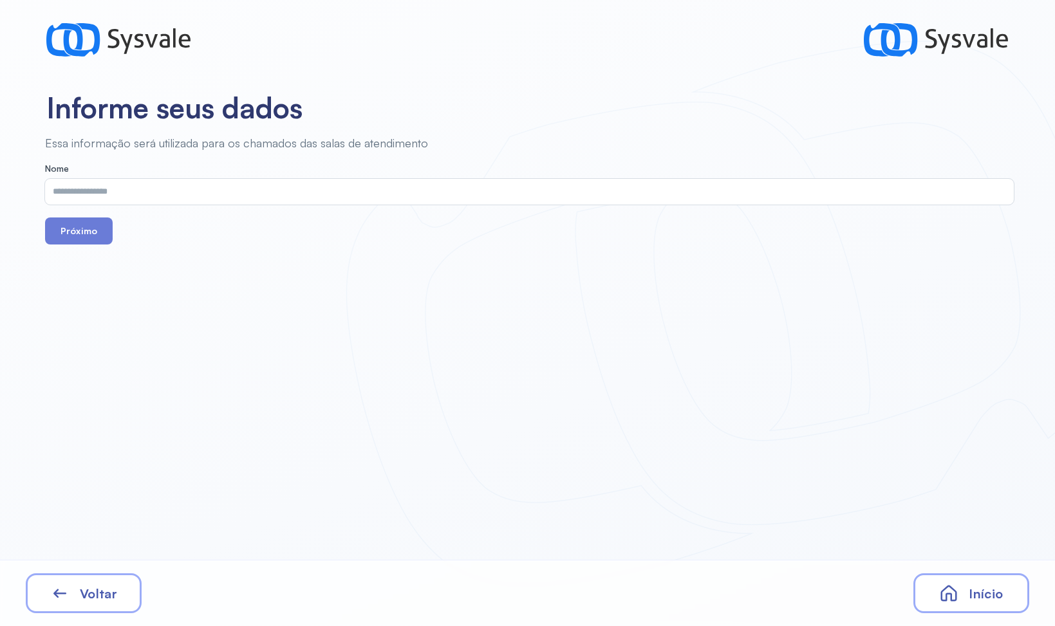
click at [225, 211] on form "Nome Próximo" at bounding box center [529, 204] width 969 height 82
click at [226, 201] on input "text" at bounding box center [526, 192] width 963 height 26
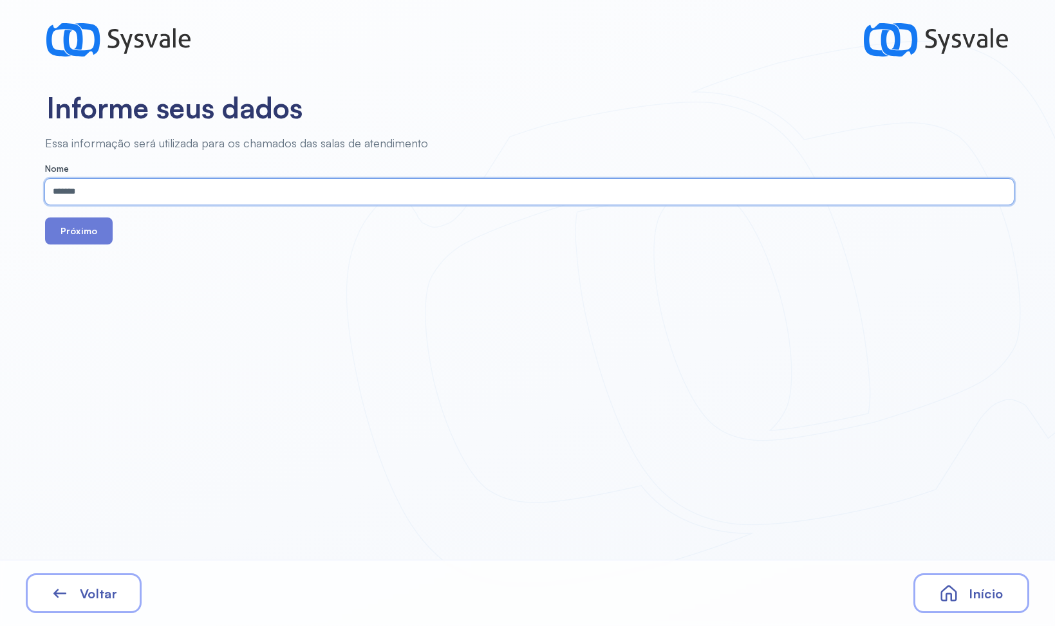
type input "*******"
click at [45, 218] on button "Próximo" at bounding box center [79, 231] width 68 height 27
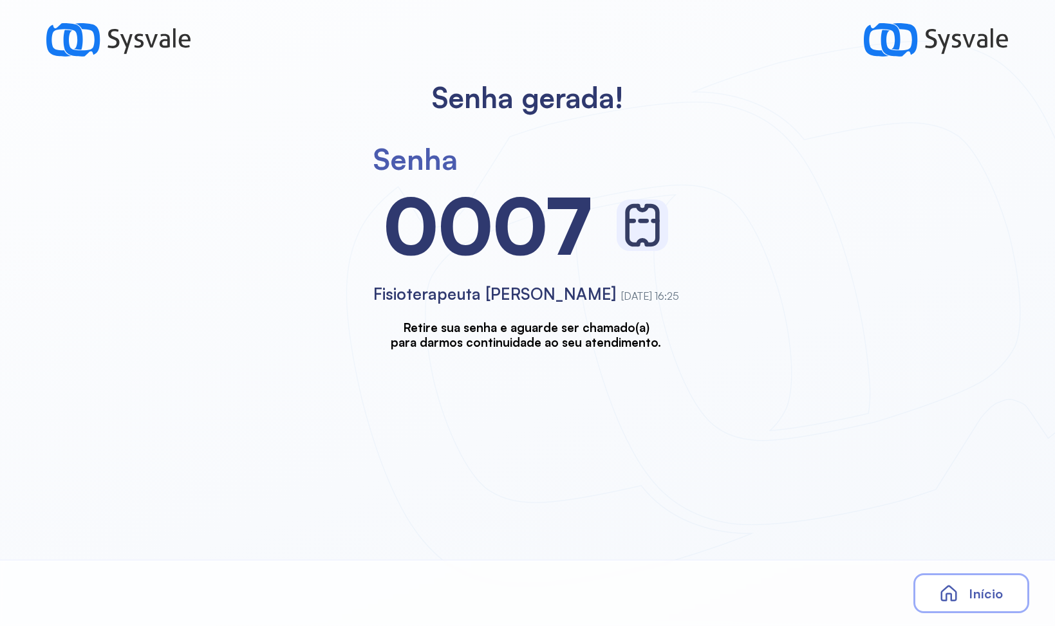
click at [951, 584] on icon at bounding box center [948, 593] width 19 height 19
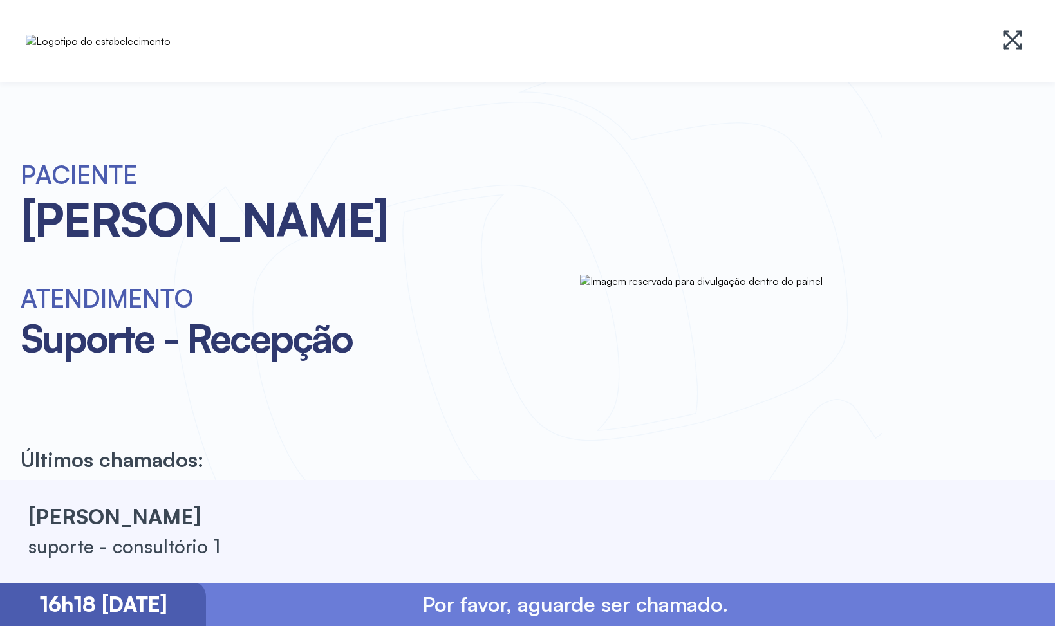
click at [315, 199] on div "[PERSON_NAME]" at bounding box center [294, 219] width 546 height 58
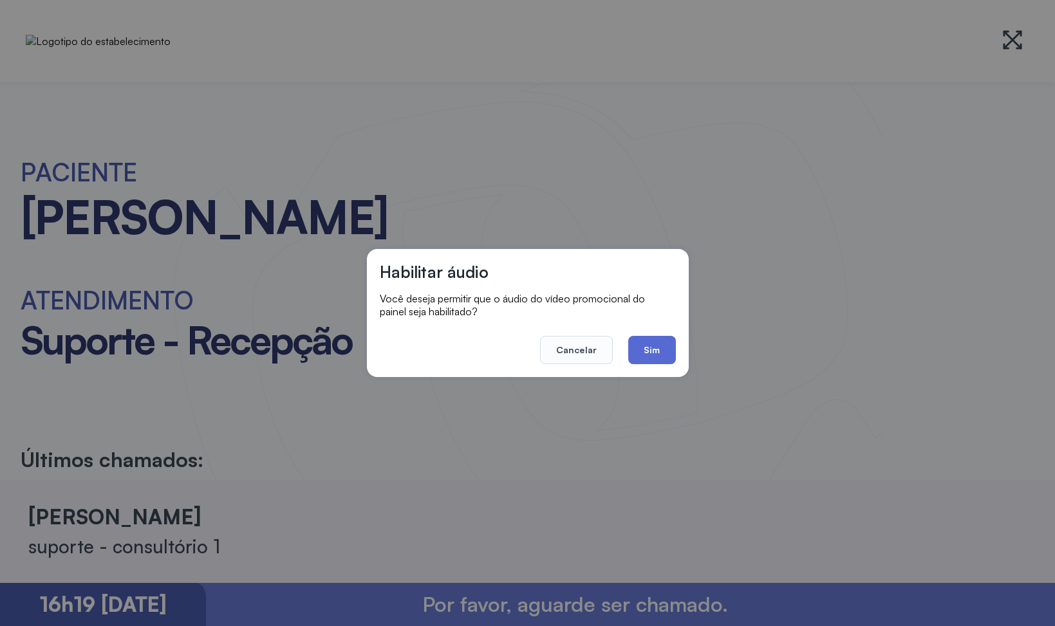
click at [640, 353] on button "Sim" at bounding box center [651, 350] width 47 height 28
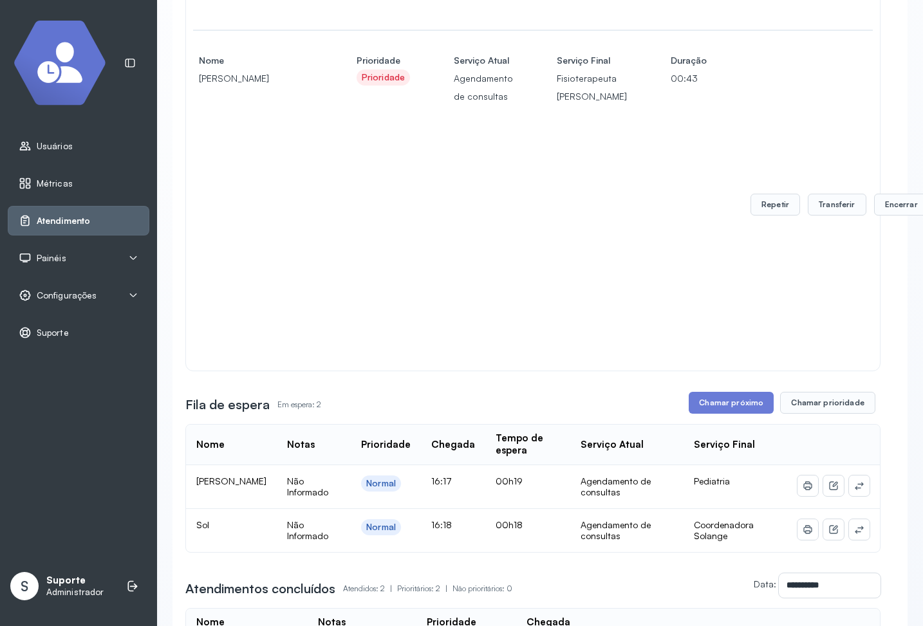
scroll to position [463, 0]
click at [729, 391] on button "Chamar próximo" at bounding box center [731, 402] width 85 height 22
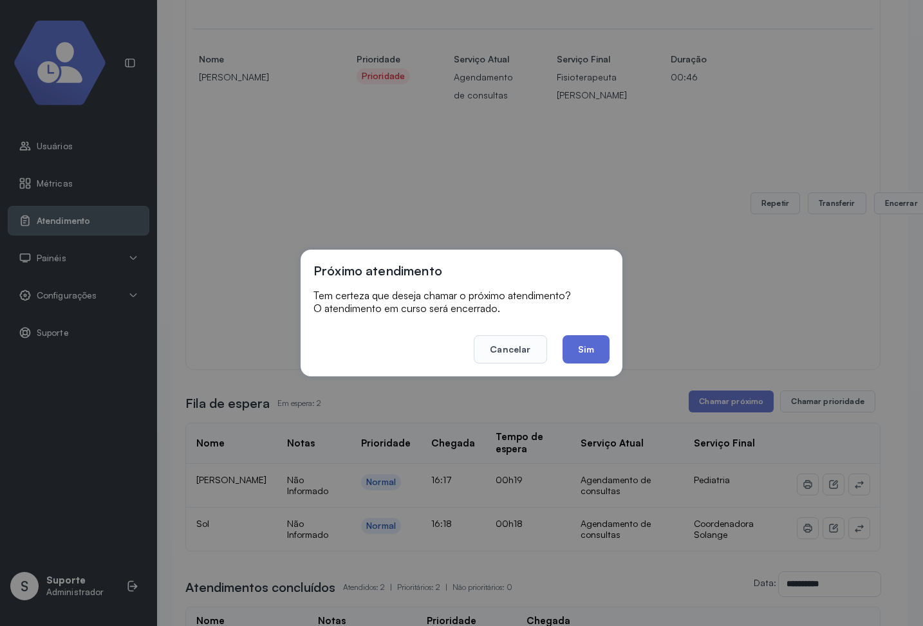
click at [588, 353] on button "Sim" at bounding box center [586, 349] width 47 height 28
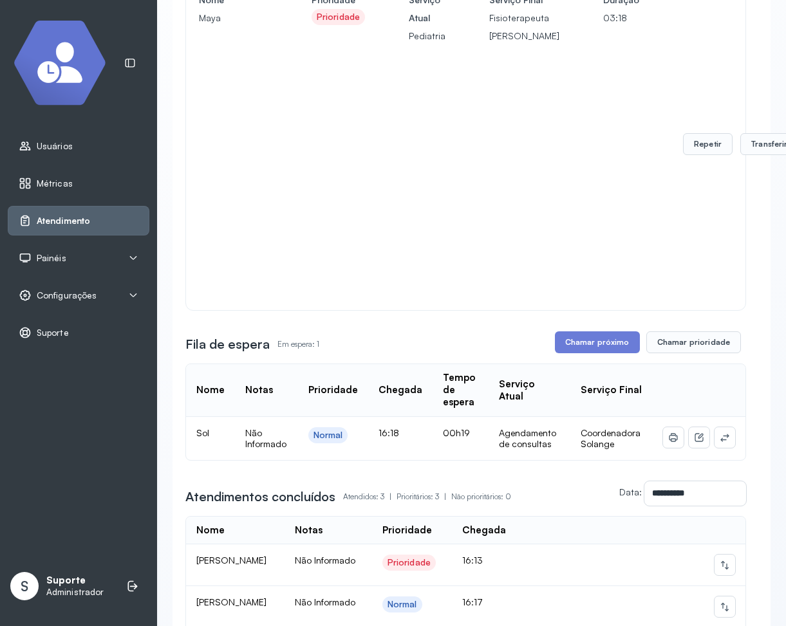
scroll to position [541, 0]
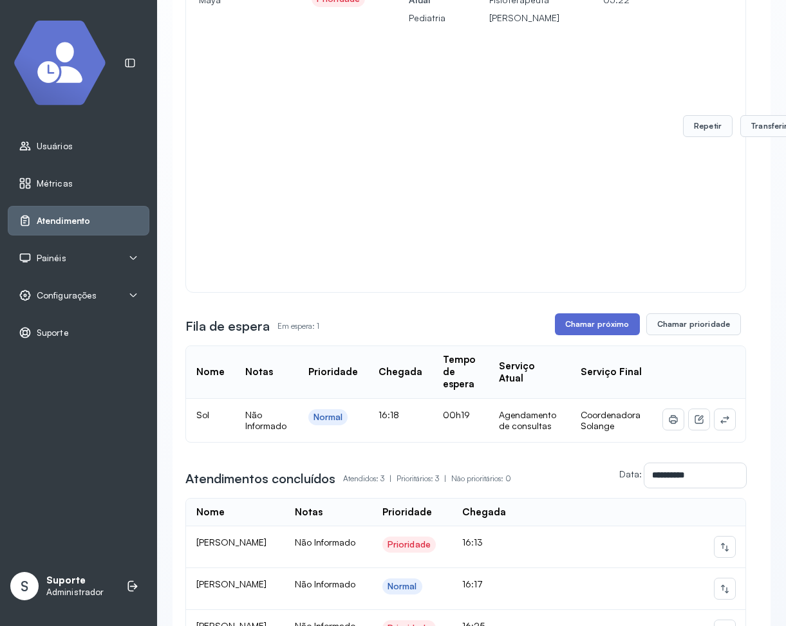
click at [602, 326] on button "Chamar próximo" at bounding box center [597, 324] width 85 height 22
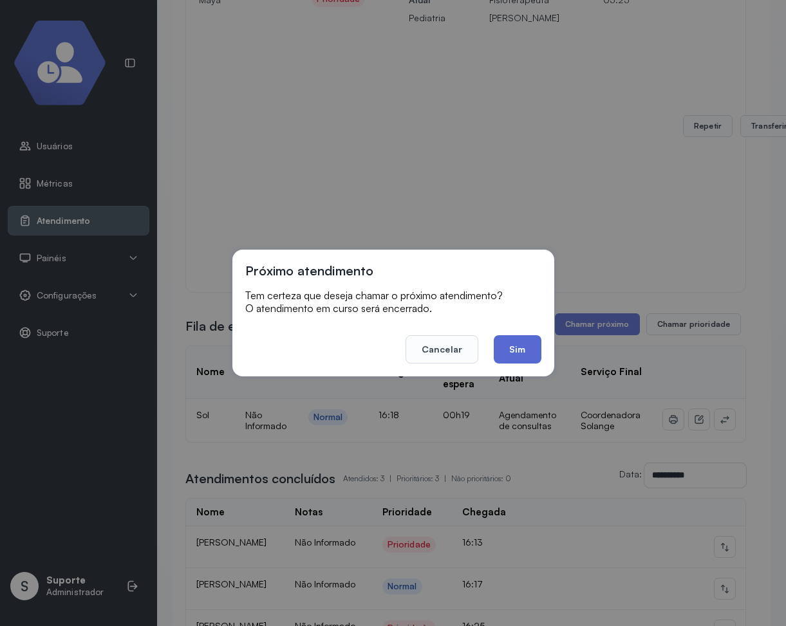
click at [518, 356] on button "Sim" at bounding box center [517, 349] width 47 height 28
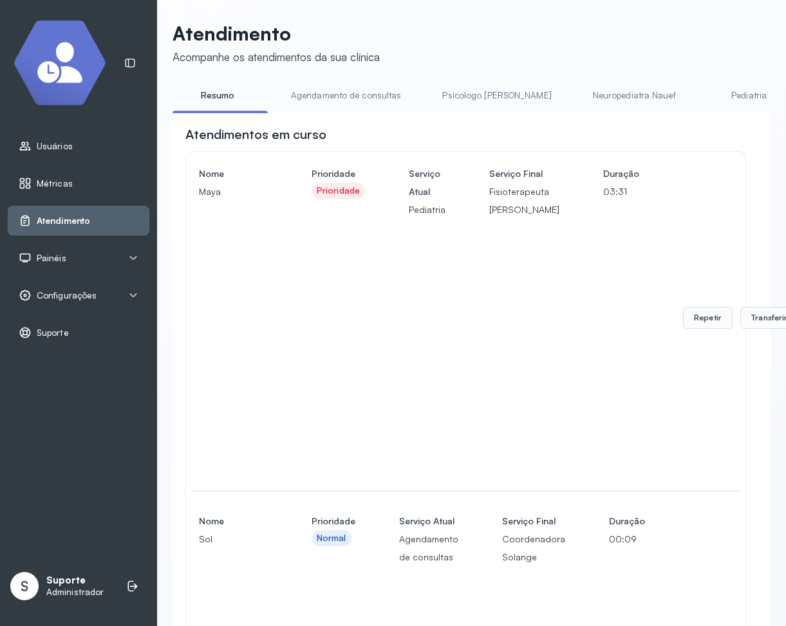
scroll to position [0, 0]
click at [348, 101] on link "Agendamento de consultas" at bounding box center [346, 96] width 136 height 21
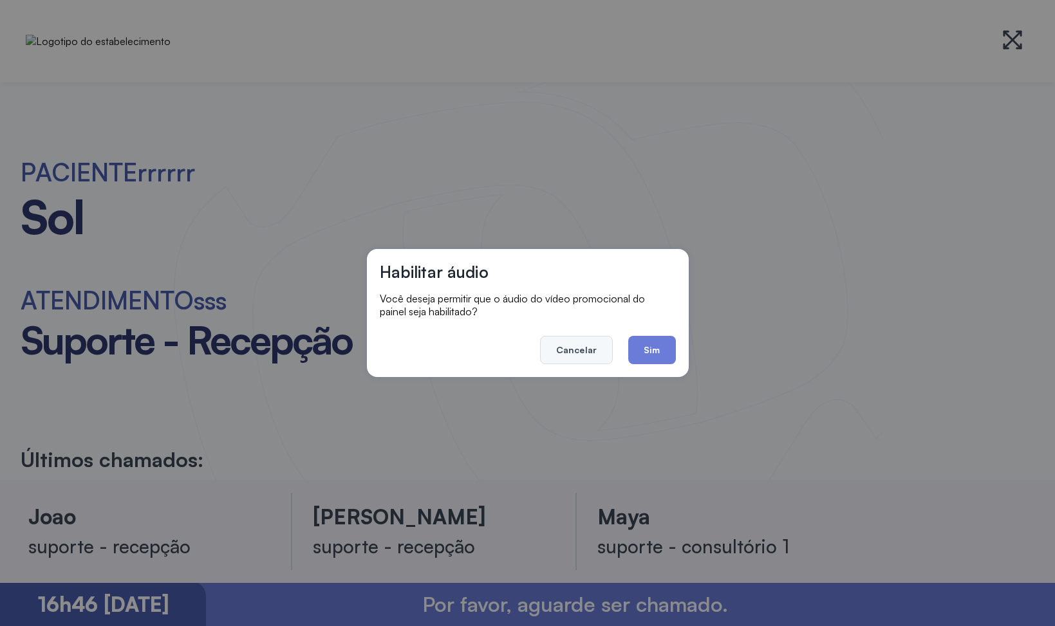
click at [568, 340] on button "Cancelar" at bounding box center [576, 350] width 73 height 28
